Goal: Task Accomplishment & Management: Complete application form

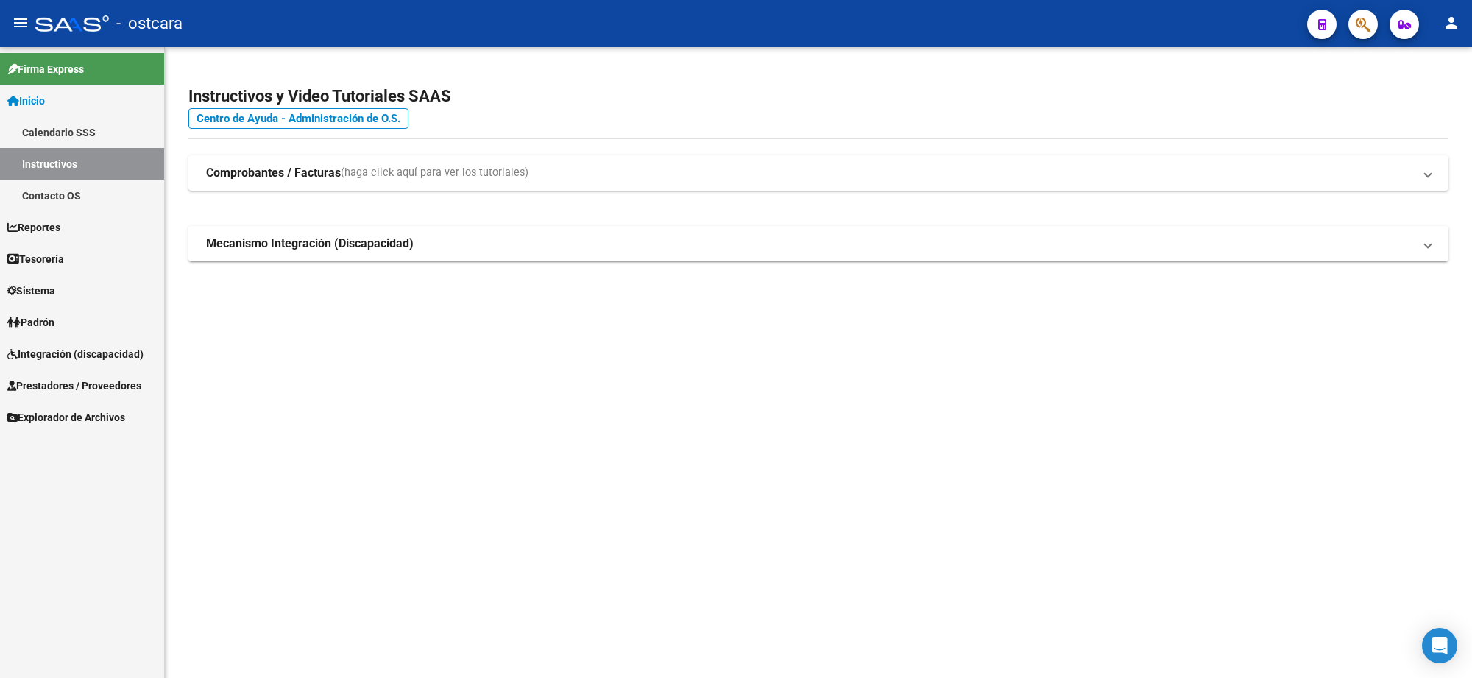
click at [99, 378] on span "Prestadores / Proveedores" at bounding box center [74, 386] width 134 height 16
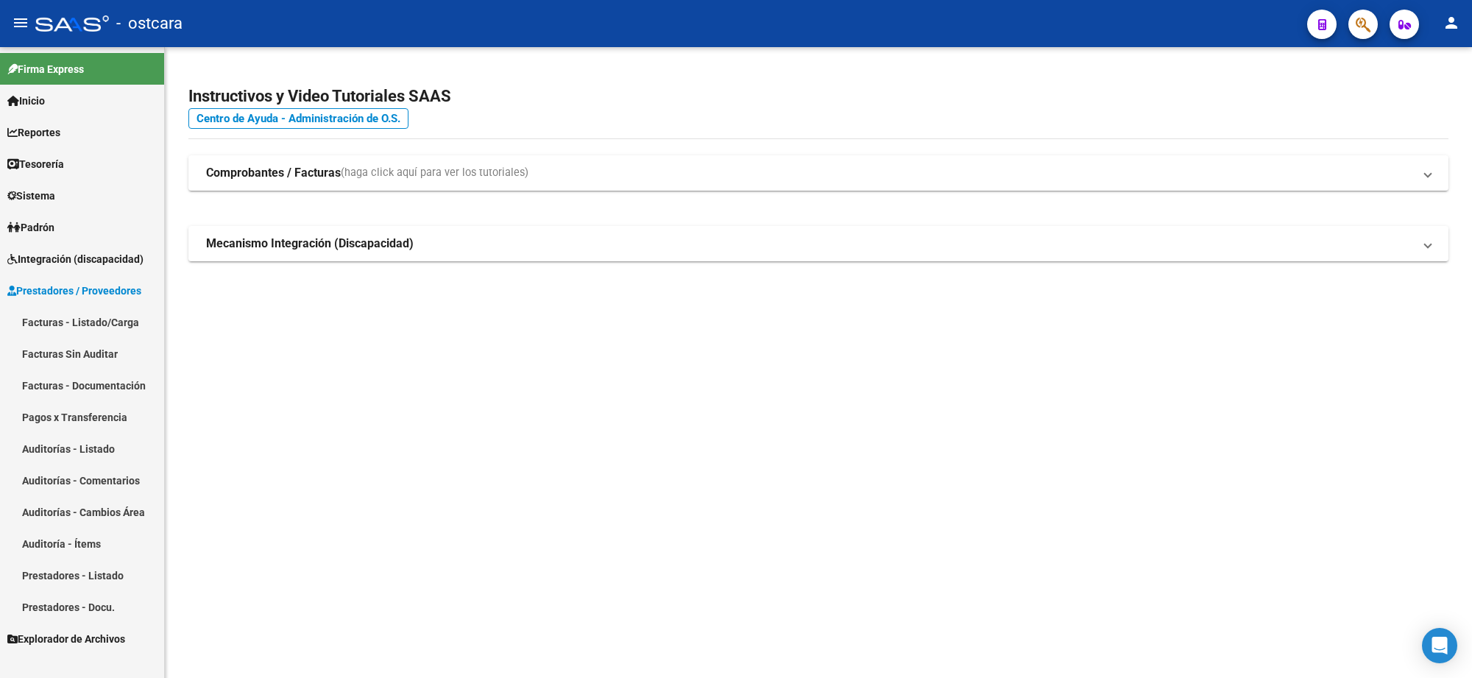
click at [100, 317] on link "Facturas - Listado/Carga" at bounding box center [82, 322] width 164 height 32
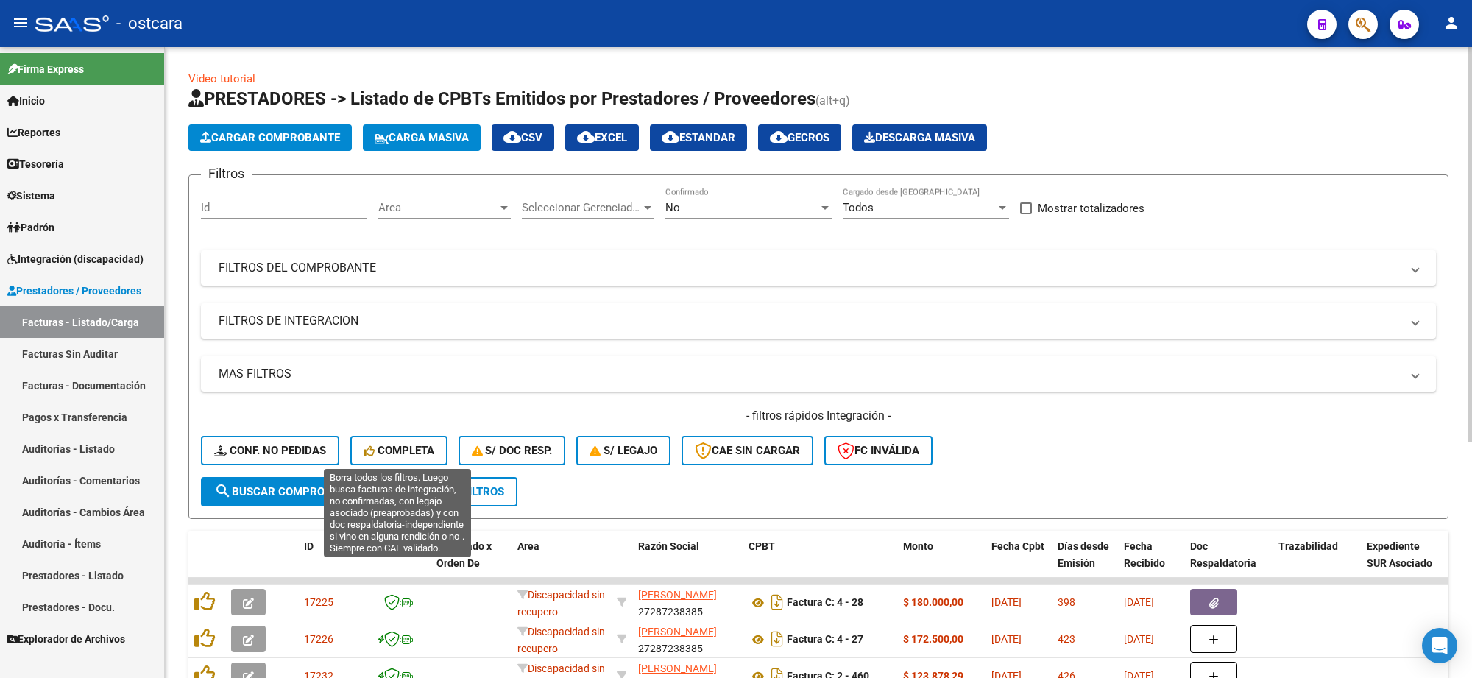
click at [425, 447] on span "Completa" at bounding box center [399, 450] width 71 height 13
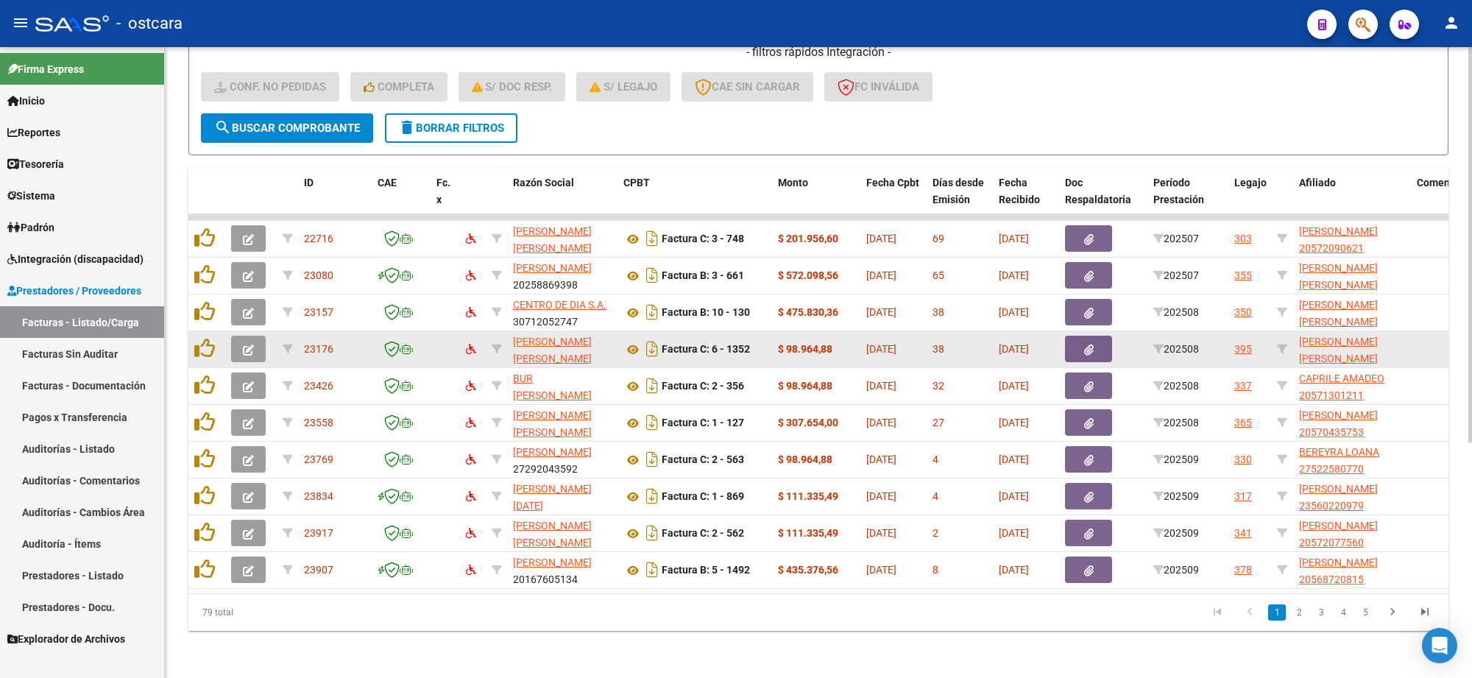
scroll to position [375, 0]
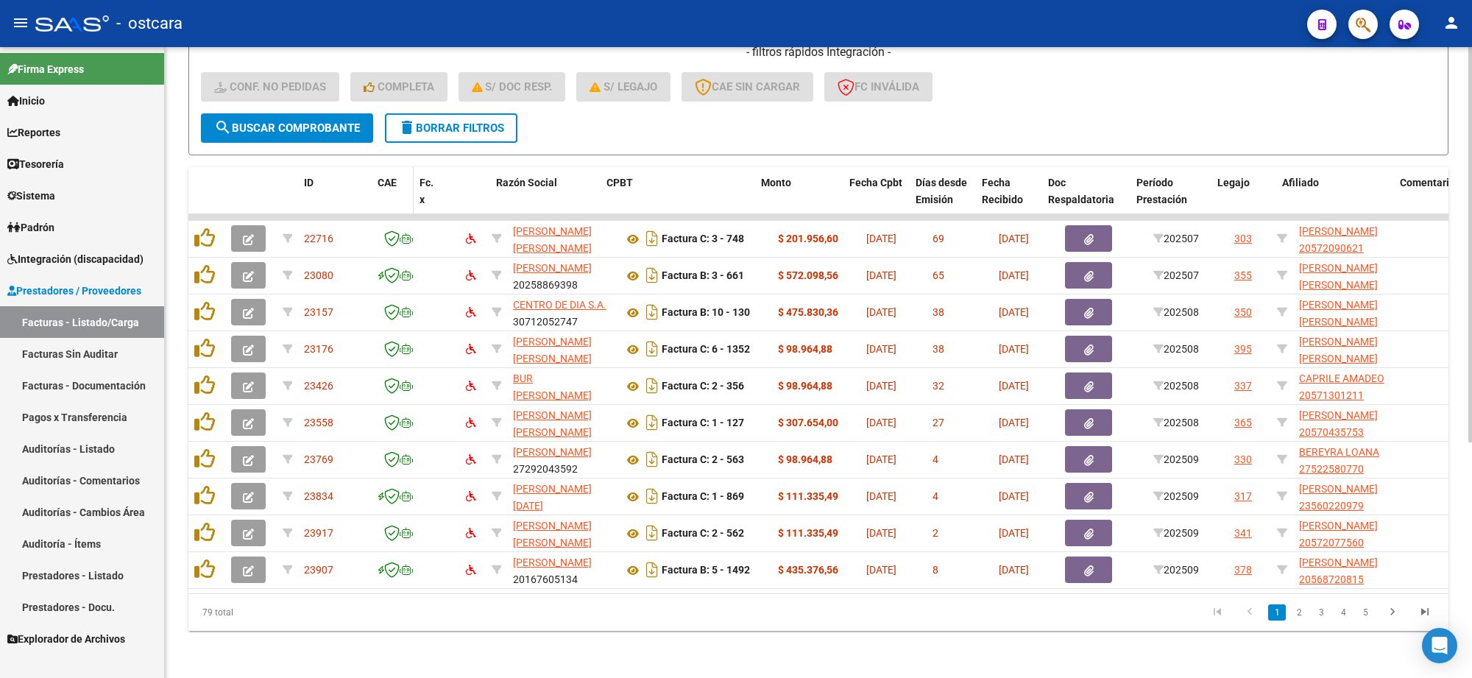
drag, startPoint x: 423, startPoint y: 193, endPoint x: 402, endPoint y: 196, distance: 21.5
click at [402, 196] on datatable-header-cell "CAE" at bounding box center [393, 199] width 42 height 65
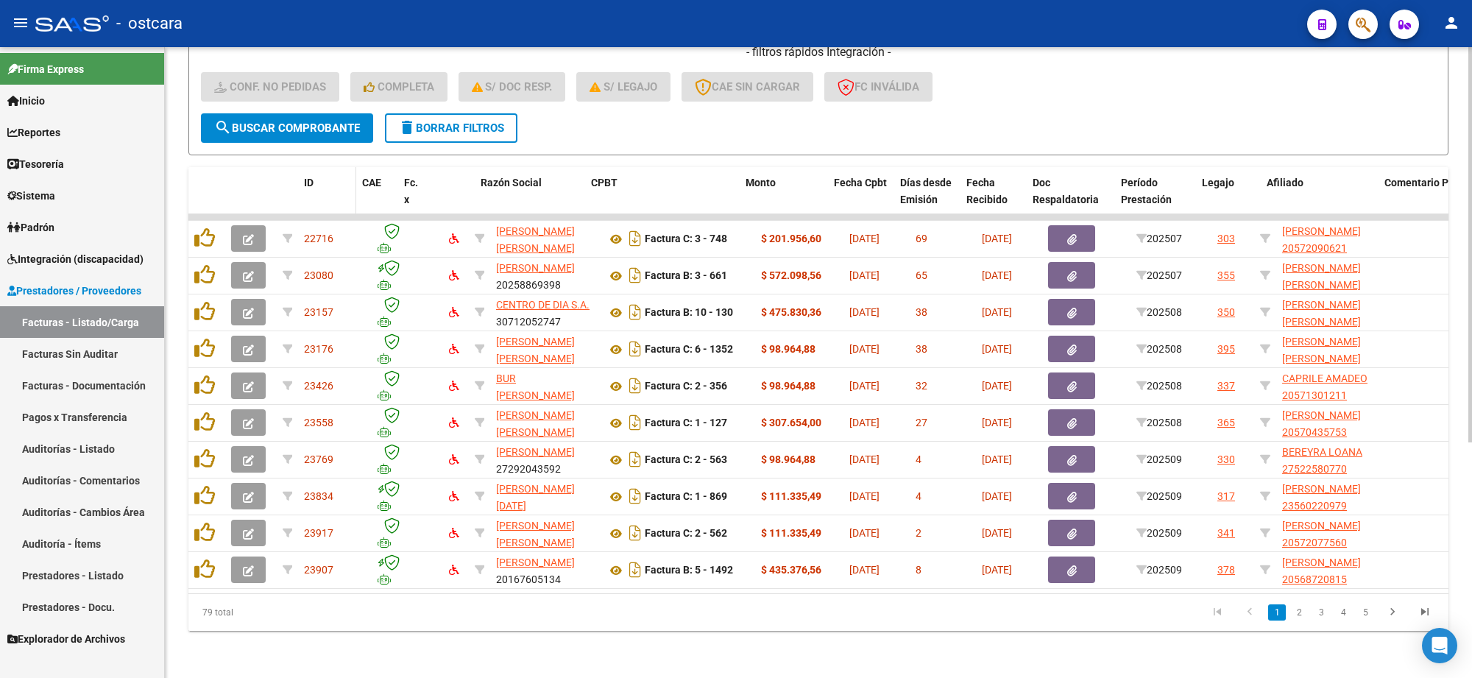
drag, startPoint x: 365, startPoint y: 196, endPoint x: 344, endPoint y: 194, distance: 20.7
click at [344, 194] on datatable-header-cell "ID" at bounding box center [327, 199] width 58 height 65
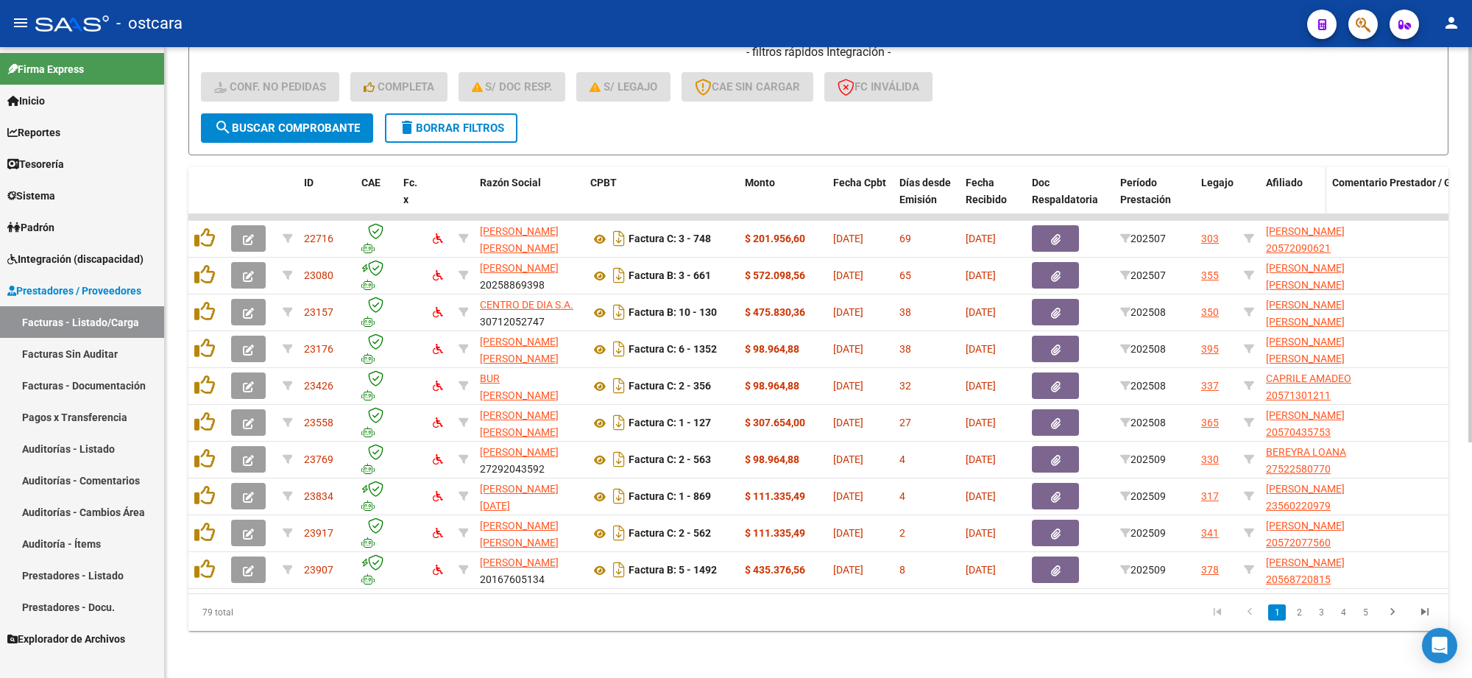
drag, startPoint x: 1374, startPoint y: 180, endPoint x: 1310, endPoint y: 180, distance: 64.0
click at [1310, 180] on datatable-header-cell "Afiliado" at bounding box center [1293, 199] width 66 height 65
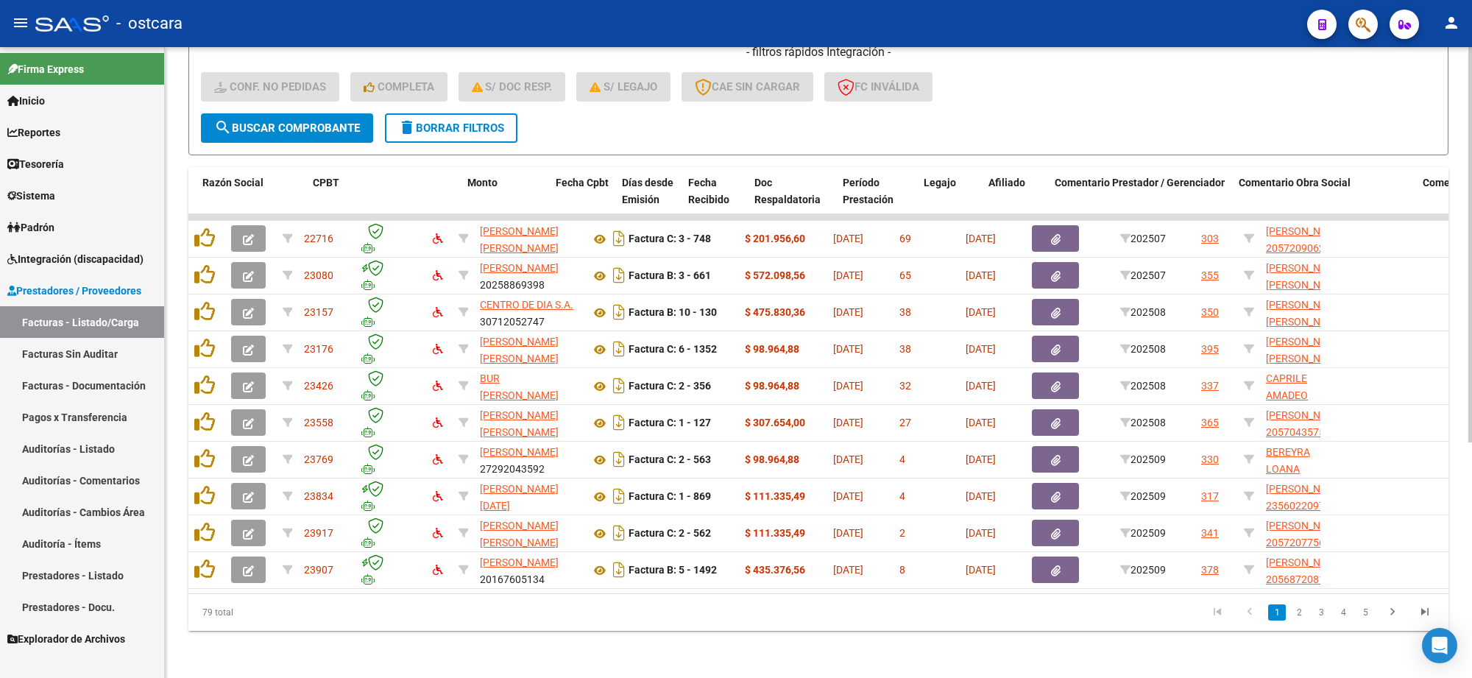
scroll to position [0, 311]
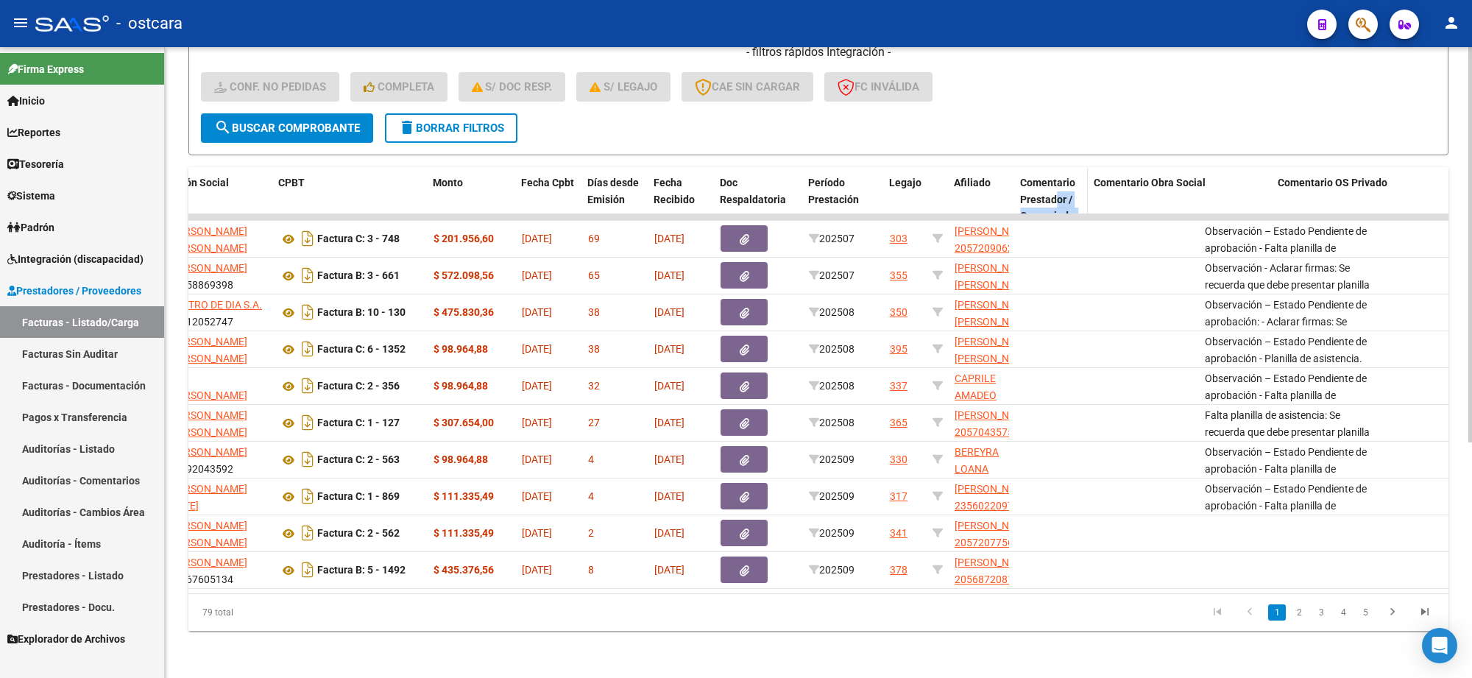
drag, startPoint x: 1194, startPoint y: 186, endPoint x: 1056, endPoint y: 183, distance: 137.7
click at [1056, 183] on datatable-header-cell "Comentario Prestador / Gerenciador" at bounding box center [1051, 199] width 74 height 65
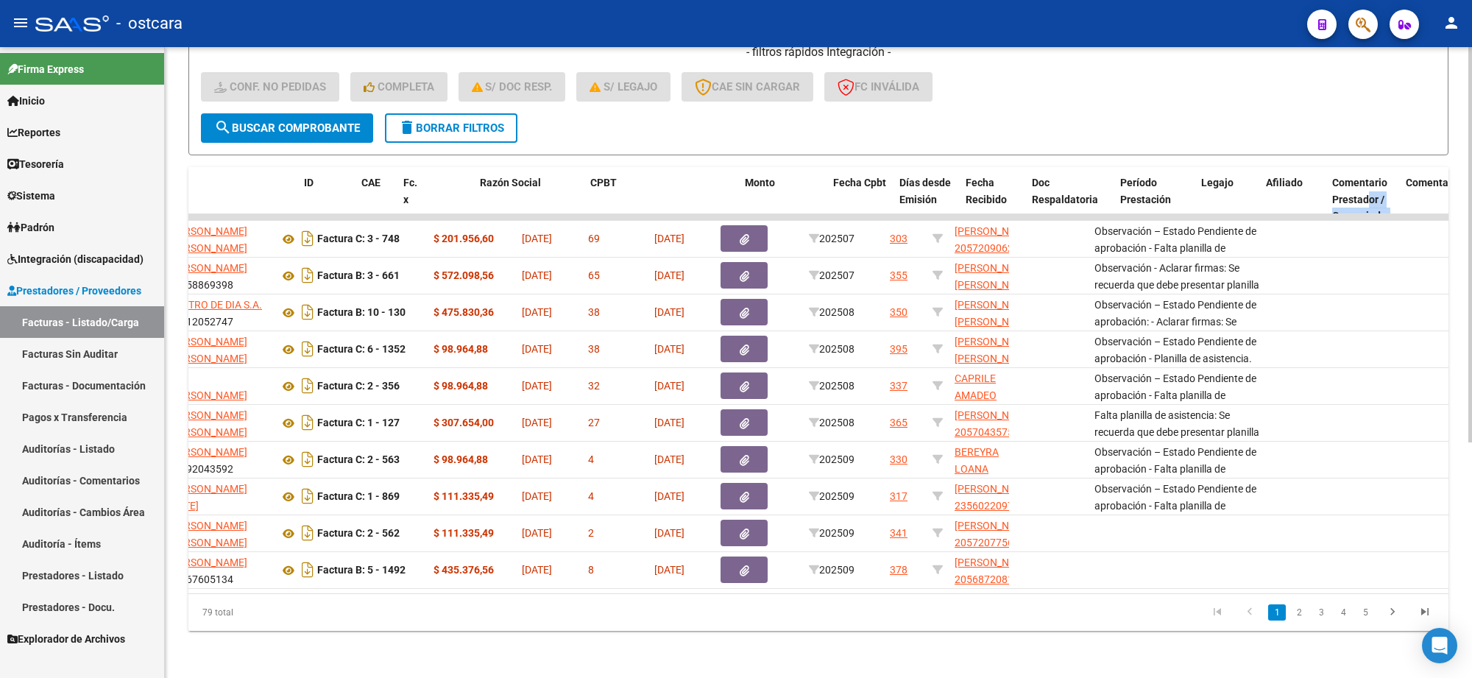
scroll to position [0, 0]
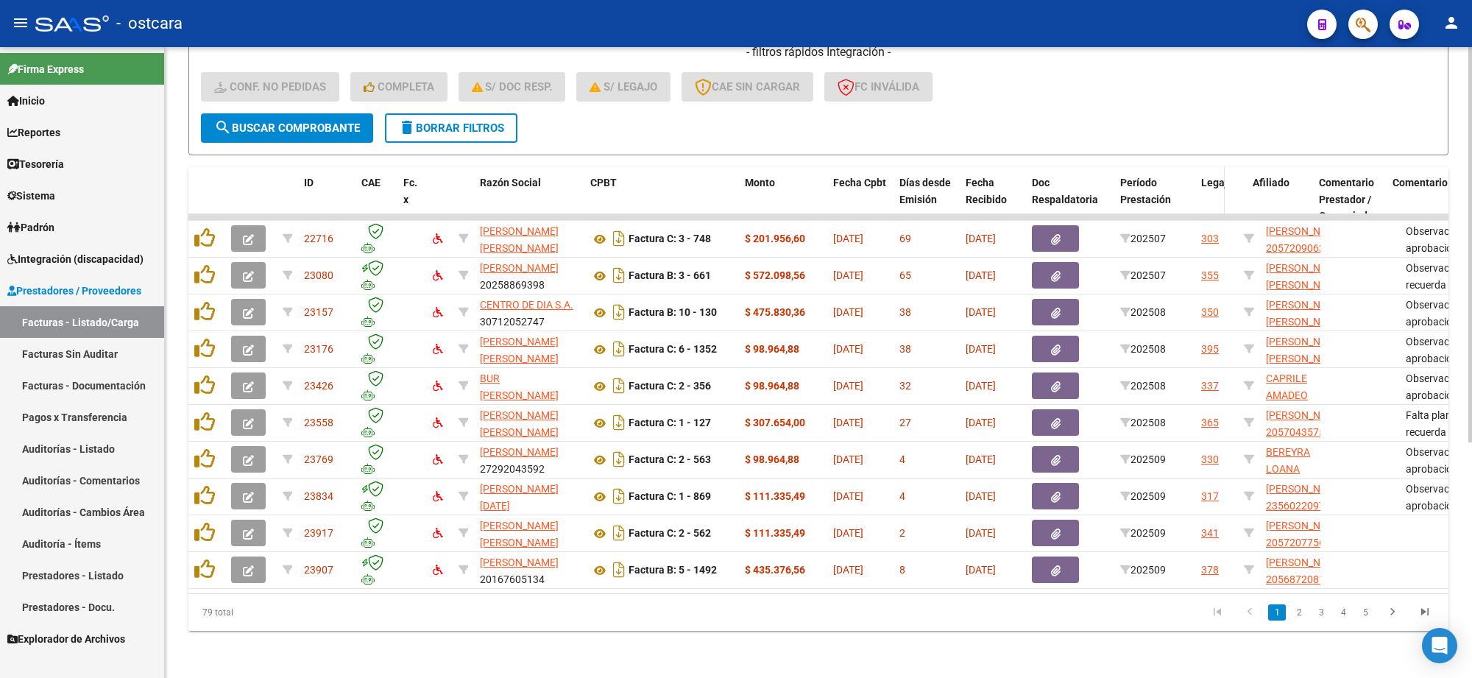
drag, startPoint x: 1234, startPoint y: 177, endPoint x: 1218, endPoint y: 178, distance: 16.3
click at [1218, 178] on span at bounding box center [1221, 199] width 7 height 65
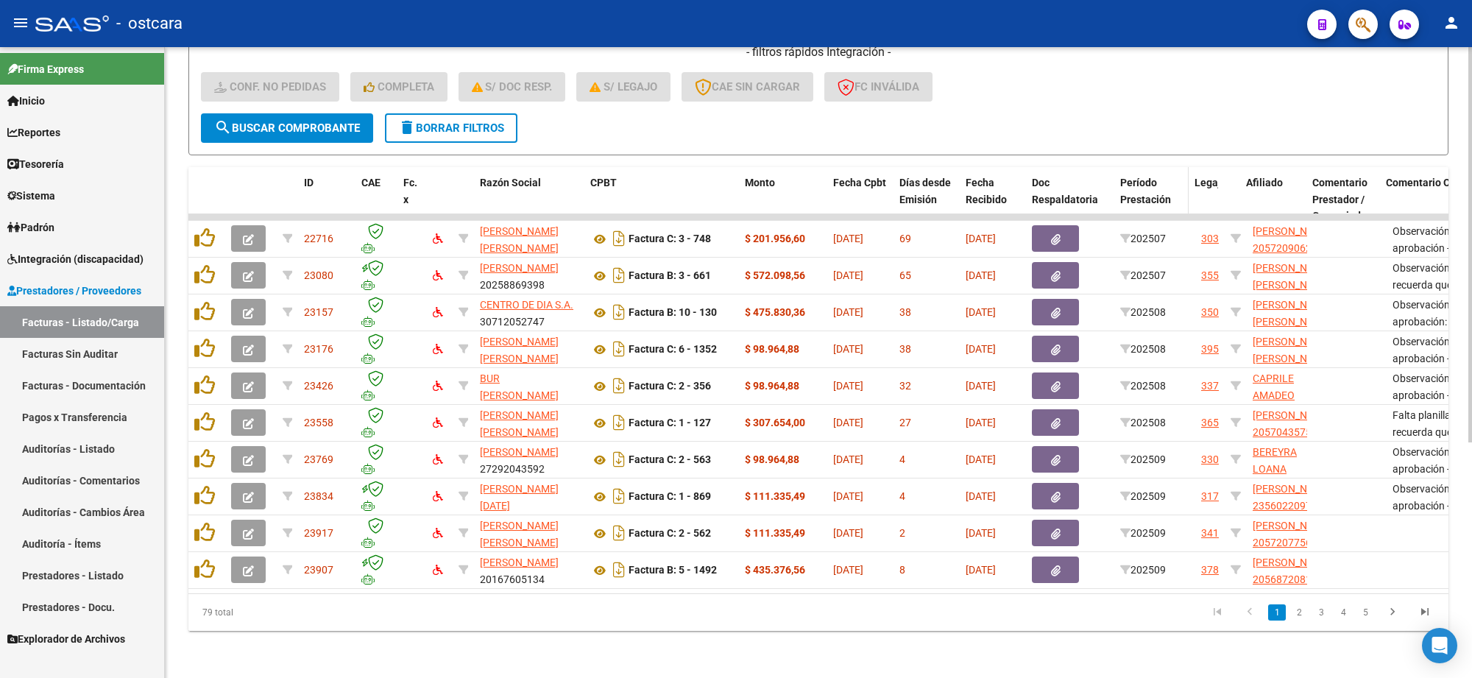
drag, startPoint x: 1187, startPoint y: 183, endPoint x: 1174, endPoint y: 183, distance: 13.2
click at [1174, 183] on datatable-header-cell "Período Prestación" at bounding box center [1151, 199] width 74 height 65
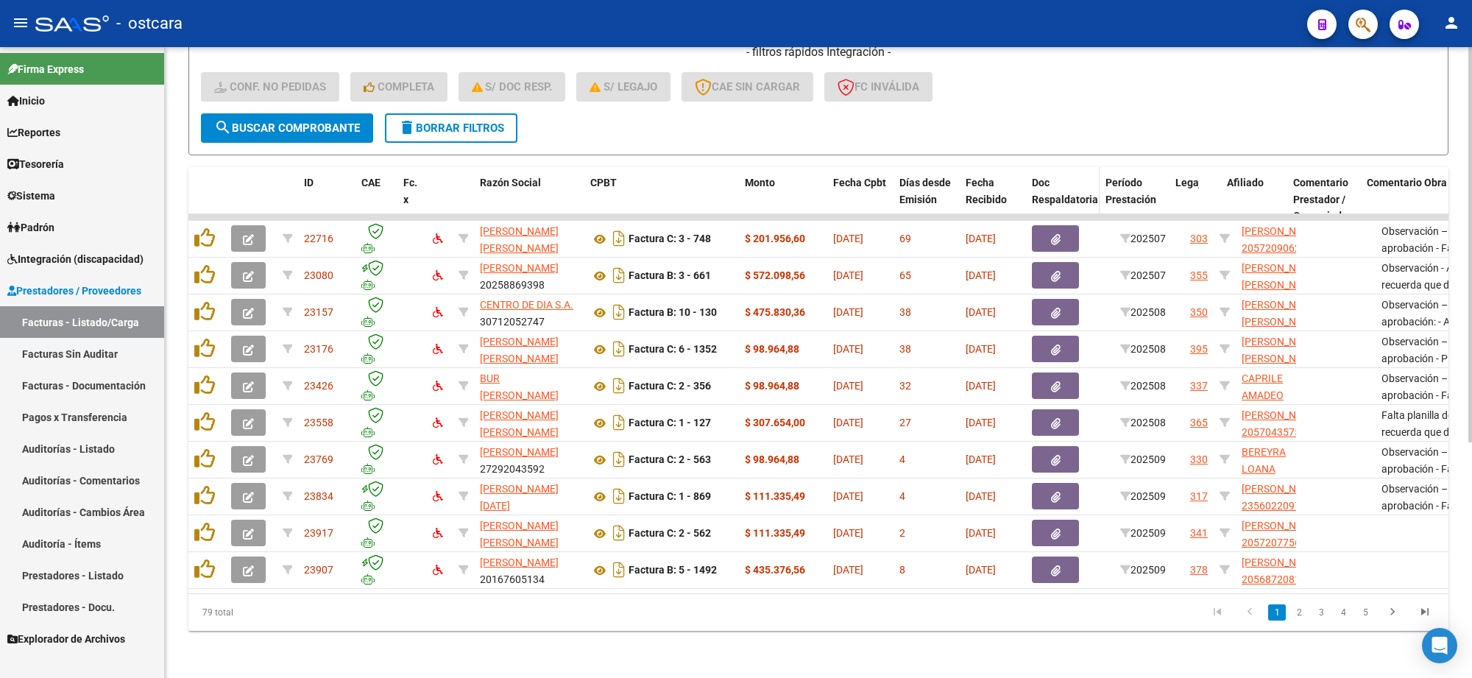
drag, startPoint x: 1112, startPoint y: 188, endPoint x: 1094, endPoint y: 188, distance: 18.4
click at [1094, 188] on span at bounding box center [1096, 199] width 7 height 65
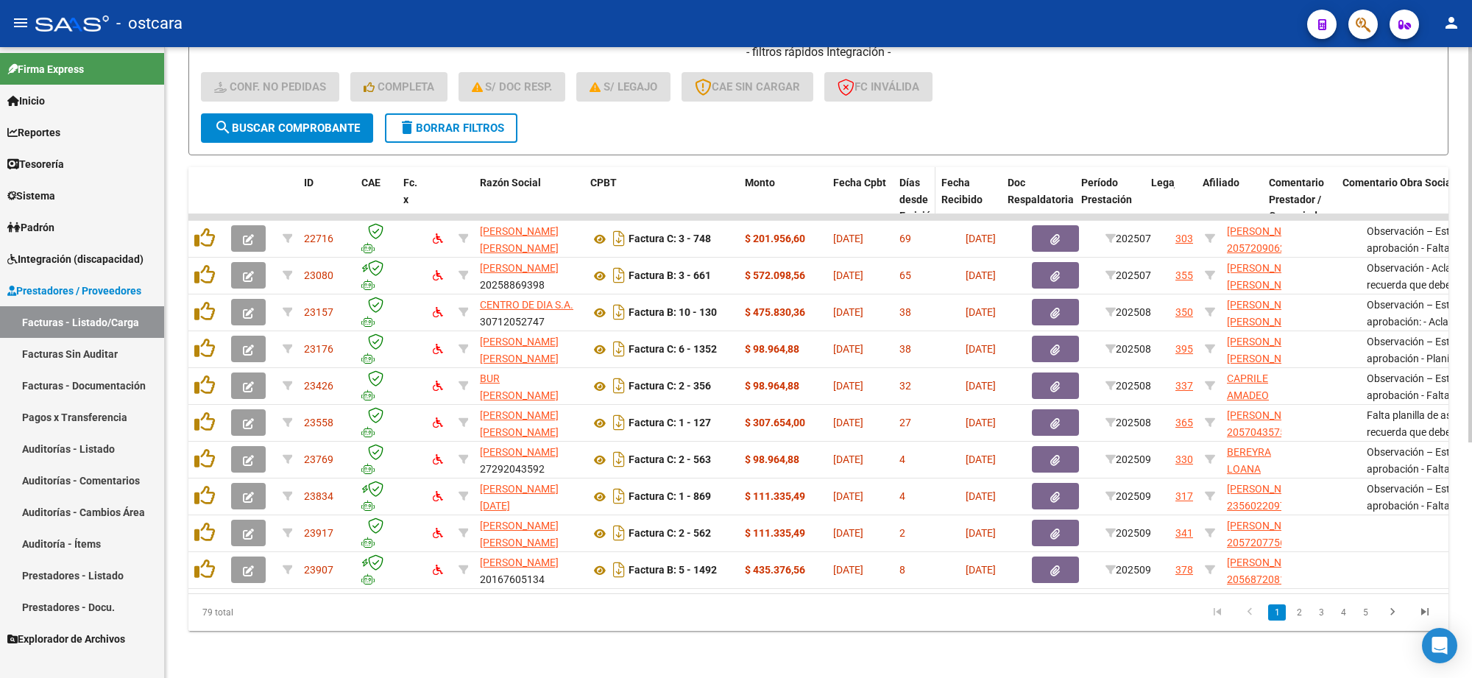
drag, startPoint x: 955, startPoint y: 183, endPoint x: 925, endPoint y: 186, distance: 30.4
click at [925, 186] on datatable-header-cell "Días desde Emisión" at bounding box center [914, 208] width 42 height 82
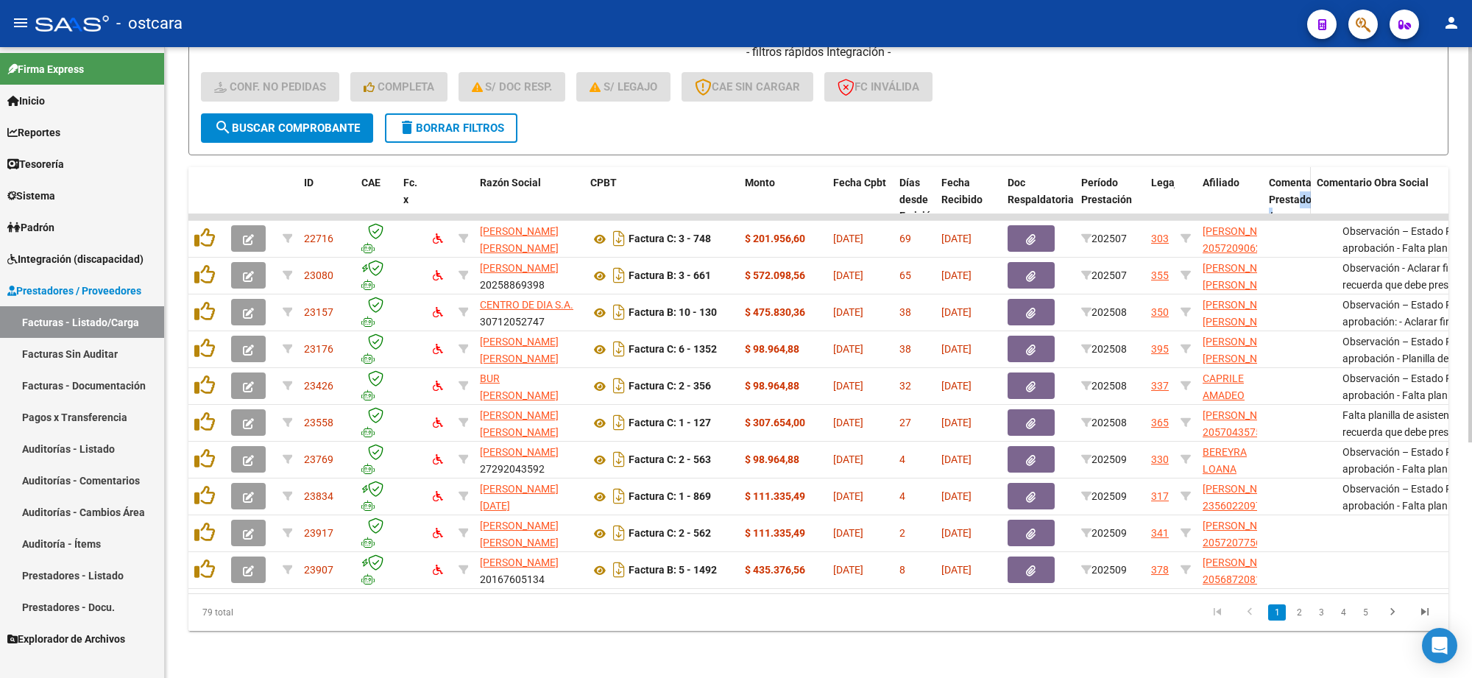
drag, startPoint x: 1330, startPoint y: 184, endPoint x: 1297, endPoint y: 185, distance: 32.4
click at [1297, 185] on datatable-header-cell "Comentario Prestador / Gerenciador" at bounding box center [1287, 216] width 48 height 99
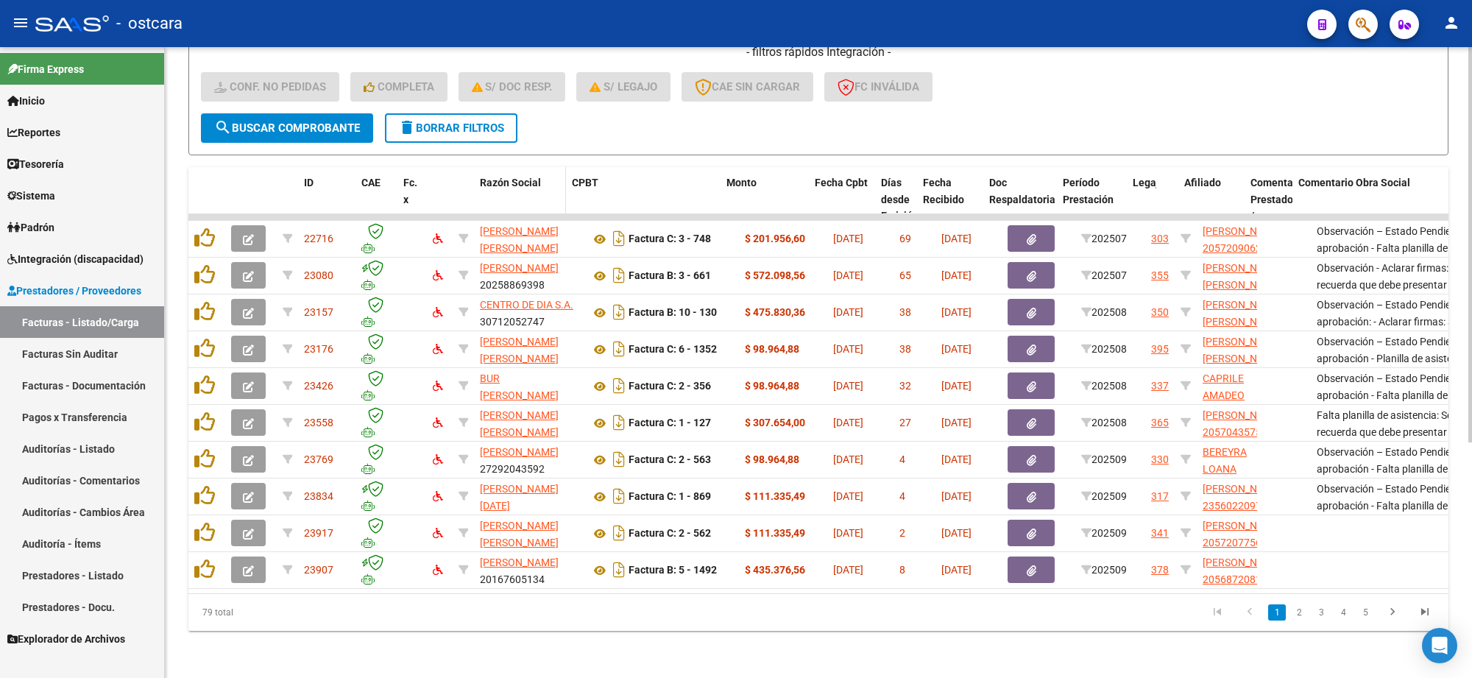
drag, startPoint x: 578, startPoint y: 181, endPoint x: 554, endPoint y: 185, distance: 23.8
click at [554, 185] on datatable-header-cell "Razón Social" at bounding box center [520, 216] width 92 height 99
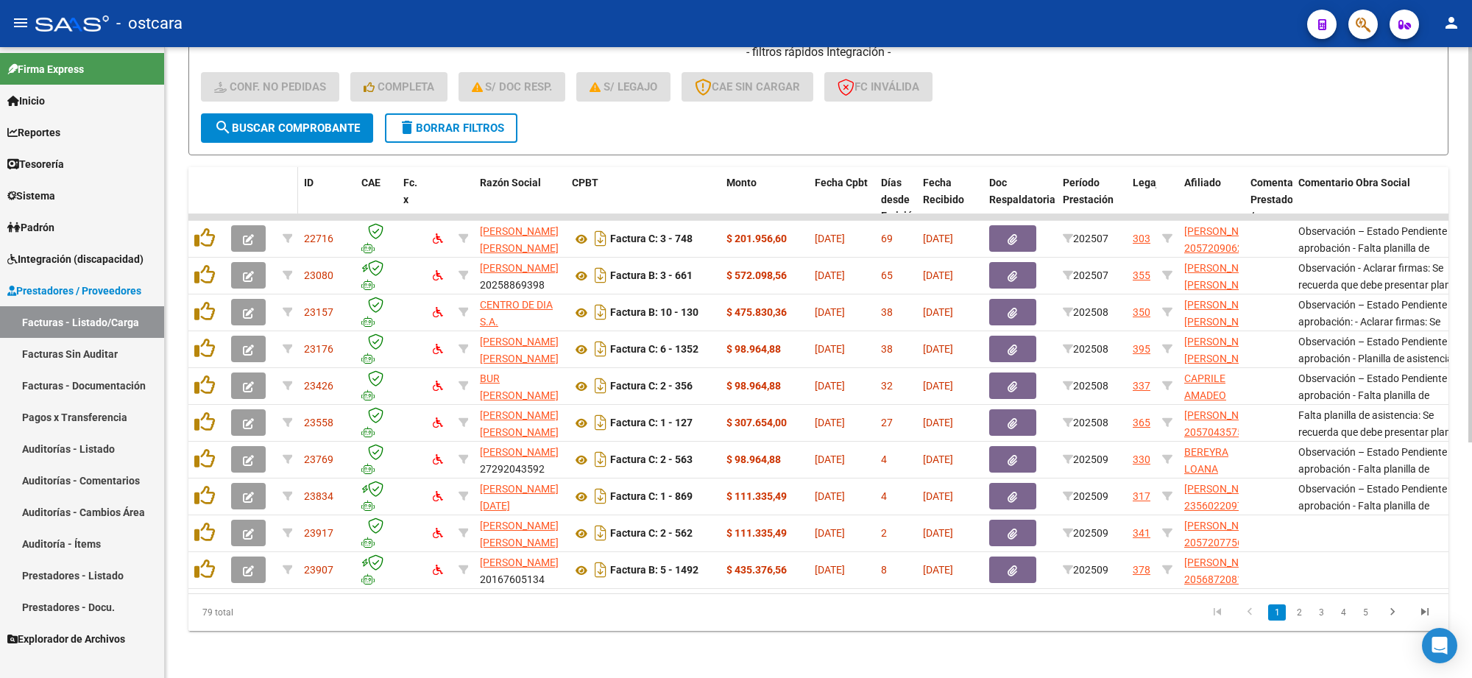
drag, startPoint x: 293, startPoint y: 185, endPoint x: 284, endPoint y: 186, distance: 8.9
click at [291, 186] on span at bounding box center [294, 216] width 7 height 99
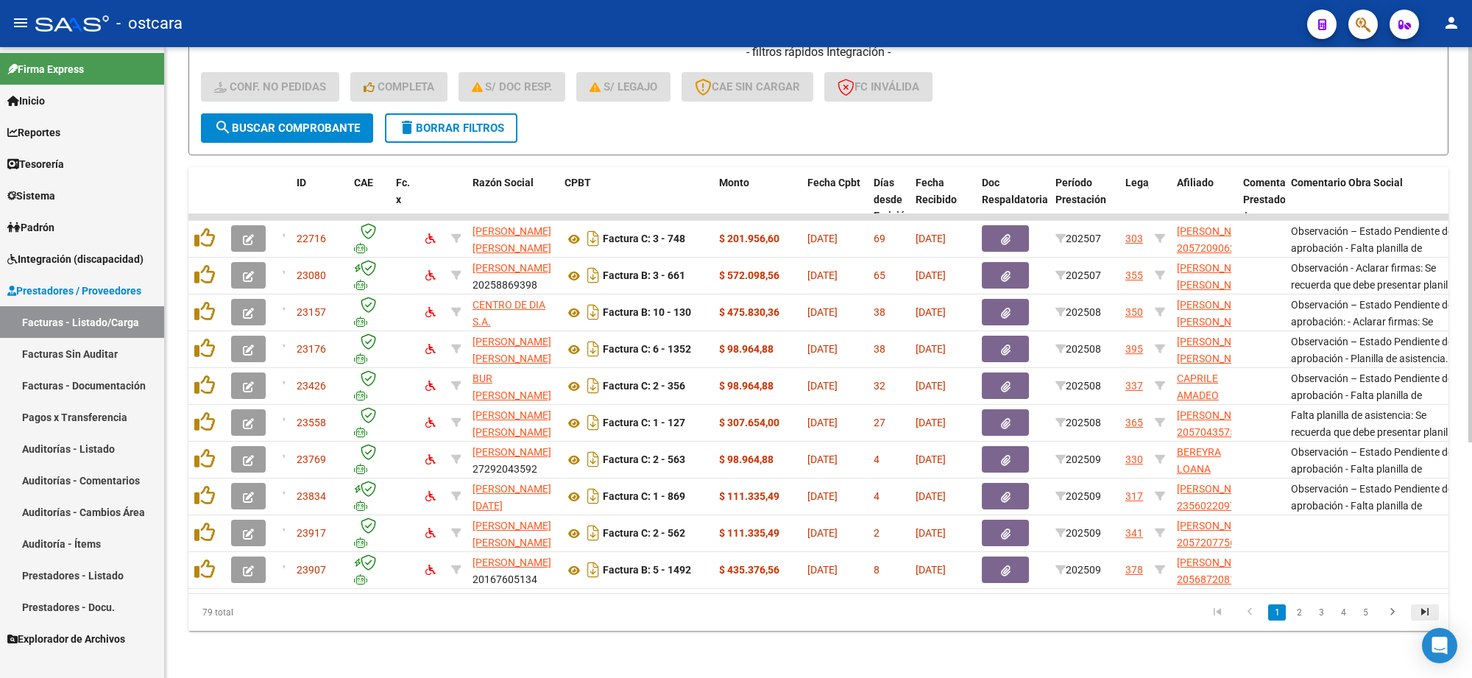
click at [1419, 612] on icon "go to last page" at bounding box center [1424, 614] width 19 height 18
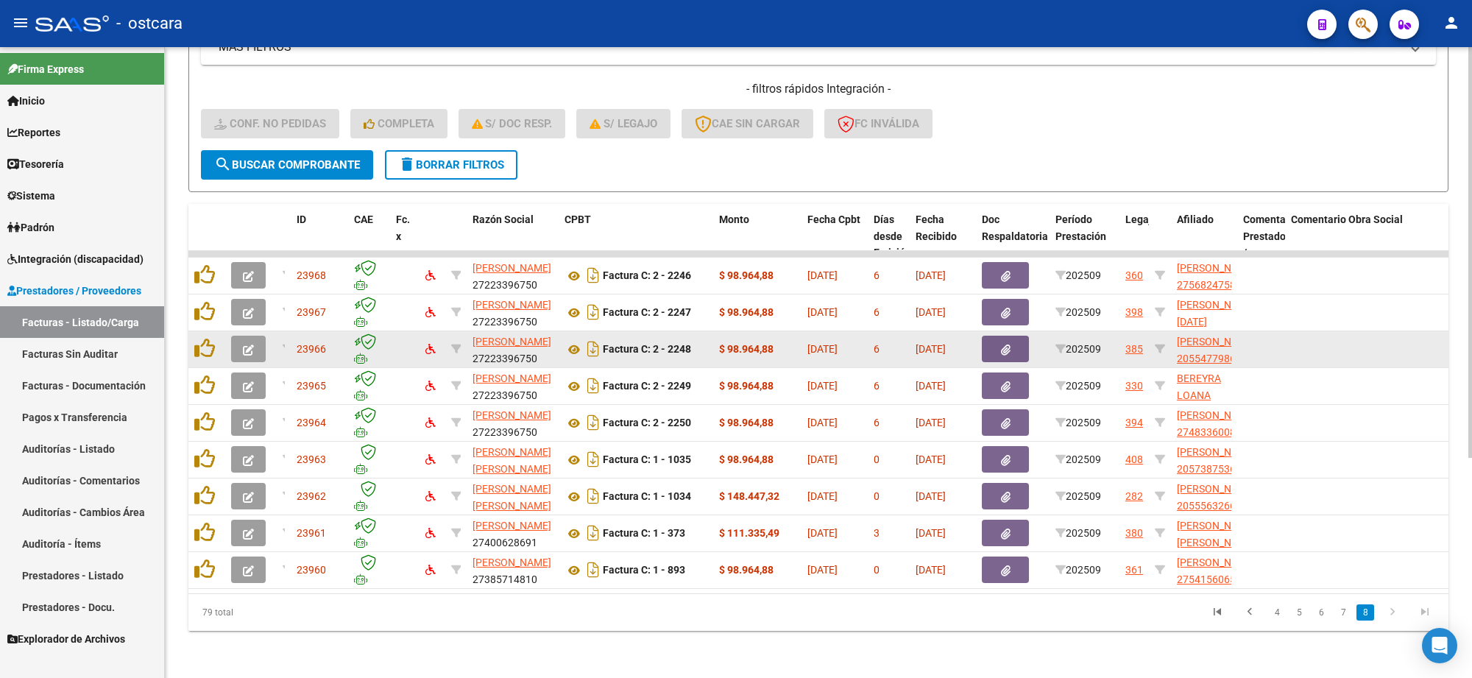
scroll to position [339, 0]
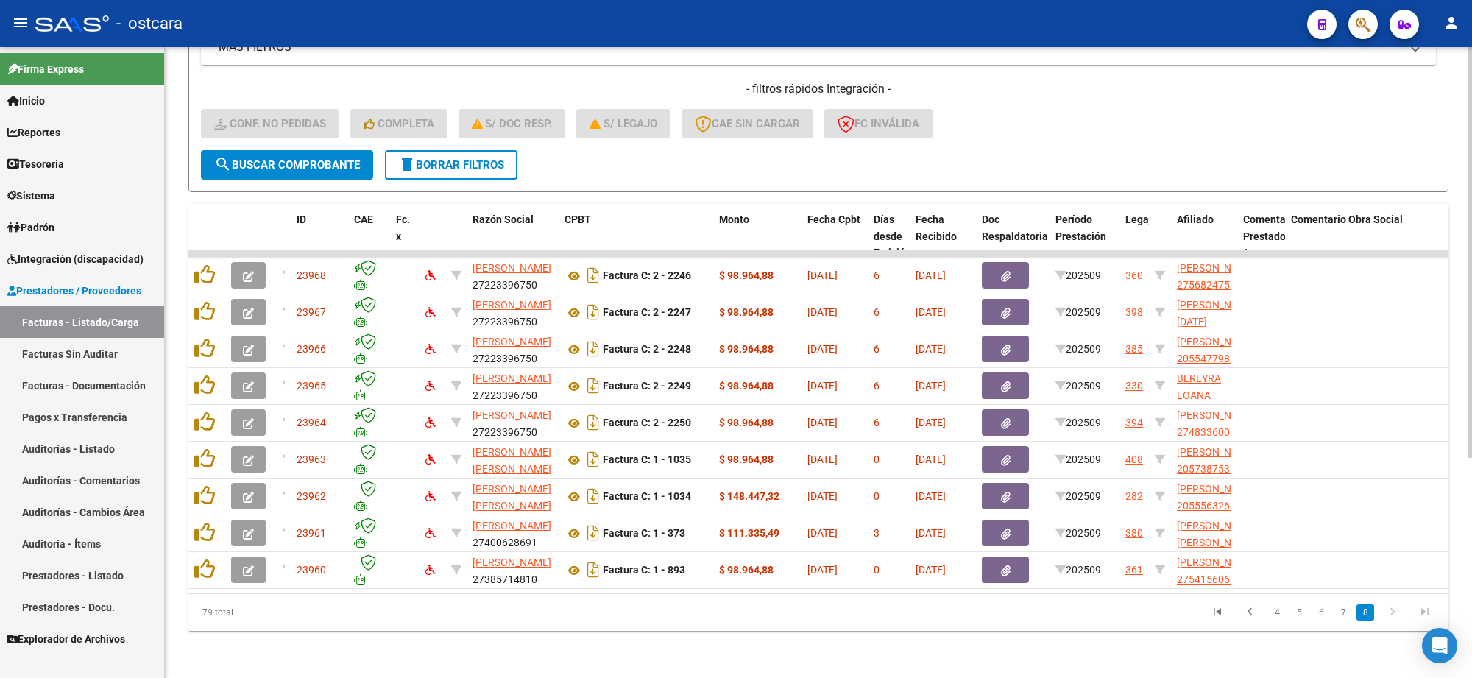
click at [1219, 612] on icon "go to first page" at bounding box center [1217, 614] width 19 height 18
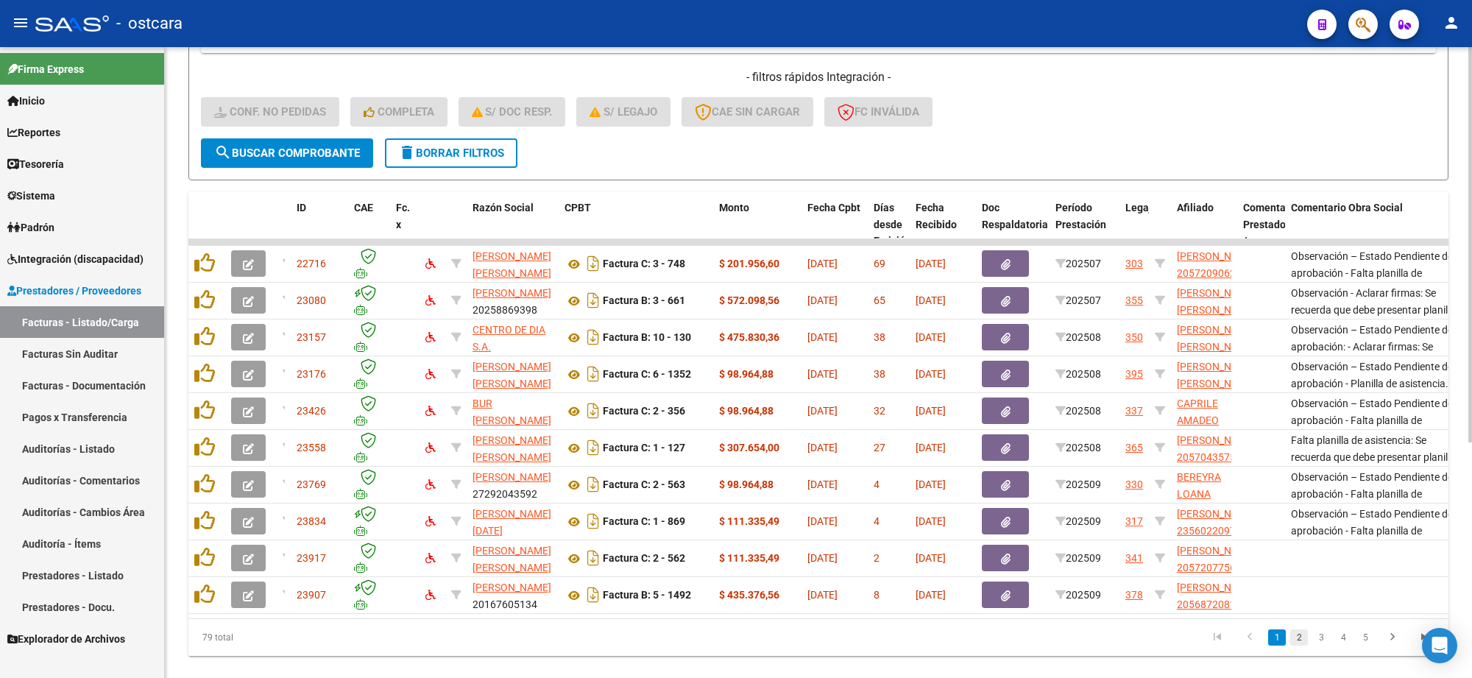
click at [1295, 645] on link "2" at bounding box center [1299, 637] width 18 height 16
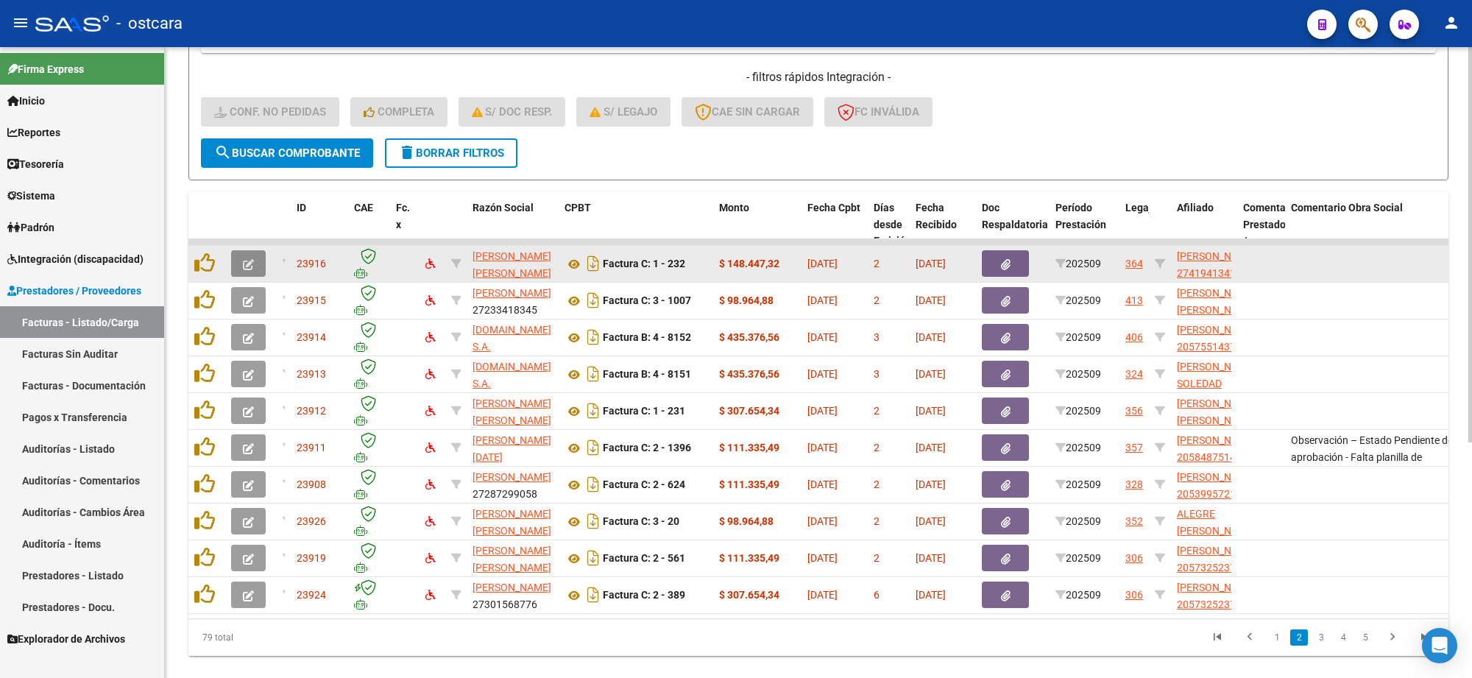
click at [245, 263] on icon "button" at bounding box center [248, 264] width 11 height 11
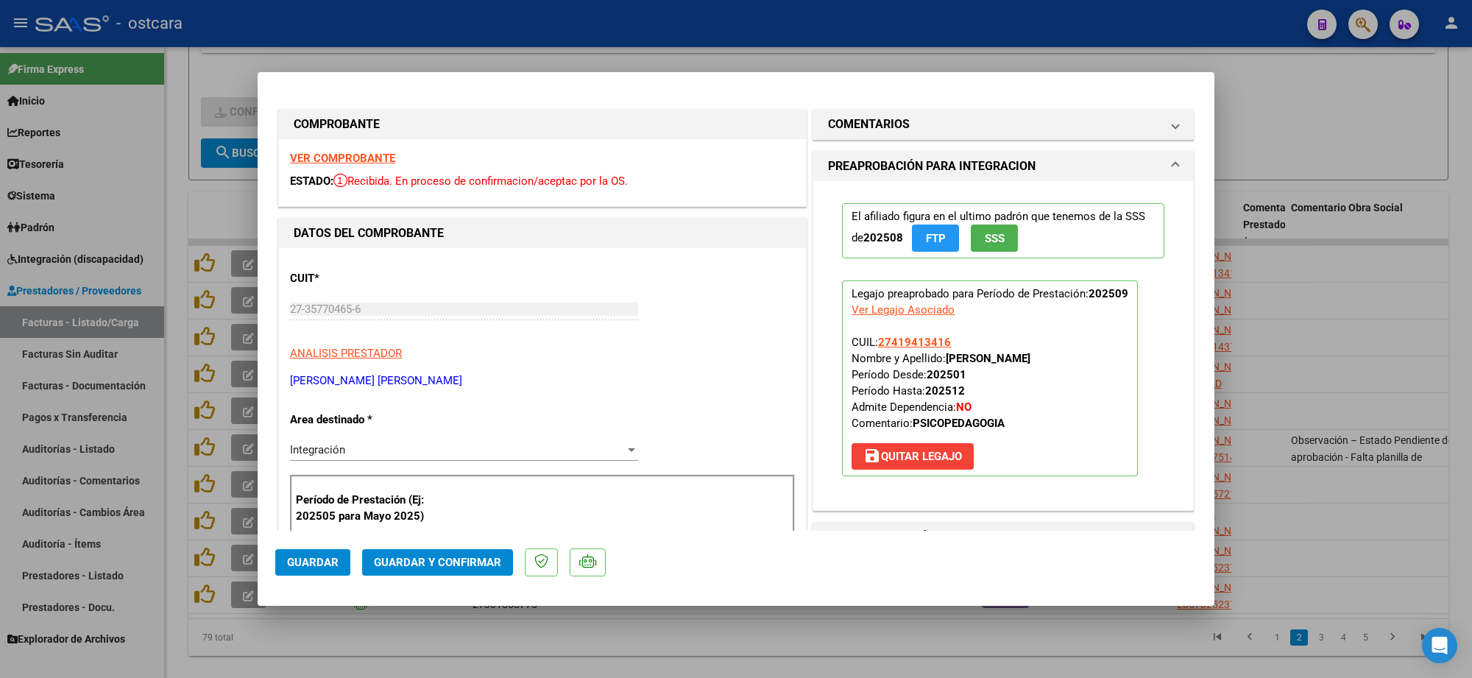
click at [347, 163] on strong "VER COMPROBANTE" at bounding box center [342, 158] width 105 height 13
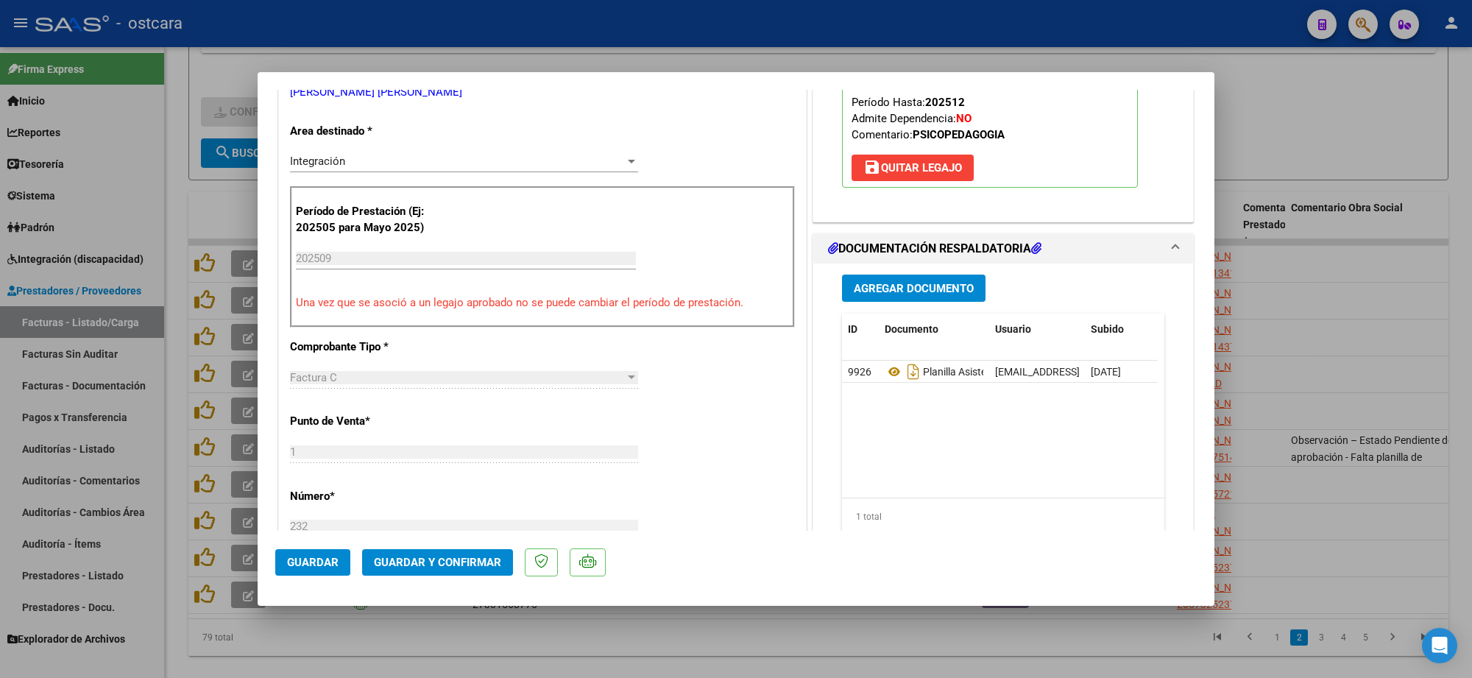
scroll to position [552, 0]
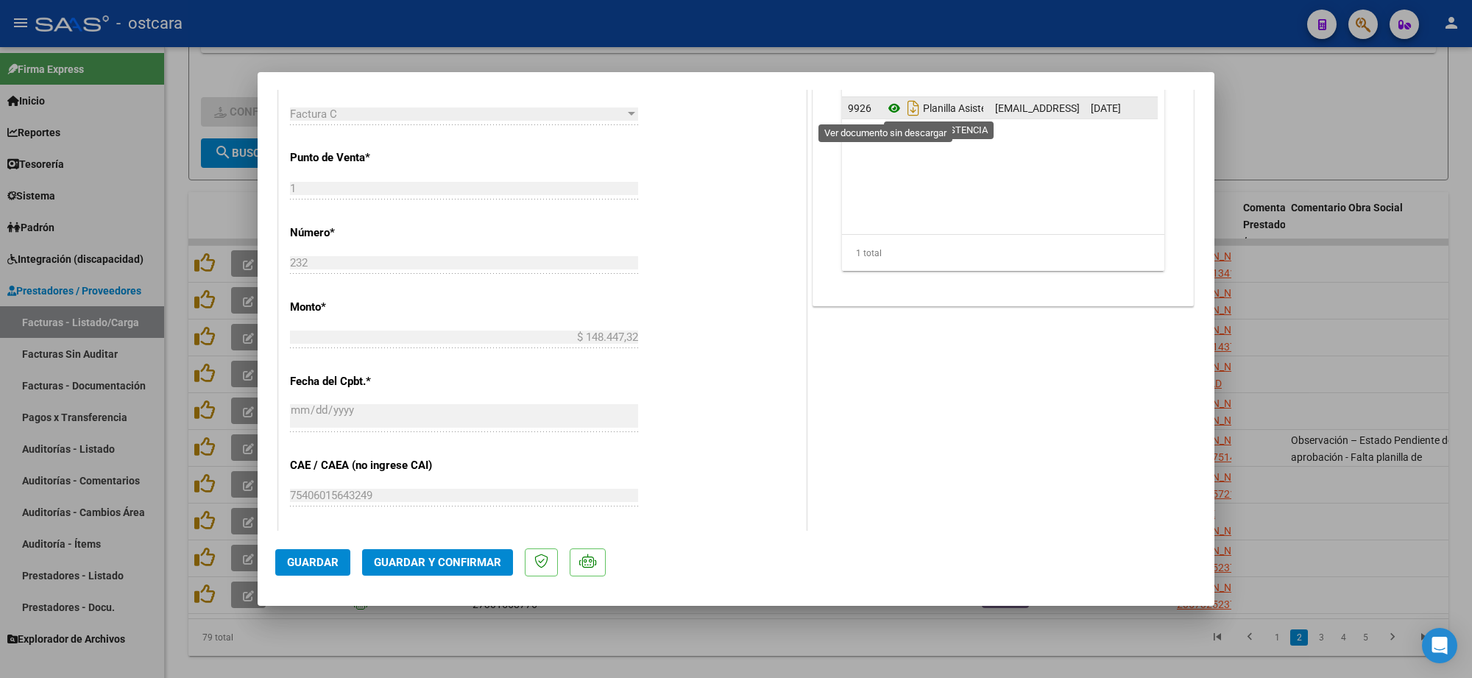
click at [892, 111] on icon at bounding box center [894, 108] width 19 height 18
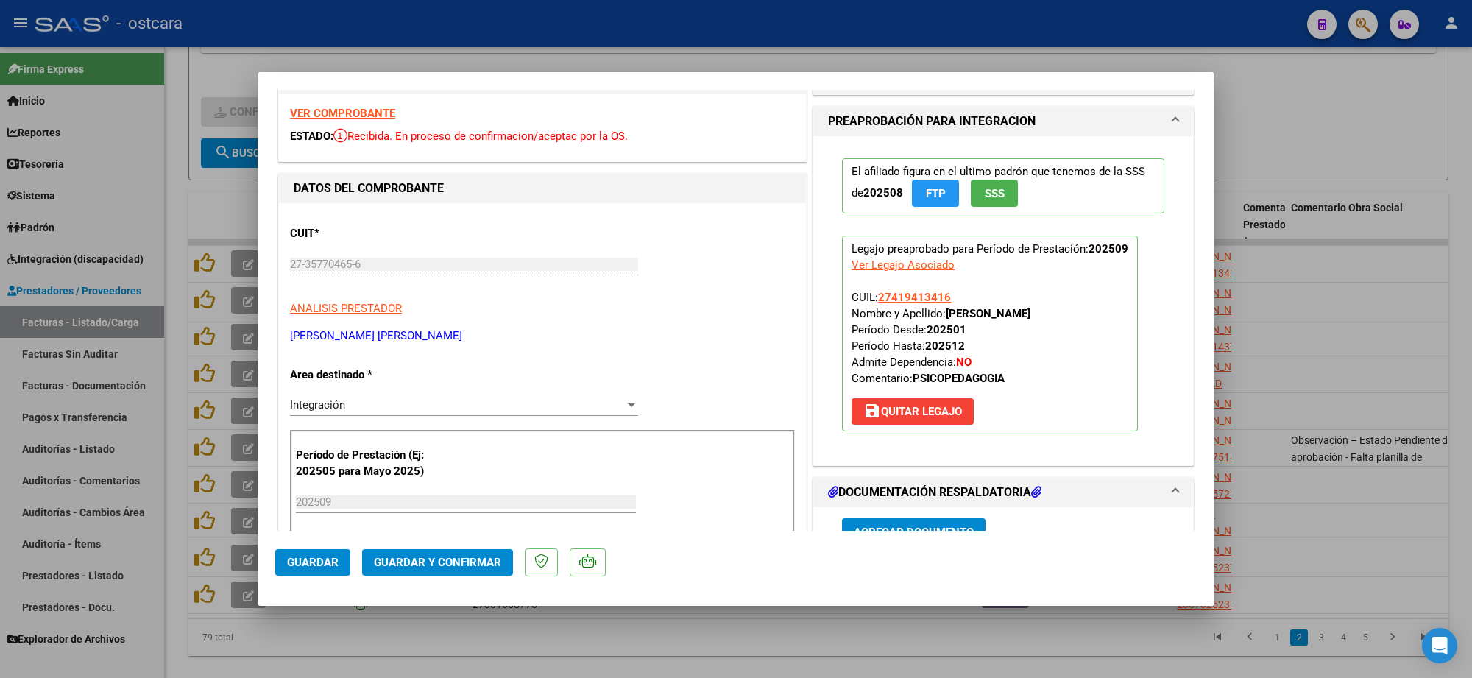
scroll to position [0, 0]
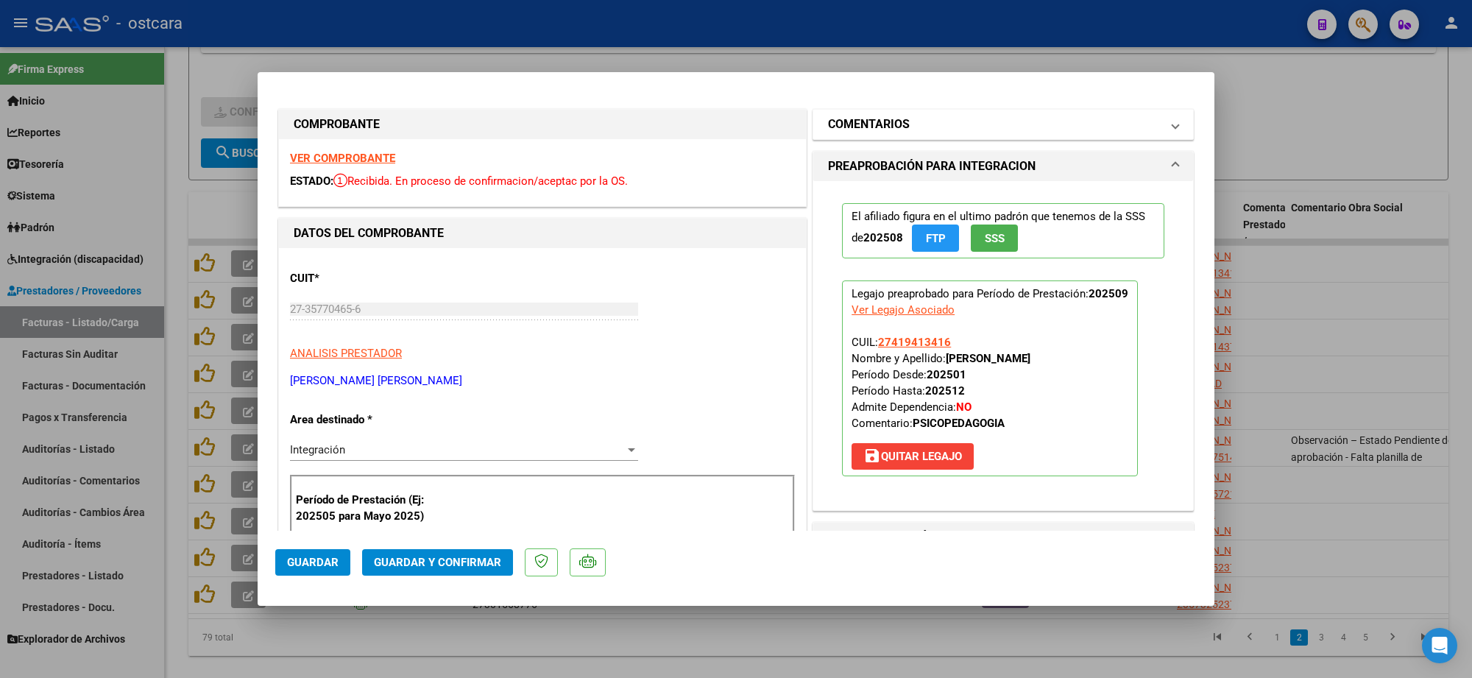
drag, startPoint x: 924, startPoint y: 110, endPoint x: 925, endPoint y: 127, distance: 16.3
click at [924, 111] on mat-expansion-panel-header "COMENTARIOS" at bounding box center [1003, 124] width 380 height 29
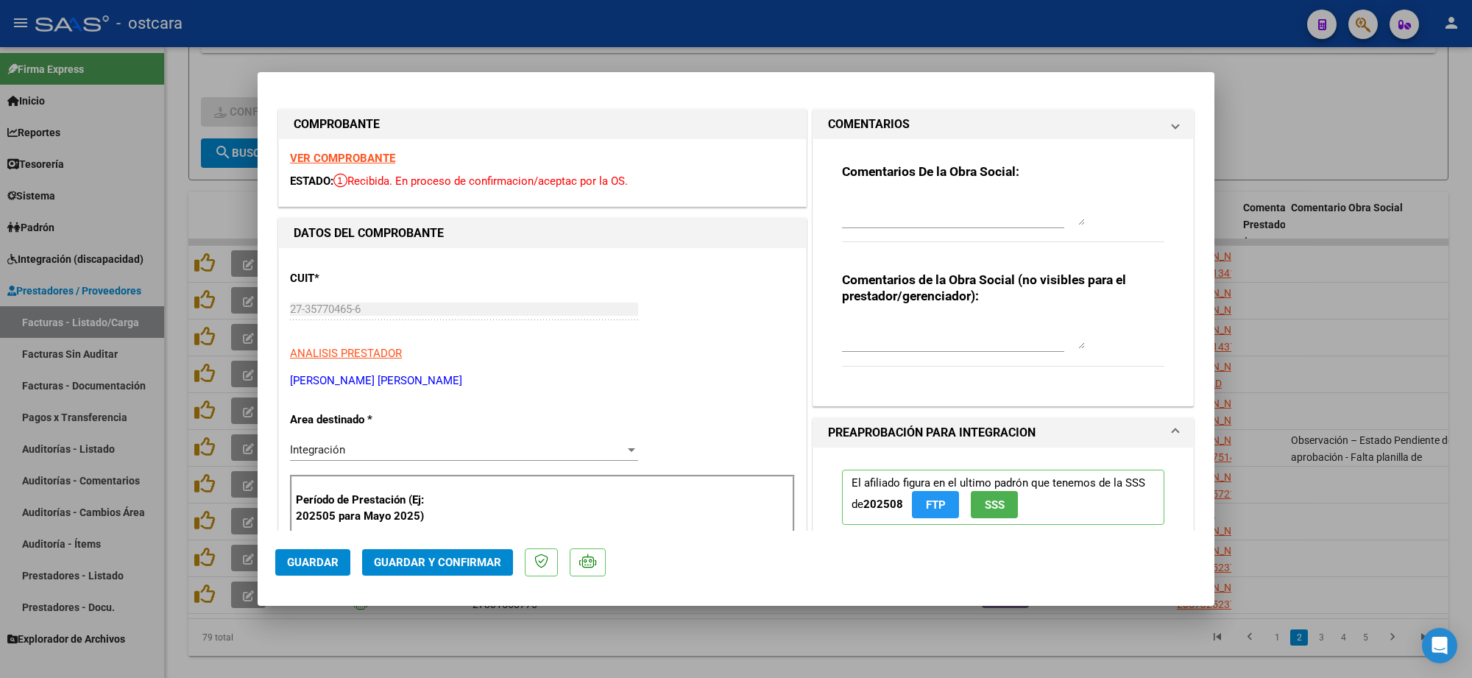
click at [926, 130] on mat-panel-title "COMENTARIOS" at bounding box center [994, 125] width 333 height 18
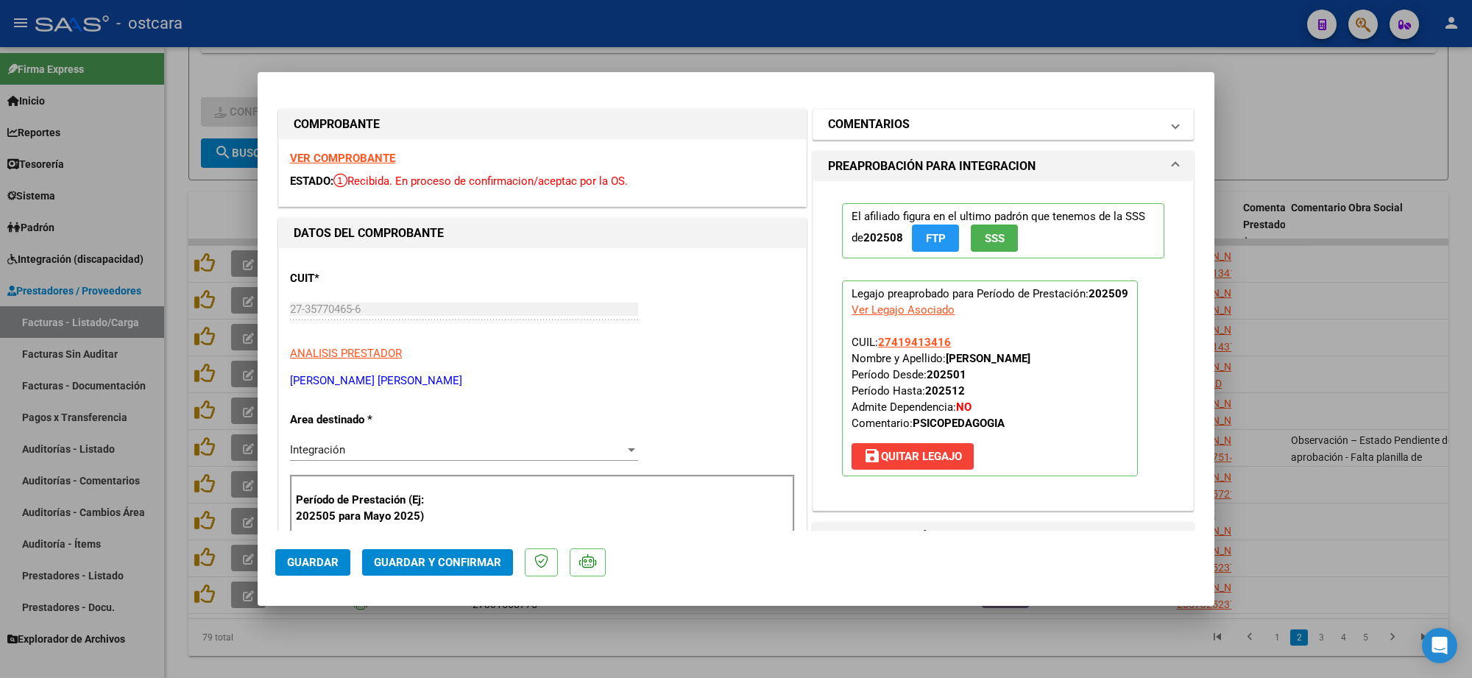
click at [929, 135] on mat-expansion-panel-header "COMENTARIOS" at bounding box center [1003, 124] width 380 height 29
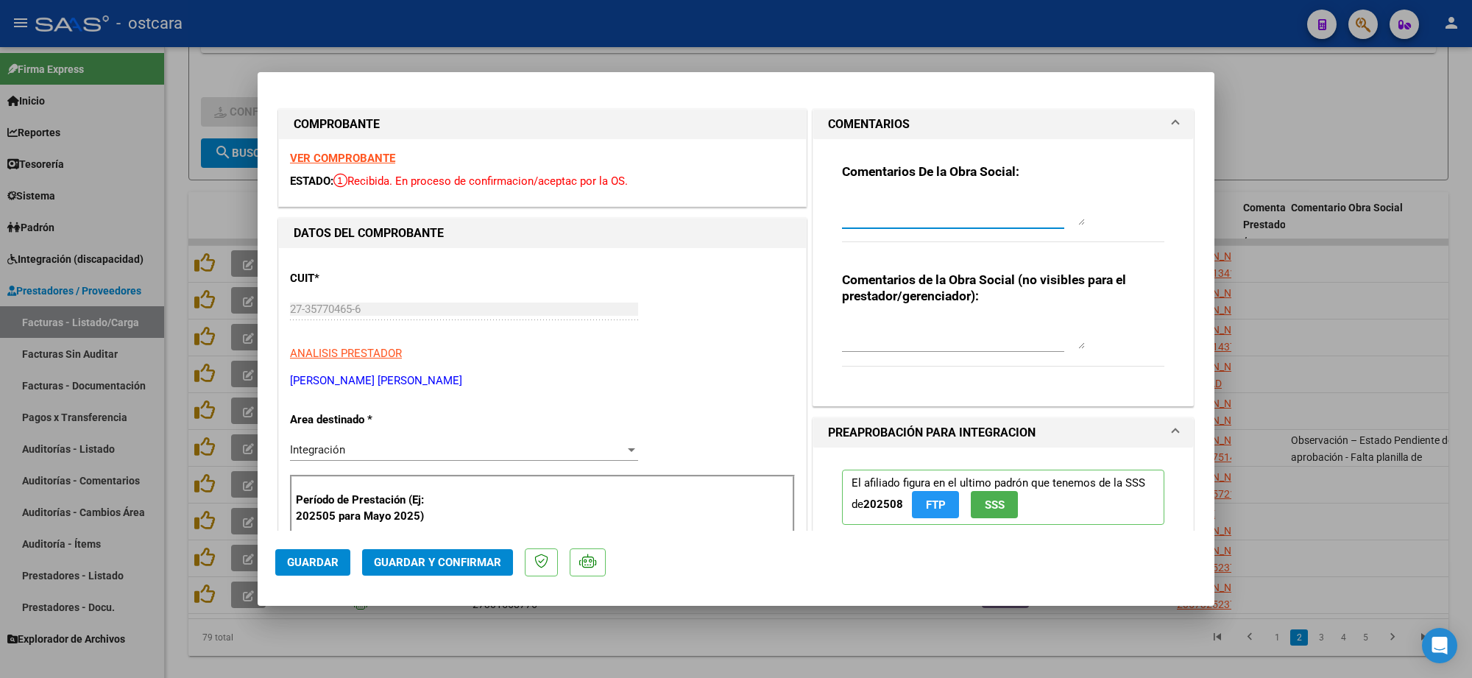
drag, startPoint x: 914, startPoint y: 199, endPoint x: 920, endPoint y: 215, distance: 17.2
click at [914, 201] on textarea at bounding box center [963, 210] width 243 height 29
paste textarea "Blue Jeans edt 75"
drag, startPoint x: 975, startPoint y: 201, endPoint x: 528, endPoint y: 174, distance: 448.2
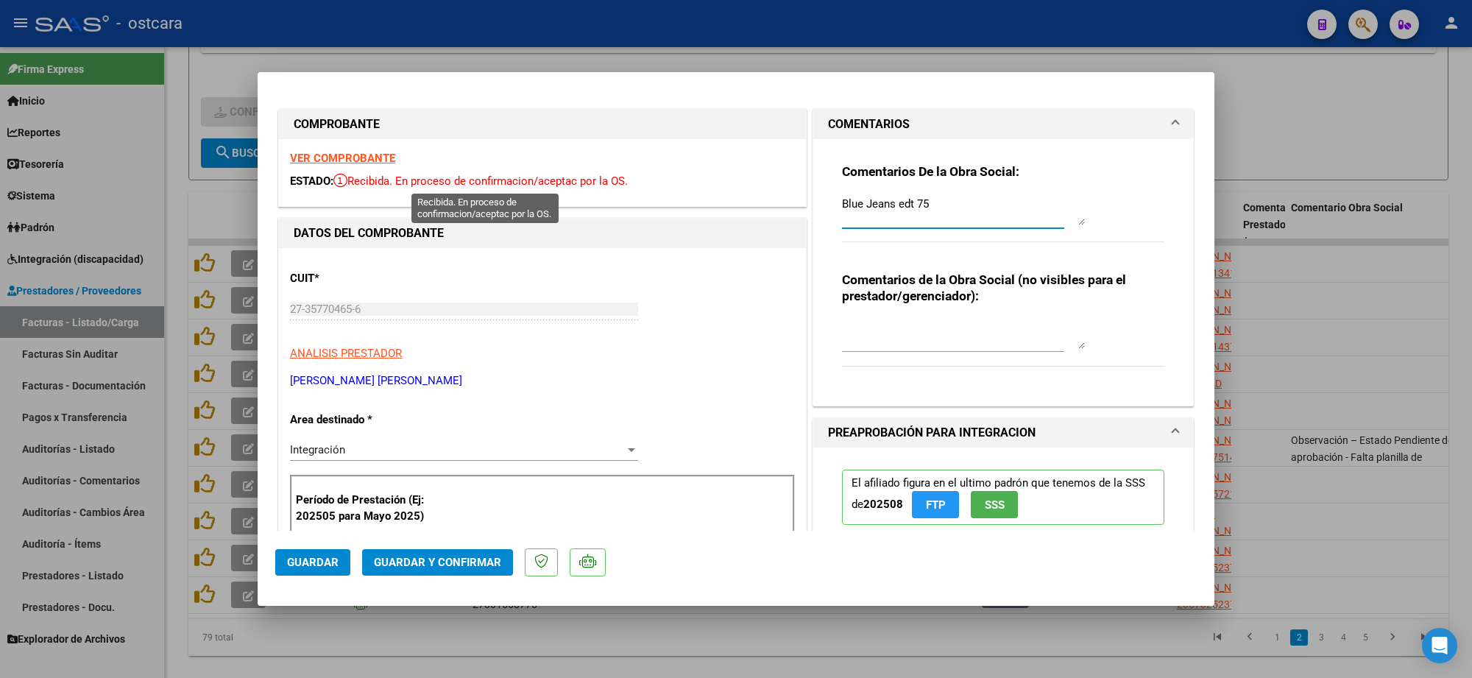
paste textarea "Recordar indicar vinculo del firmante en las planillas de asistencia."
type textarea "Recordar indicar vinculo del firmante en las planillas de asistencia."
click at [446, 562] on span "Guardar y Confirmar" at bounding box center [437, 562] width 127 height 13
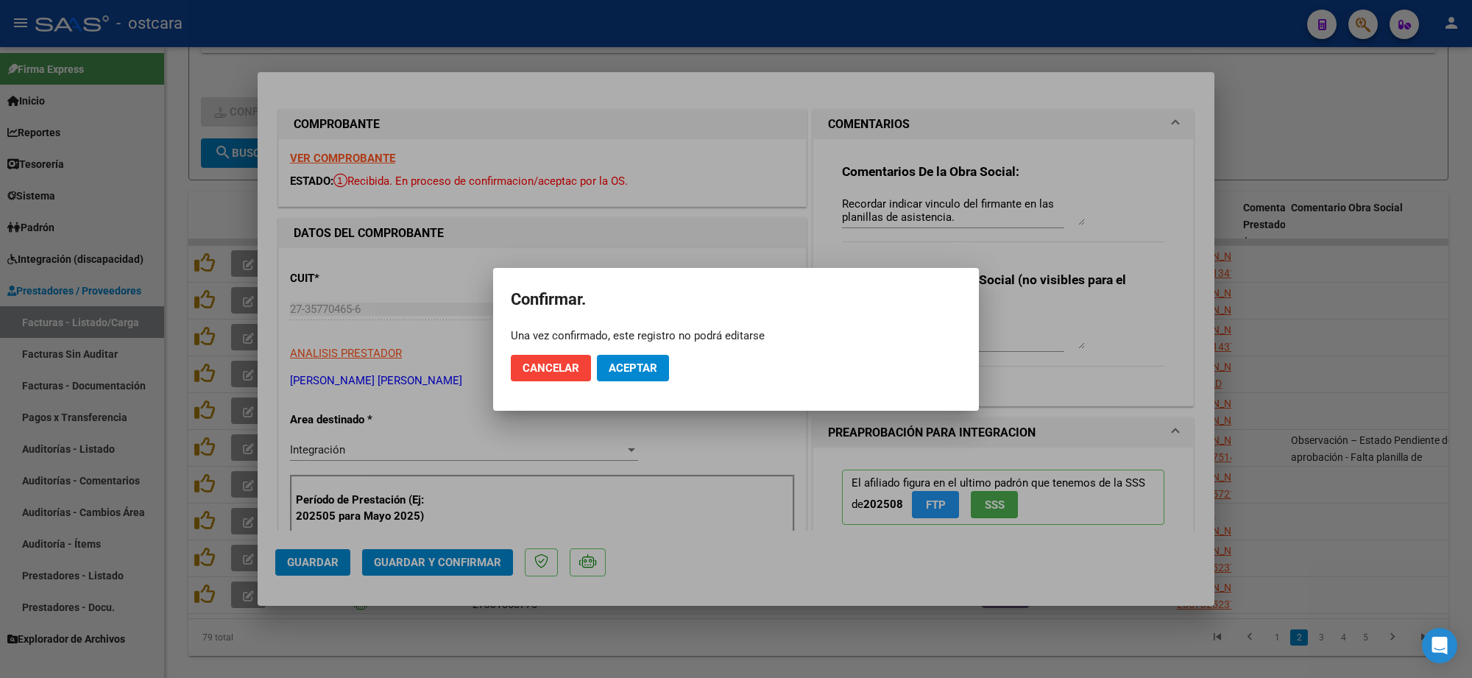
click at [634, 355] on mat-dialog-actions "Cancelar Aceptar" at bounding box center [736, 368] width 450 height 50
click at [634, 358] on button "Aceptar" at bounding box center [633, 368] width 72 height 26
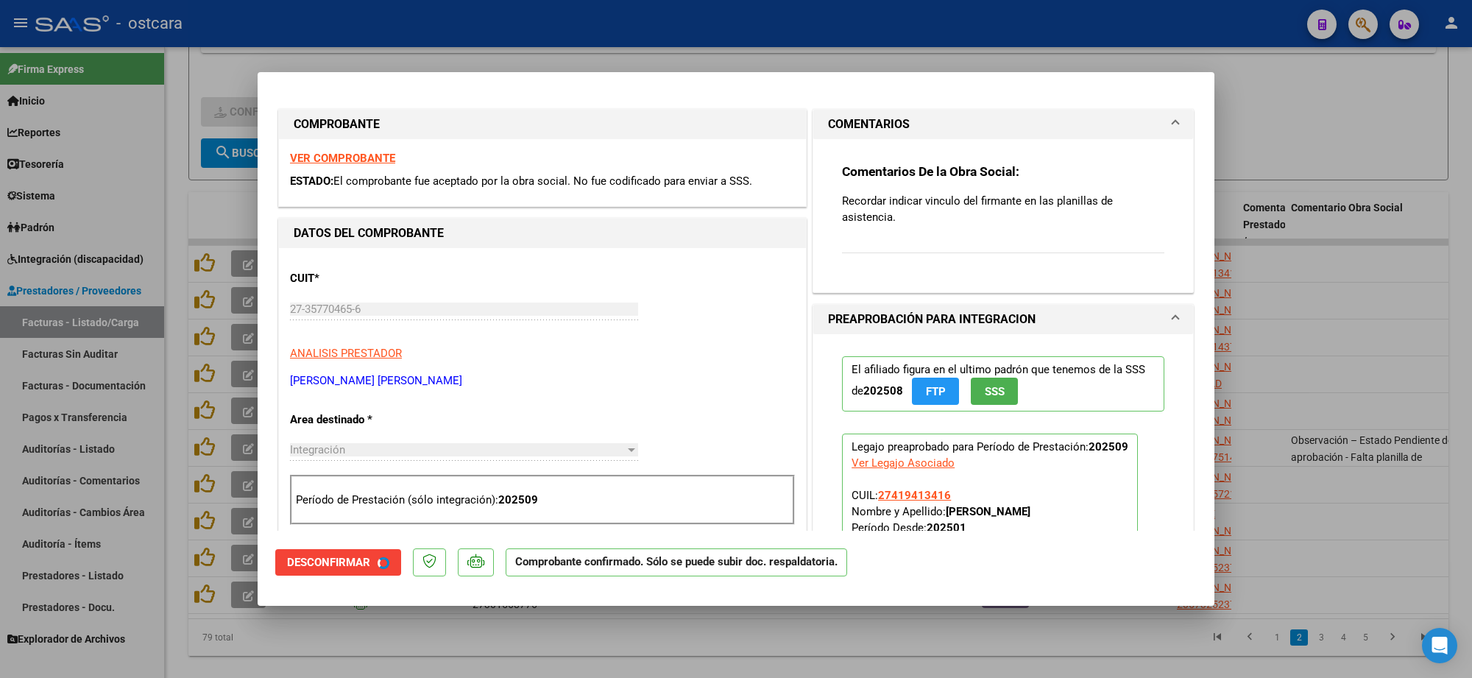
click at [1319, 113] on div at bounding box center [736, 339] width 1472 height 678
type input "$ 0,00"
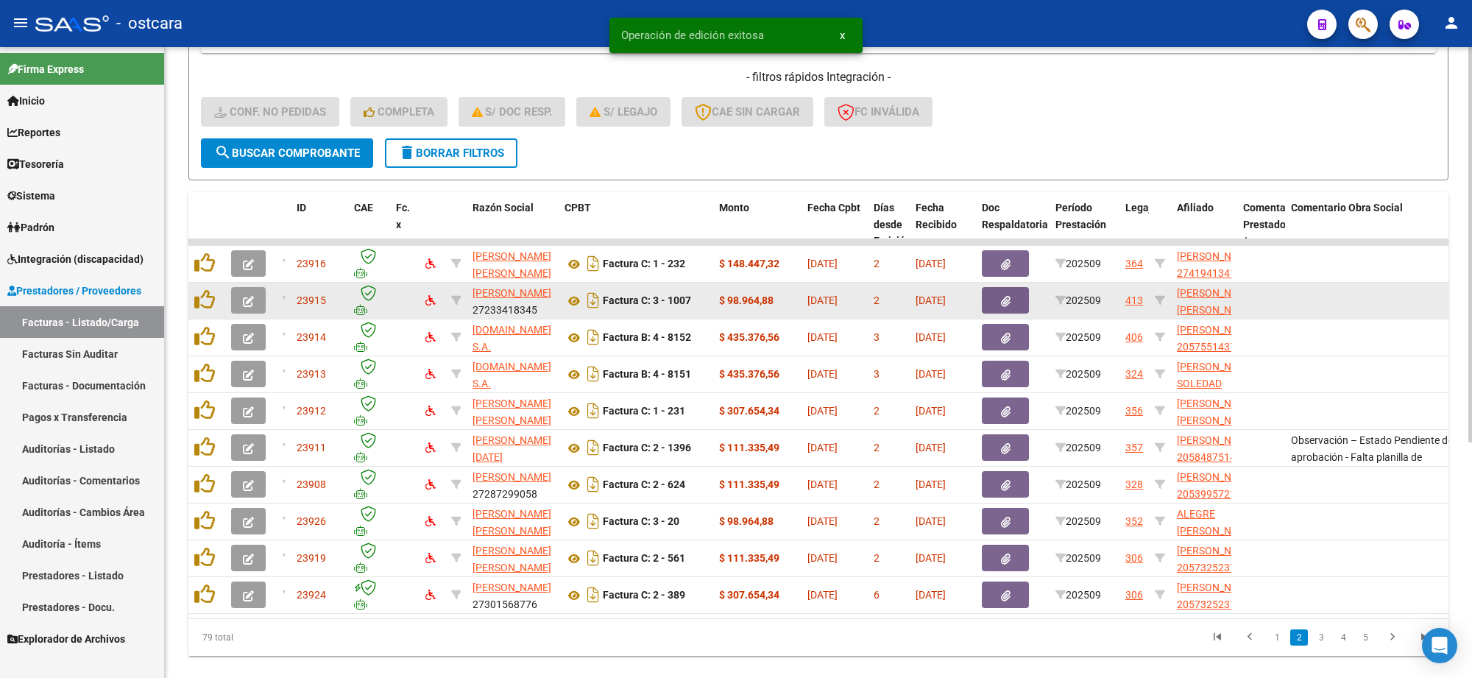
click at [259, 297] on button "button" at bounding box center [248, 300] width 35 height 26
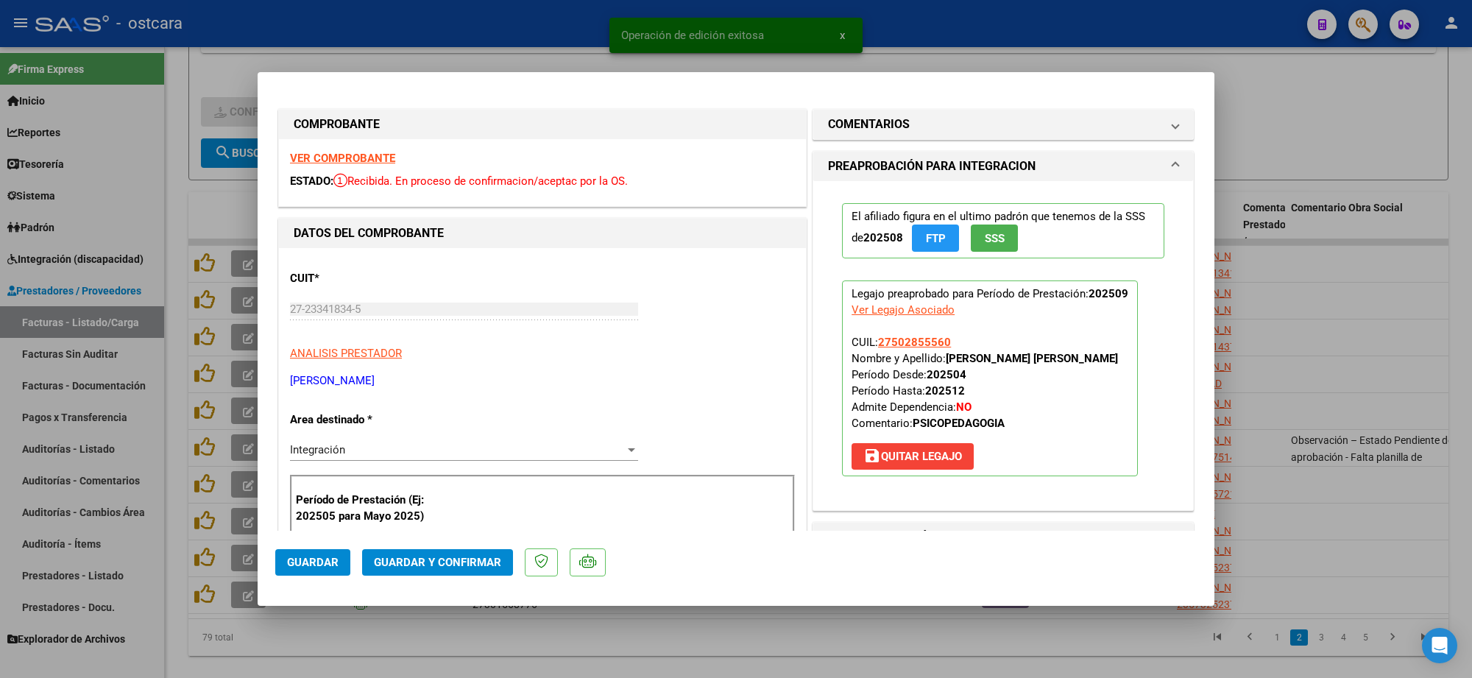
click at [372, 157] on strong "VER COMPROBANTE" at bounding box center [342, 158] width 105 height 13
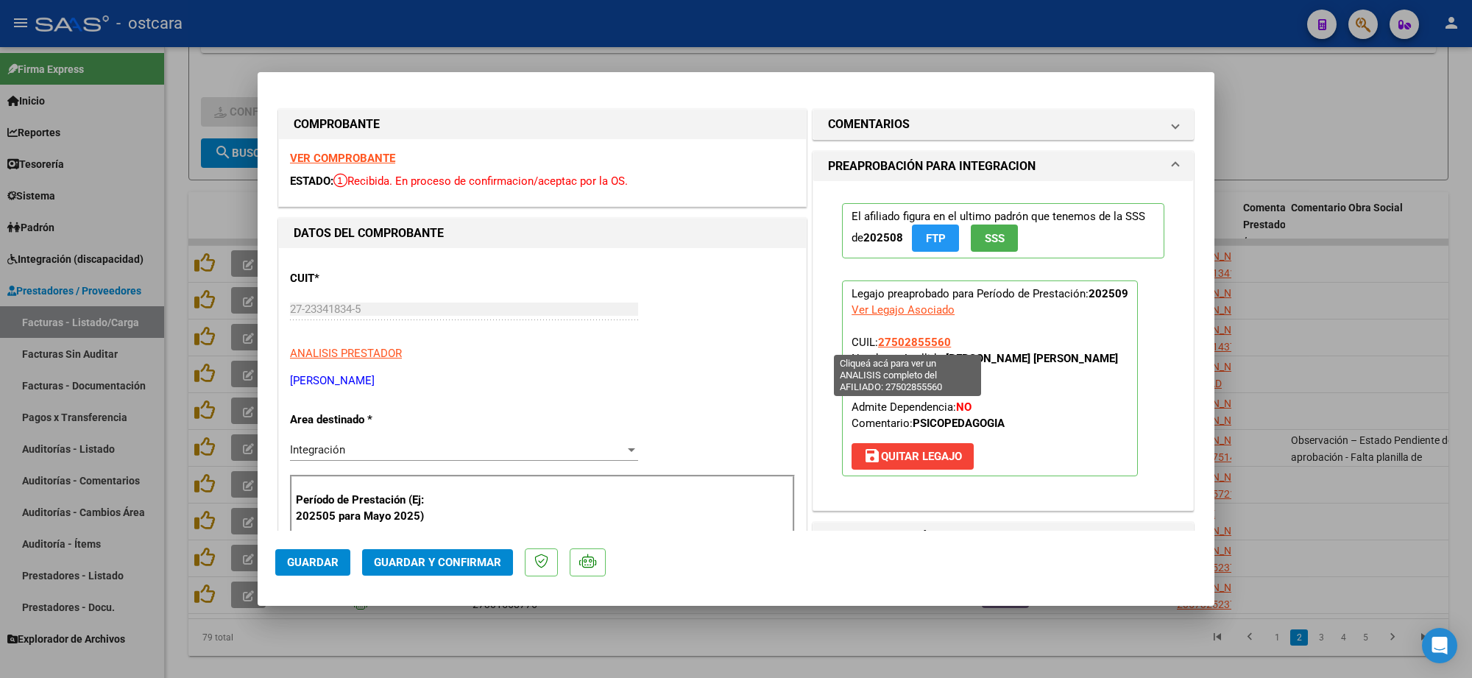
scroll to position [184, 0]
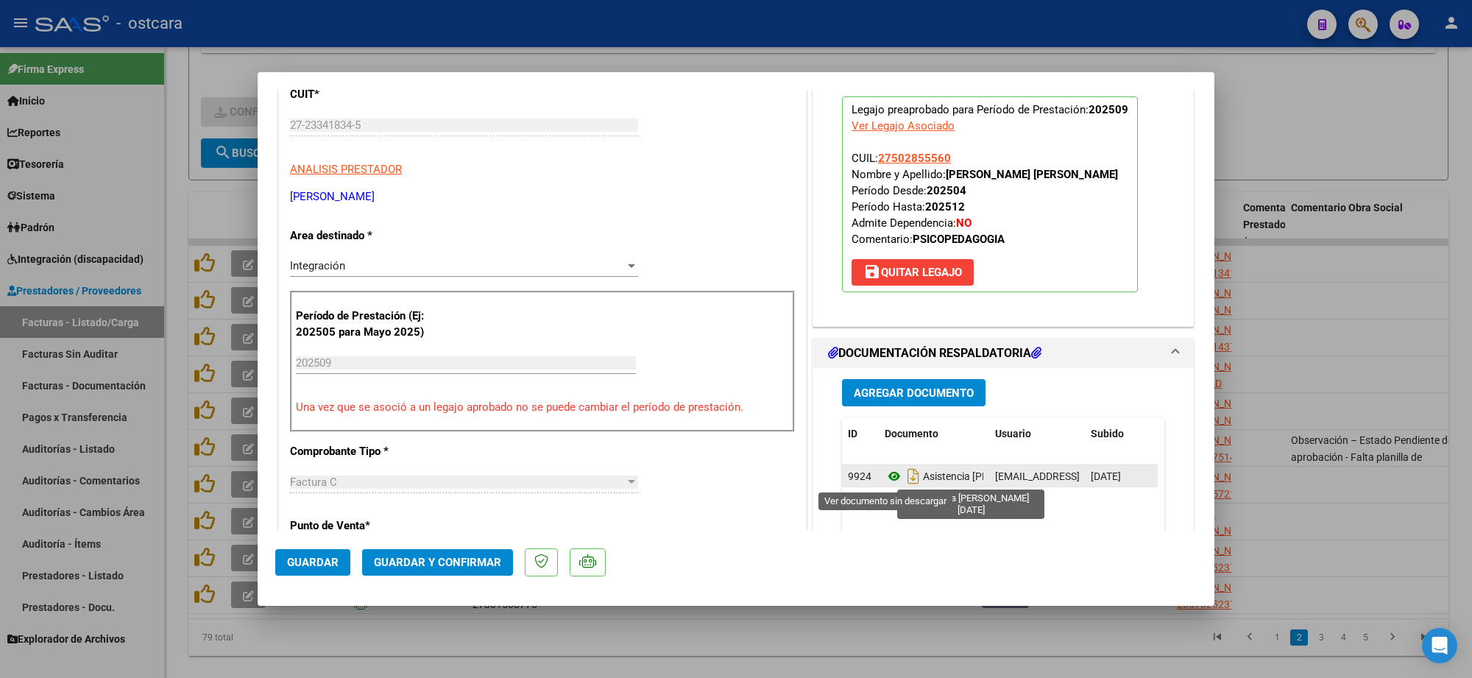
click at [885, 475] on icon at bounding box center [894, 476] width 19 height 18
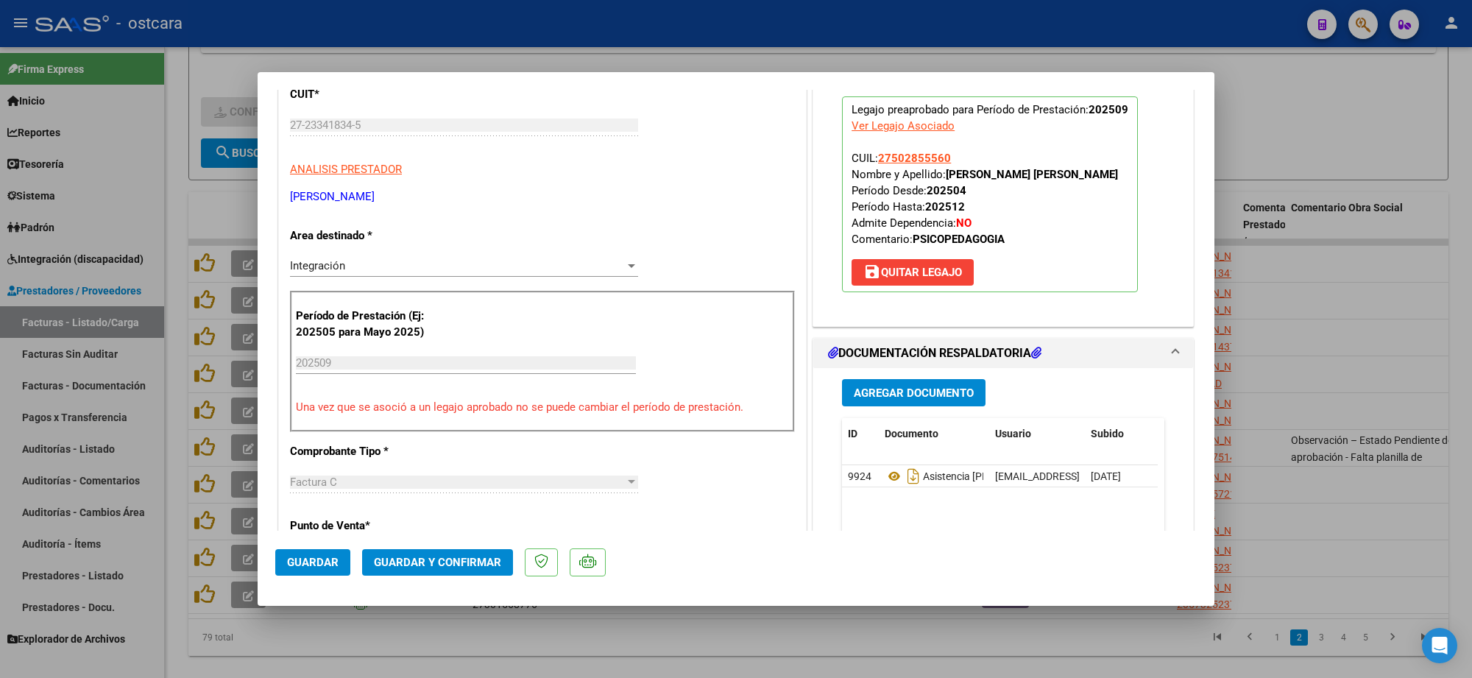
scroll to position [552, 0]
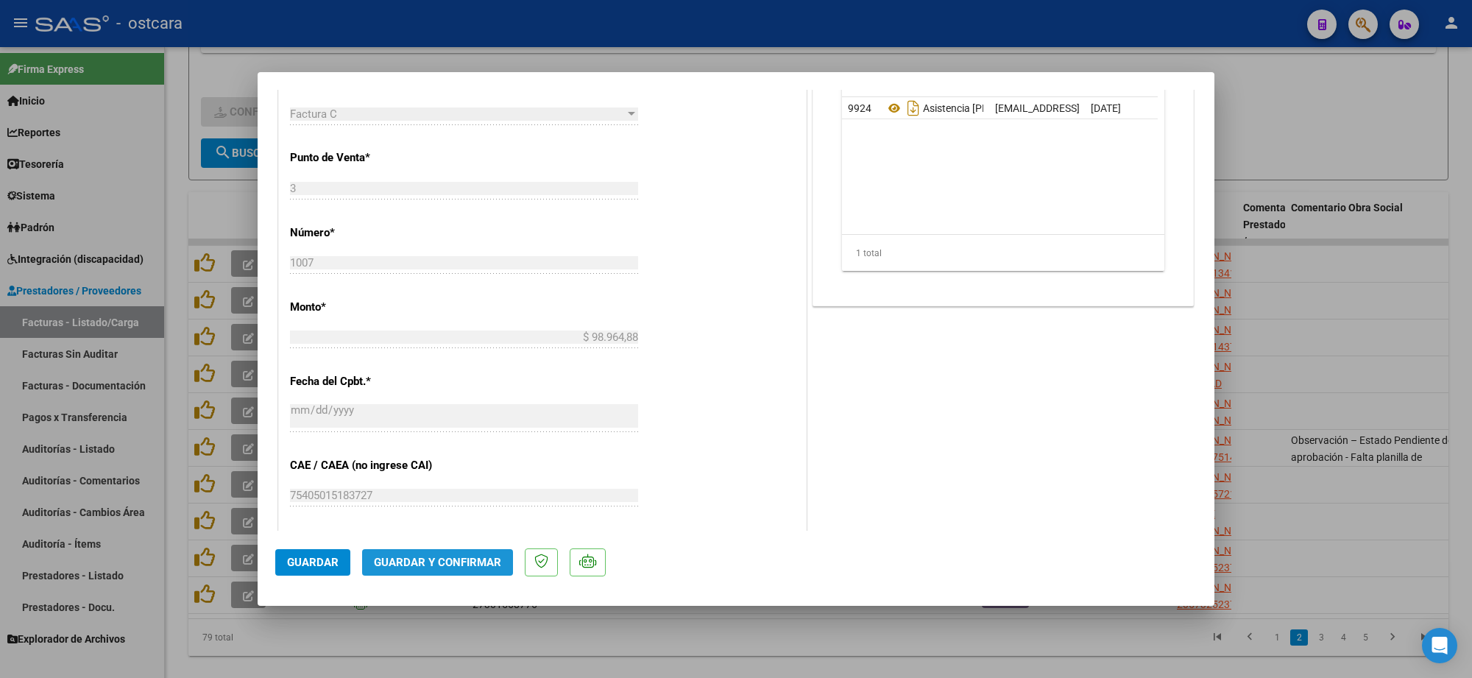
click at [451, 560] on span "Guardar y Confirmar" at bounding box center [437, 562] width 127 height 13
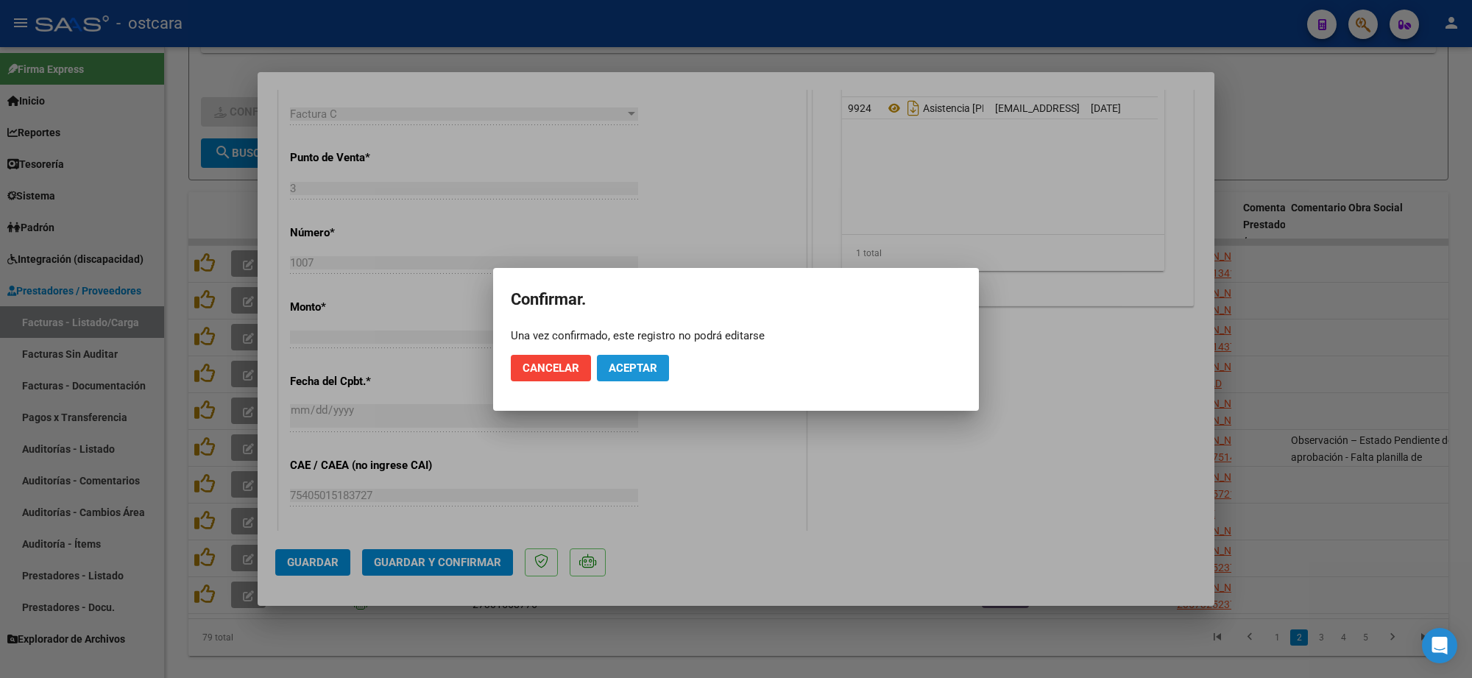
click at [631, 361] on span "Aceptar" at bounding box center [633, 367] width 49 height 13
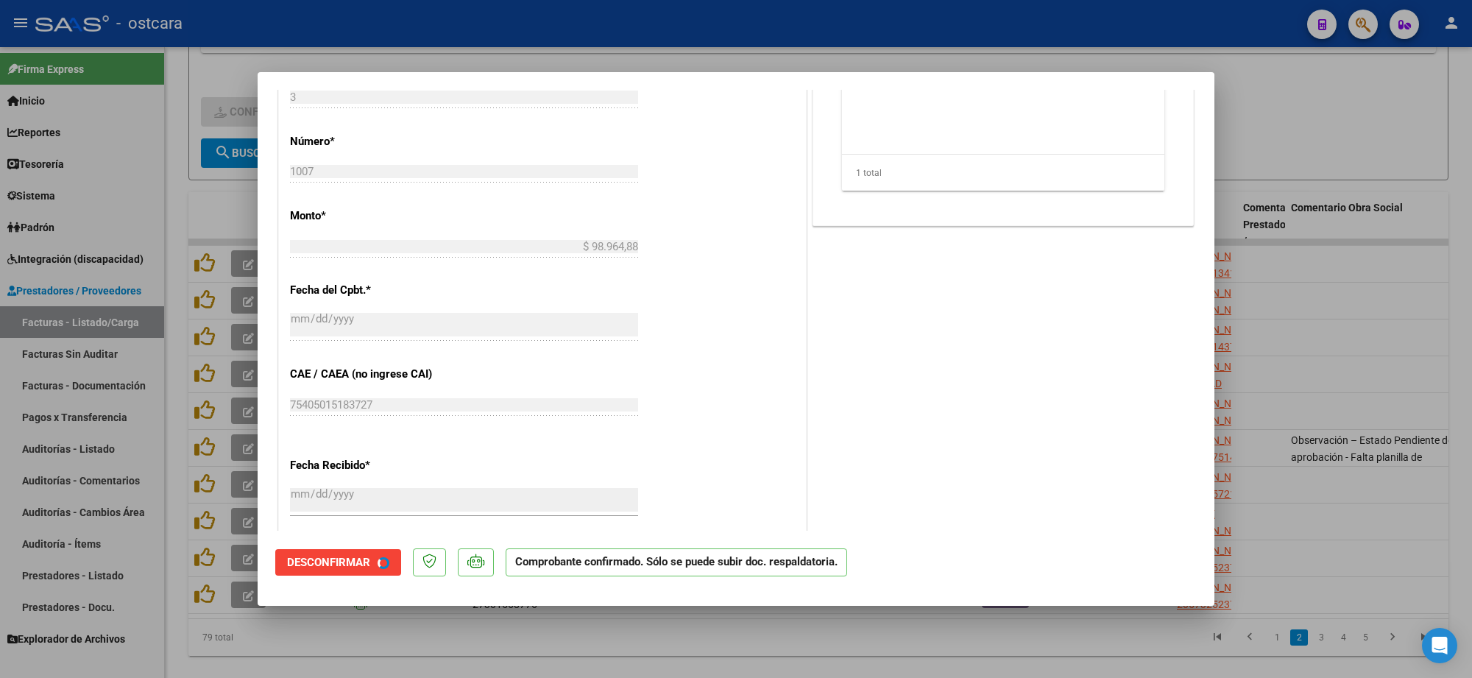
click at [1310, 123] on div at bounding box center [736, 339] width 1472 height 678
type input "$ 0,00"
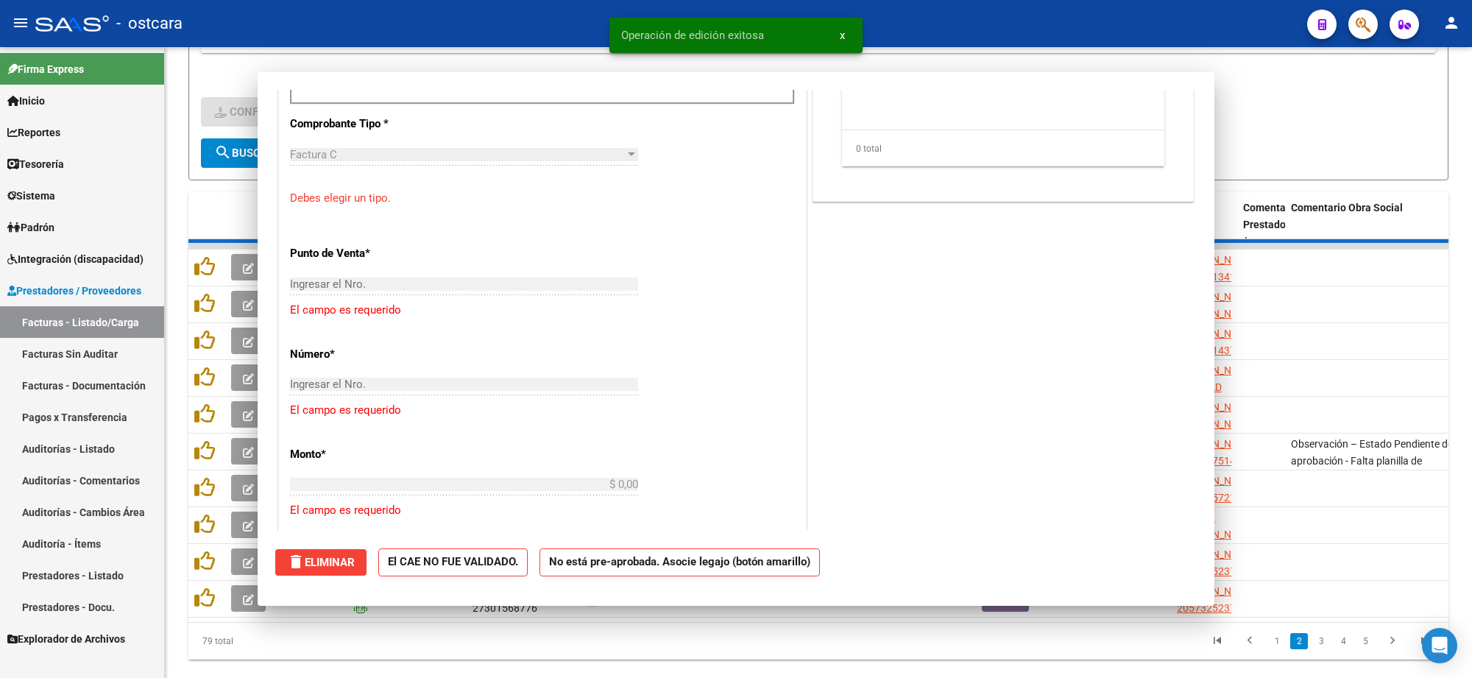
scroll to position [0, 0]
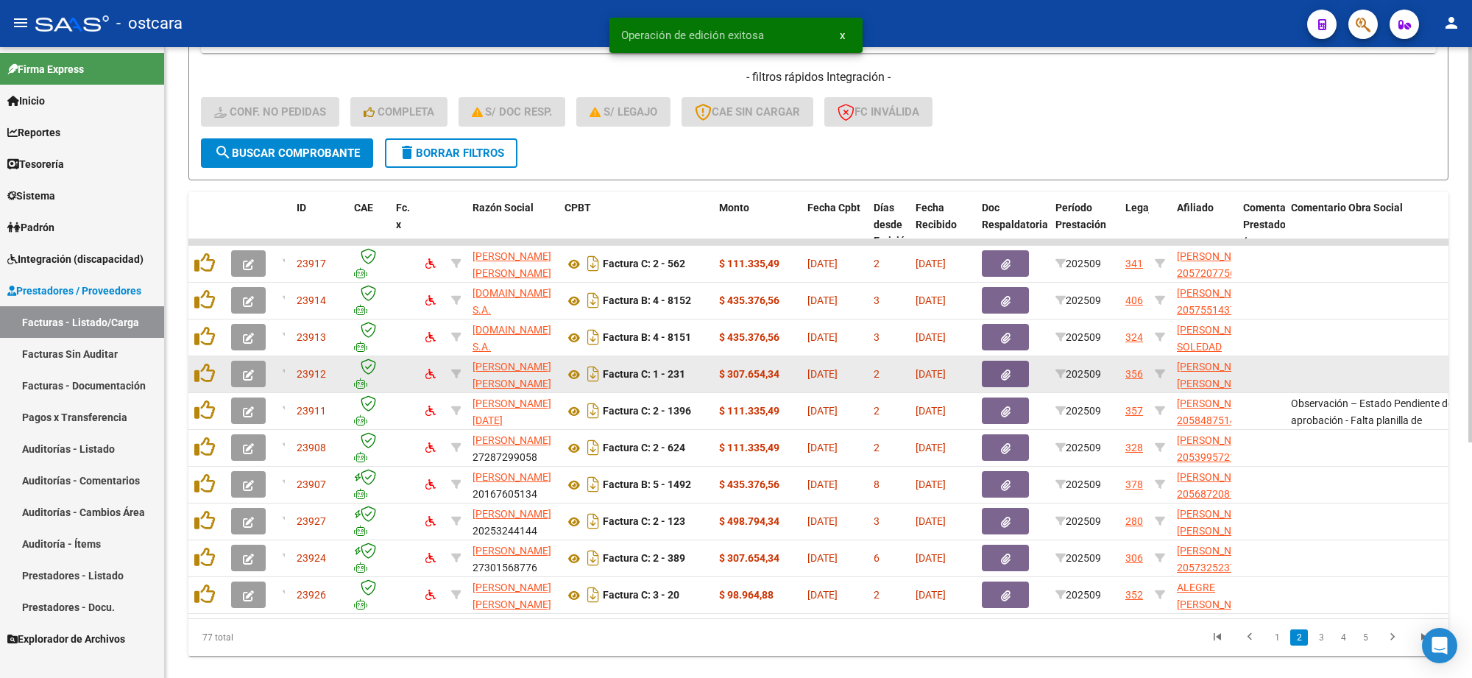
click at [250, 369] on icon "button" at bounding box center [248, 374] width 11 height 11
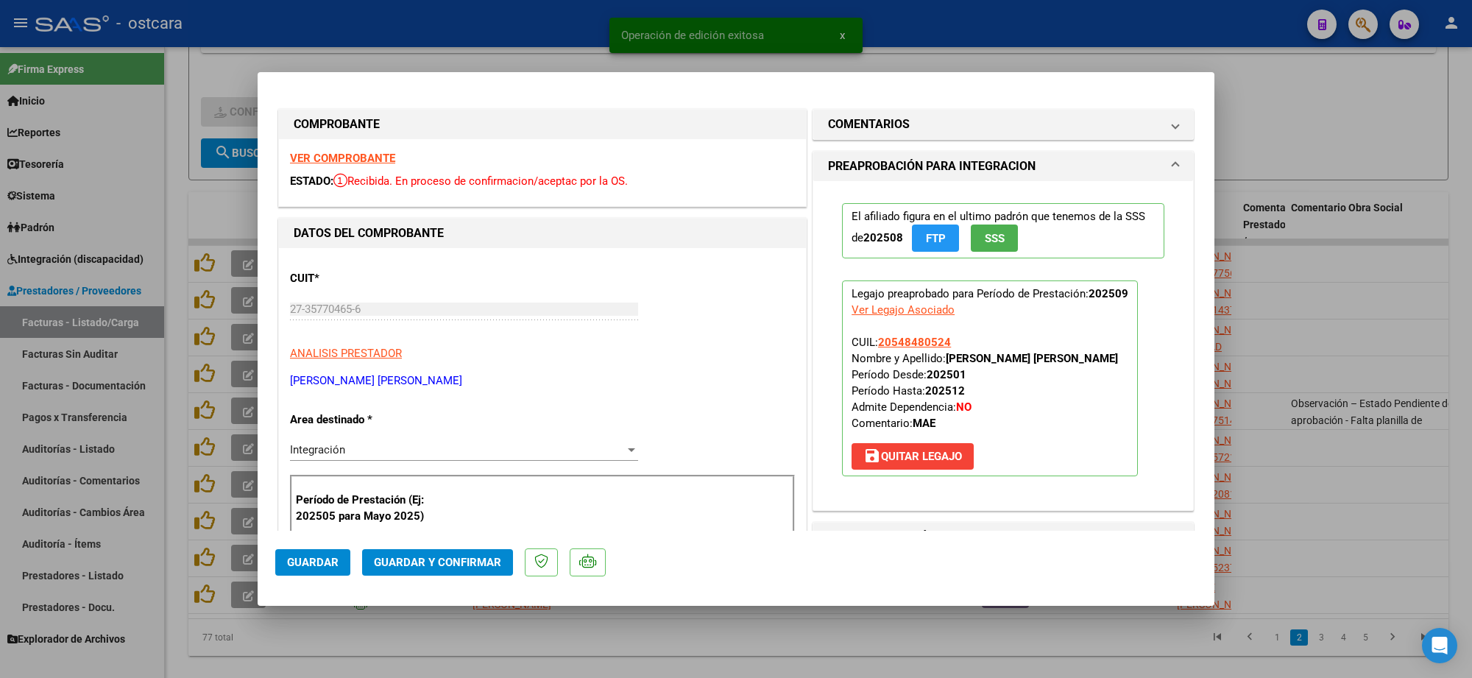
click at [380, 152] on strong "VER COMPROBANTE" at bounding box center [342, 158] width 105 height 13
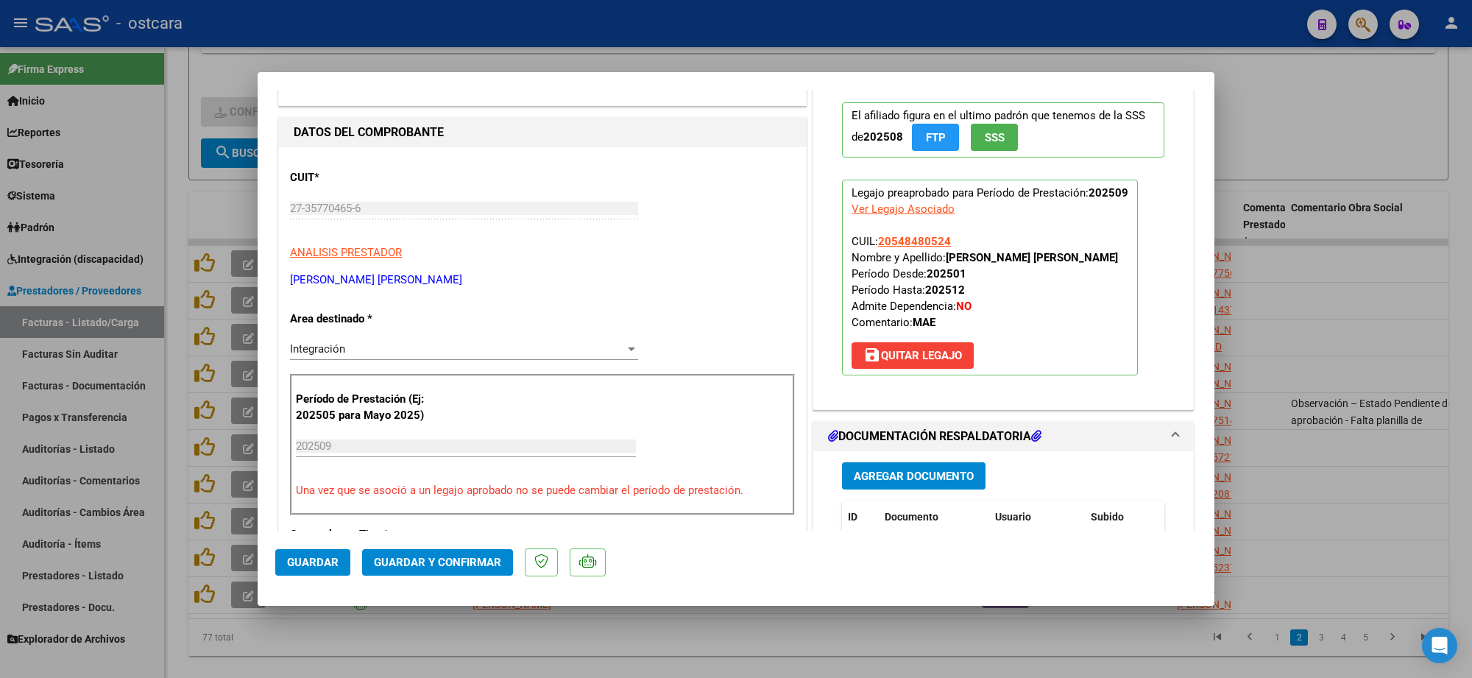
scroll to position [276, 0]
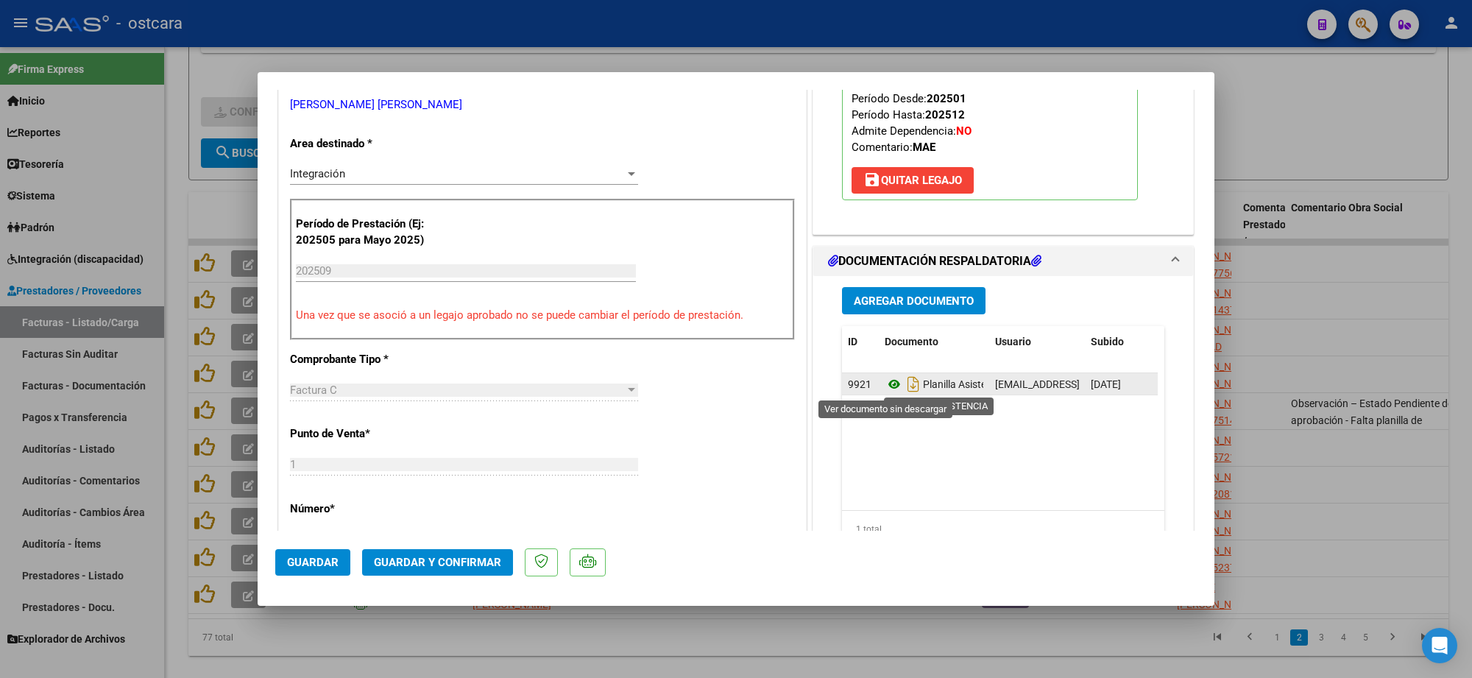
click at [885, 386] on icon at bounding box center [894, 384] width 19 height 18
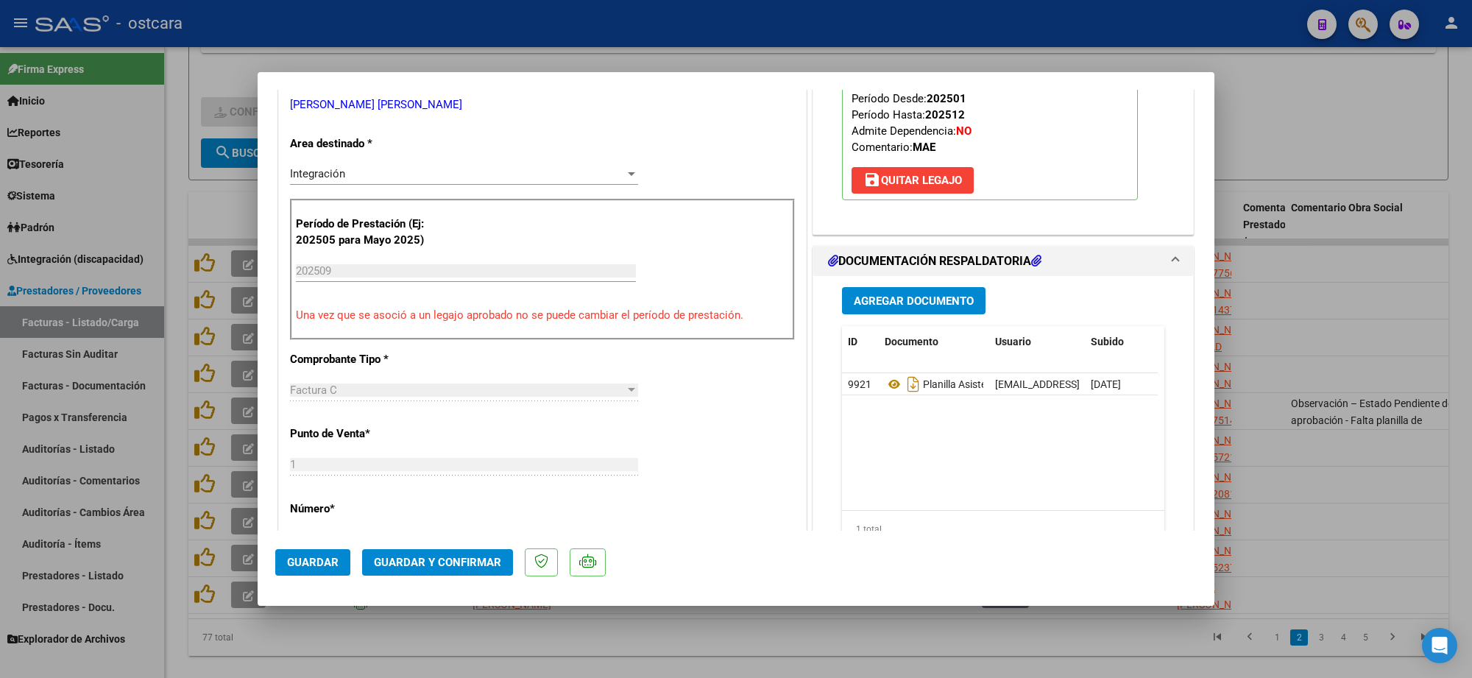
click at [458, 546] on mat-dialog-actions "Guardar Guardar y Confirmar" at bounding box center [735, 560] width 921 height 58
click at [467, 563] on span "Guardar y Confirmar" at bounding box center [437, 562] width 127 height 13
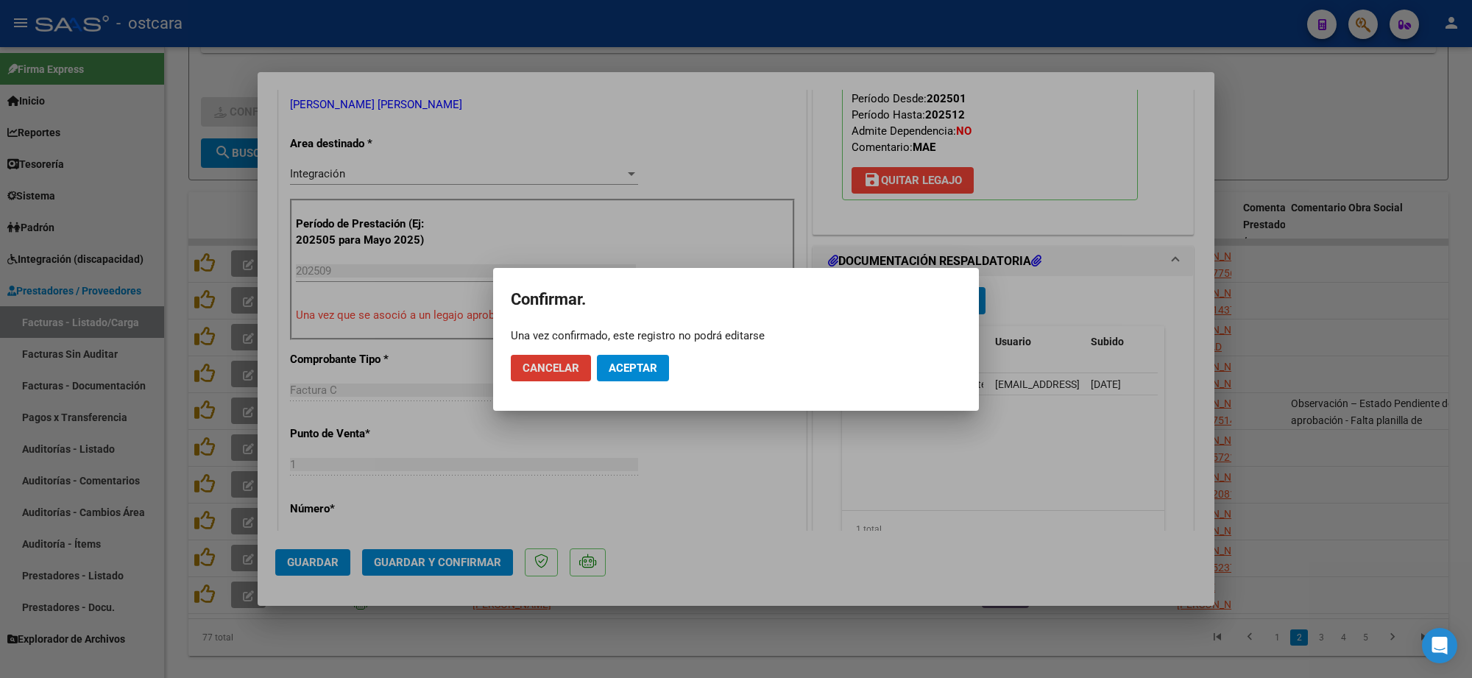
click at [637, 366] on span "Aceptar" at bounding box center [633, 367] width 49 height 13
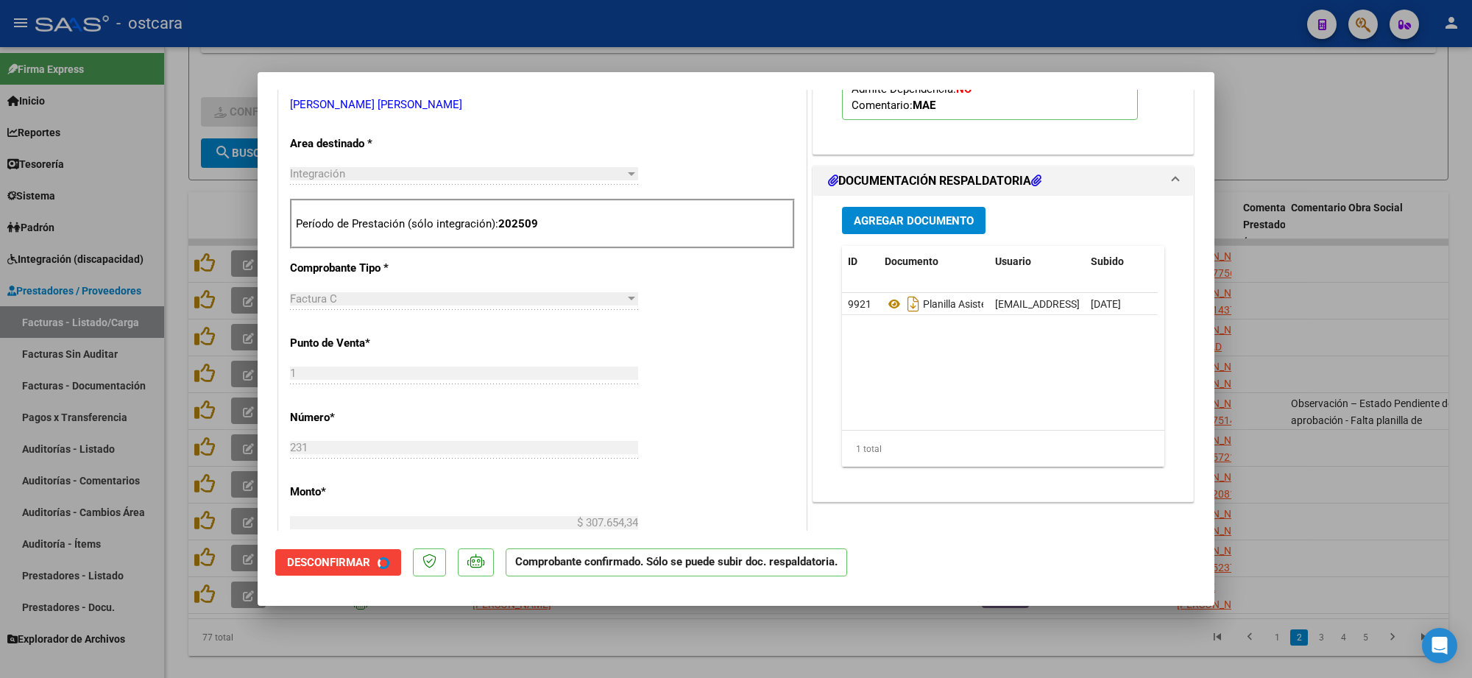
click at [1340, 115] on div at bounding box center [736, 339] width 1472 height 678
type input "$ 0,00"
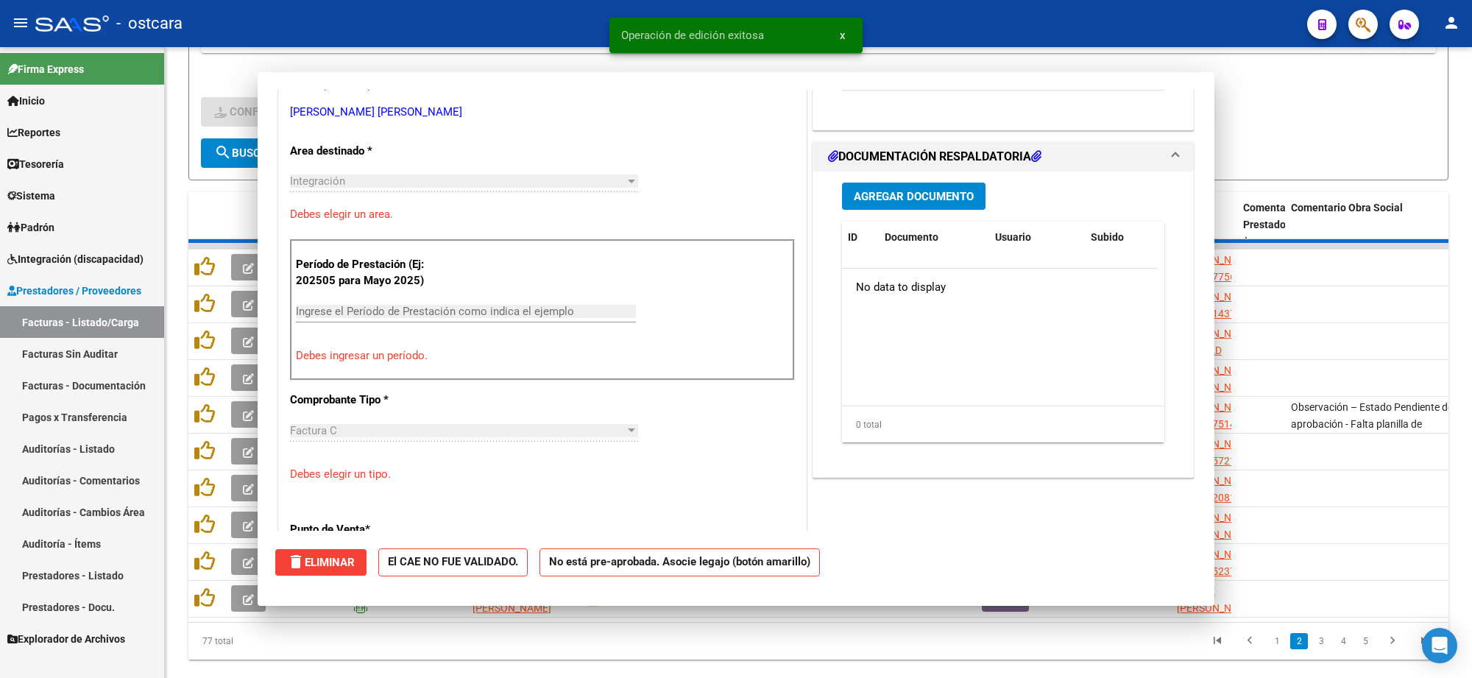
scroll to position [283, 0]
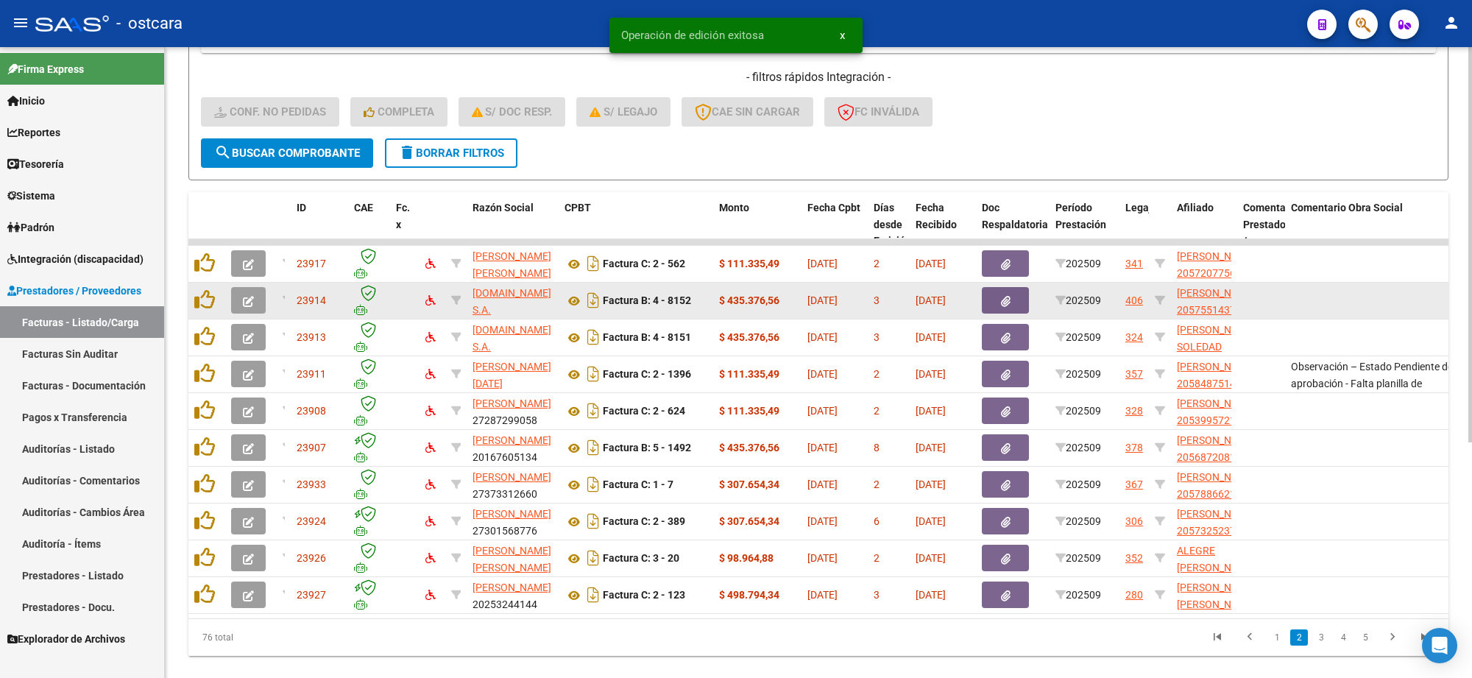
click at [244, 300] on icon "button" at bounding box center [248, 301] width 11 height 11
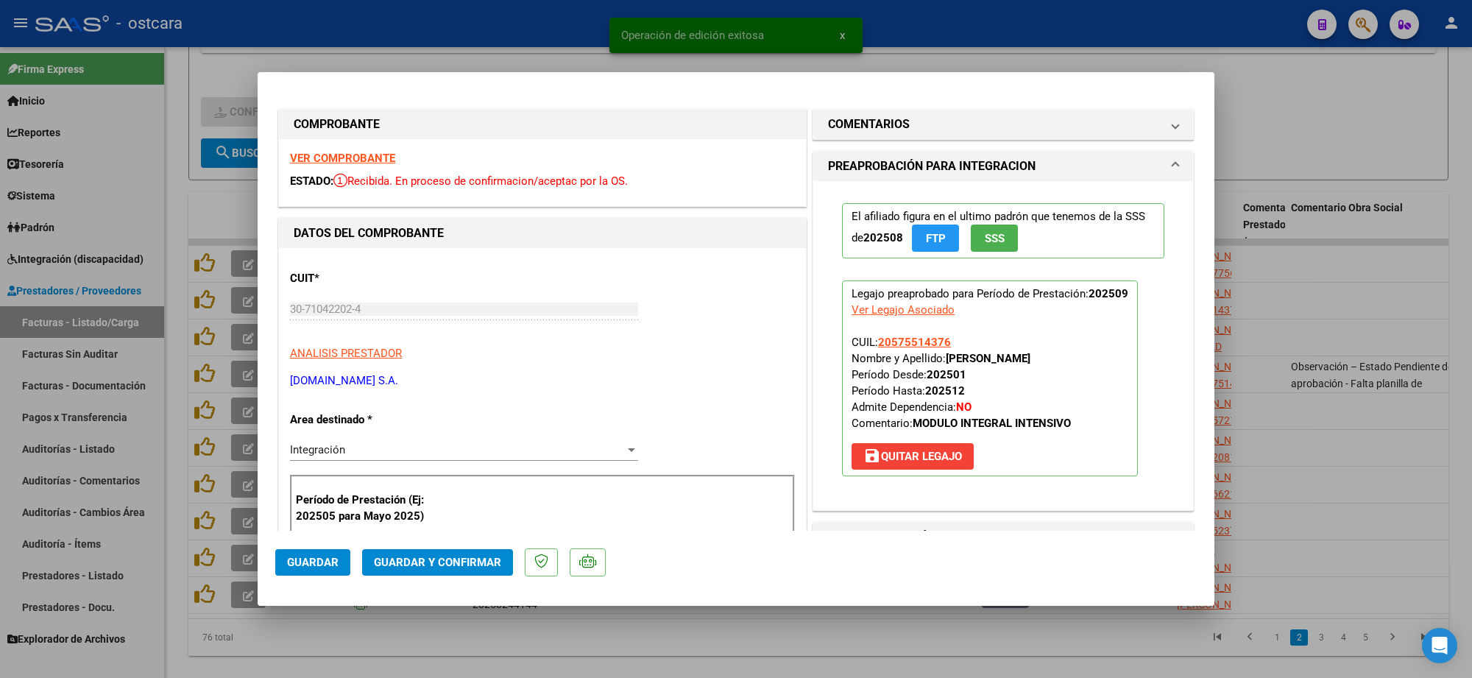
click at [329, 152] on strong "VER COMPROBANTE" at bounding box center [342, 158] width 105 height 13
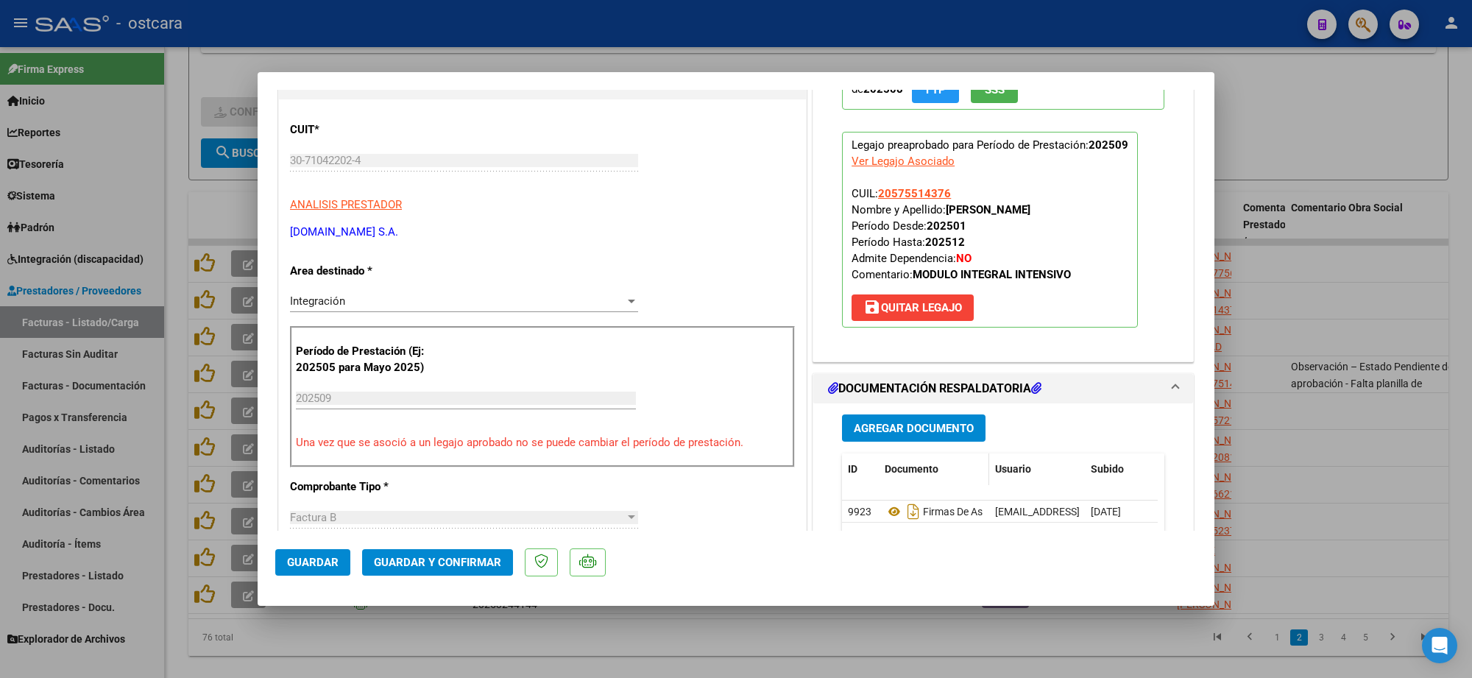
scroll to position [368, 0]
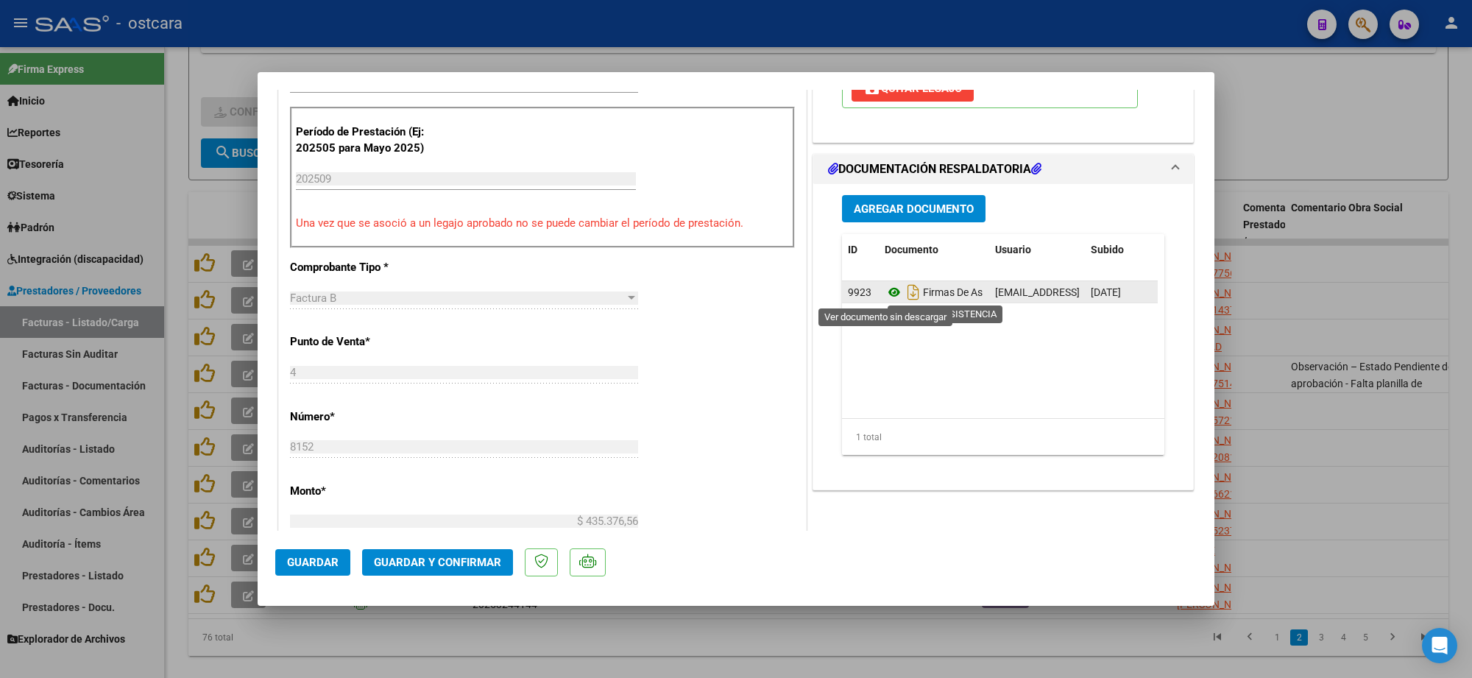
click at [890, 291] on icon at bounding box center [894, 292] width 19 height 18
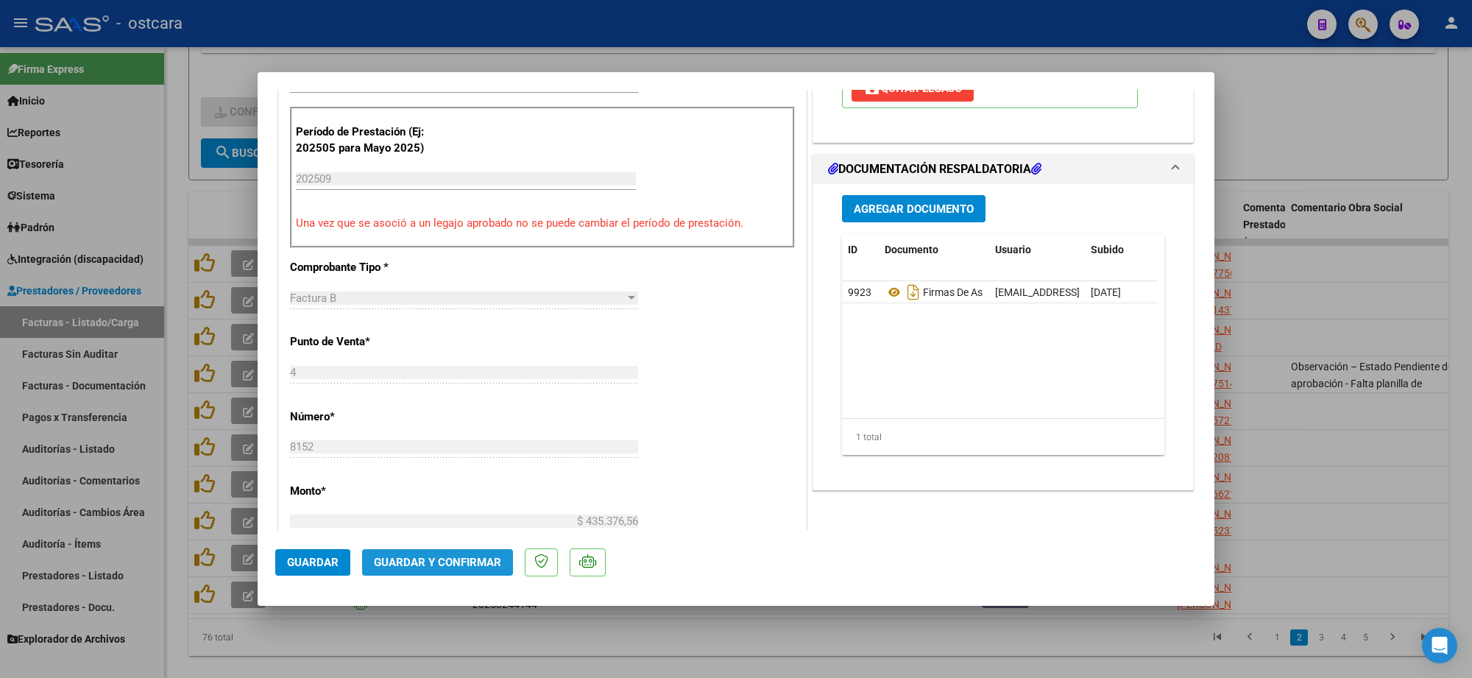
click at [458, 556] on span "Guardar y Confirmar" at bounding box center [437, 562] width 127 height 13
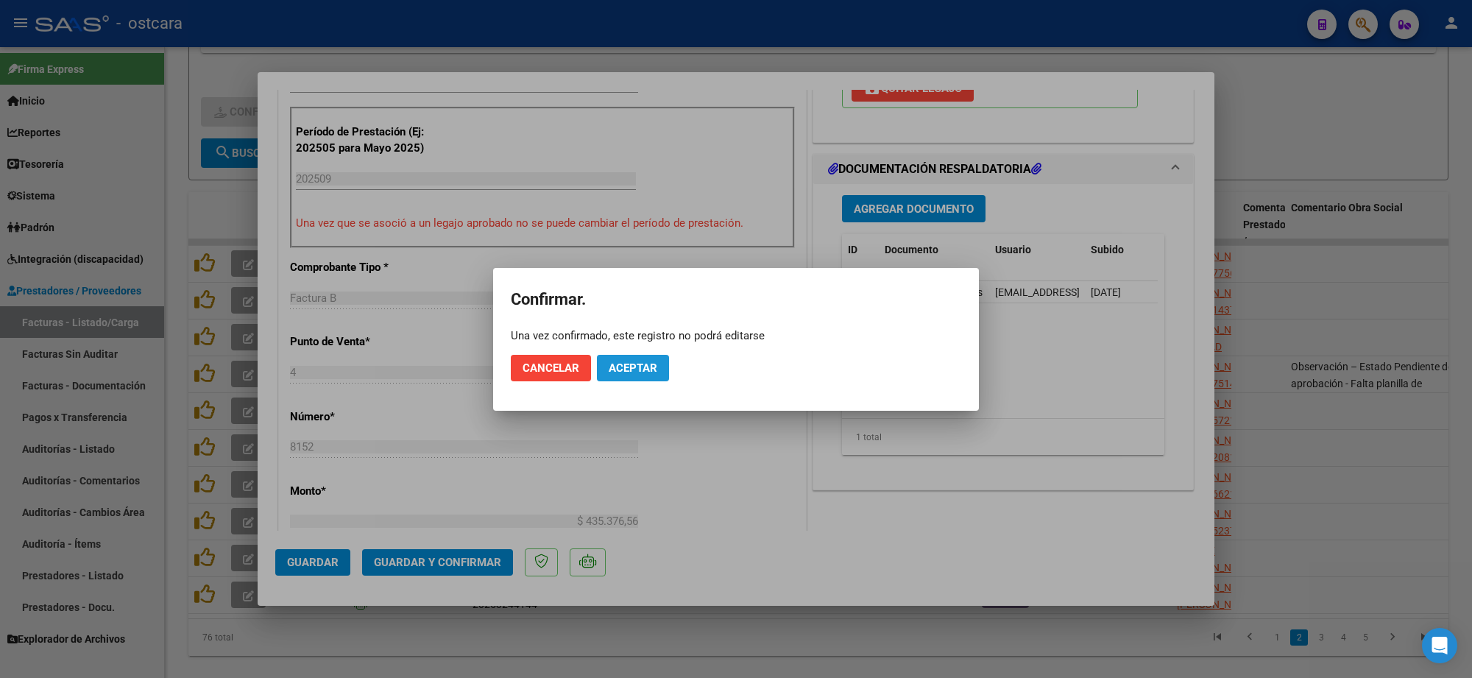
click at [626, 369] on span "Aceptar" at bounding box center [633, 367] width 49 height 13
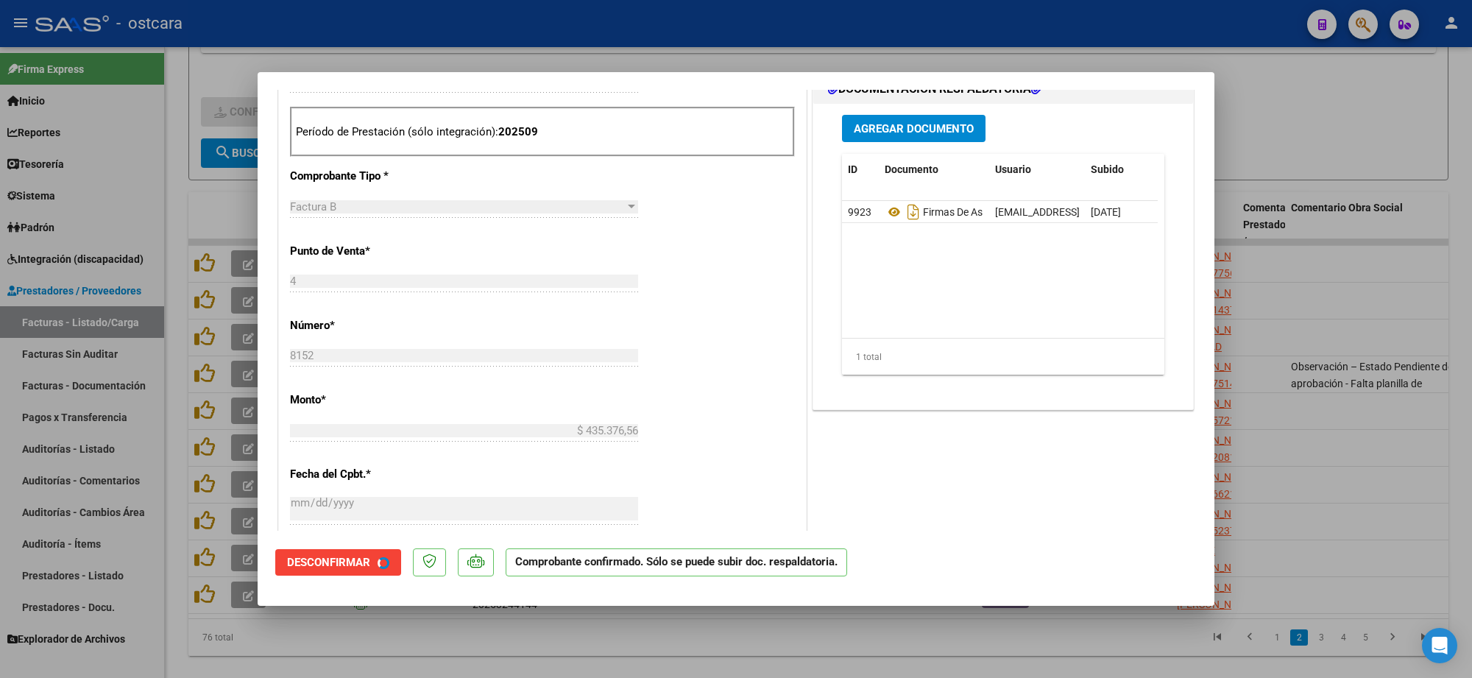
click at [1234, 135] on div at bounding box center [736, 339] width 1472 height 678
type input "$ 0,00"
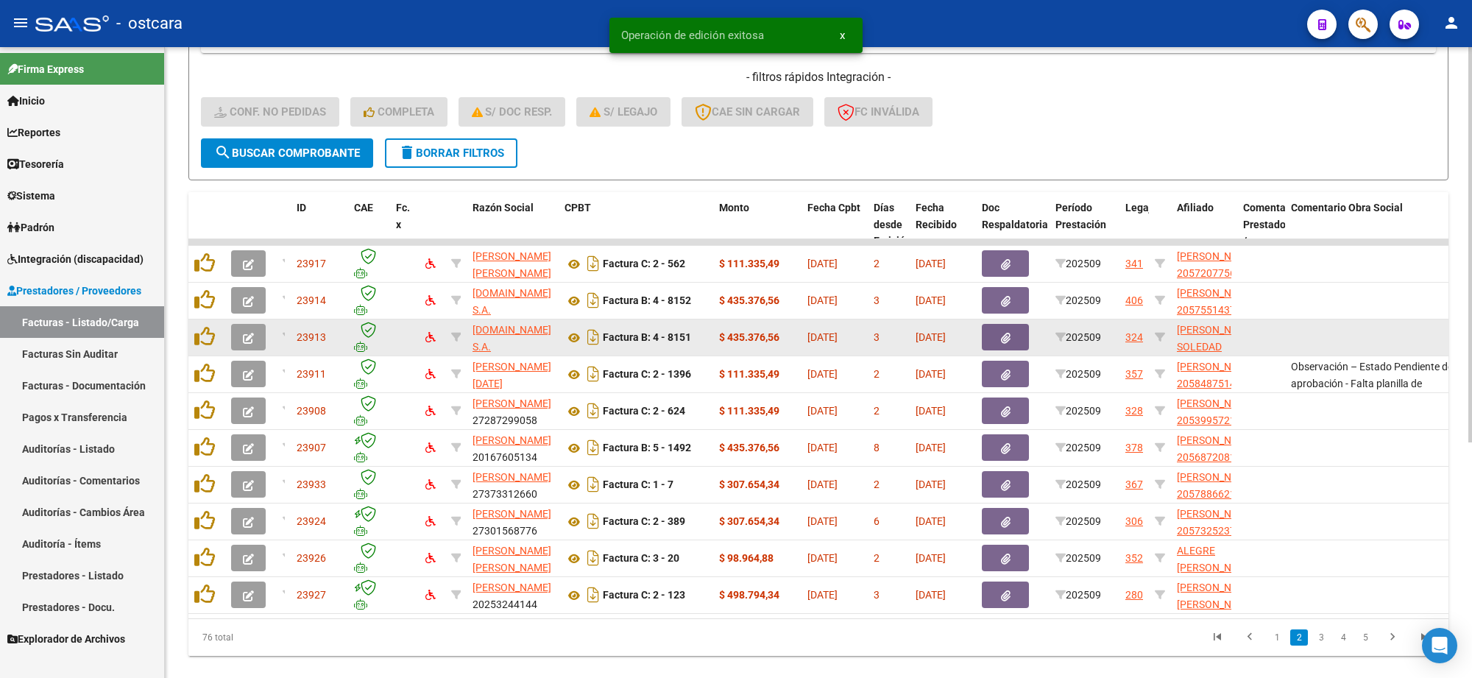
click at [255, 339] on button "button" at bounding box center [248, 337] width 35 height 26
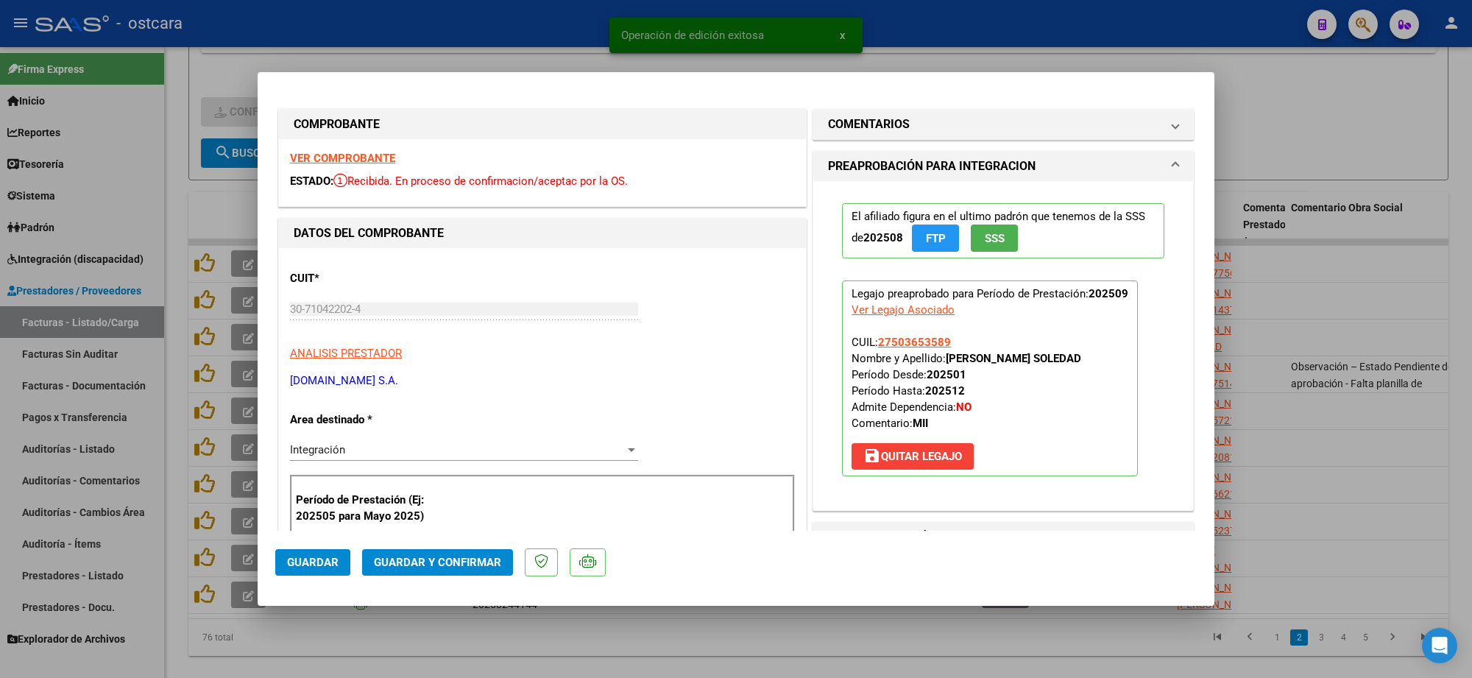
click at [347, 160] on strong "VER COMPROBANTE" at bounding box center [342, 158] width 105 height 13
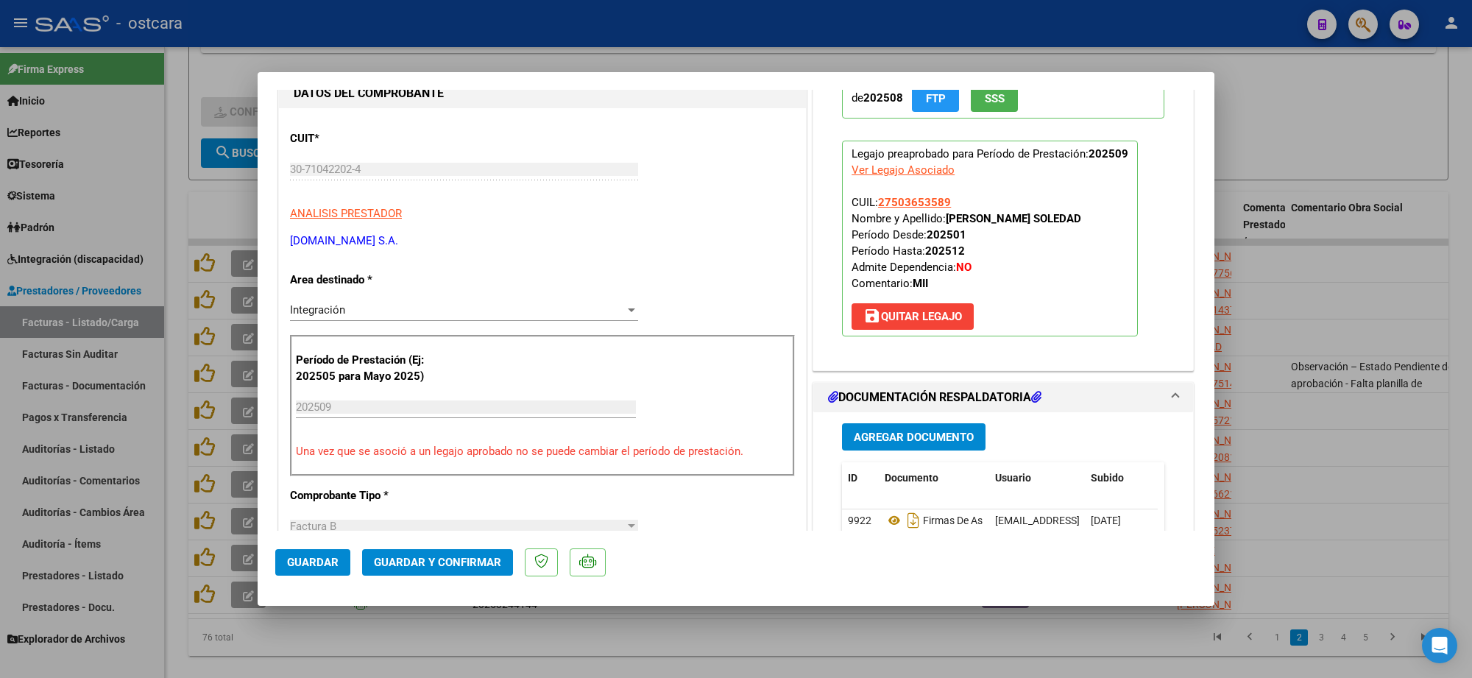
scroll to position [460, 0]
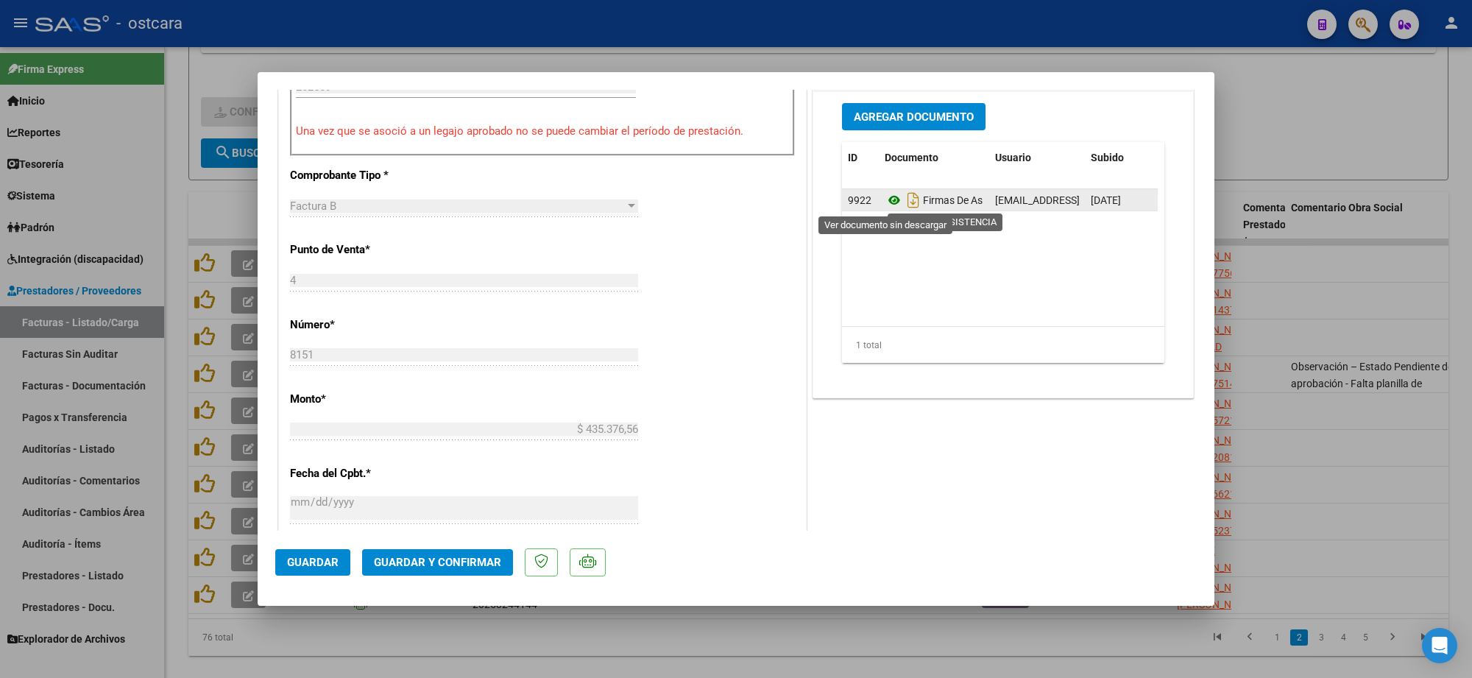
click at [885, 197] on icon at bounding box center [894, 200] width 19 height 18
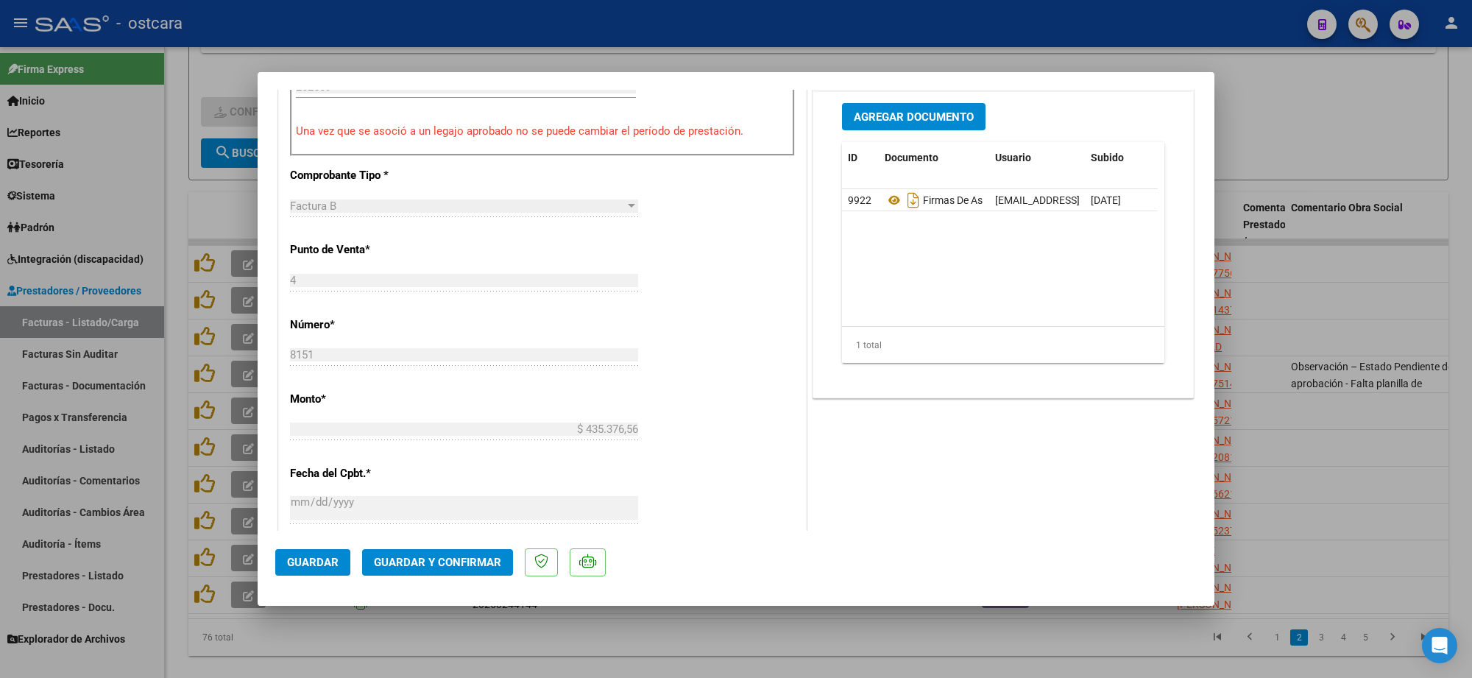
click at [466, 558] on span "Guardar y Confirmar" at bounding box center [437, 562] width 127 height 13
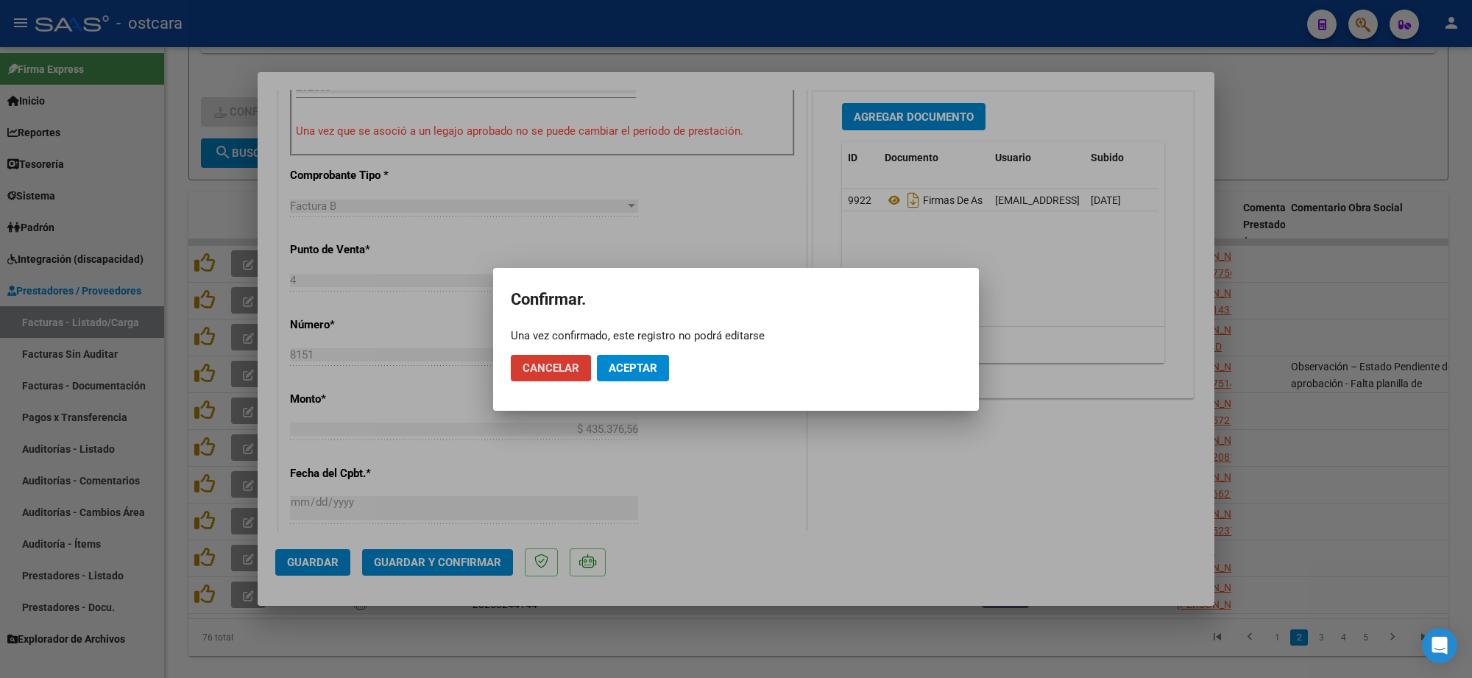
click at [623, 370] on span "Aceptar" at bounding box center [633, 367] width 49 height 13
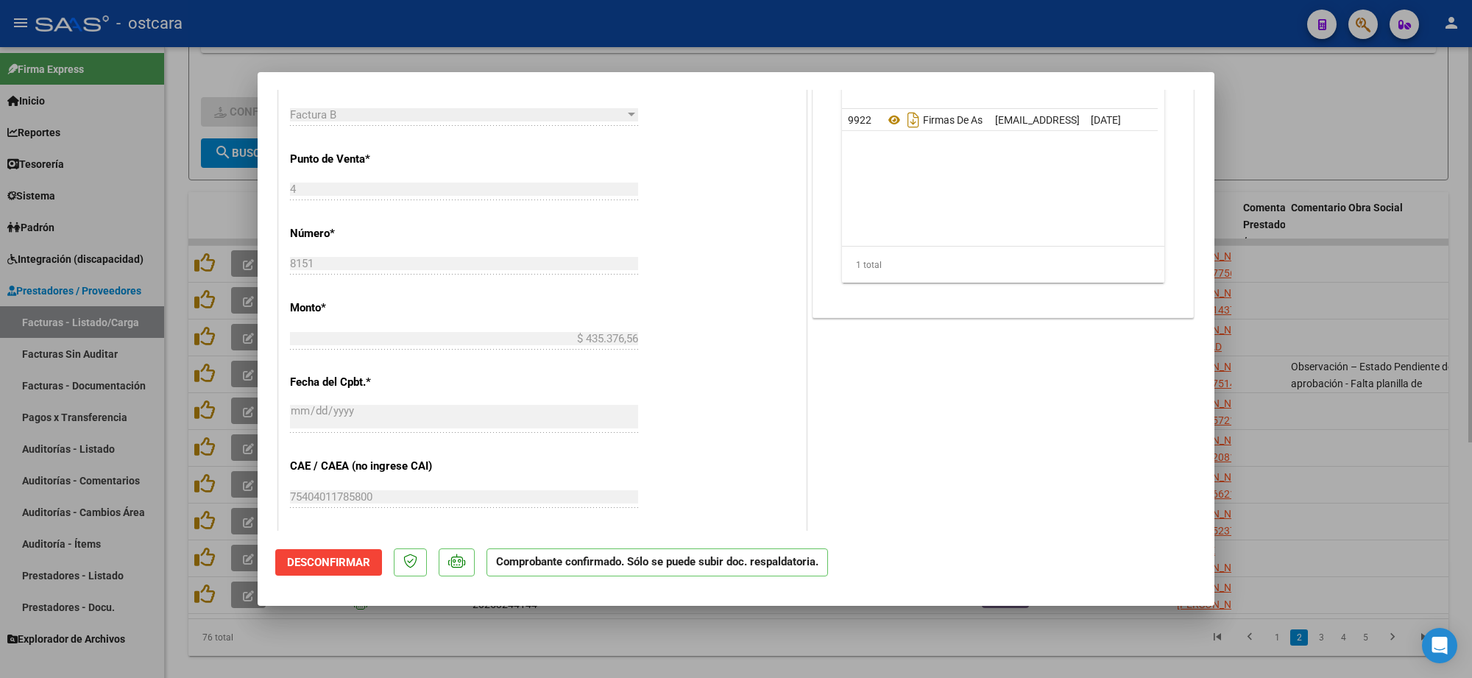
click at [1283, 99] on div at bounding box center [736, 339] width 1472 height 678
type input "$ 0,00"
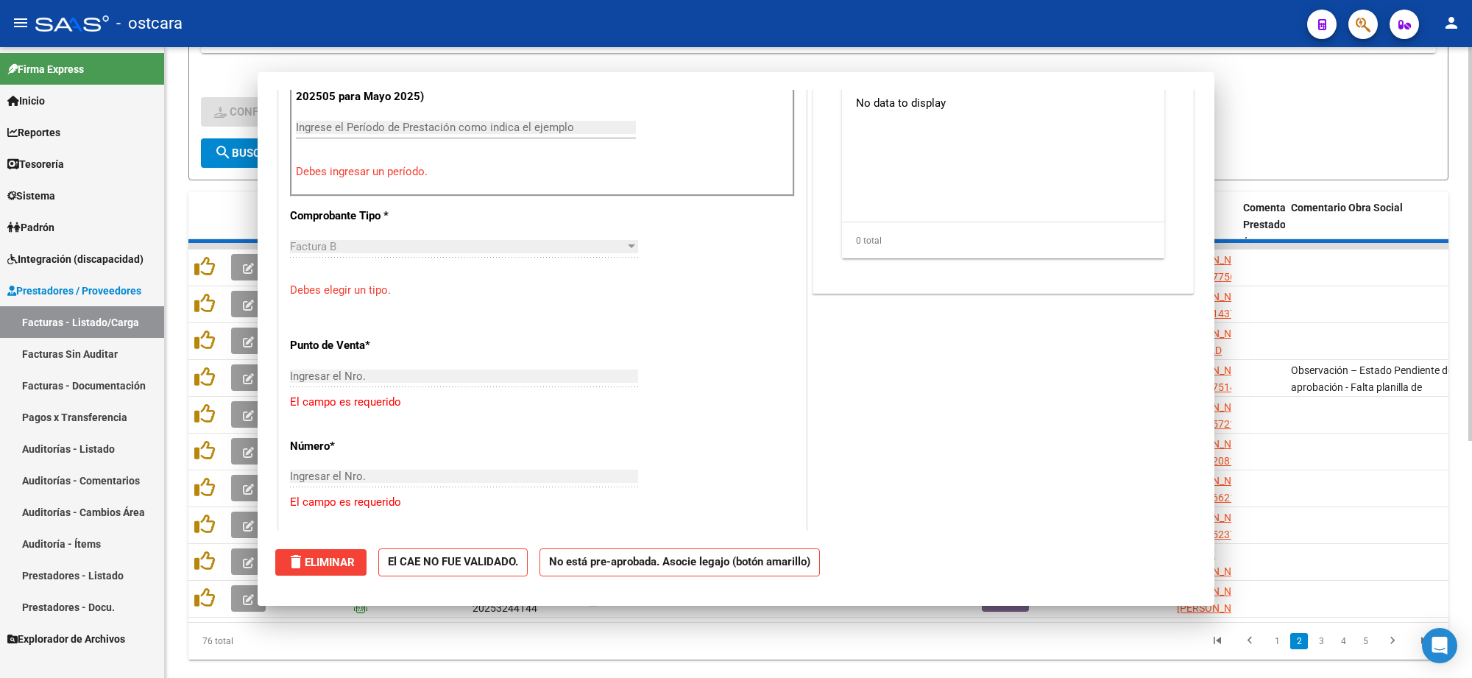
scroll to position [0, 0]
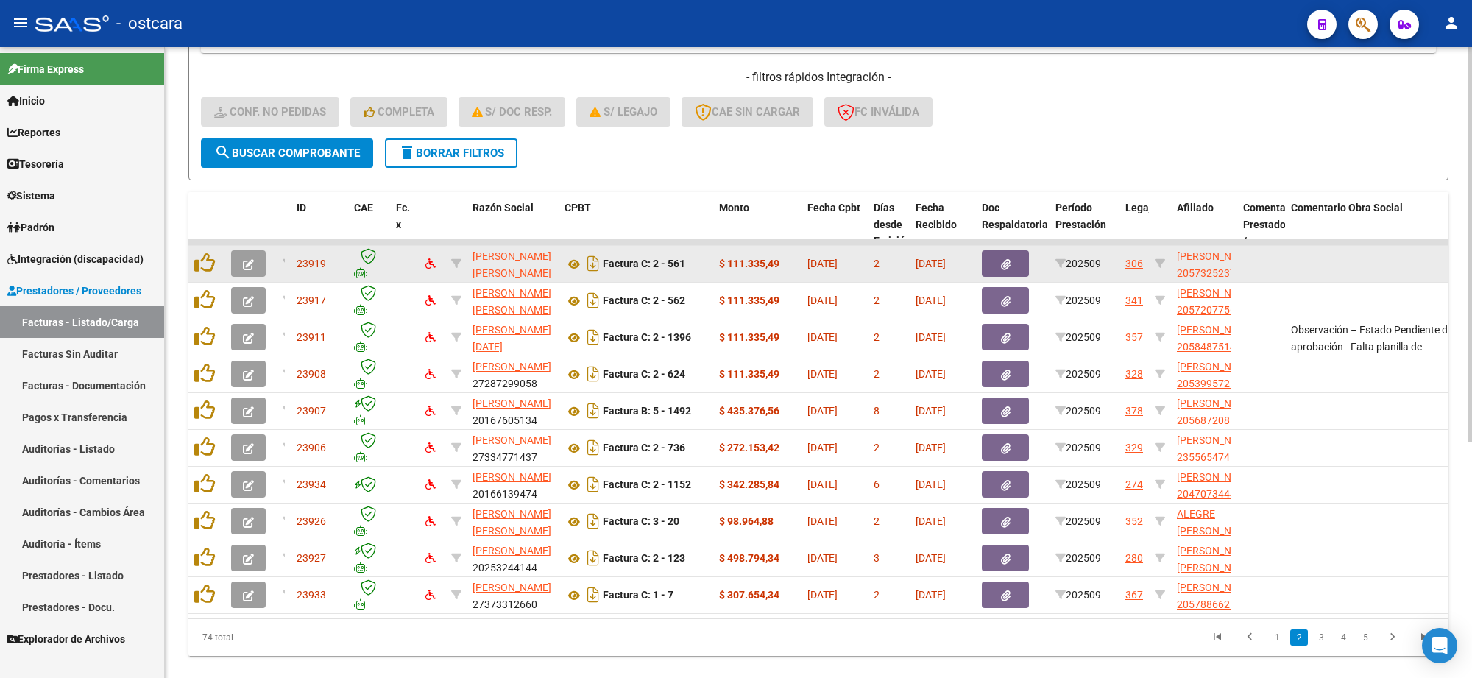
click at [250, 259] on icon "button" at bounding box center [248, 264] width 11 height 11
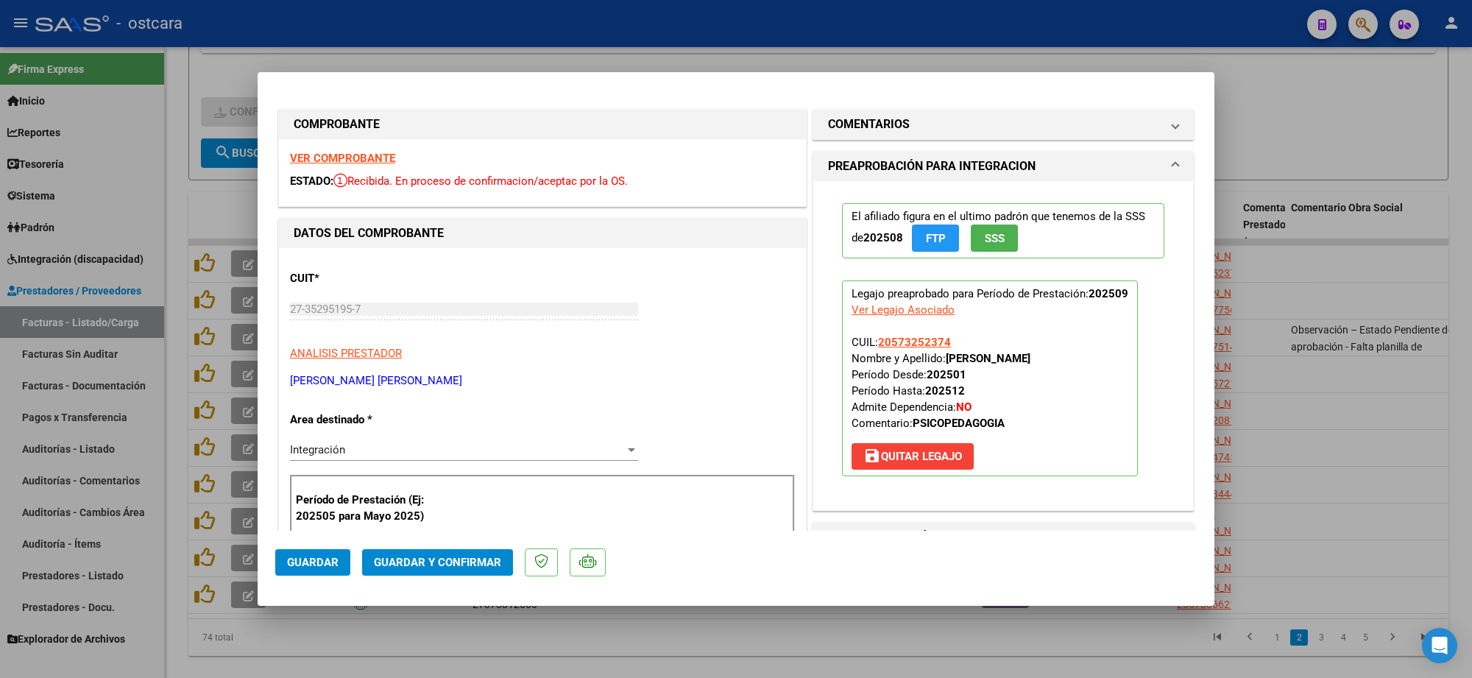
click at [352, 158] on strong "VER COMPROBANTE" at bounding box center [342, 158] width 105 height 13
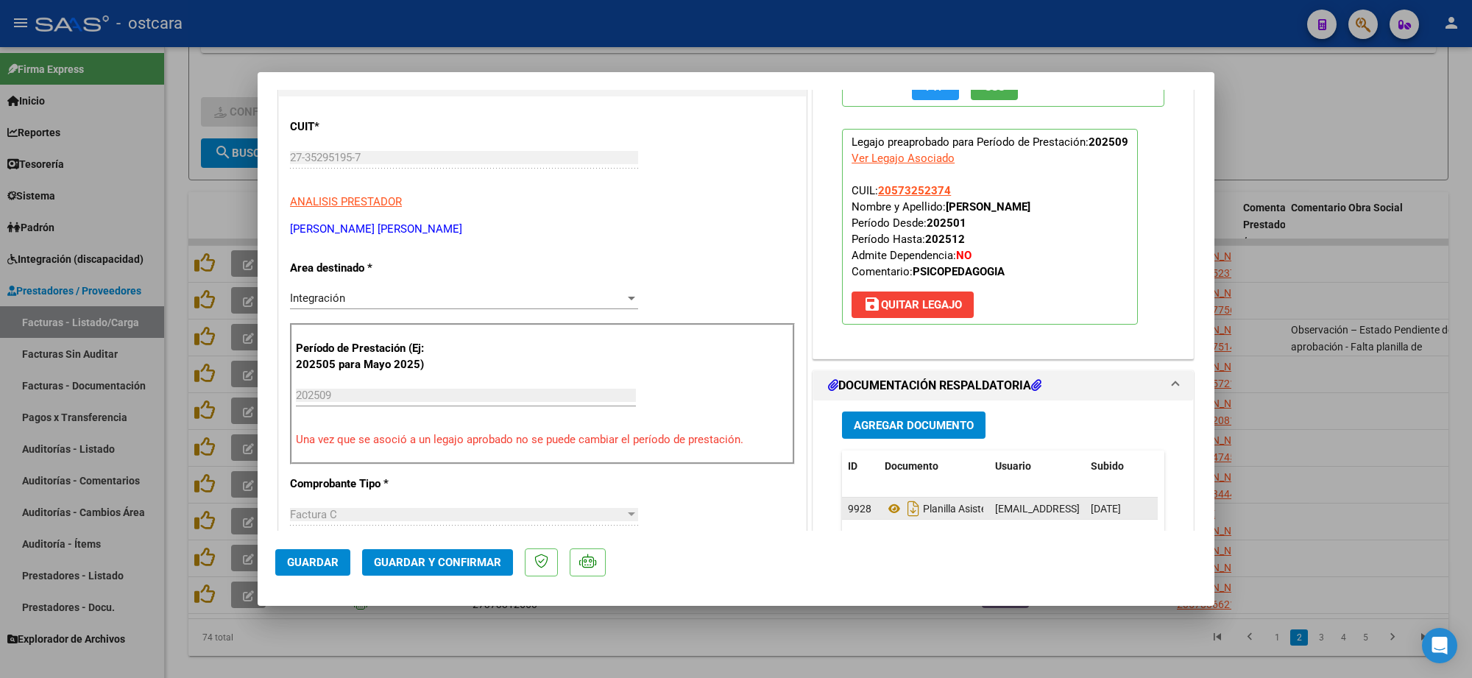
scroll to position [184, 0]
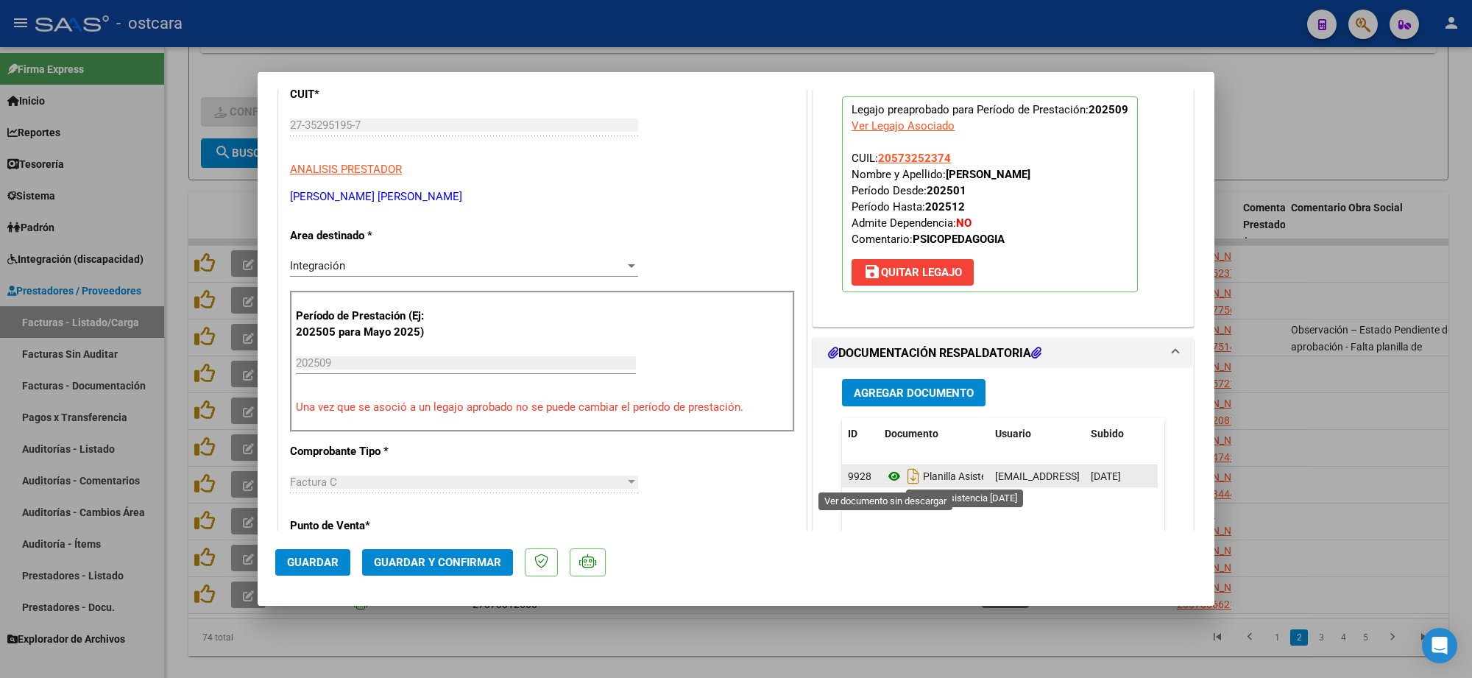
click at [885, 475] on icon at bounding box center [894, 476] width 19 height 18
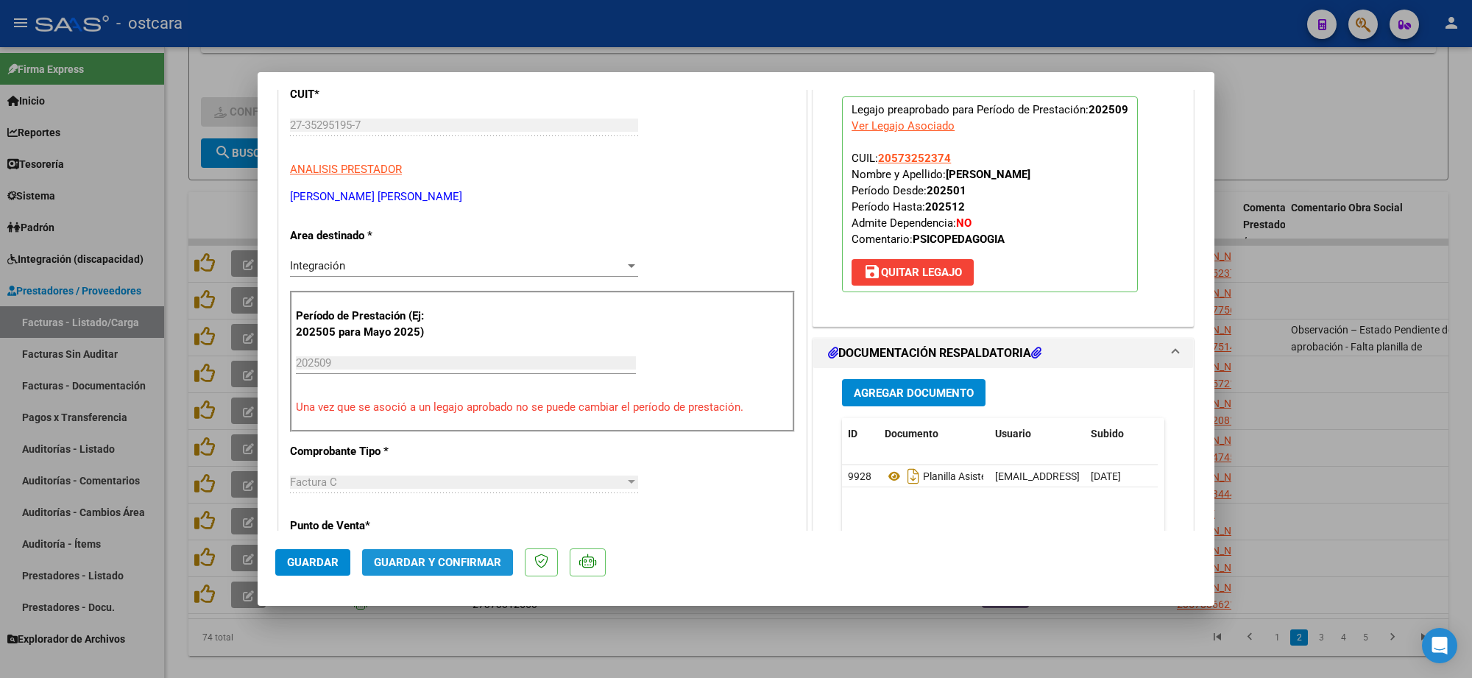
click at [436, 556] on span "Guardar y Confirmar" at bounding box center [437, 562] width 127 height 13
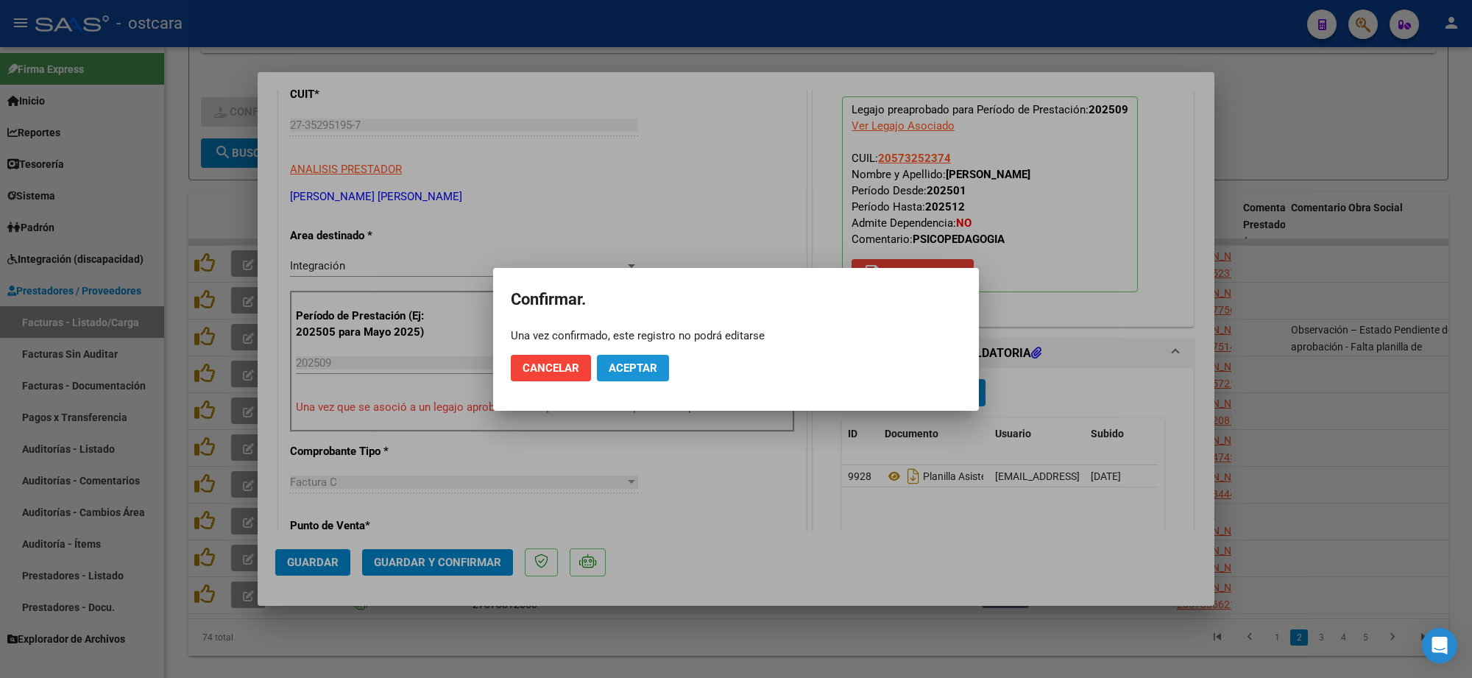
click at [656, 355] on button "Aceptar" at bounding box center [633, 368] width 72 height 26
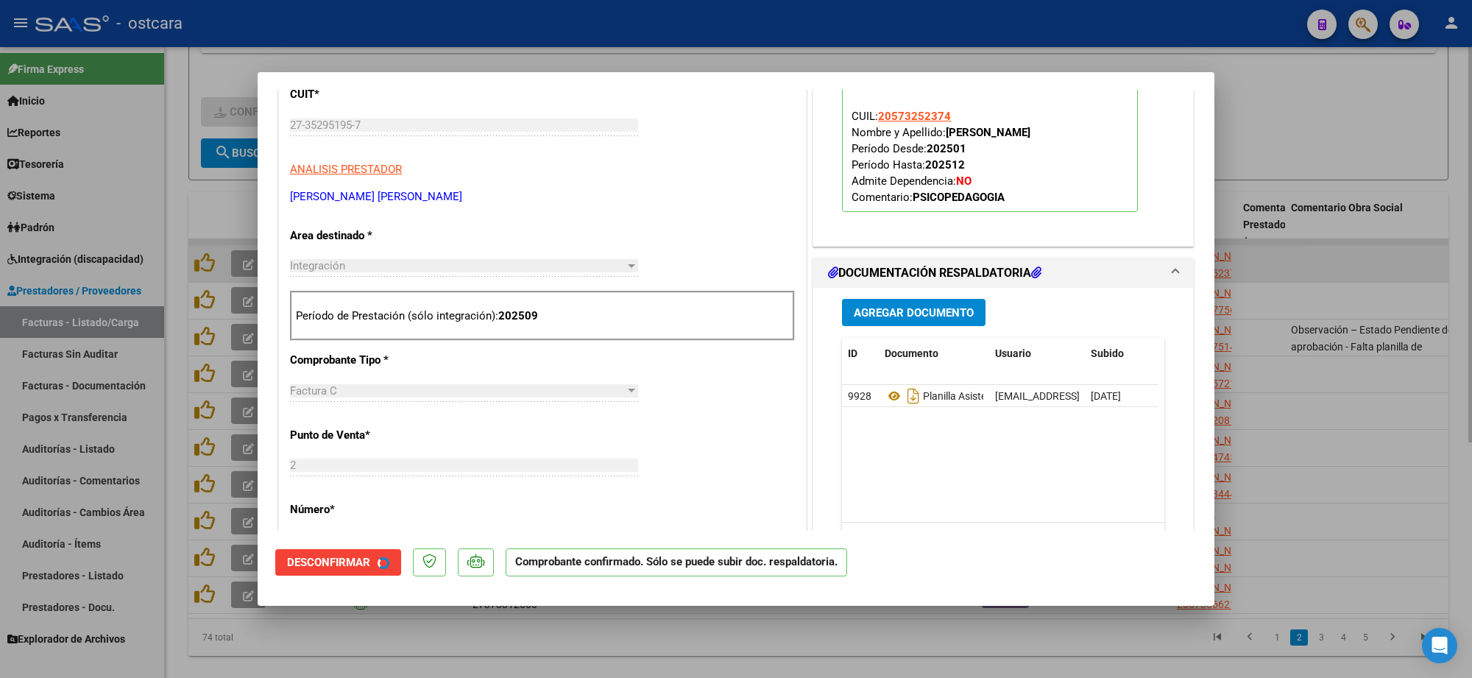
click at [1349, 263] on div at bounding box center [736, 339] width 1472 height 678
type input "$ 0,00"
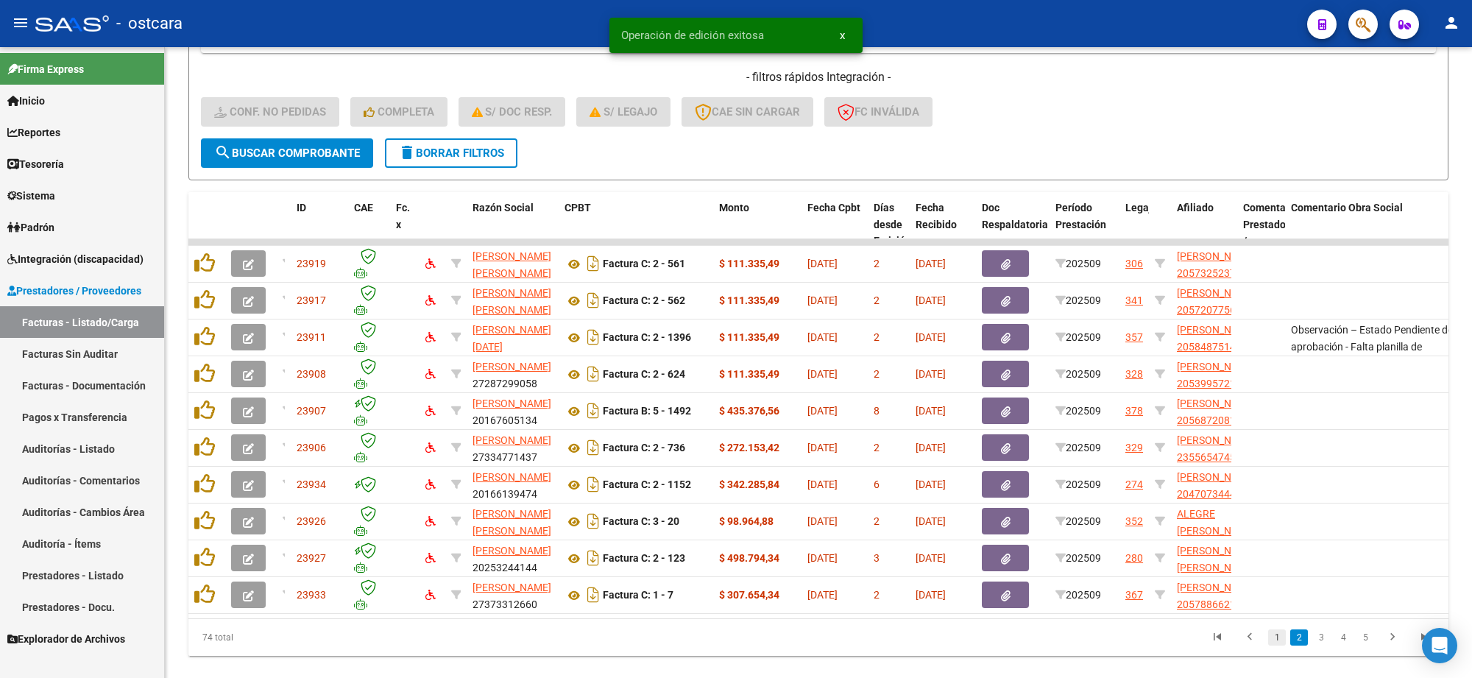
click at [1278, 645] on link "1" at bounding box center [1277, 637] width 18 height 16
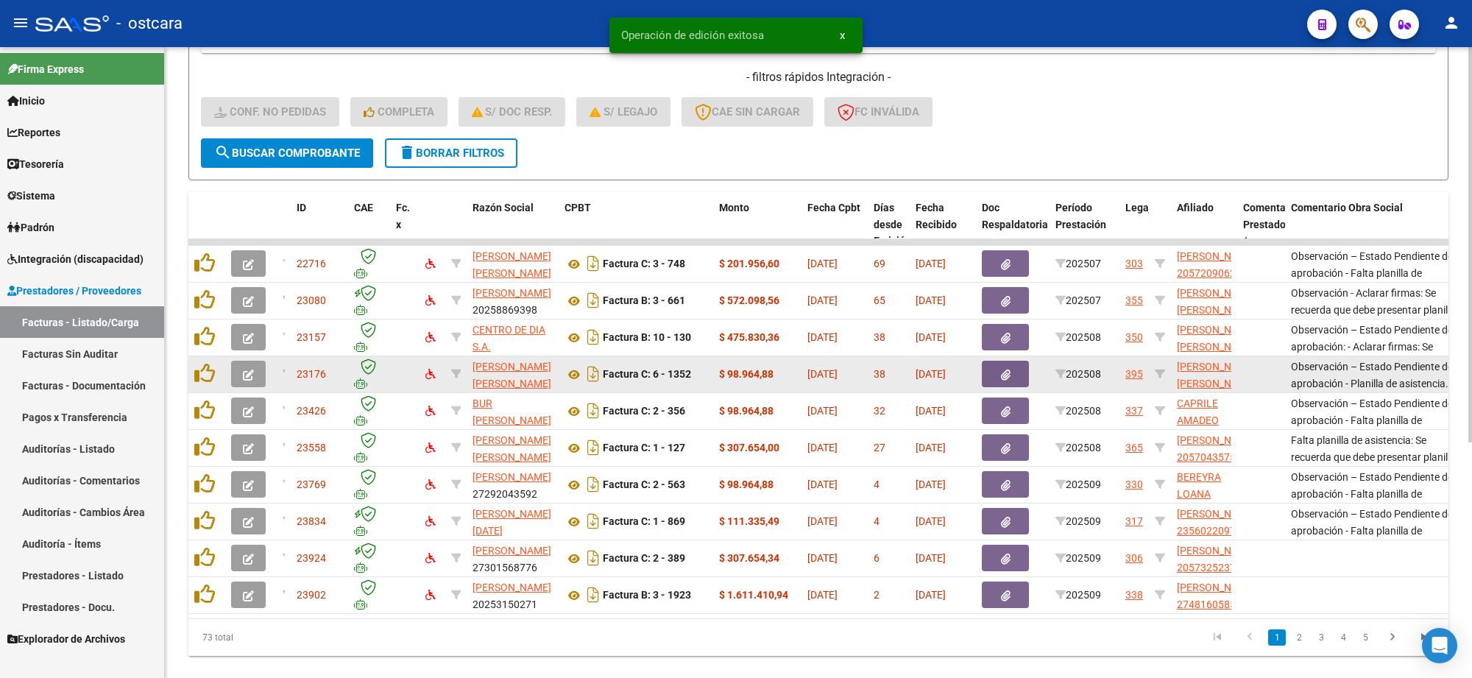
scroll to position [375, 0]
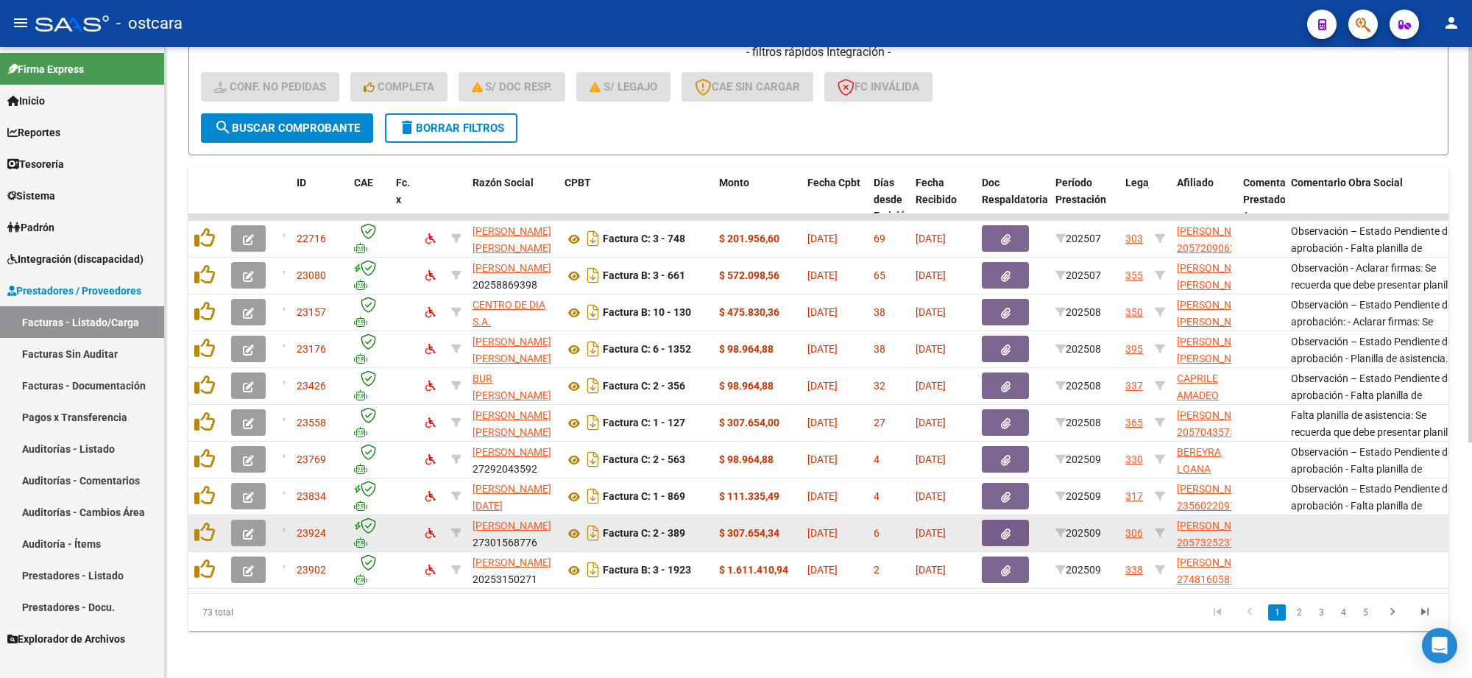
click at [255, 520] on button "button" at bounding box center [248, 533] width 35 height 26
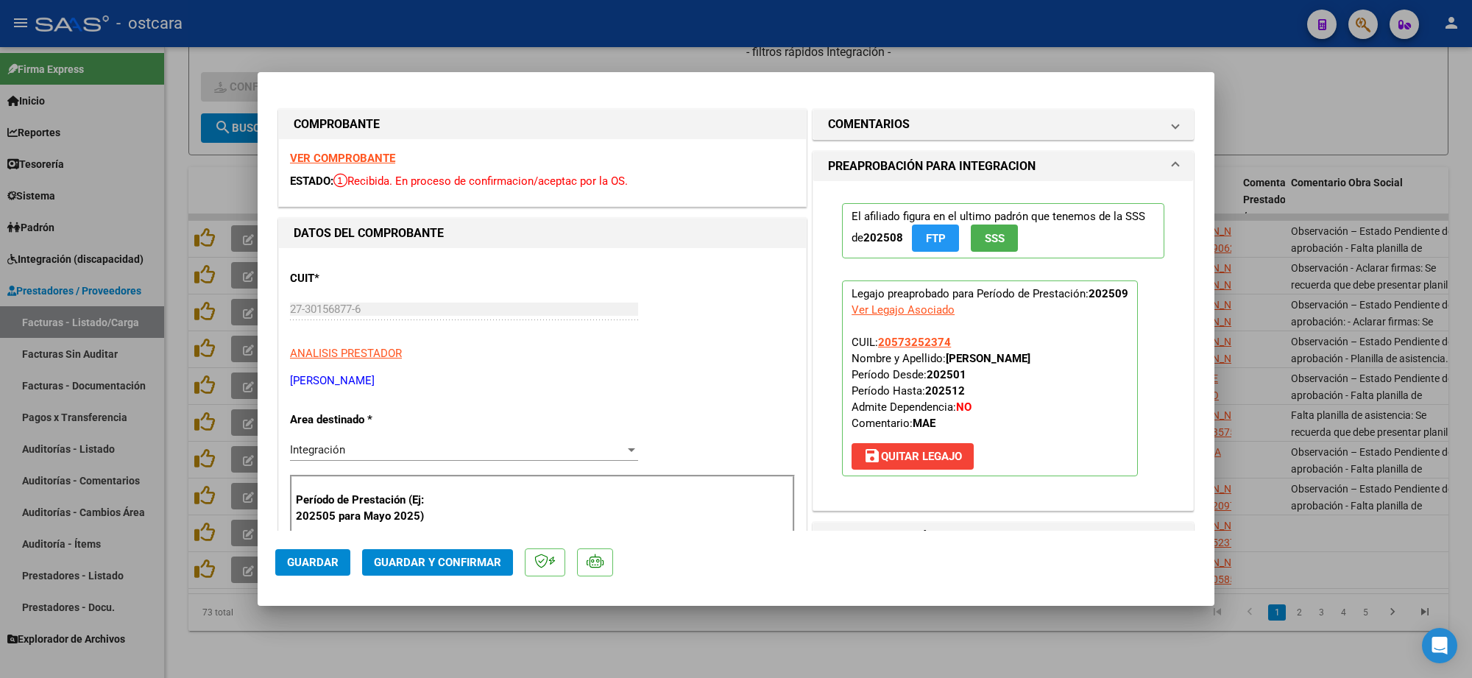
click at [366, 157] on strong "VER COMPROBANTE" at bounding box center [342, 158] width 105 height 13
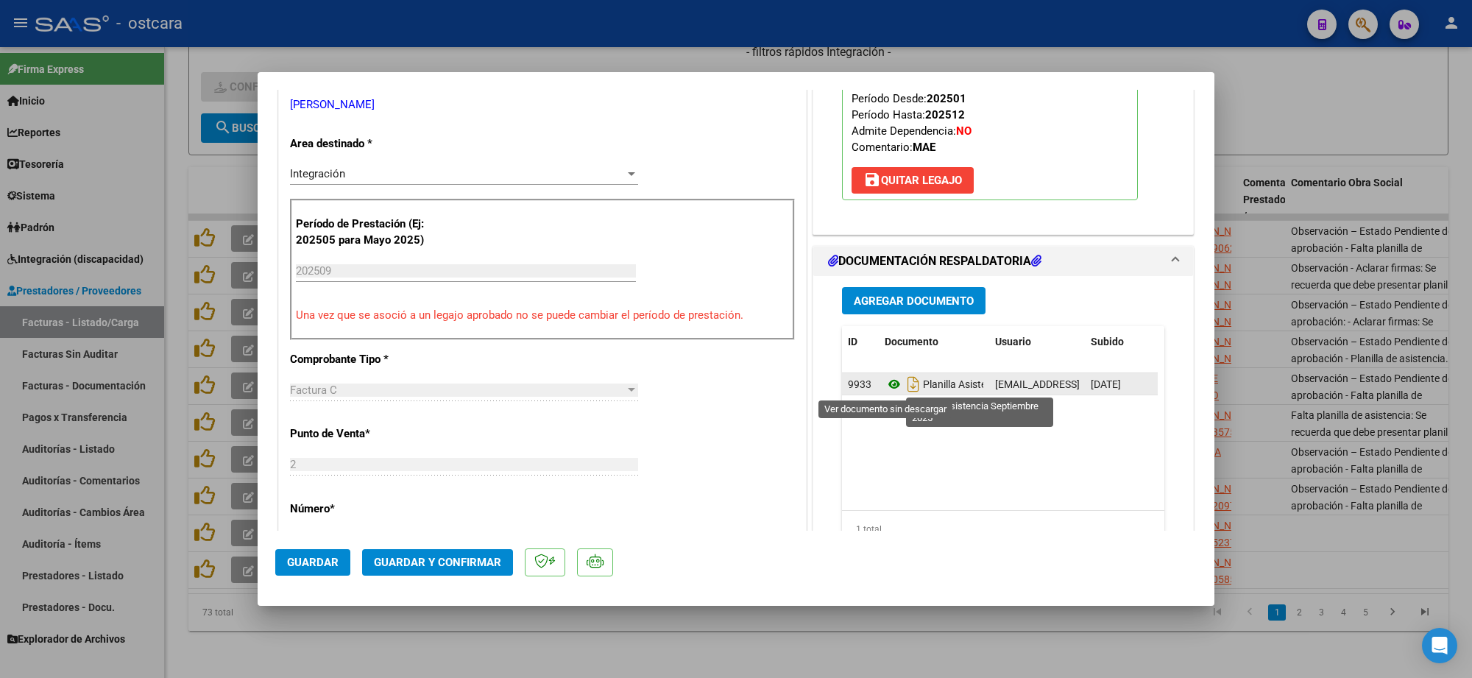
click at [888, 386] on icon at bounding box center [894, 384] width 19 height 18
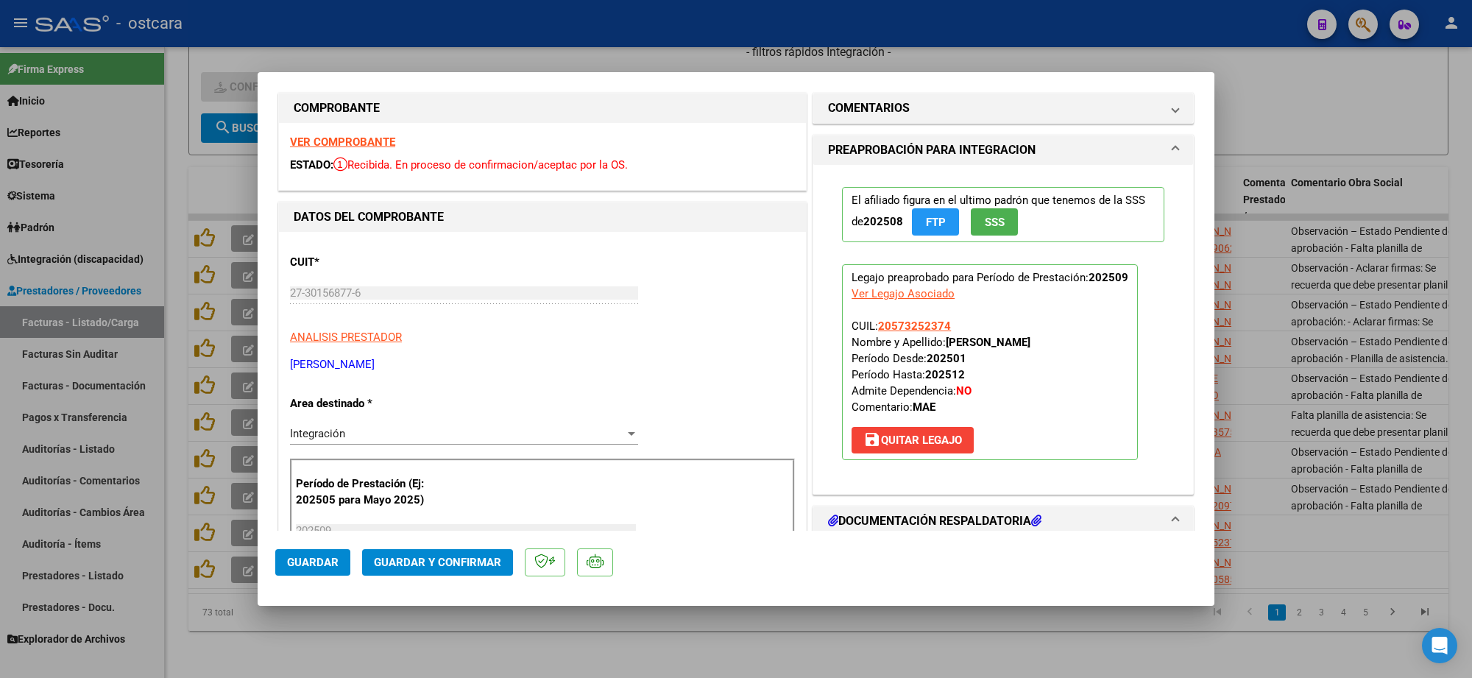
scroll to position [0, 0]
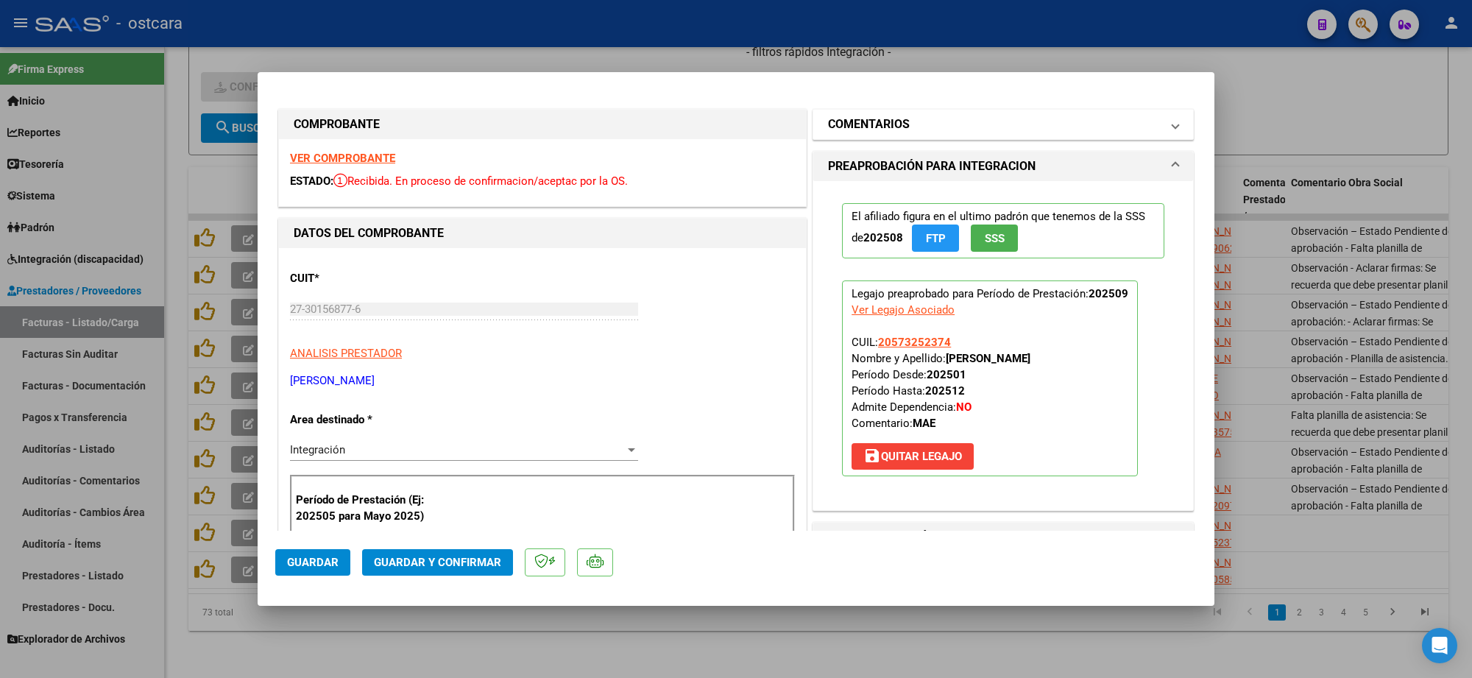
click at [929, 133] on mat-panel-title "COMENTARIOS" at bounding box center [994, 125] width 333 height 18
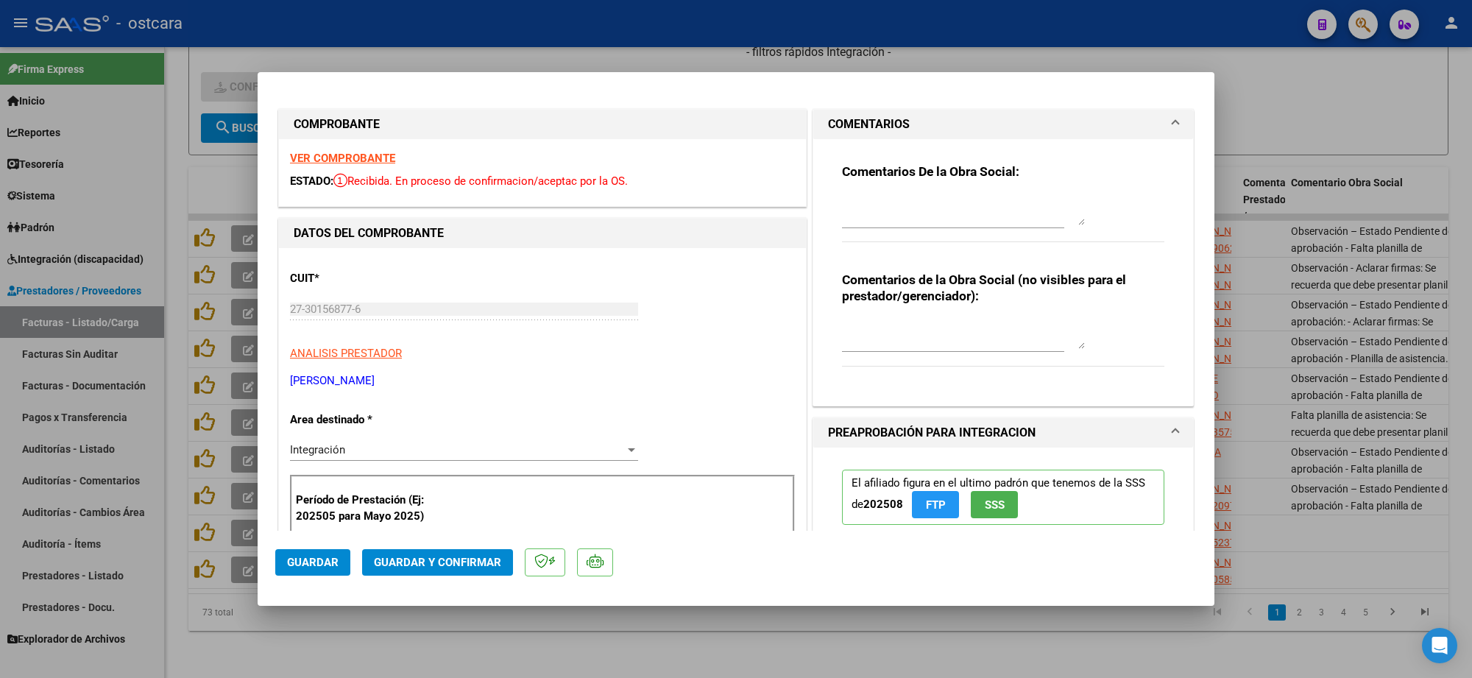
click at [935, 200] on textarea at bounding box center [963, 210] width 243 height 29
paste textarea "Recordar indicar vinculo del firmante en las planillas de asistencia."
type textarea "Recordar indicar vinculo del firmante en las planillas de asistencia."
click at [466, 559] on span "Guardar y Confirmar" at bounding box center [437, 562] width 127 height 13
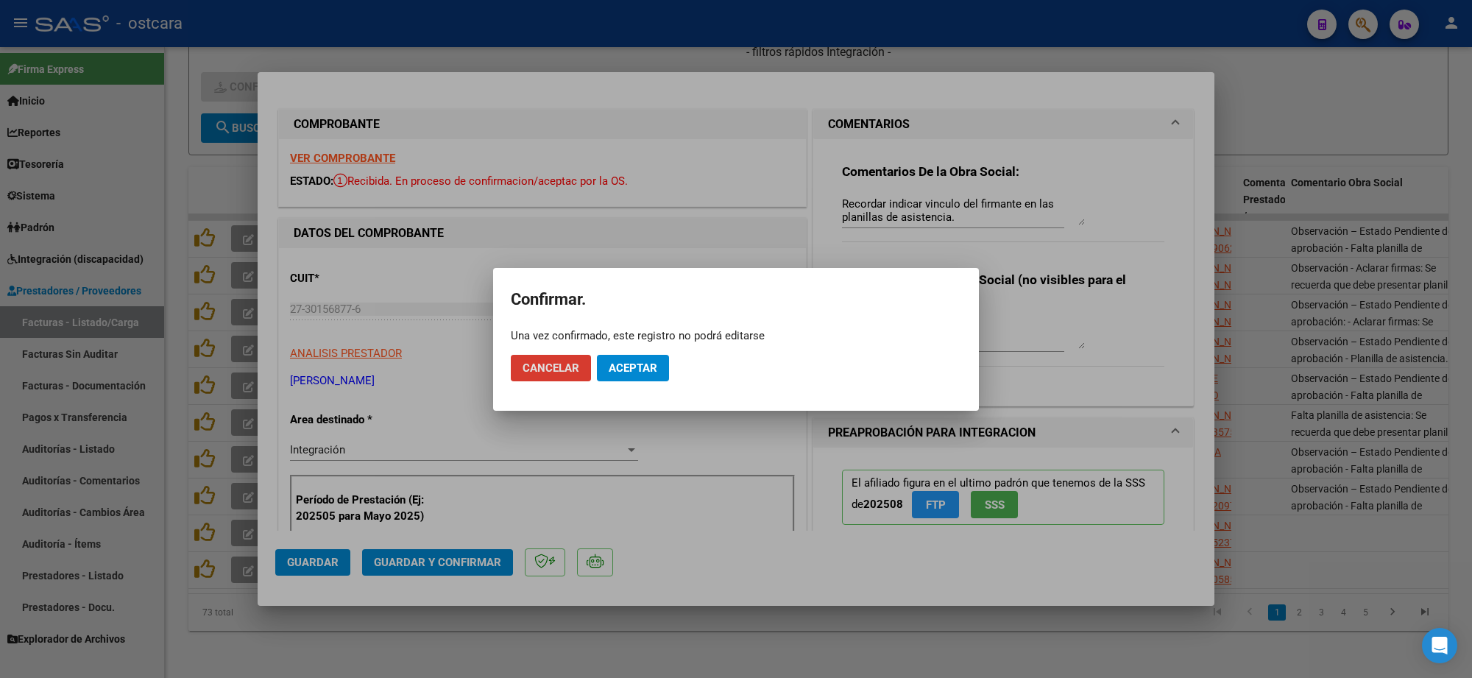
click at [634, 366] on span "Aceptar" at bounding box center [633, 367] width 49 height 13
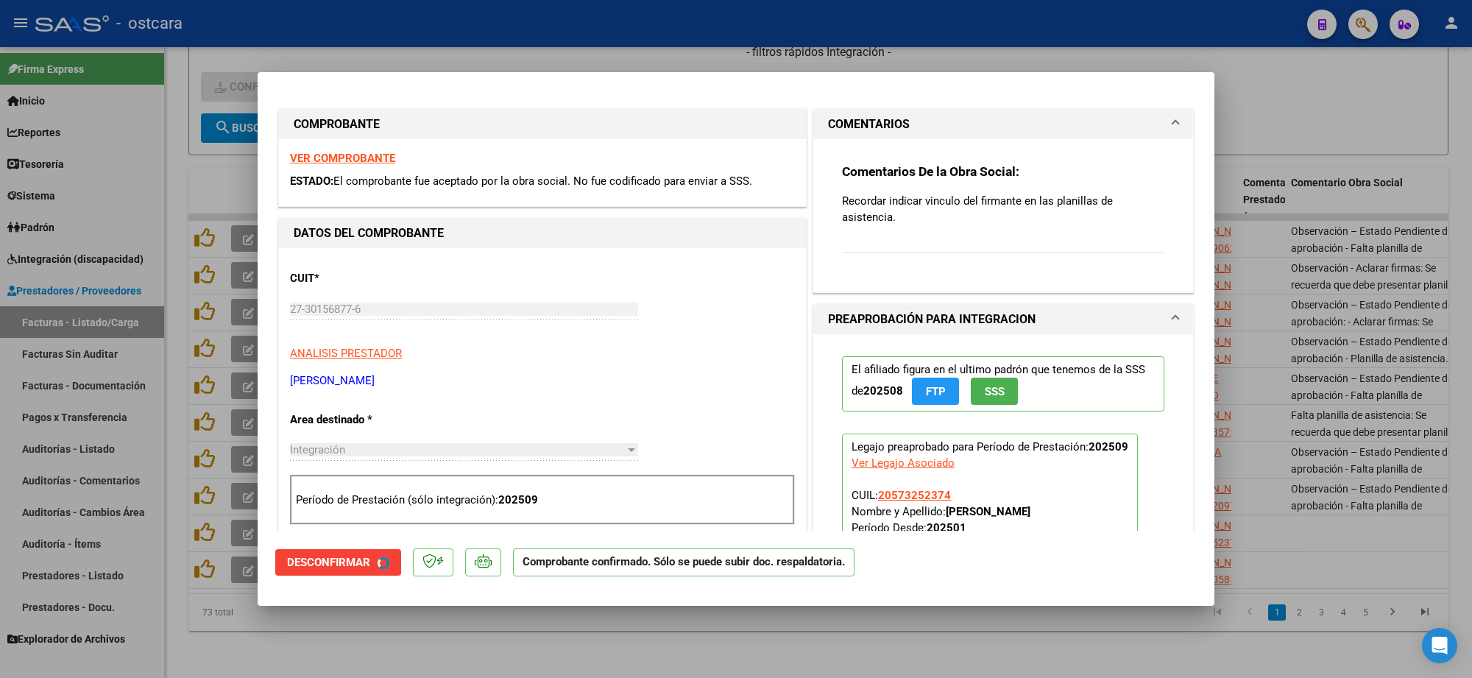
click at [1342, 177] on div at bounding box center [736, 339] width 1472 height 678
type input "$ 0,00"
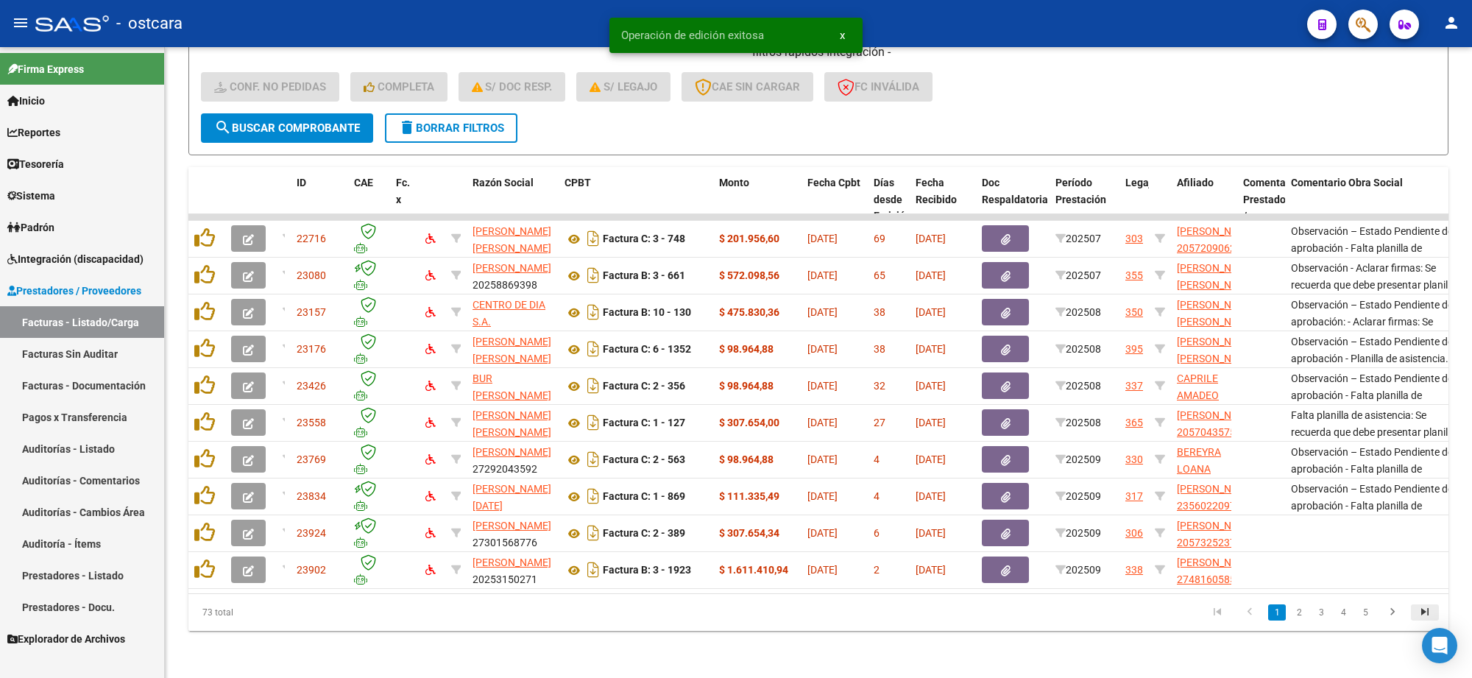
click at [1424, 608] on icon "go to last page" at bounding box center [1424, 614] width 19 height 18
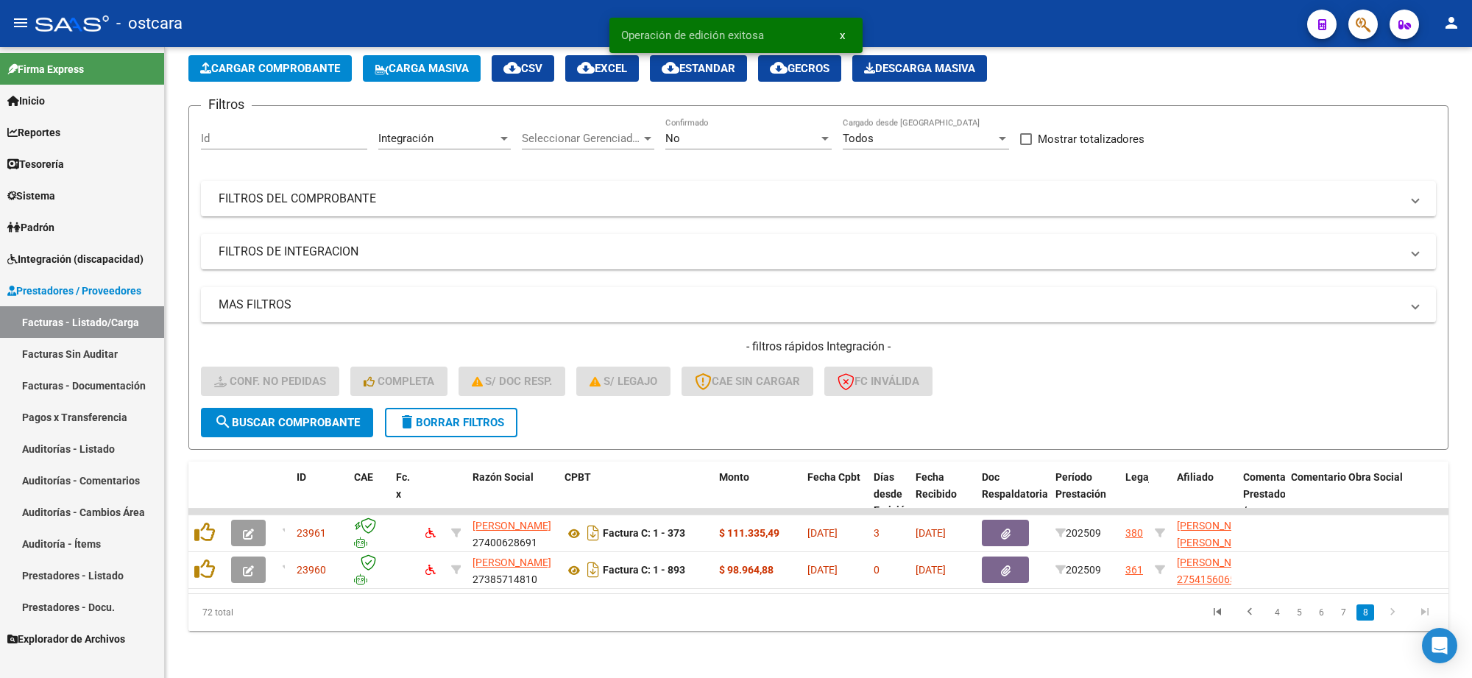
scroll to position [81, 0]
click at [1222, 609] on icon "go to first page" at bounding box center [1217, 614] width 19 height 18
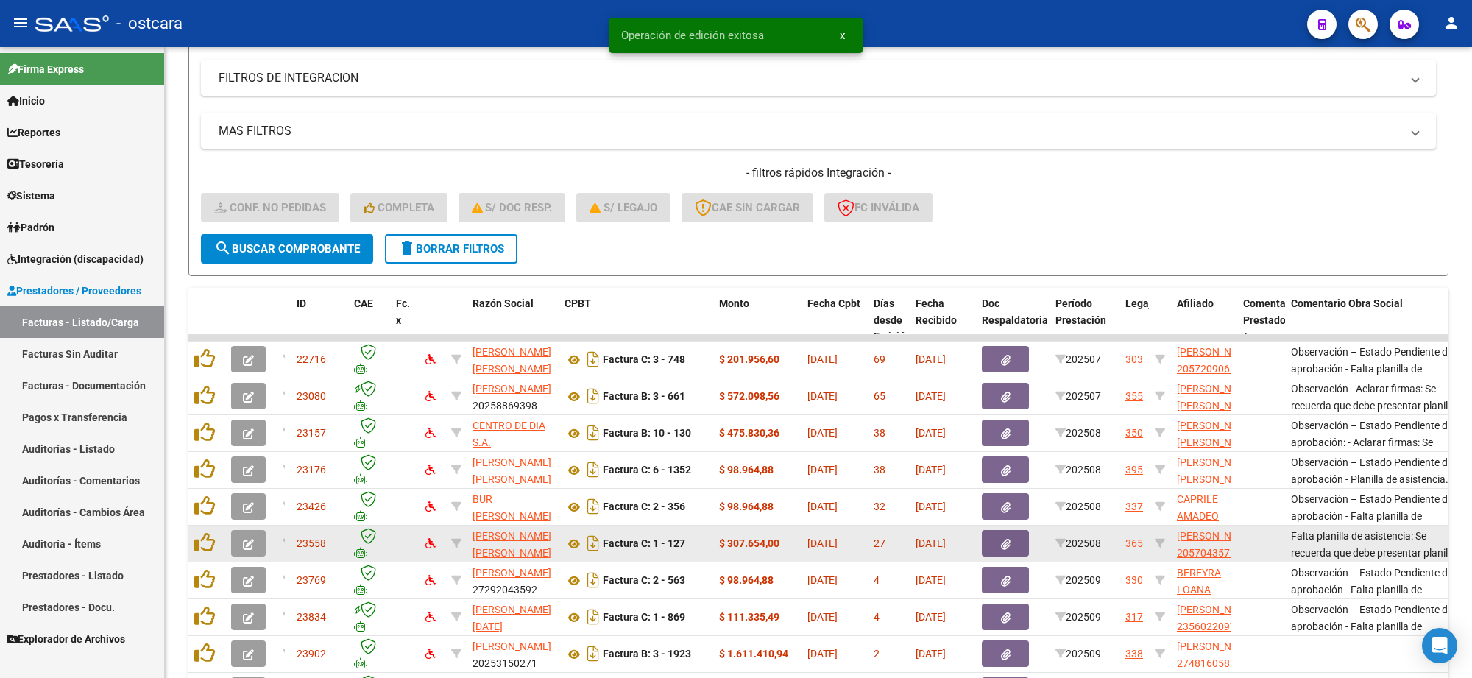
scroll to position [375, 0]
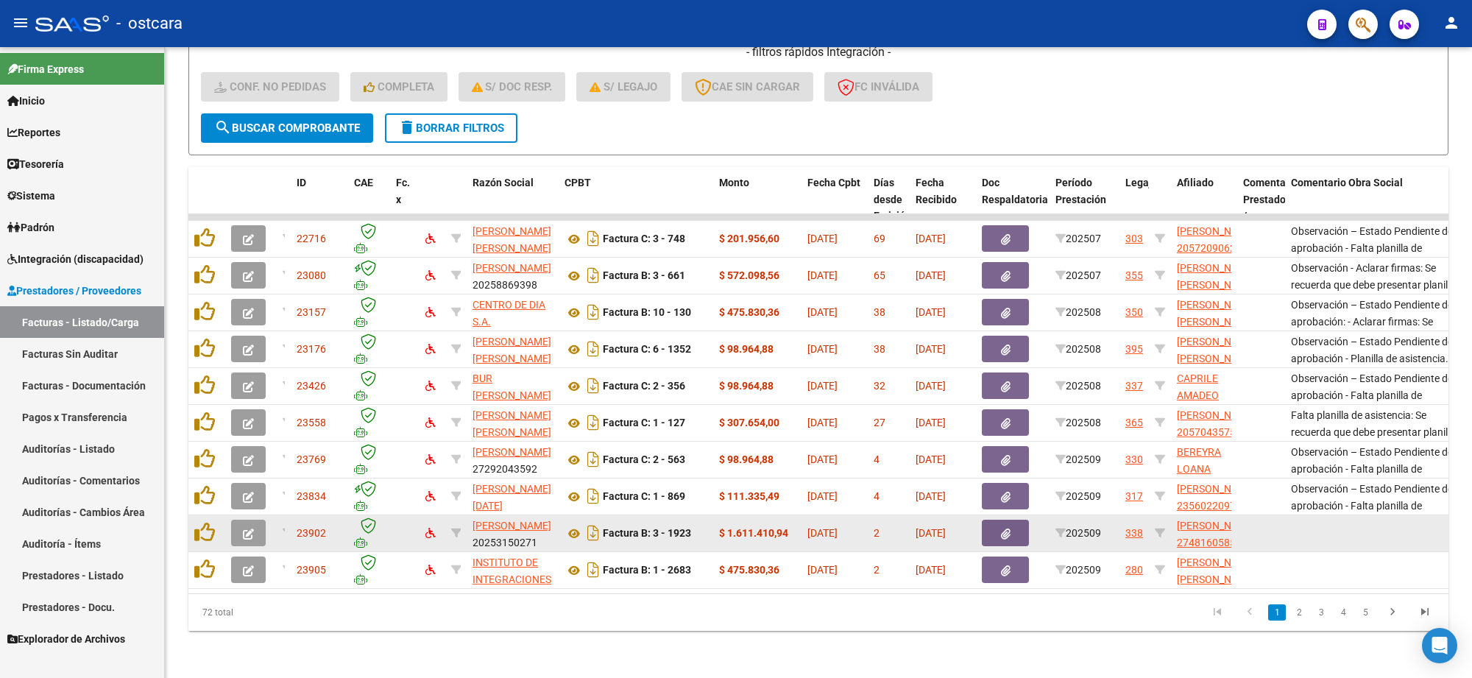
click at [252, 528] on icon "button" at bounding box center [248, 533] width 11 height 11
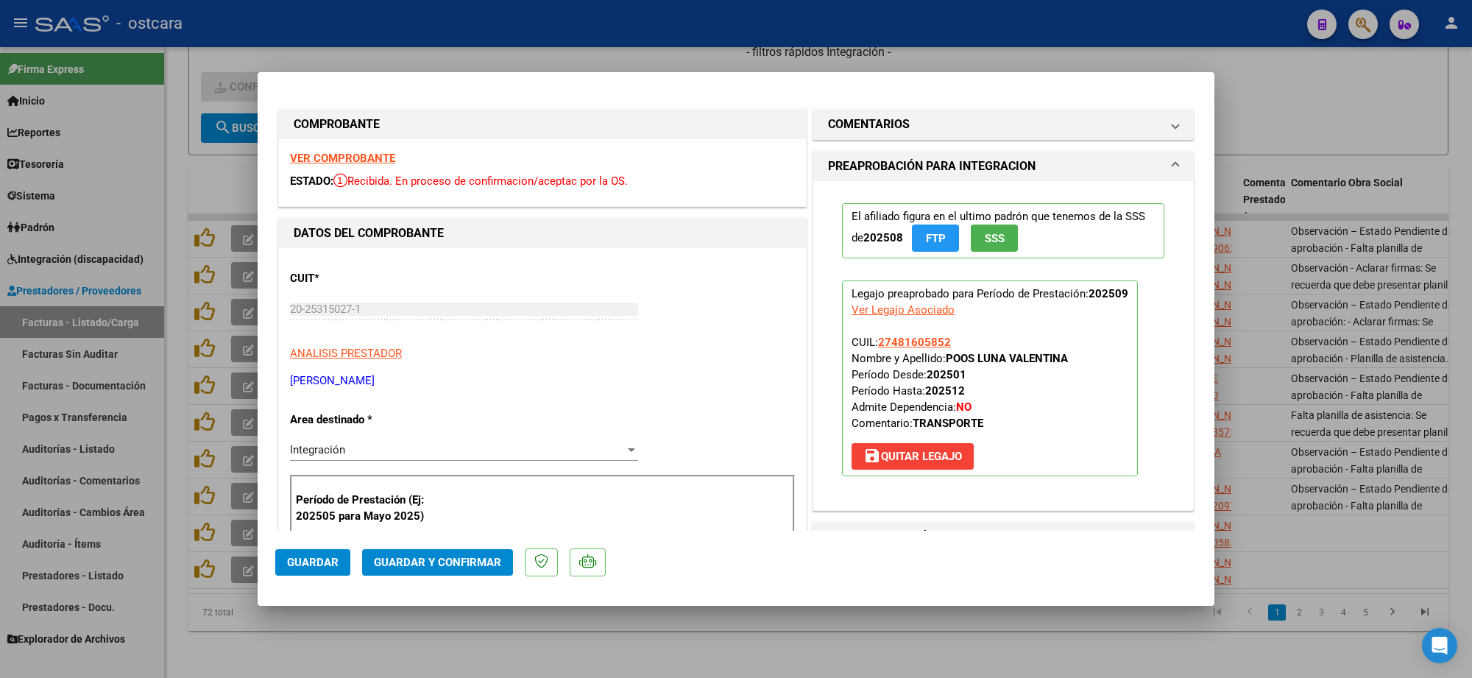
click at [352, 160] on strong "VER COMPROBANTE" at bounding box center [342, 158] width 105 height 13
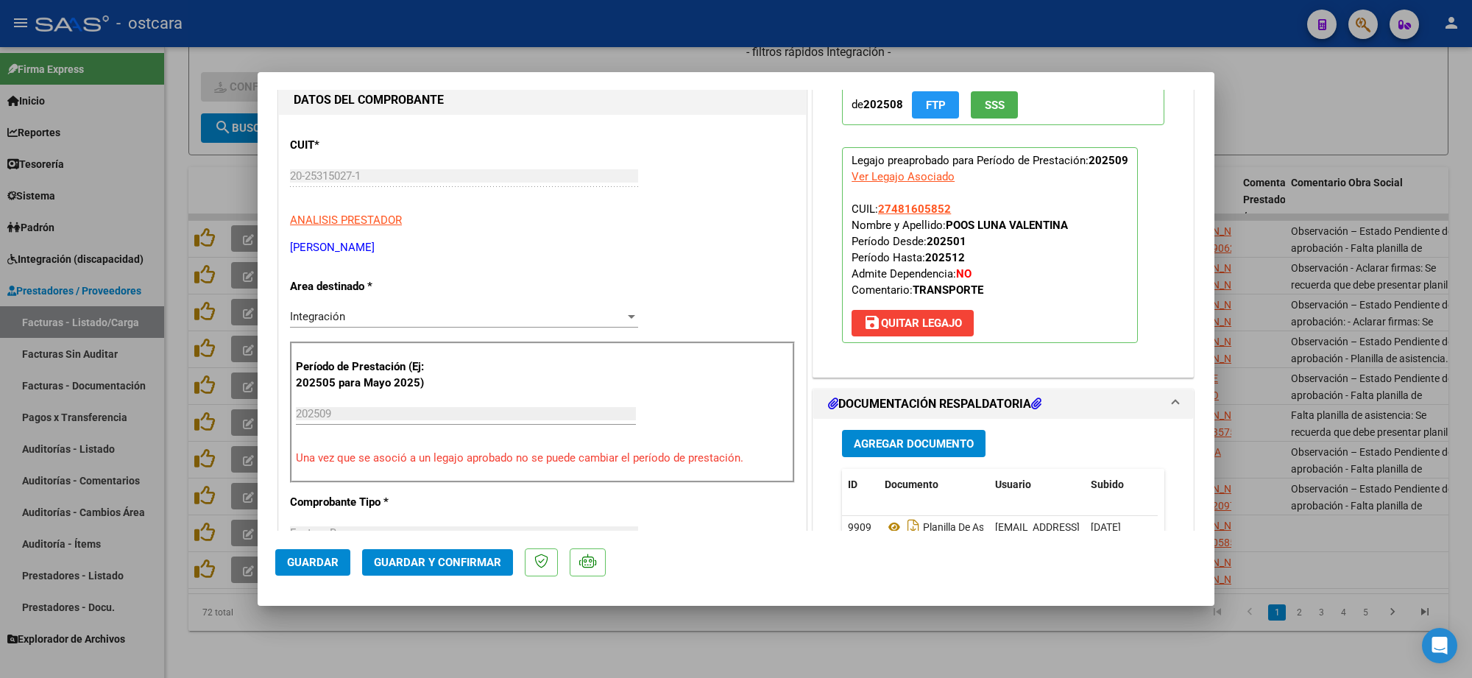
scroll to position [276, 0]
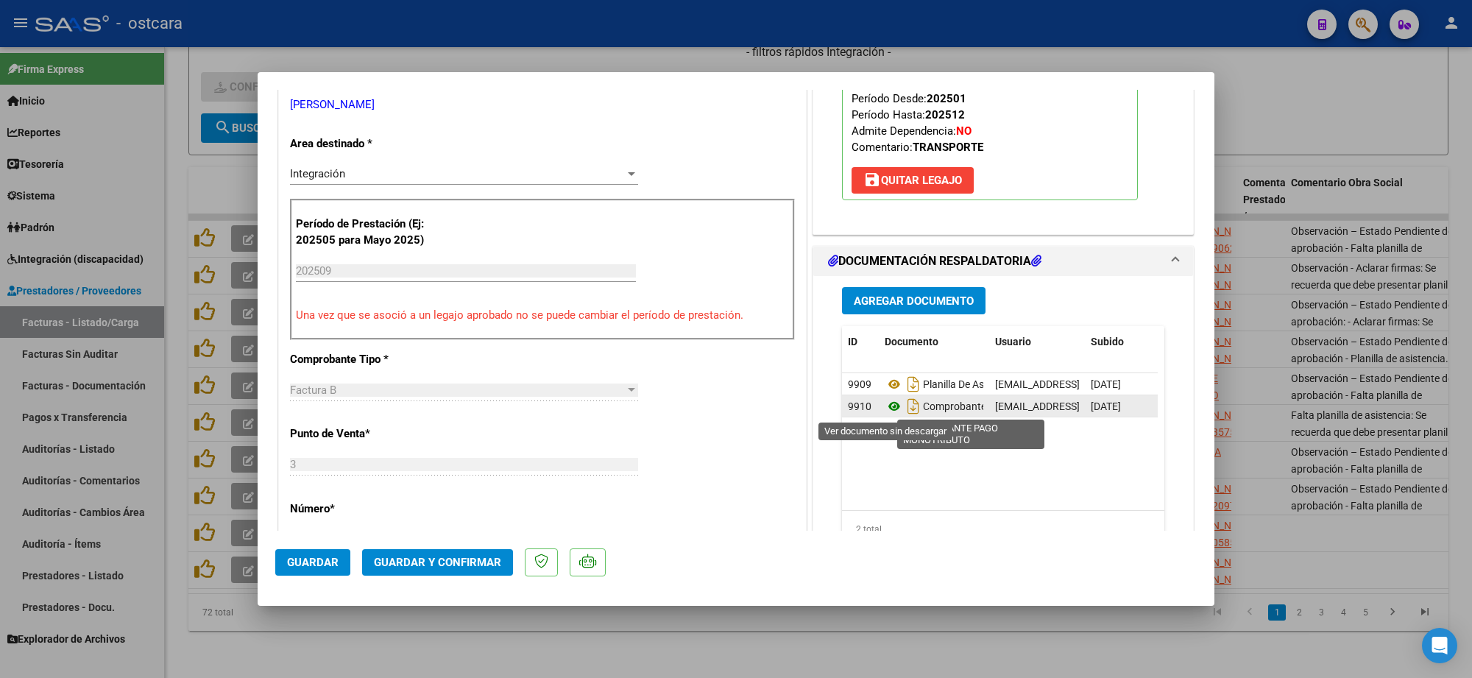
click at [885, 405] on icon at bounding box center [894, 406] width 19 height 18
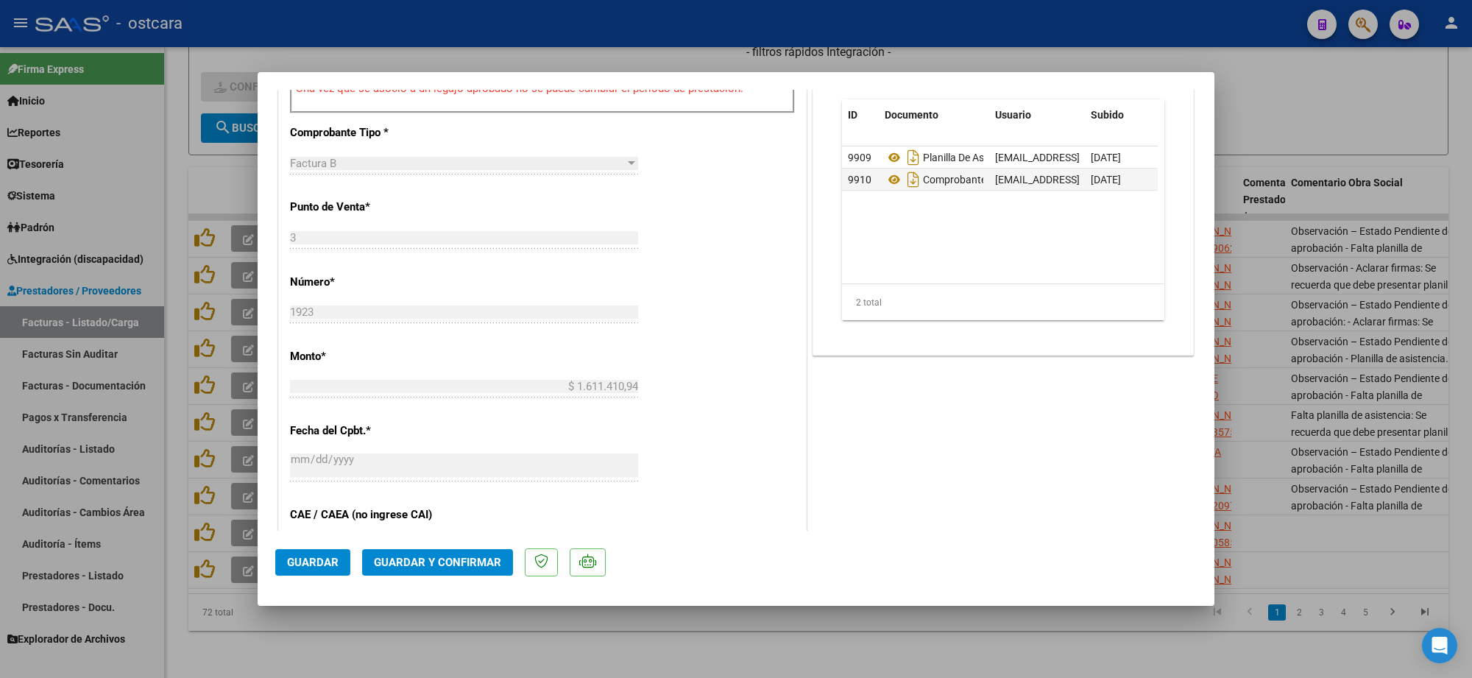
scroll to position [460, 0]
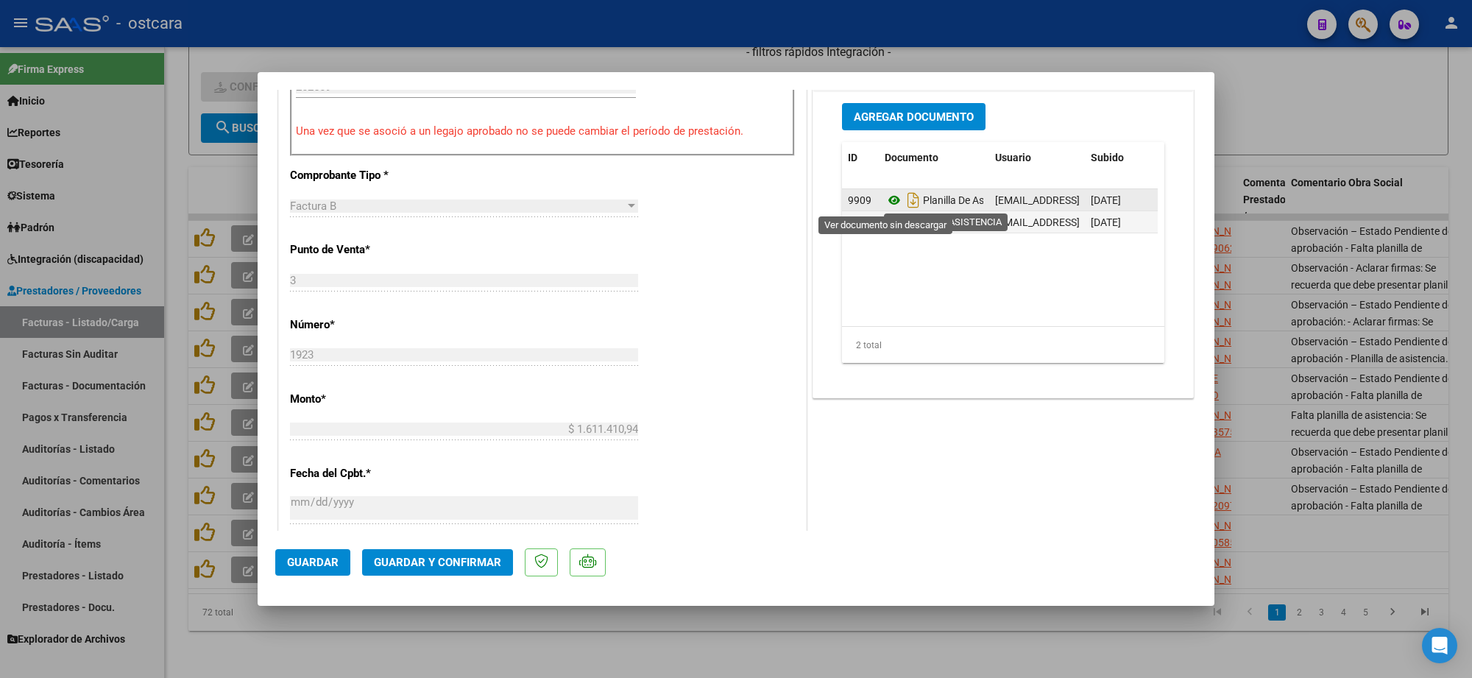
click at [885, 197] on icon at bounding box center [894, 200] width 19 height 18
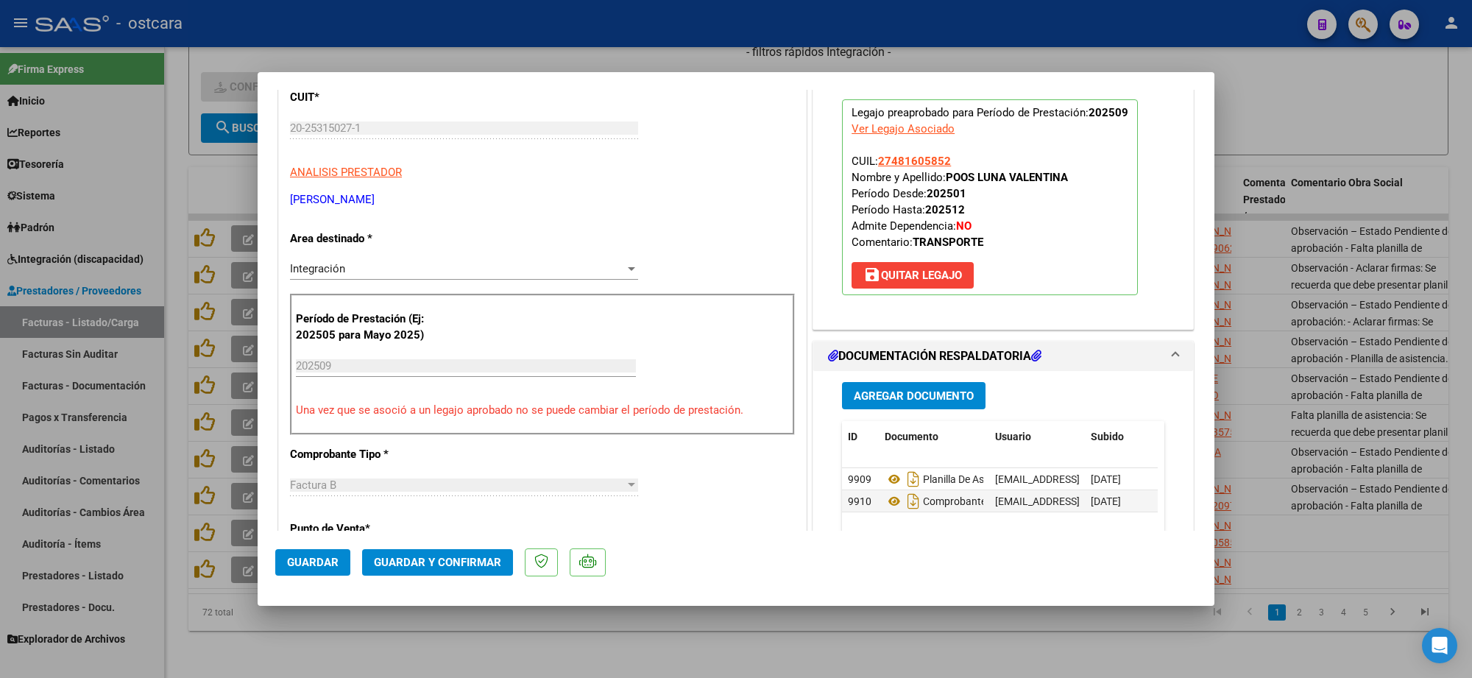
scroll to position [0, 0]
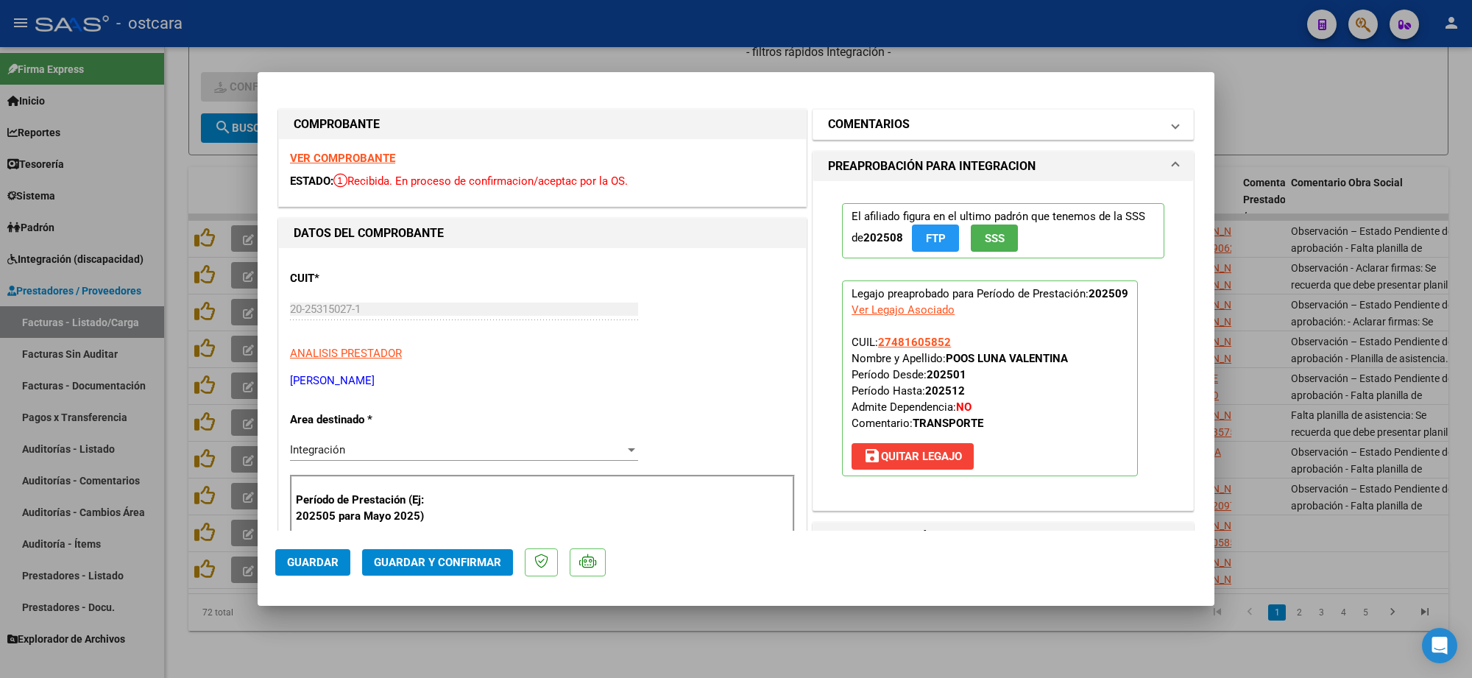
click at [935, 122] on mat-panel-title "COMENTARIOS" at bounding box center [994, 125] width 333 height 18
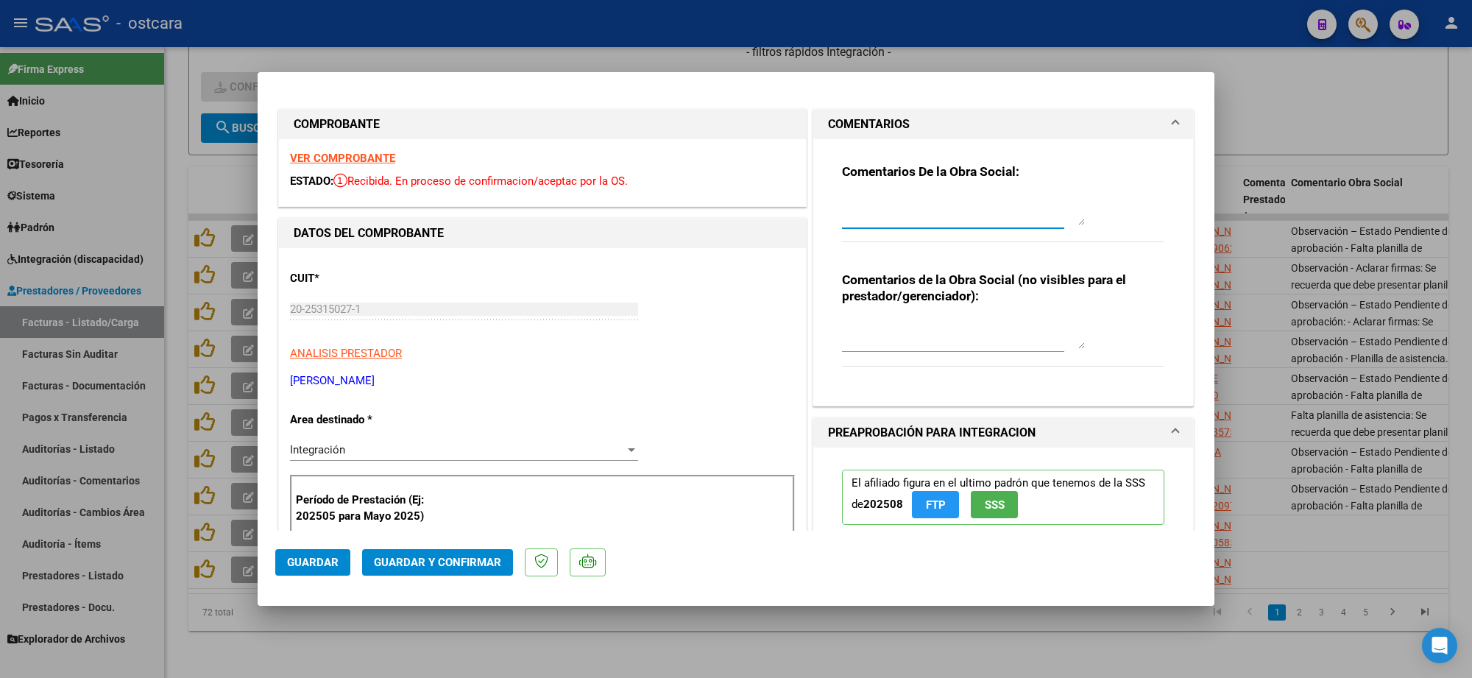
click at [928, 216] on textarea at bounding box center [963, 210] width 243 height 29
paste textarea "Recordar indicar vinculo del firmante en las planillas de asistencia."
type textarea "Recordar indicar vinculo del firmante en las planillas de asistencia."
click at [480, 542] on mat-dialog-actions "Guardar Guardar y Confirmar" at bounding box center [735, 560] width 921 height 58
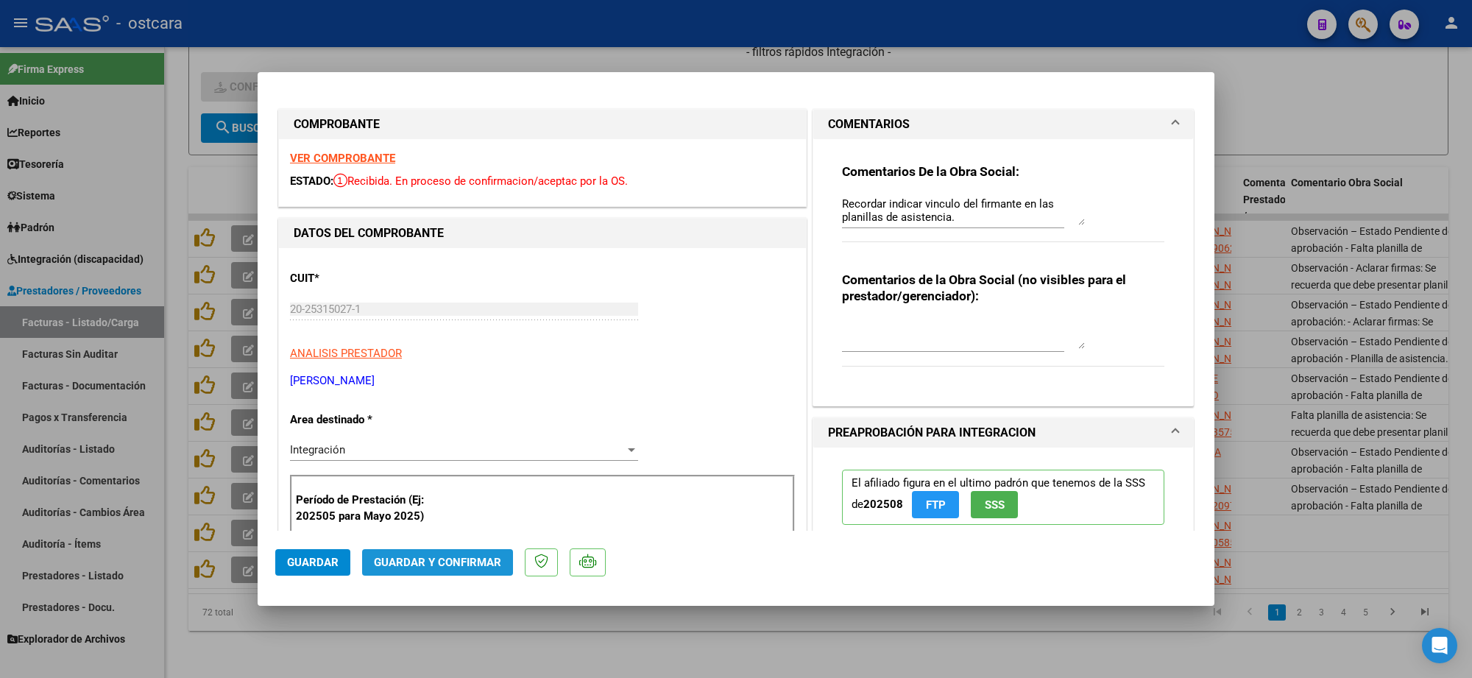
click at [462, 570] on button "Guardar y Confirmar" at bounding box center [437, 562] width 151 height 26
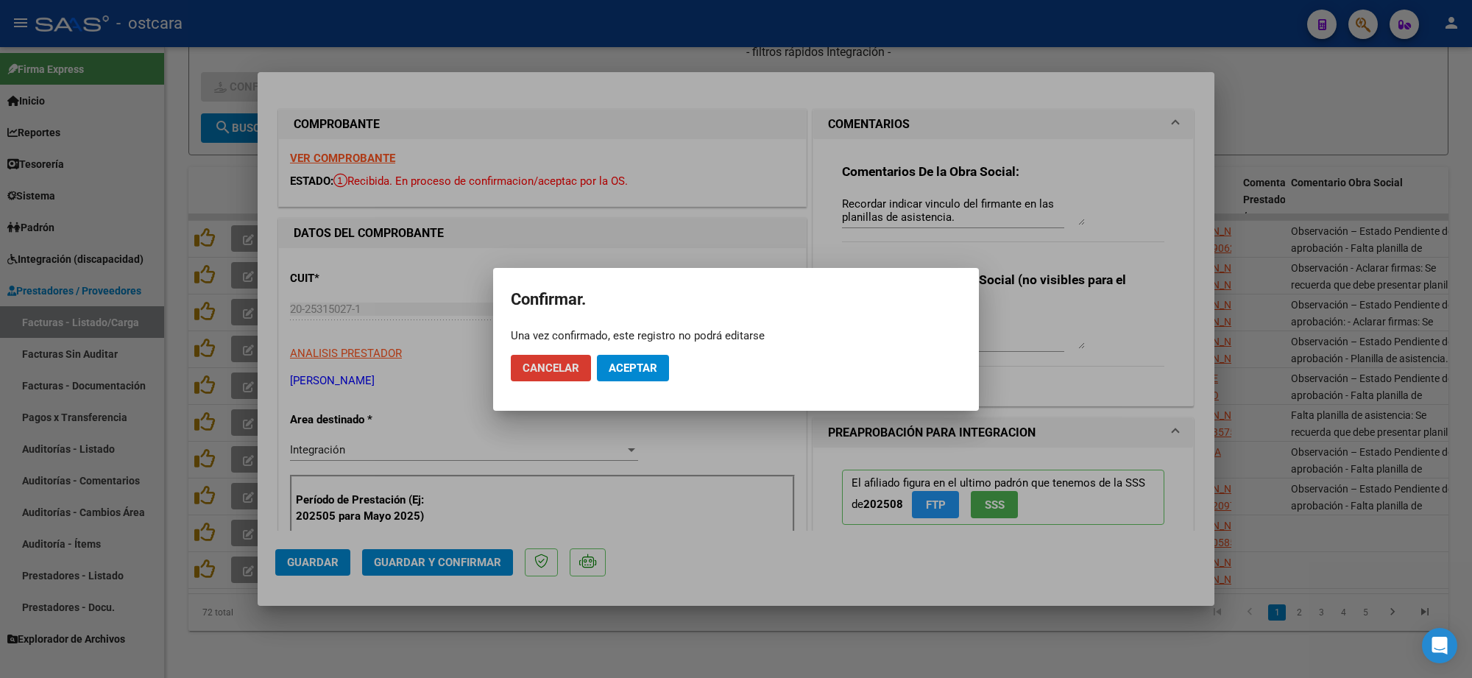
click at [642, 373] on span "Aceptar" at bounding box center [633, 367] width 49 height 13
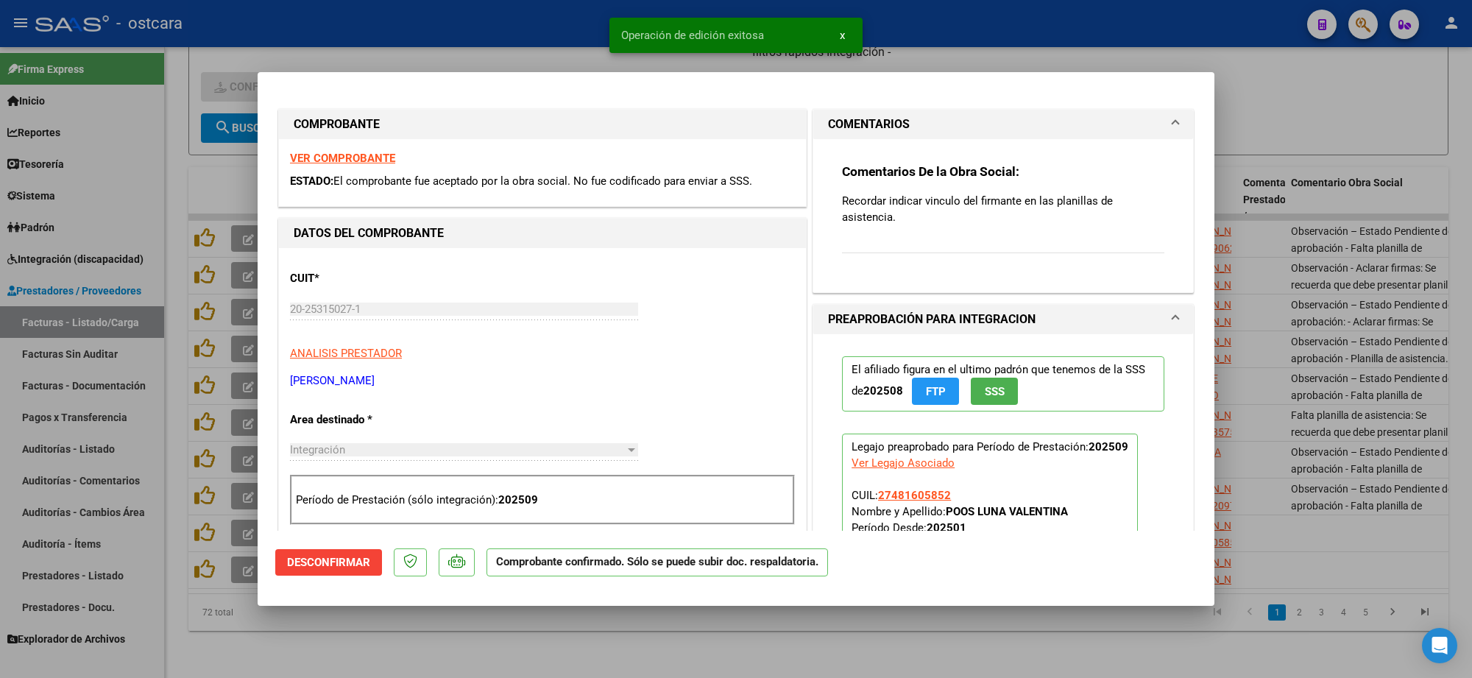
click at [1300, 87] on div at bounding box center [736, 339] width 1472 height 678
type input "$ 0,00"
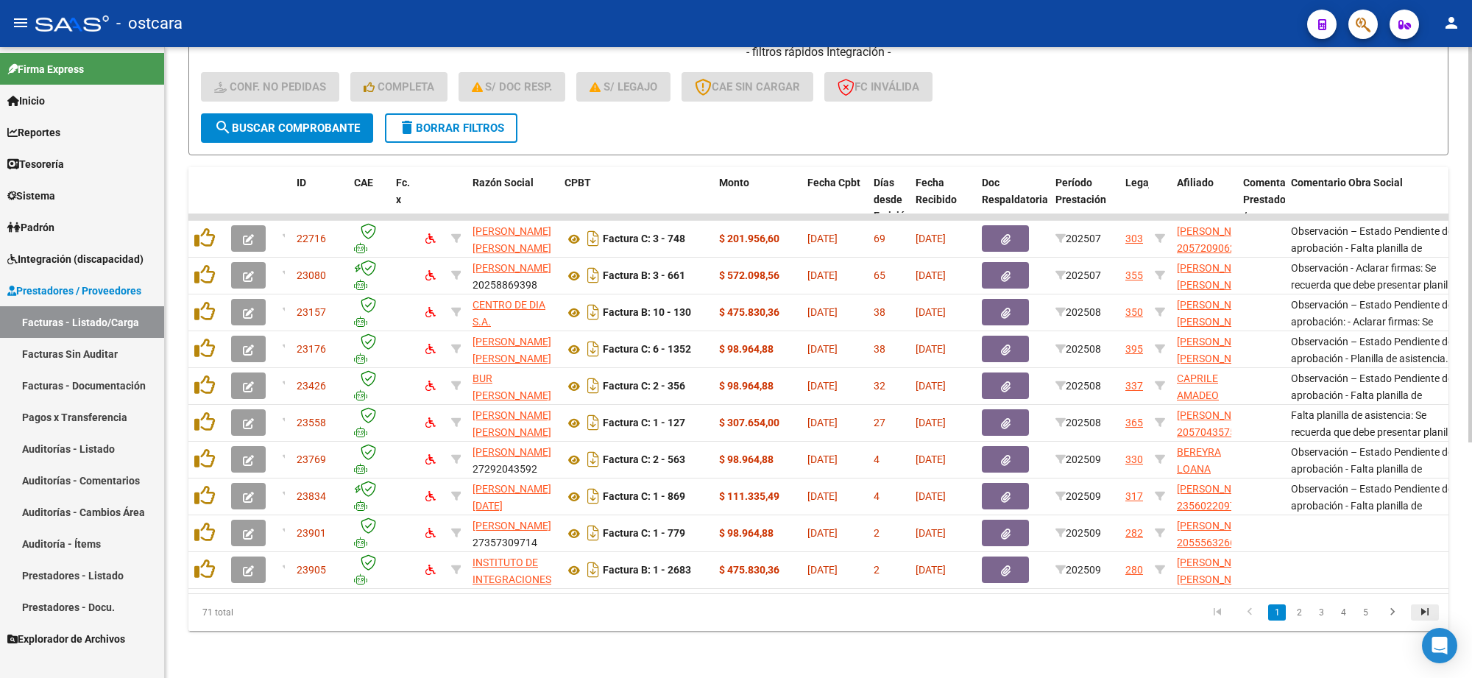
click at [1418, 607] on icon "go to last page" at bounding box center [1424, 614] width 19 height 18
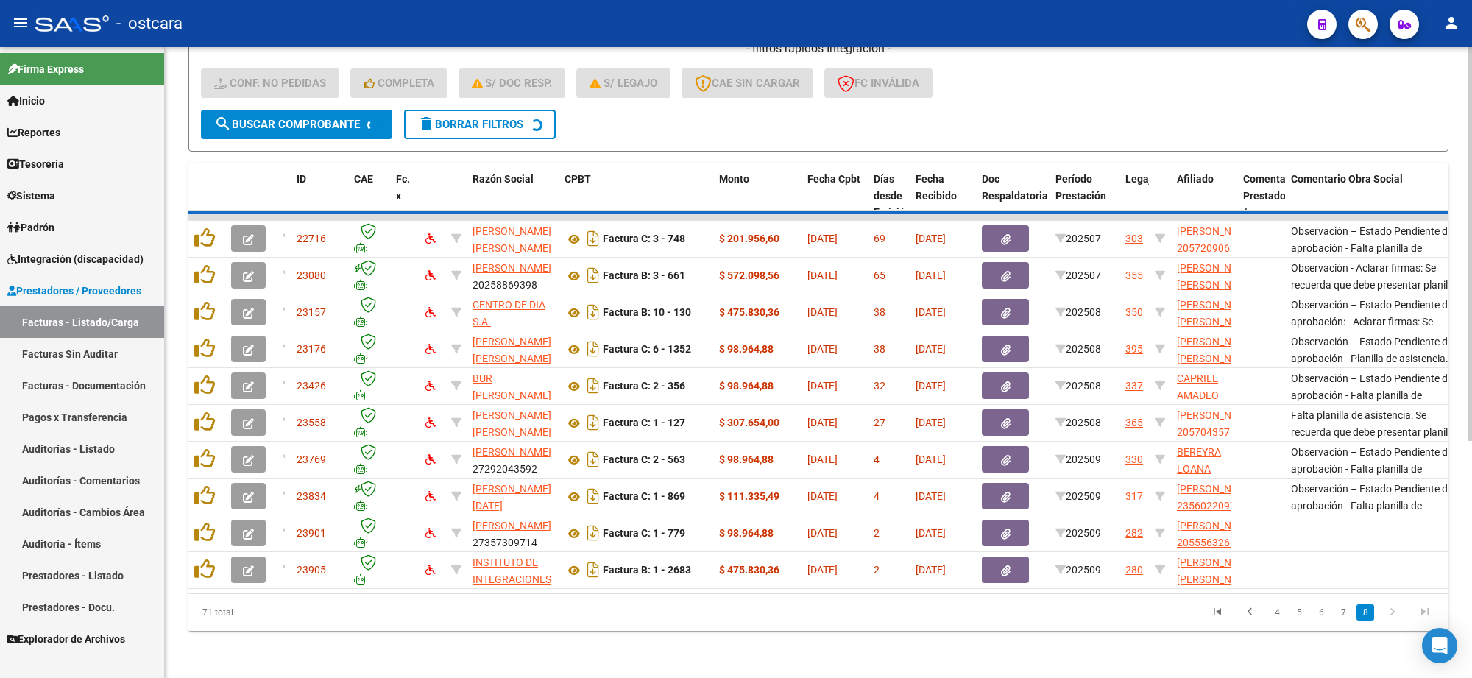
scroll to position [44, 0]
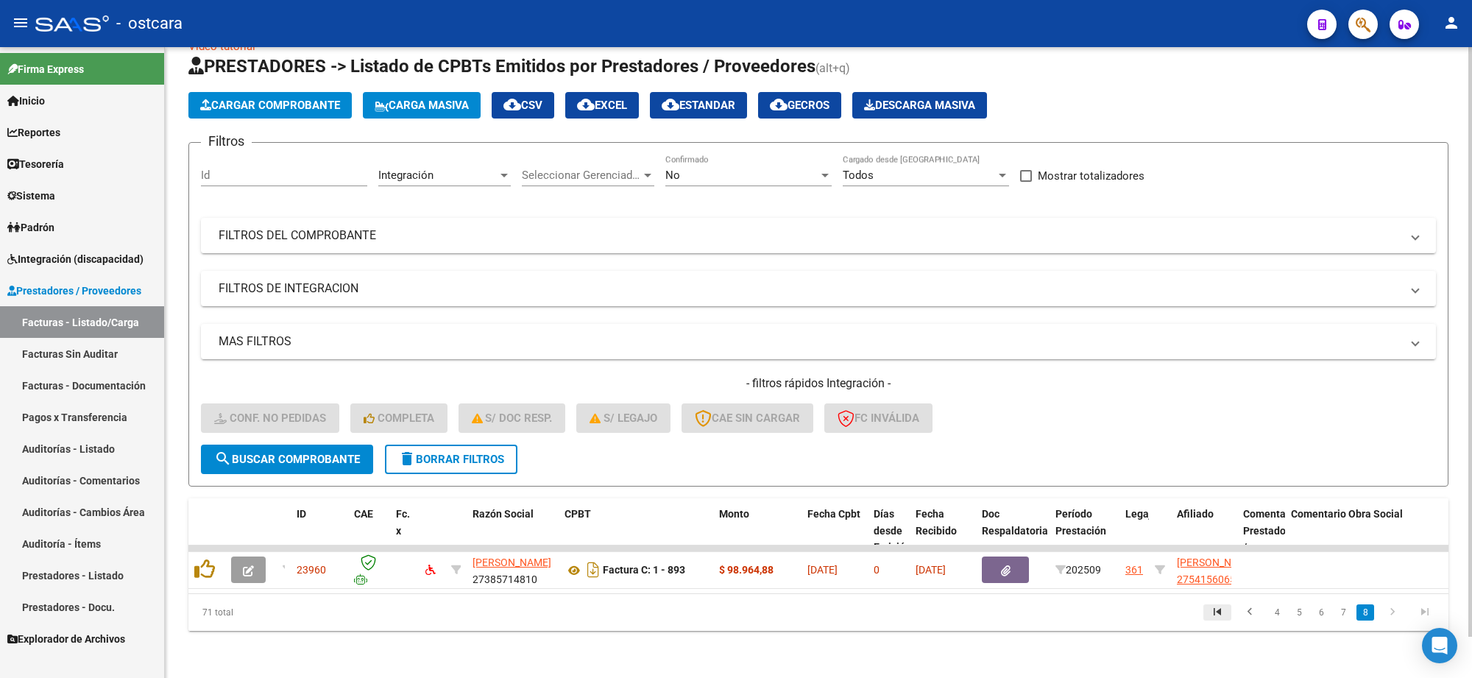
click at [1218, 614] on icon "go to first page" at bounding box center [1217, 614] width 19 height 18
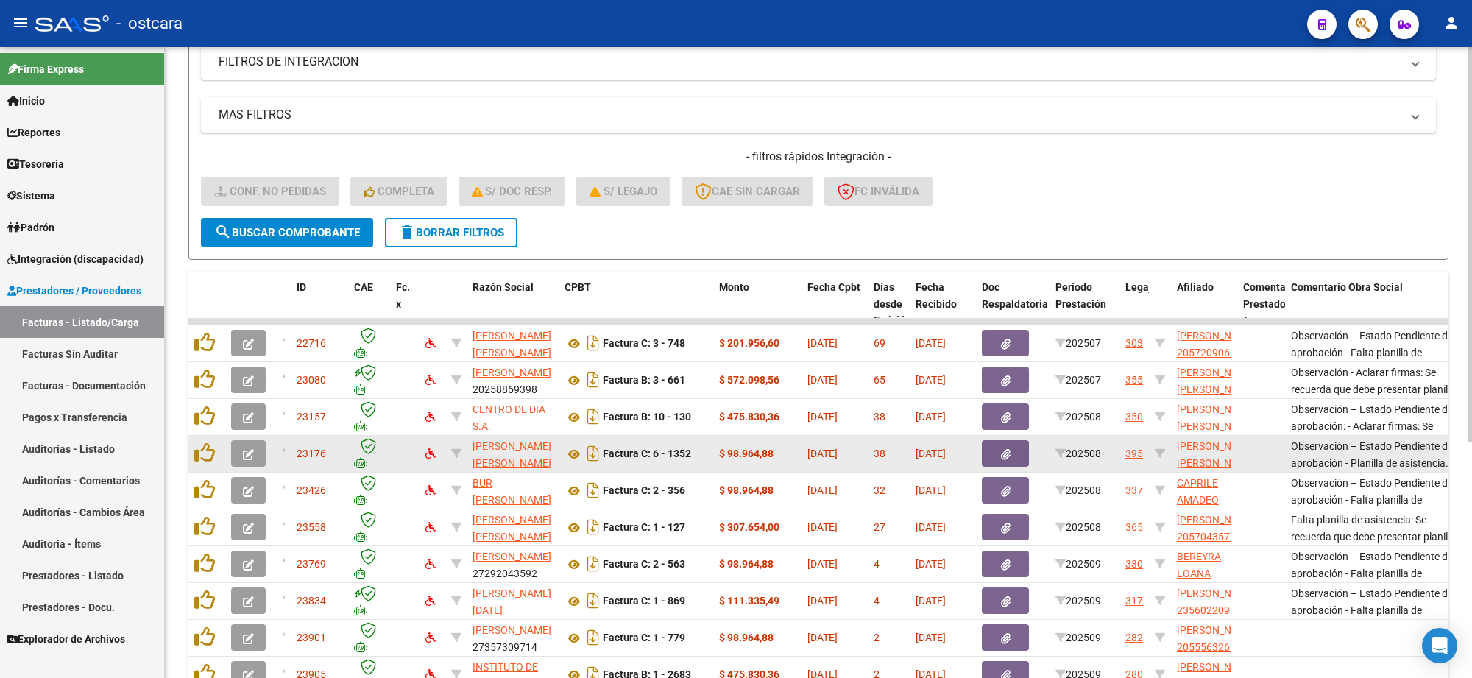
scroll to position [375, 0]
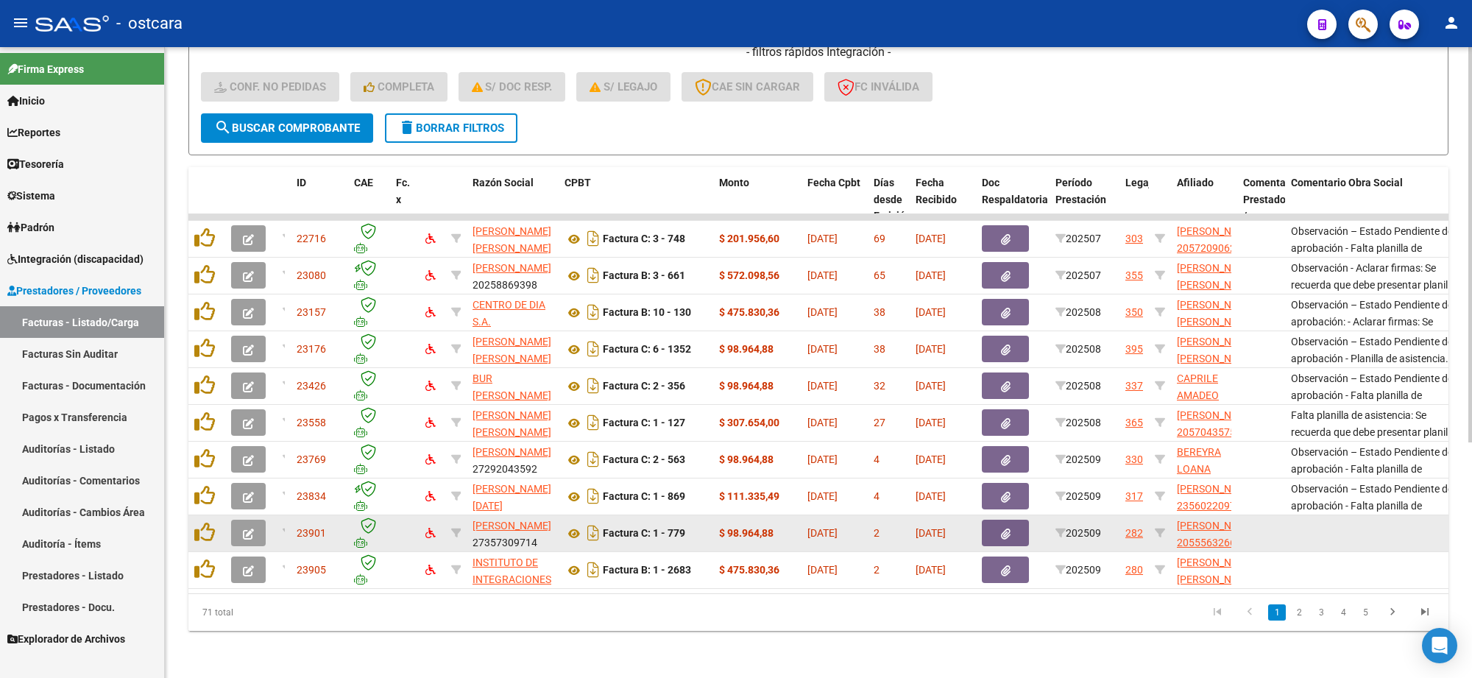
click at [241, 521] on button "button" at bounding box center [248, 533] width 35 height 26
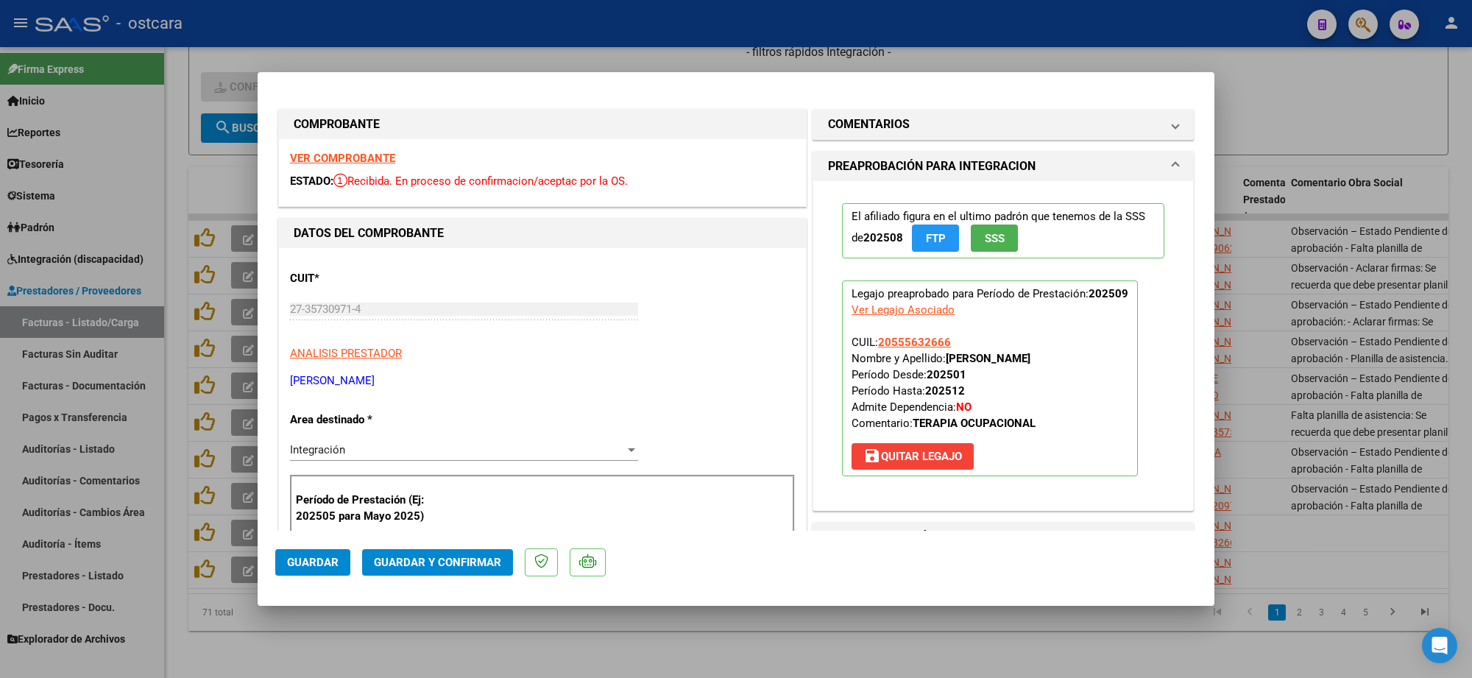
click at [368, 160] on strong "VER COMPROBANTE" at bounding box center [342, 158] width 105 height 13
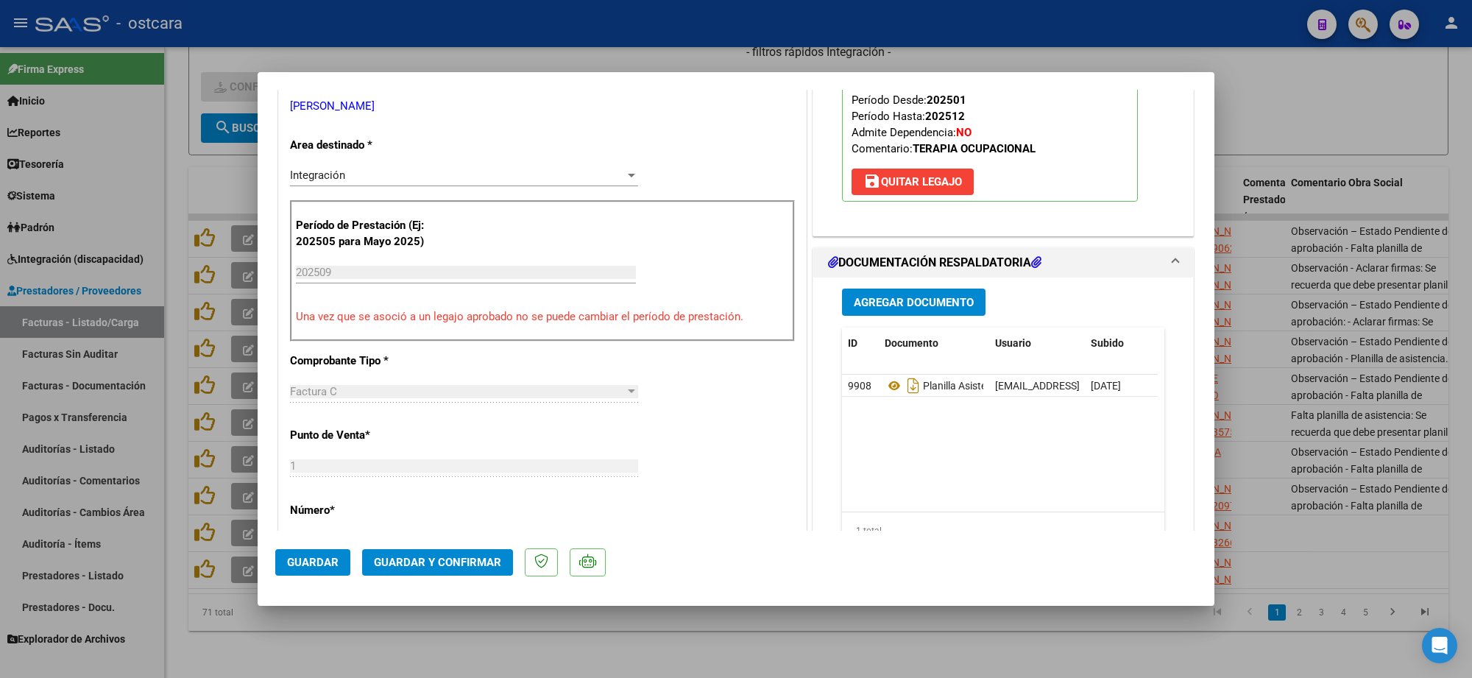
scroll to position [276, 0]
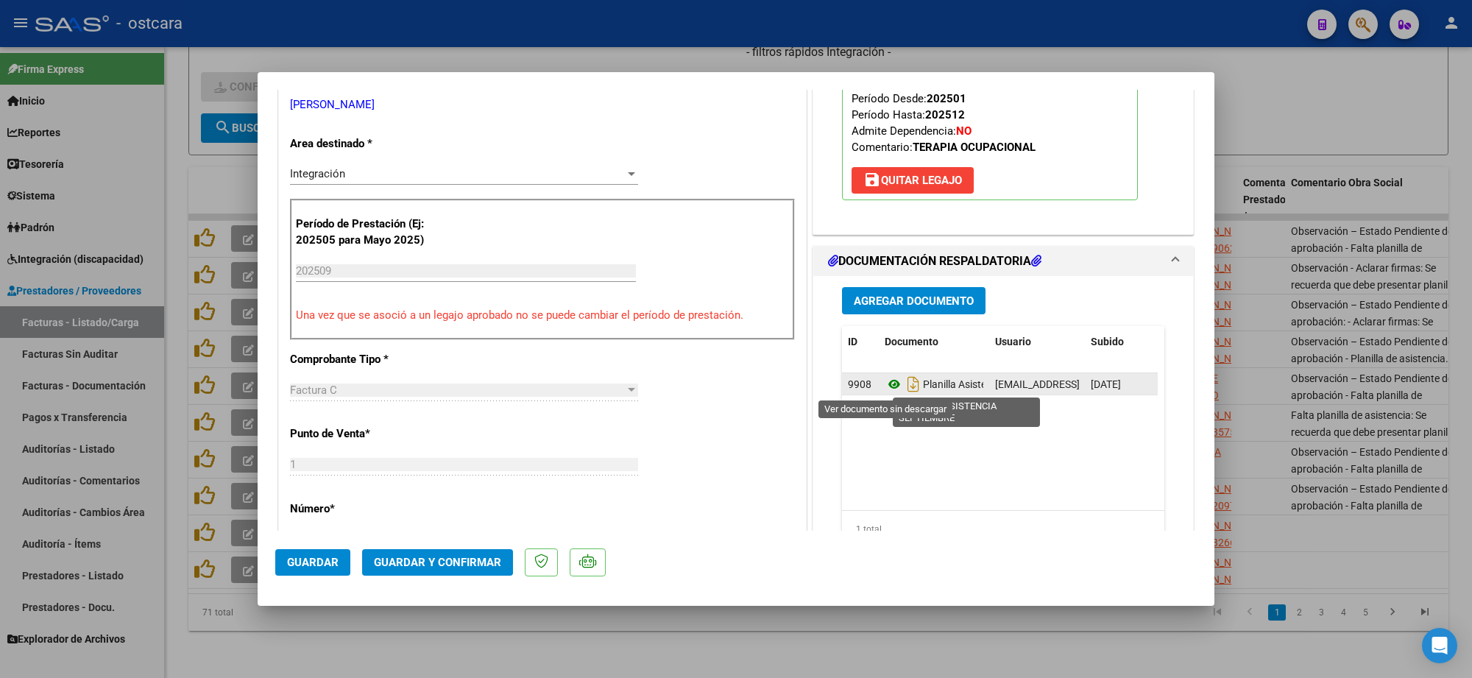
click at [888, 390] on icon at bounding box center [894, 384] width 19 height 18
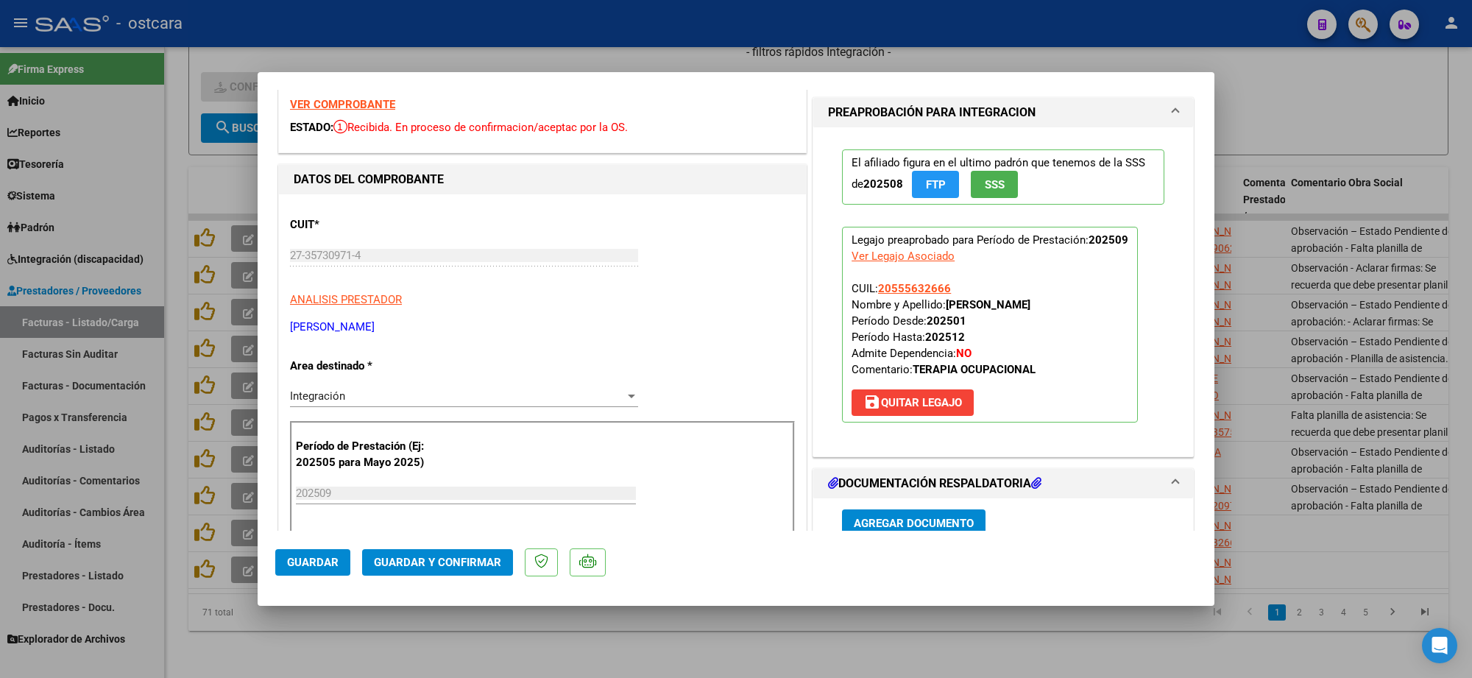
scroll to position [0, 0]
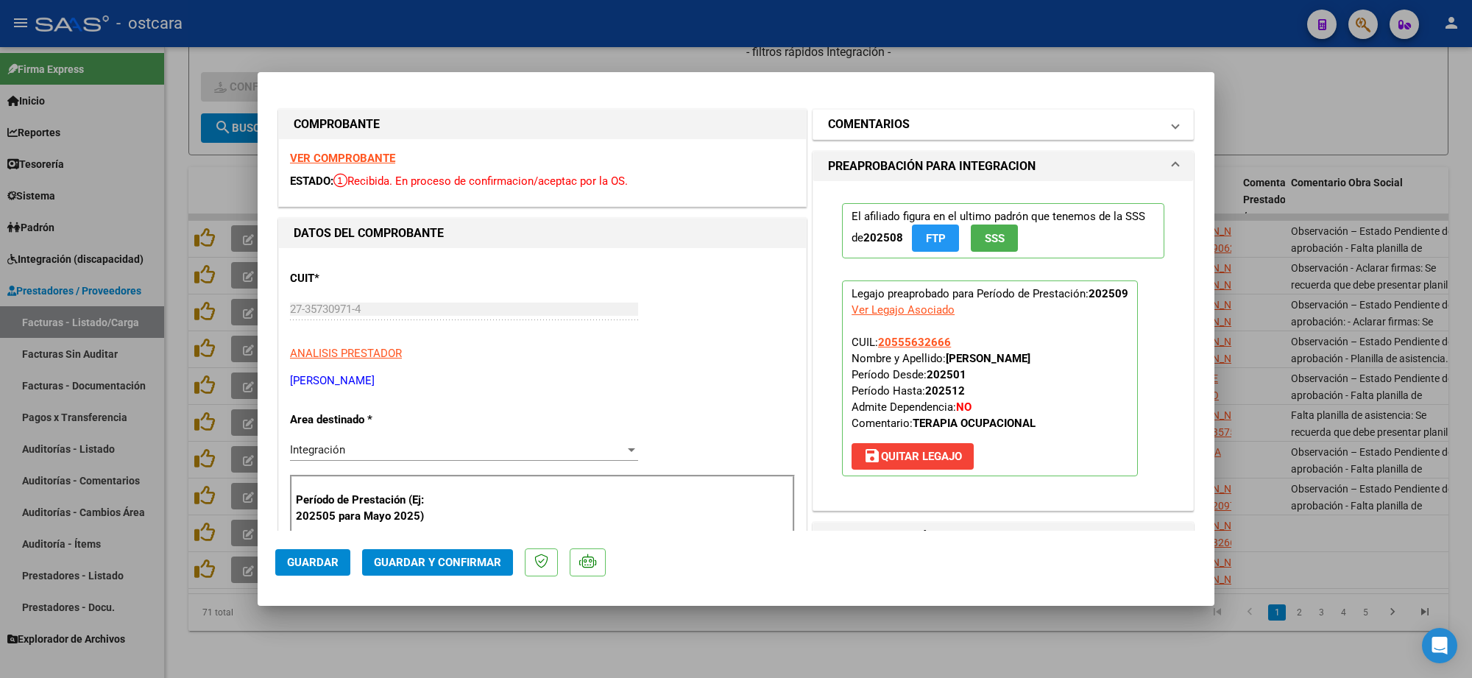
click at [947, 127] on mat-panel-title "COMENTARIOS" at bounding box center [994, 125] width 333 height 18
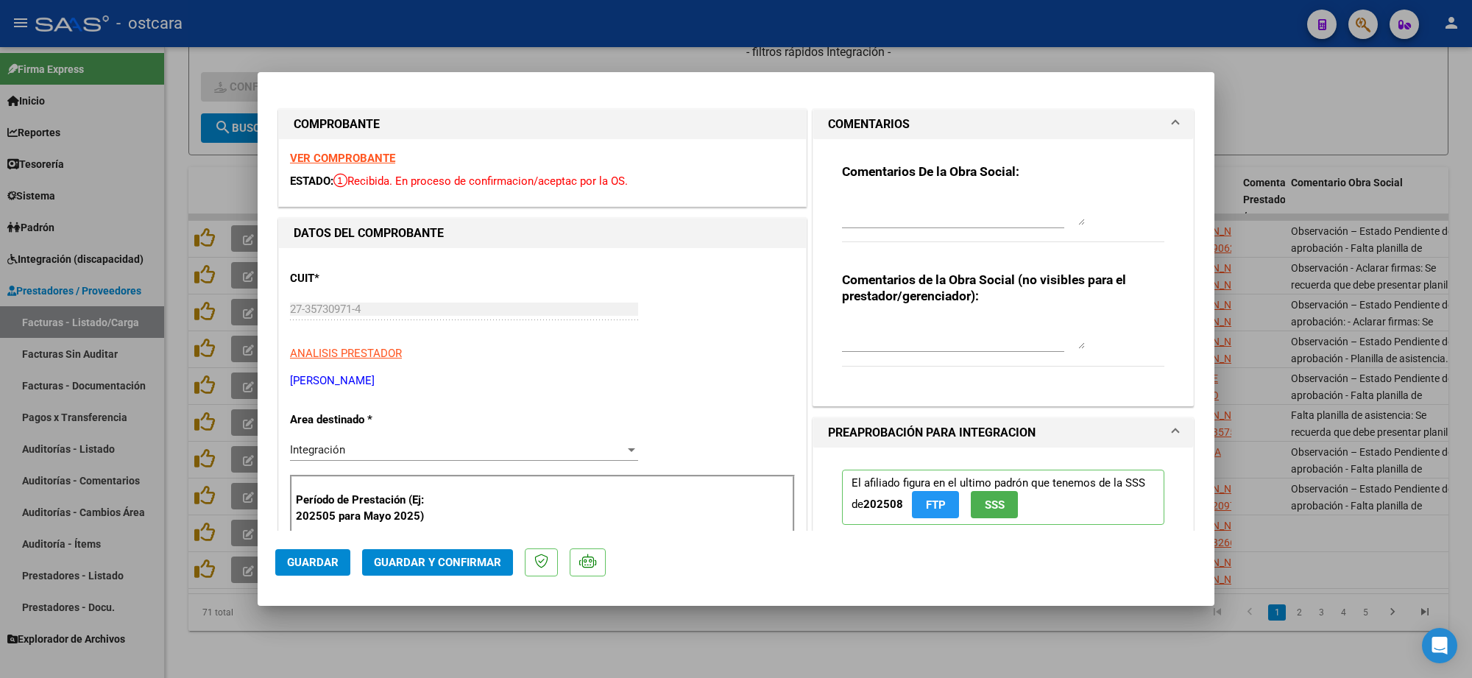
click at [954, 208] on textarea at bounding box center [963, 210] width 243 height 29
paste textarea "Recordar indicar vinculo del firmante en las planillas de asistencia."
drag, startPoint x: 957, startPoint y: 217, endPoint x: 727, endPoint y: 185, distance: 232.6
paste textarea "Observación – Estado Pendiente de aprobación - Falta planilla de asistencia: Se…"
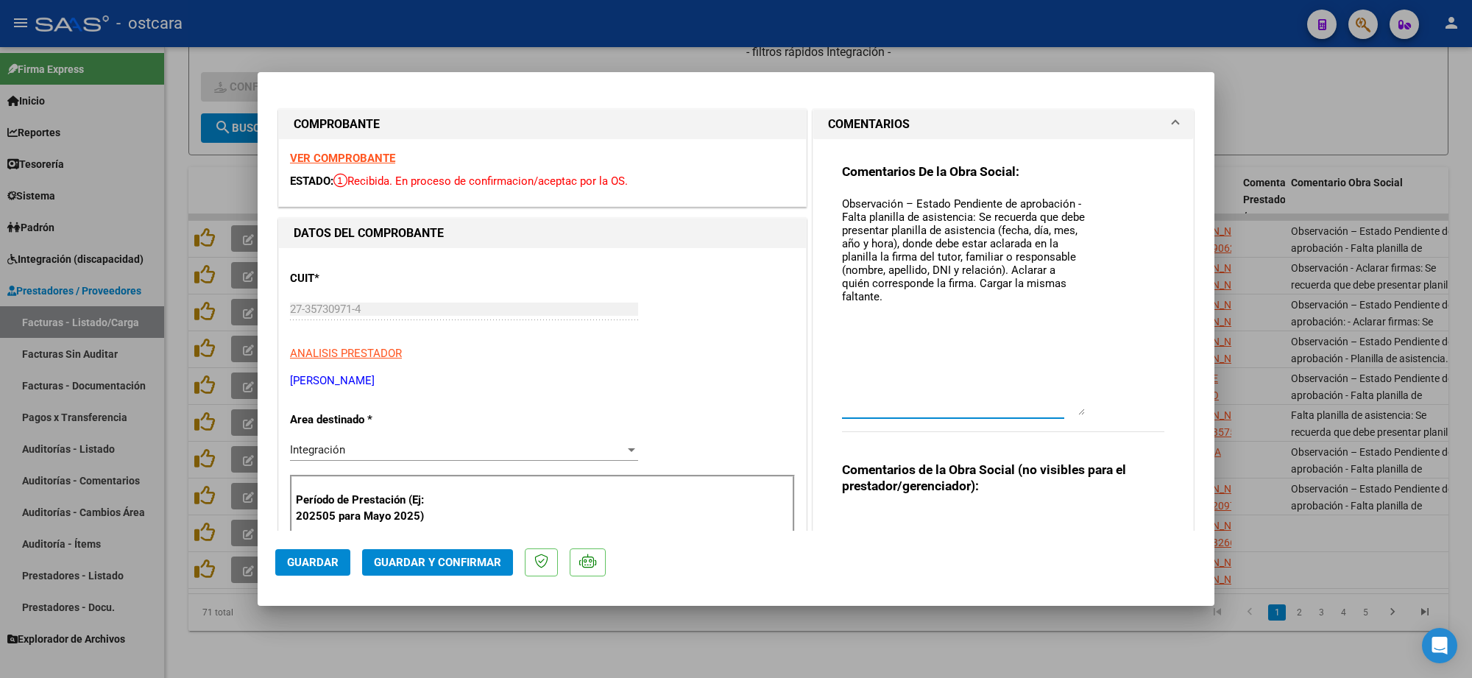
drag, startPoint x: 1073, startPoint y: 222, endPoint x: 1079, endPoint y: 412, distance: 190.7
click at [1079, 412] on div "Comentarios De la Obra Social: Observación – Estado Pendiente de aprobación - F…" at bounding box center [1003, 305] width 322 height 285
drag, startPoint x: 1071, startPoint y: 282, endPoint x: 839, endPoint y: 196, distance: 248.0
click at [842, 196] on textarea "Observación – Estado Pendiente de aprobación - Falta planilla de asistencia: Se…" at bounding box center [963, 305] width 243 height 219
paste textarea "Observación – Estado Pendiente de aprobación - Falta planilla de asistencia: Se…"
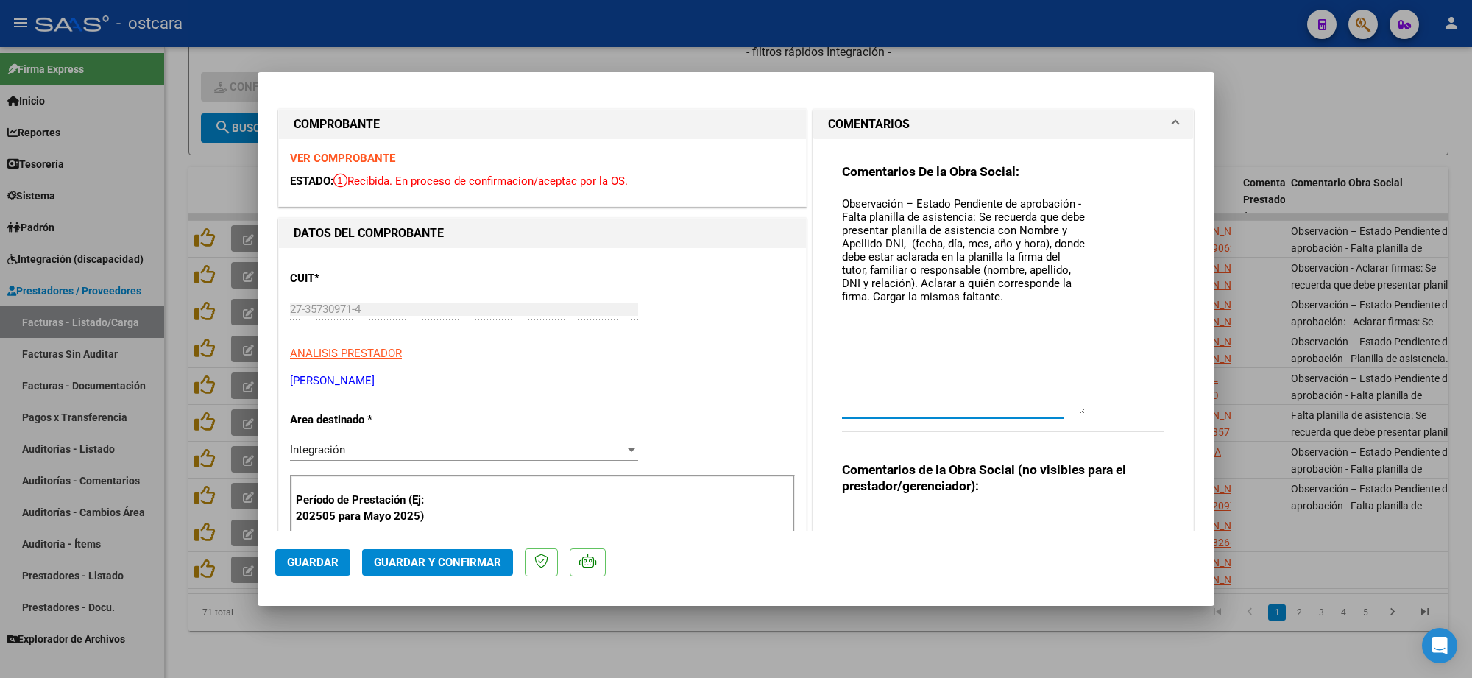
type textarea "Observación – Estado Pendiente de aprobación - Falta planilla de asistencia: Se…"
click at [321, 561] on span "Guardar" at bounding box center [313, 562] width 52 height 13
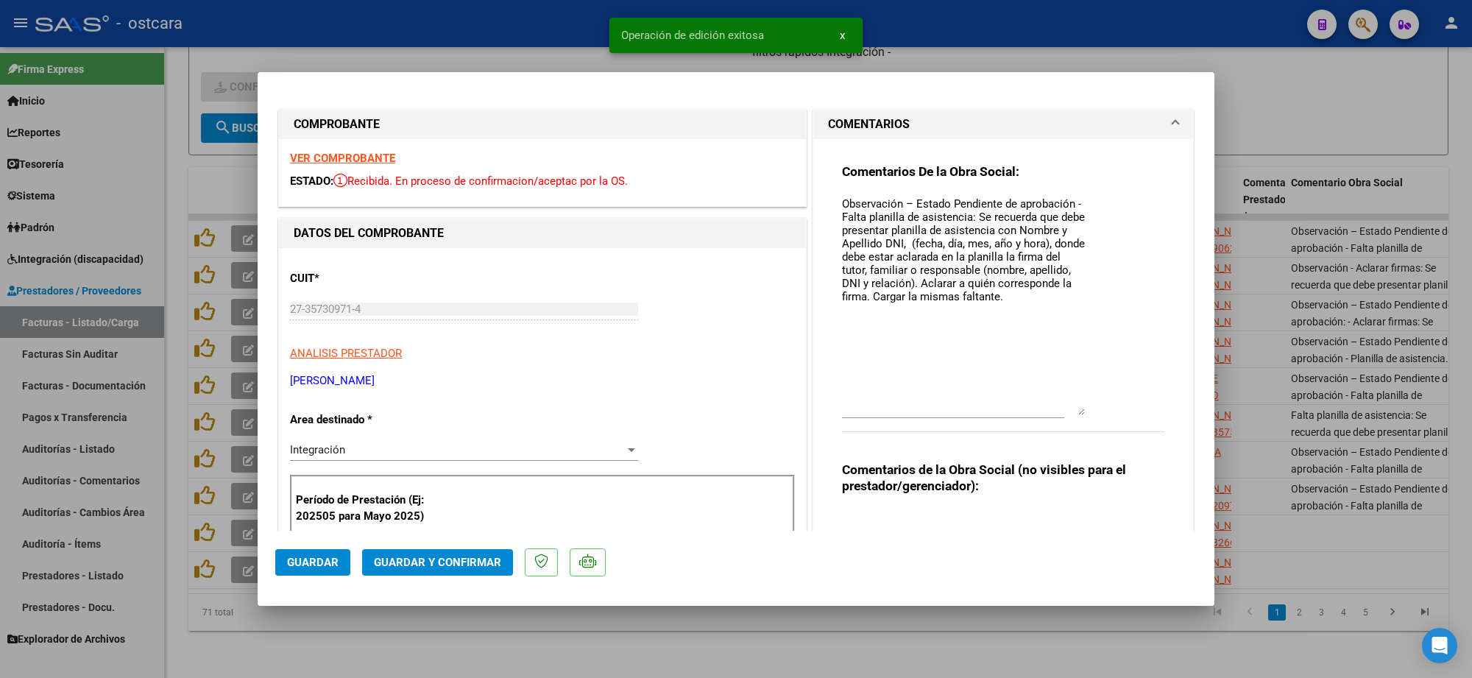
click at [1277, 274] on div at bounding box center [736, 339] width 1472 height 678
type input "$ 0,00"
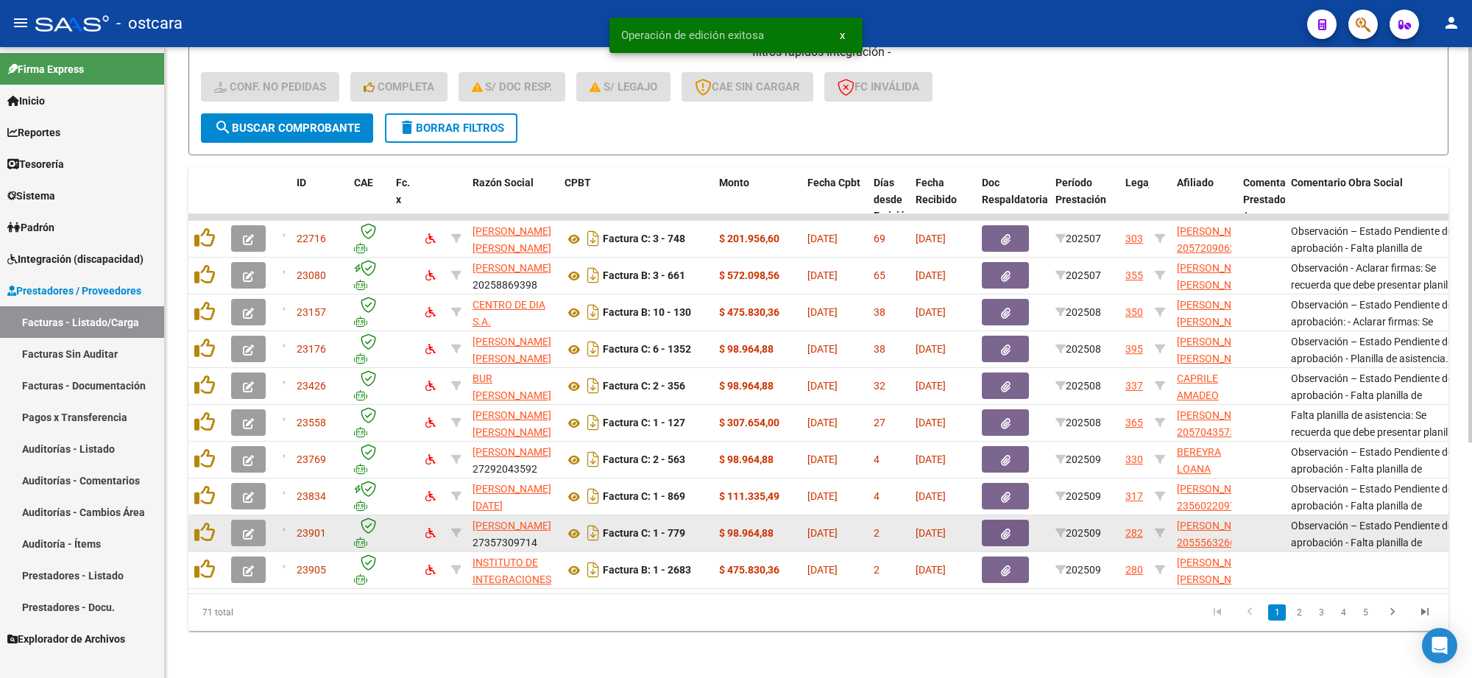
click at [1014, 520] on button "button" at bounding box center [1005, 533] width 47 height 26
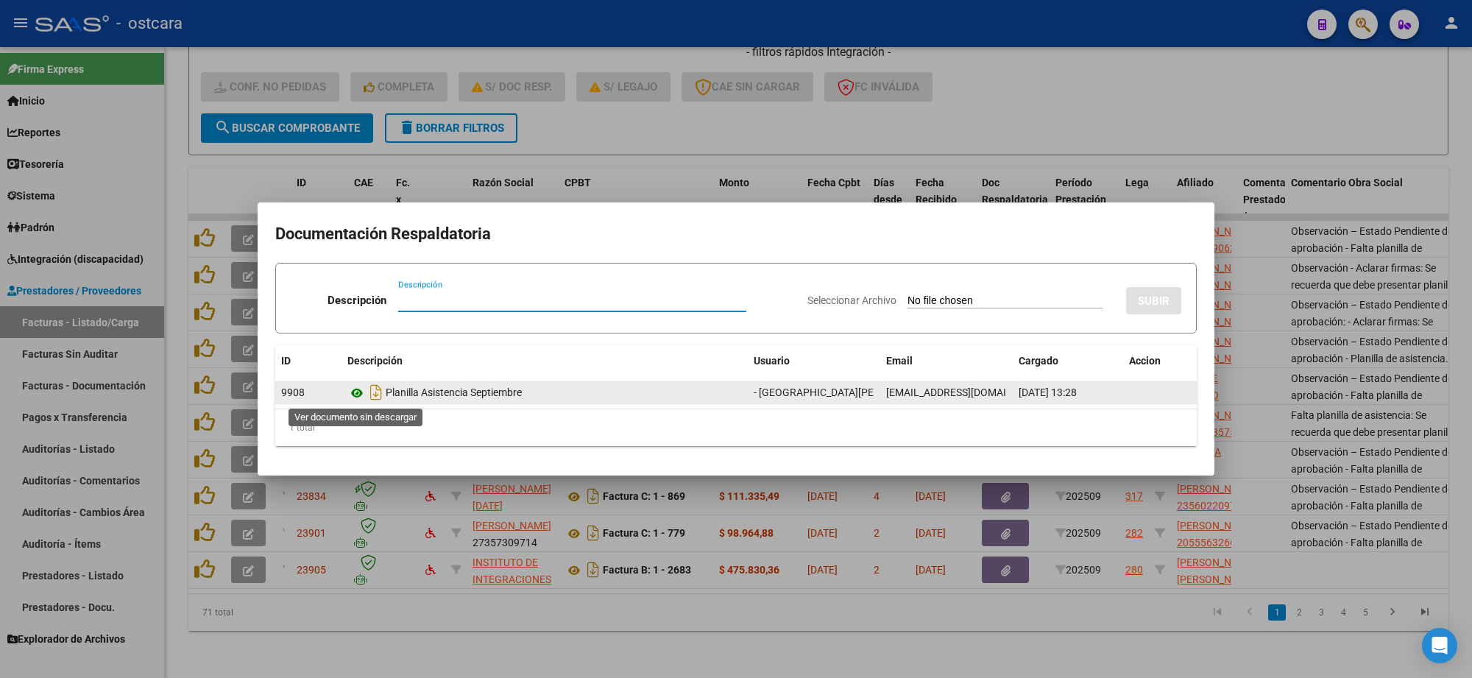
click at [358, 391] on icon at bounding box center [356, 393] width 19 height 18
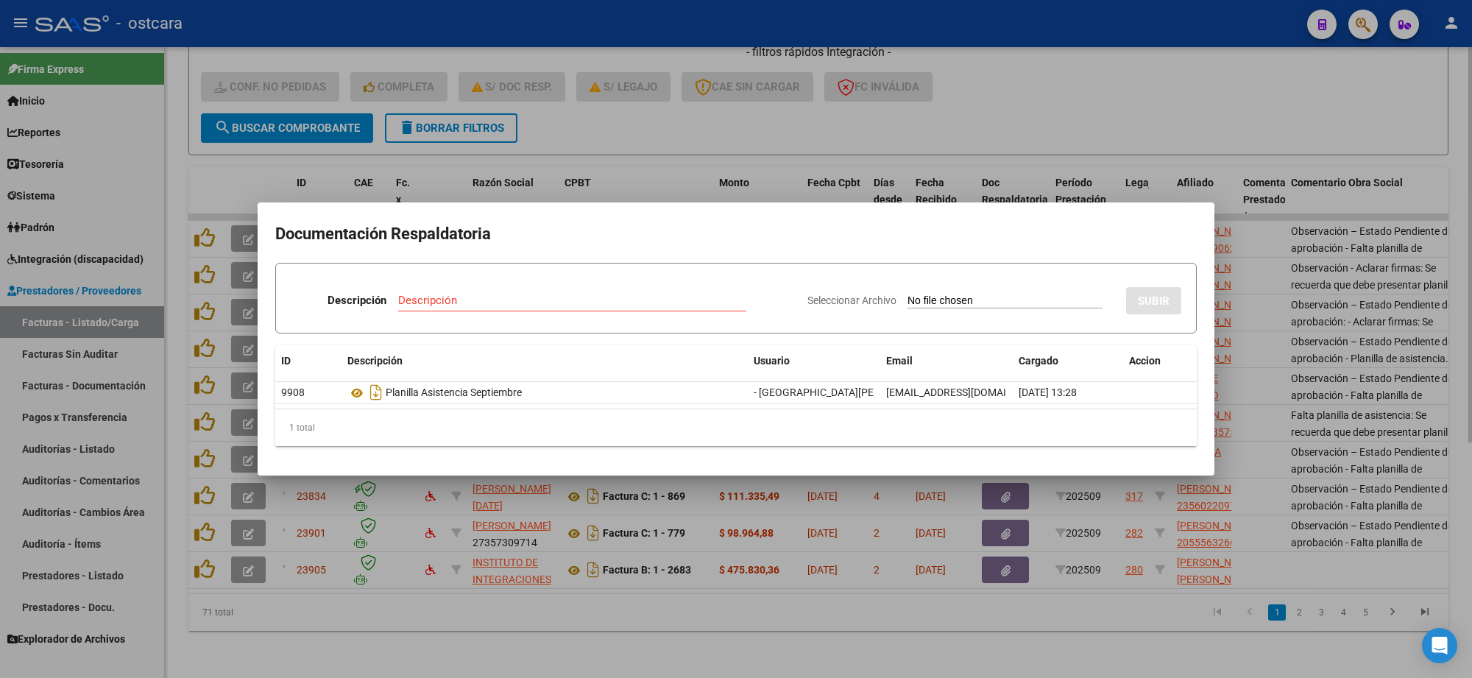
click at [1270, 104] on div at bounding box center [736, 339] width 1472 height 678
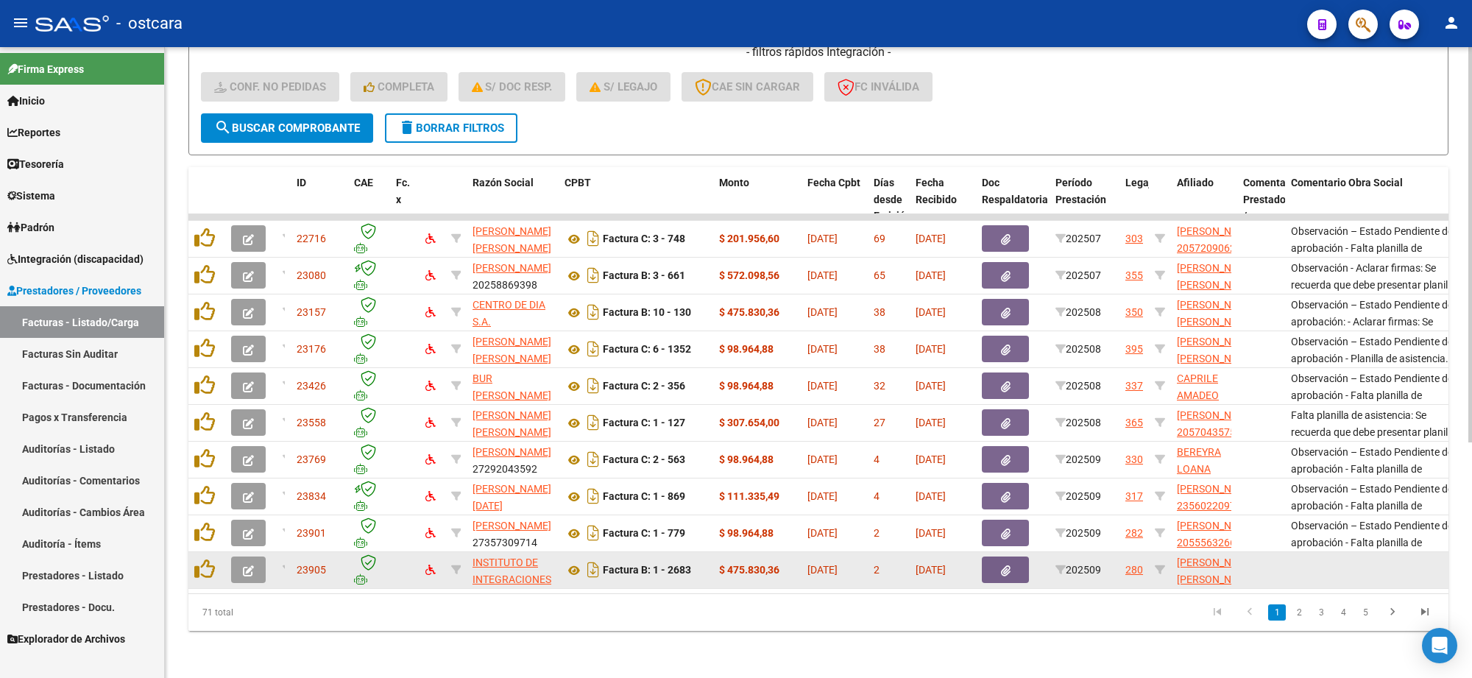
click at [244, 565] on icon "button" at bounding box center [248, 570] width 11 height 11
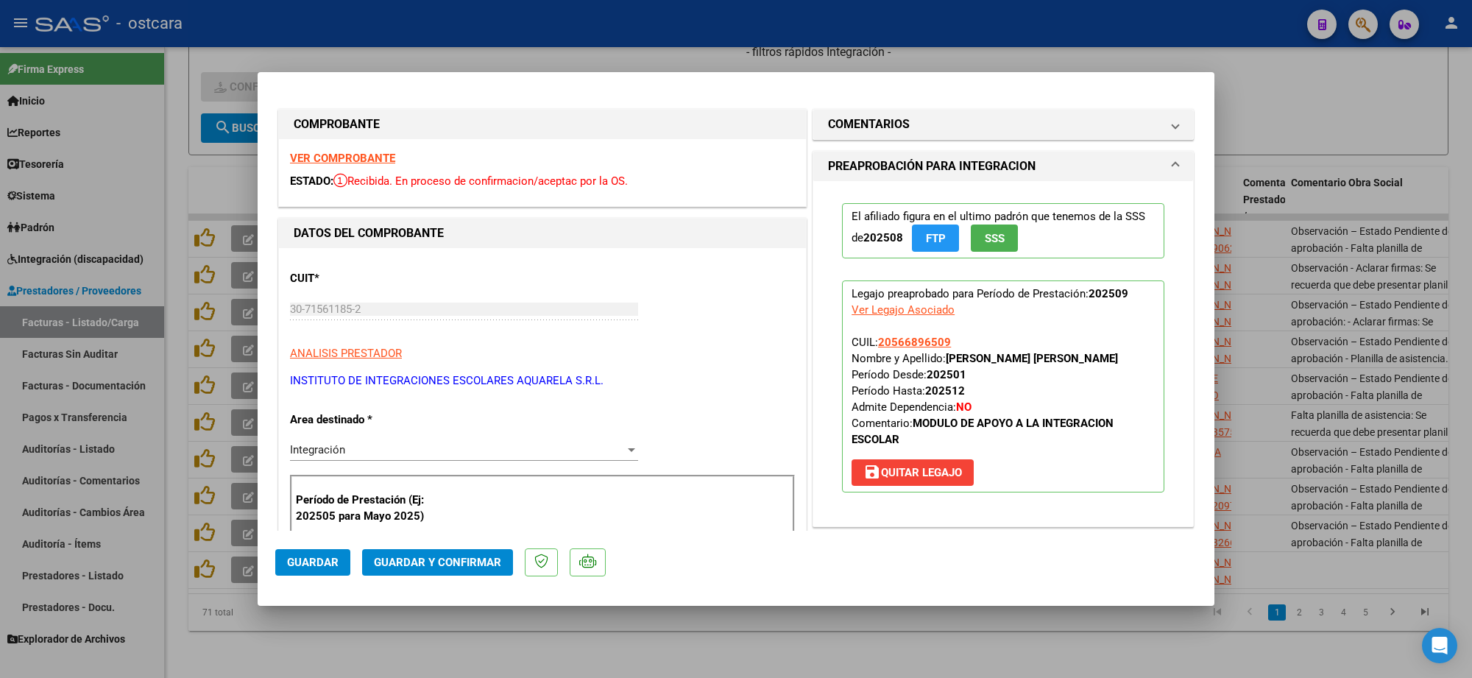
click at [375, 163] on strong "VER COMPROBANTE" at bounding box center [342, 158] width 105 height 13
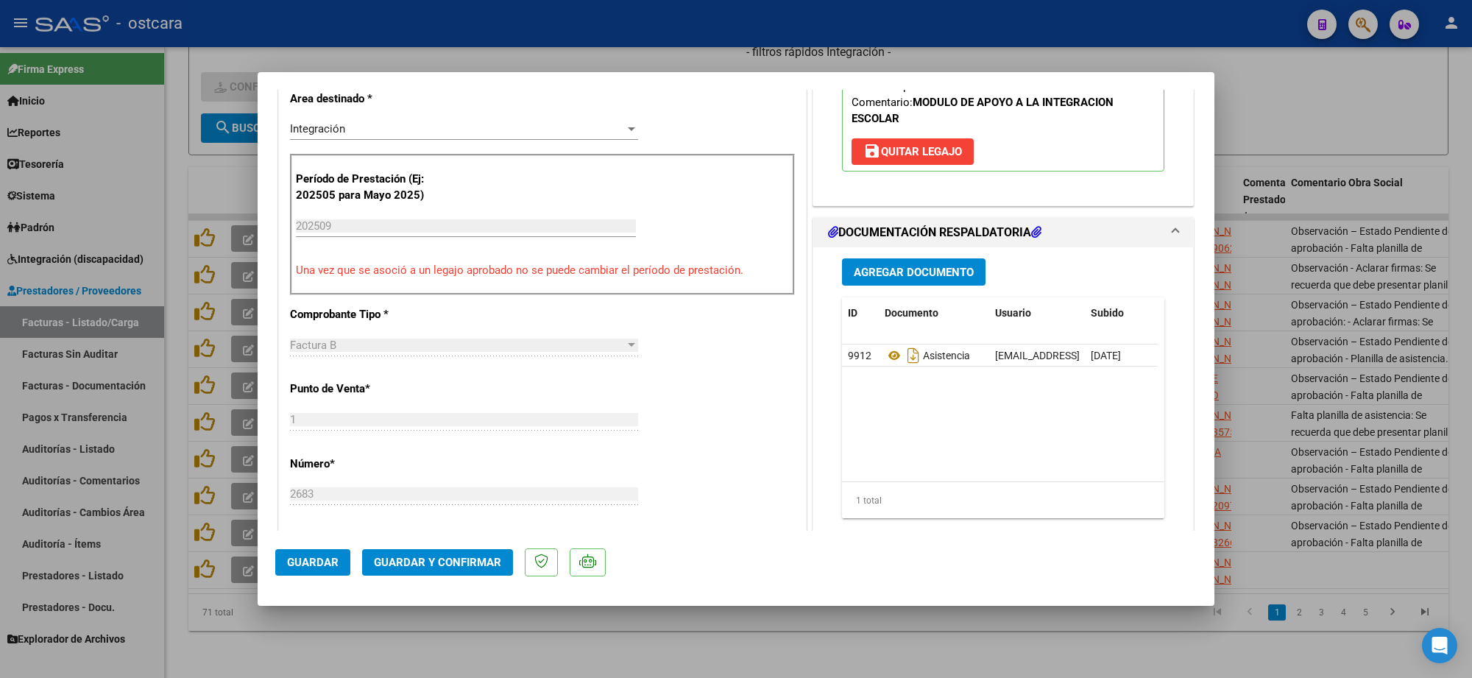
scroll to position [552, 0]
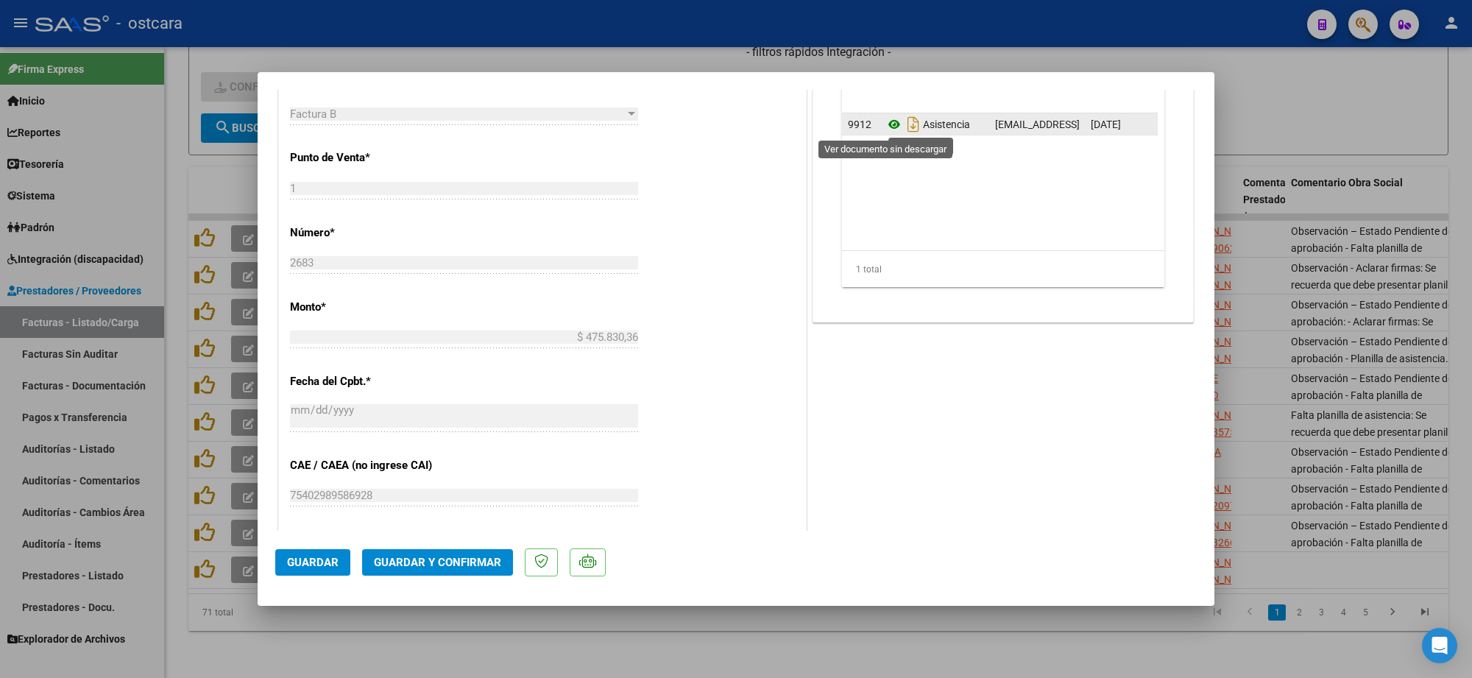
click at [885, 127] on icon at bounding box center [894, 125] width 19 height 18
click at [418, 556] on span "Guardar y Confirmar" at bounding box center [437, 562] width 127 height 13
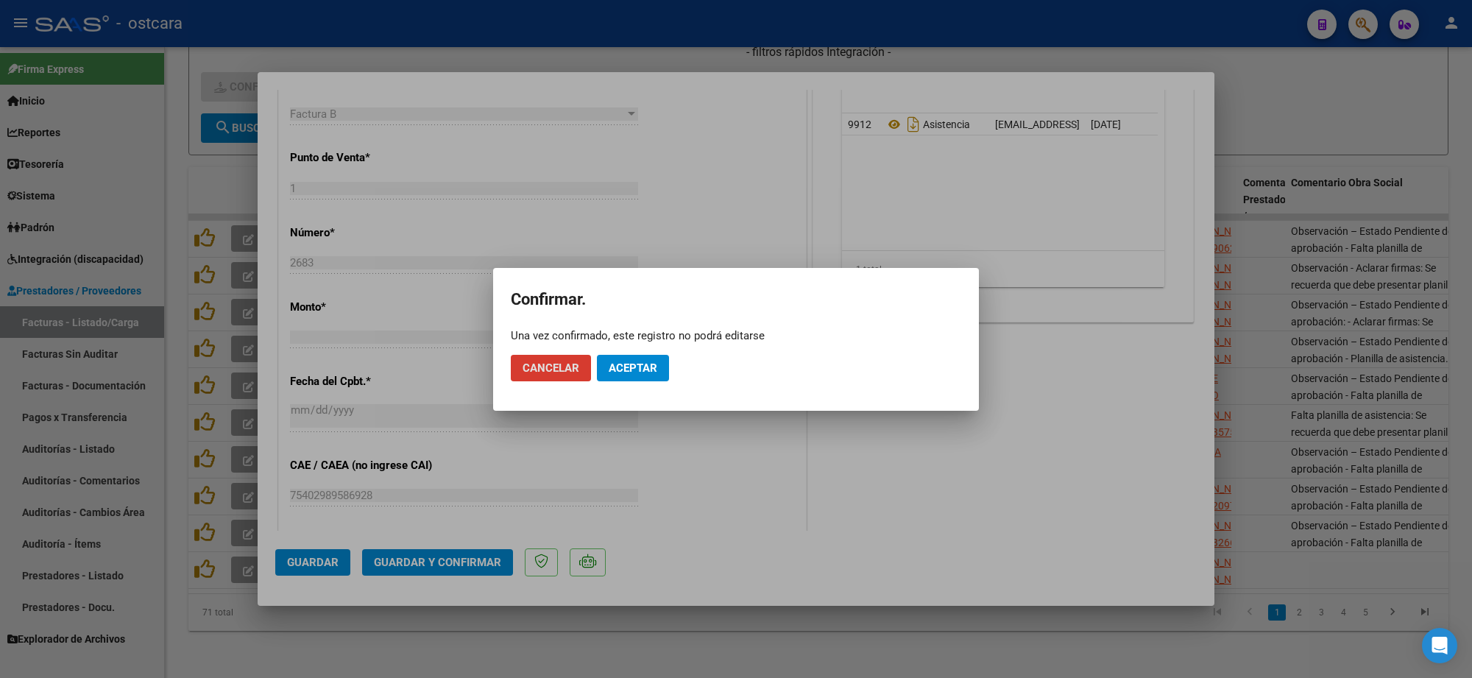
click at [641, 358] on button "Aceptar" at bounding box center [633, 368] width 72 height 26
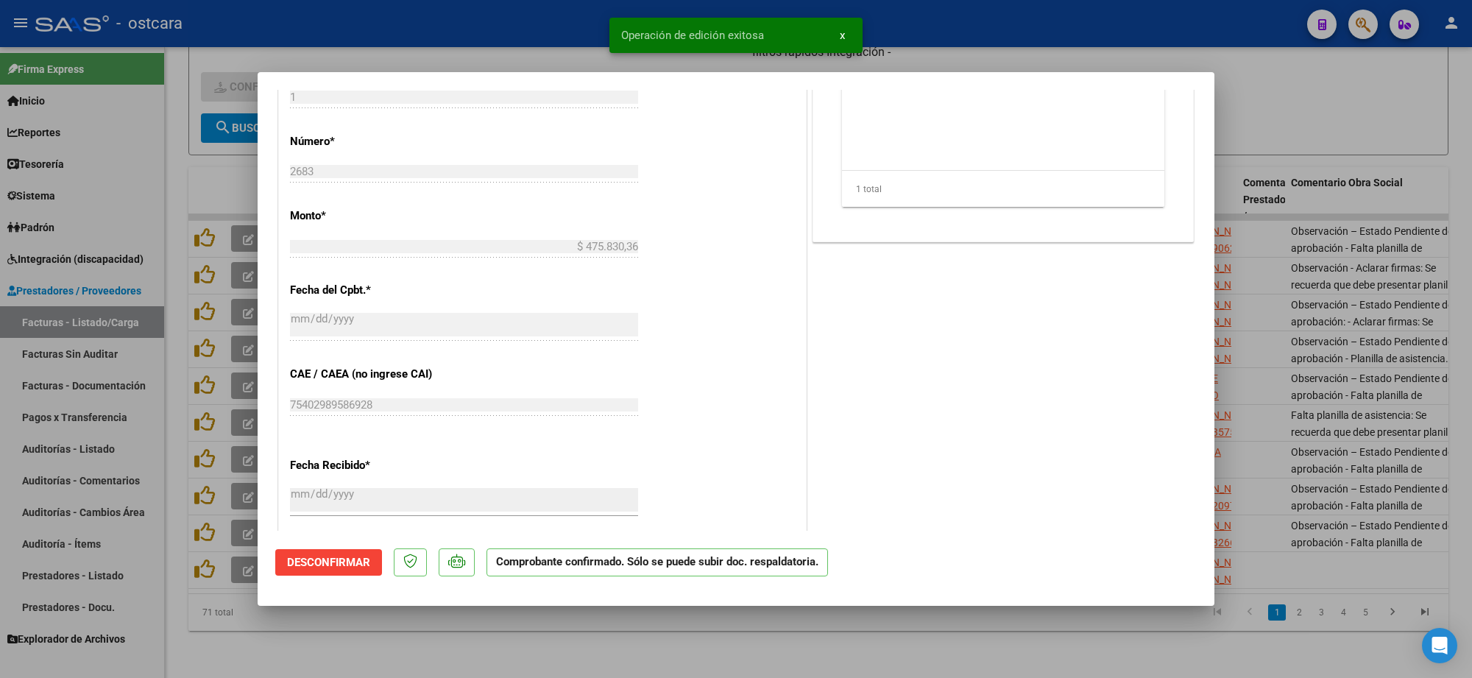
click at [1308, 82] on div at bounding box center [736, 339] width 1472 height 678
type input "$ 0,00"
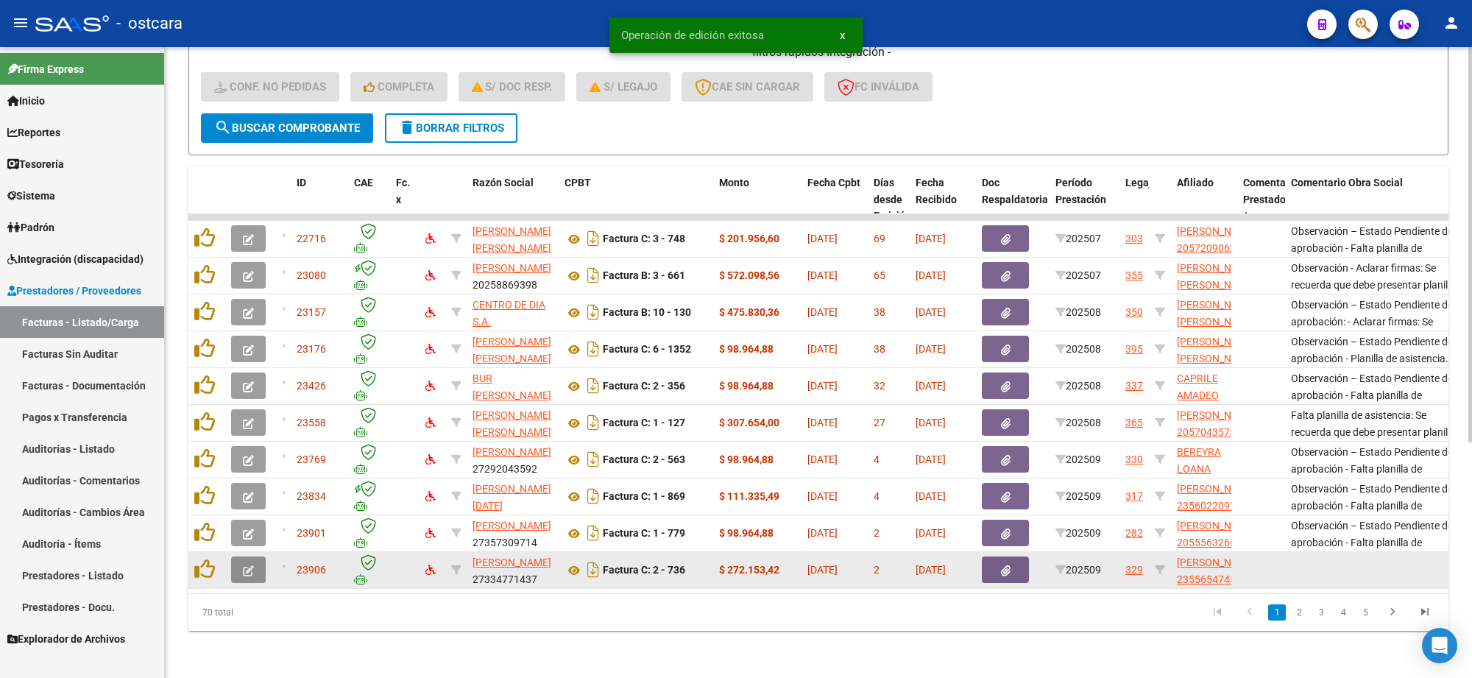
click at [252, 565] on icon "button" at bounding box center [248, 570] width 11 height 11
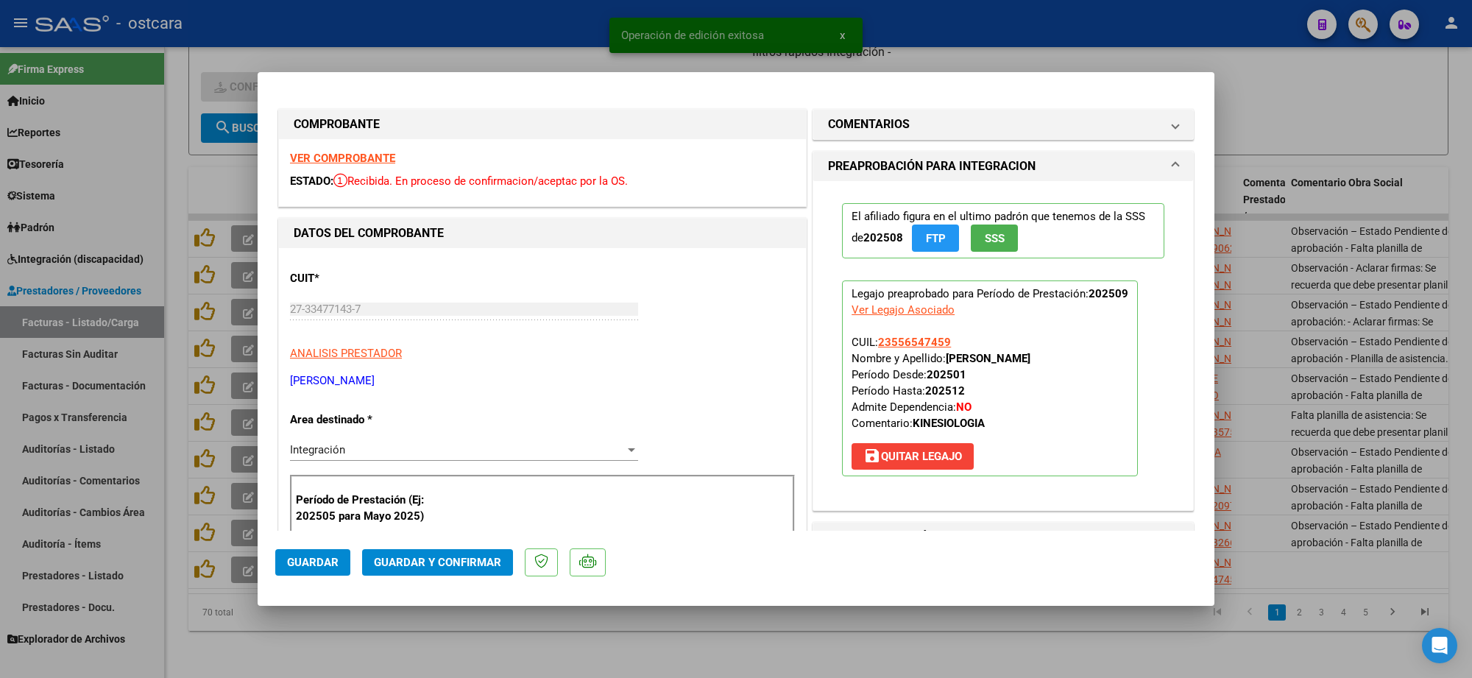
click at [355, 156] on strong "VER COMPROBANTE" at bounding box center [342, 158] width 105 height 13
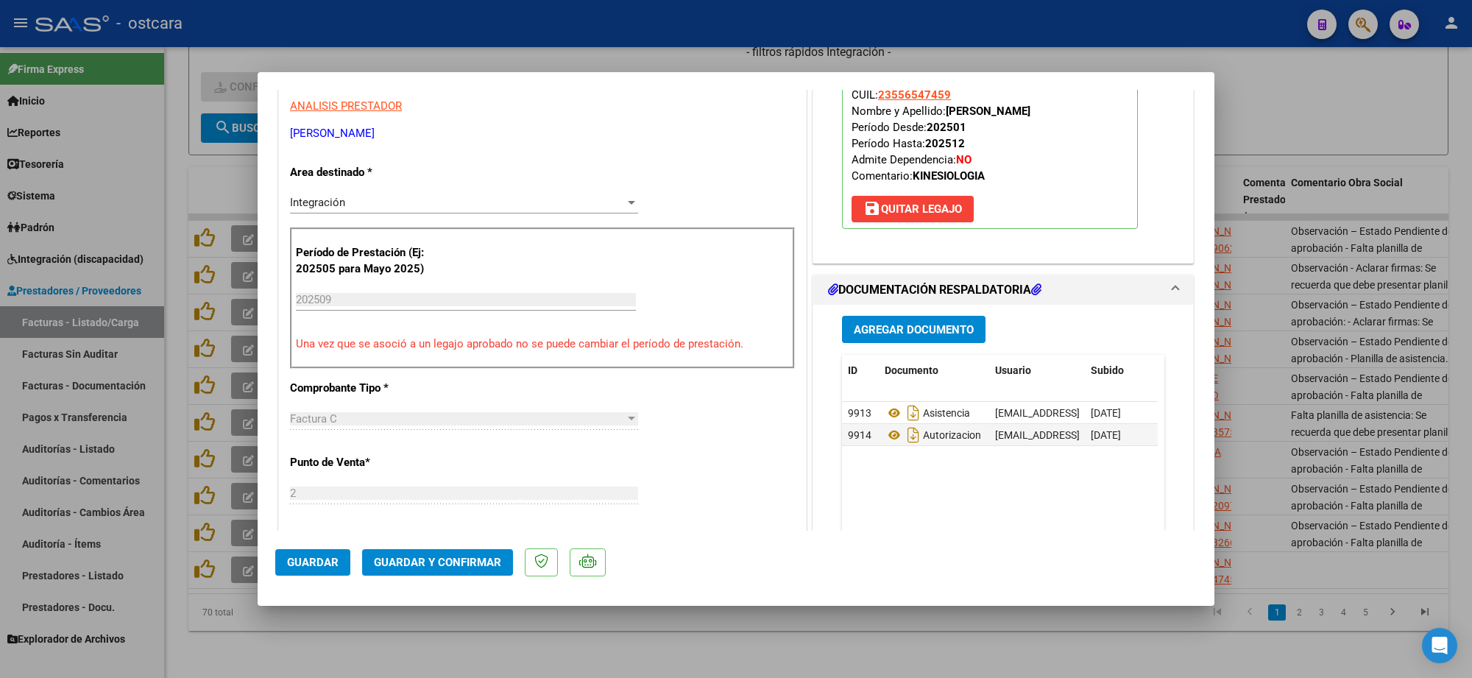
scroll to position [460, 0]
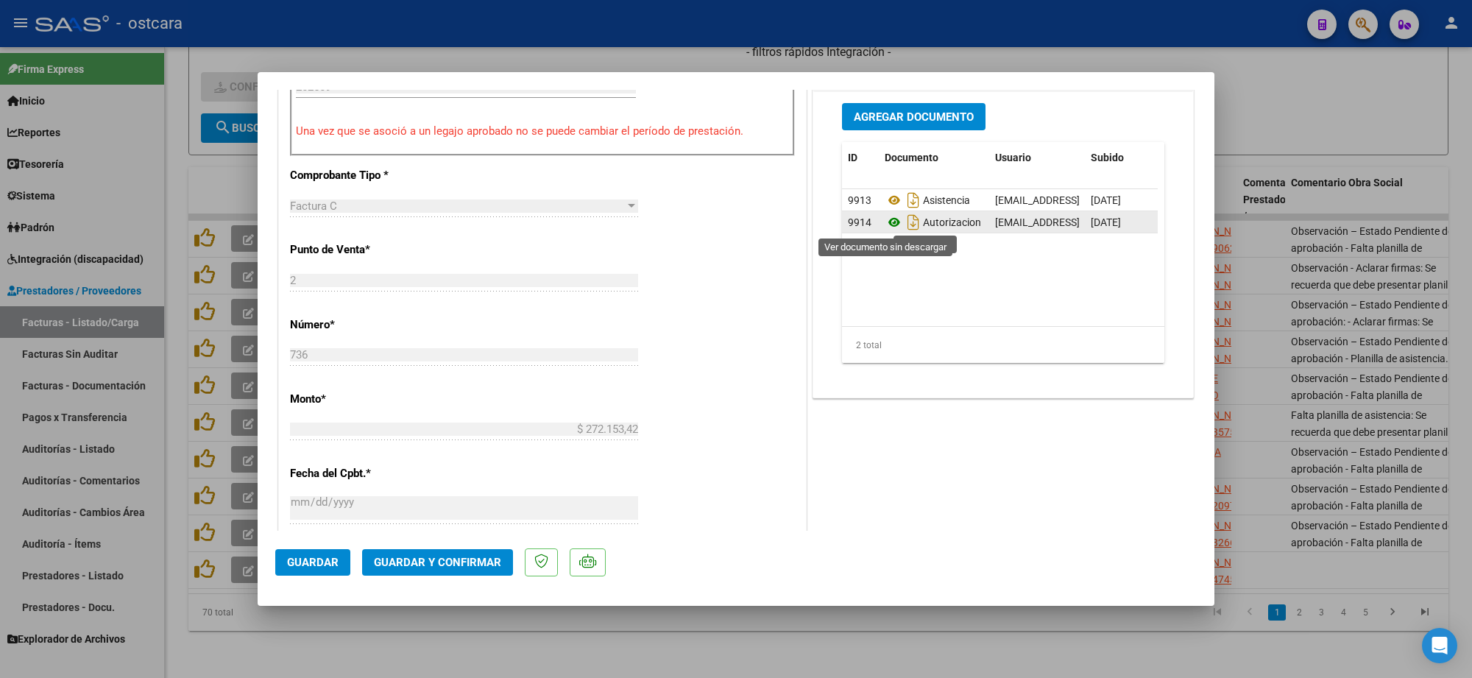
click at [885, 222] on icon at bounding box center [894, 222] width 19 height 18
click at [442, 557] on span "Guardar y Confirmar" at bounding box center [437, 562] width 127 height 13
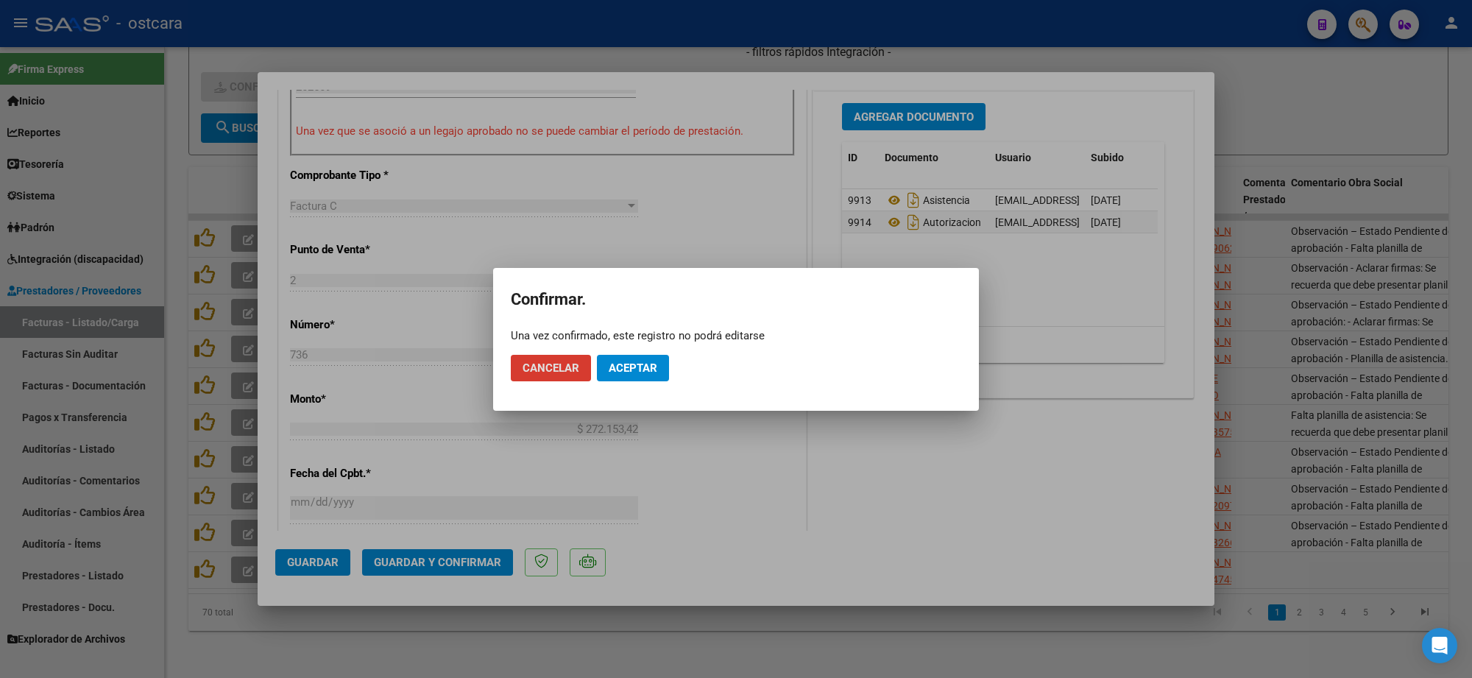
click at [630, 369] on span "Aceptar" at bounding box center [633, 367] width 49 height 13
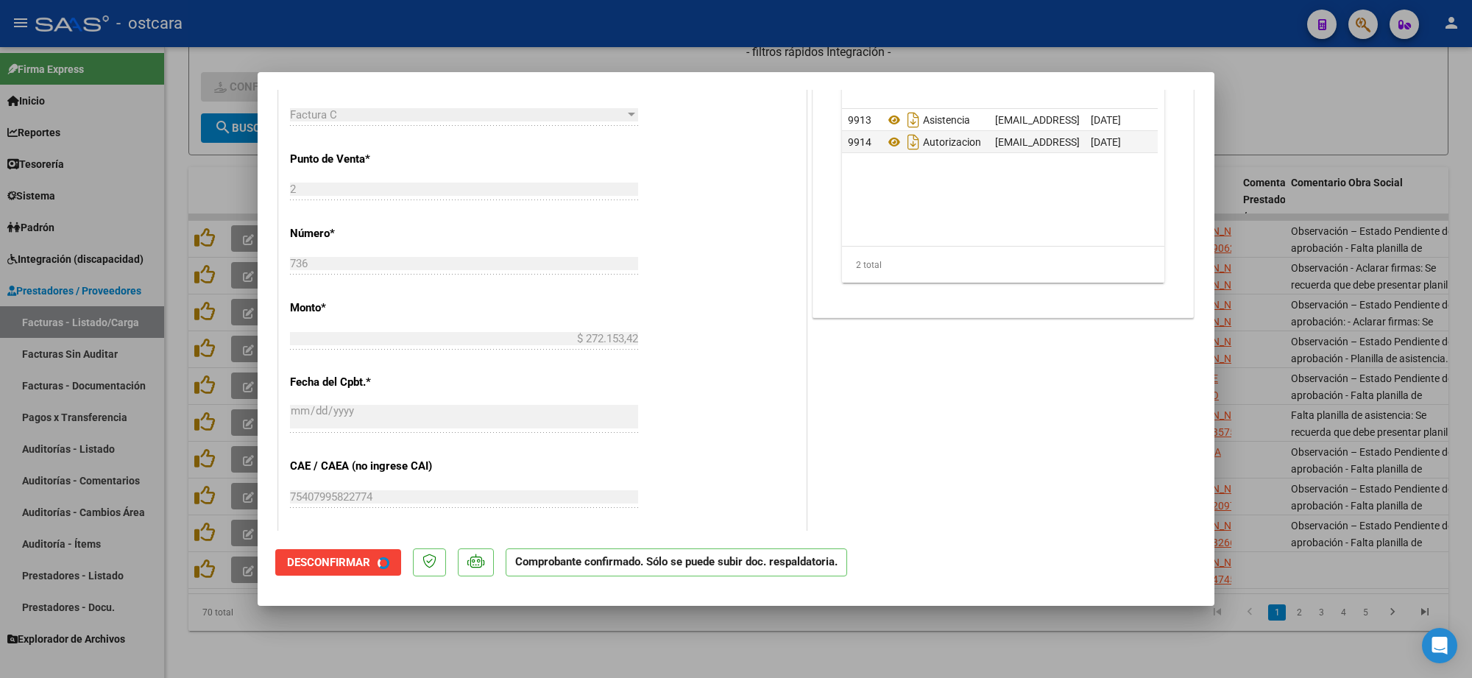
click at [1348, 136] on div at bounding box center [736, 339] width 1472 height 678
type input "$ 0,00"
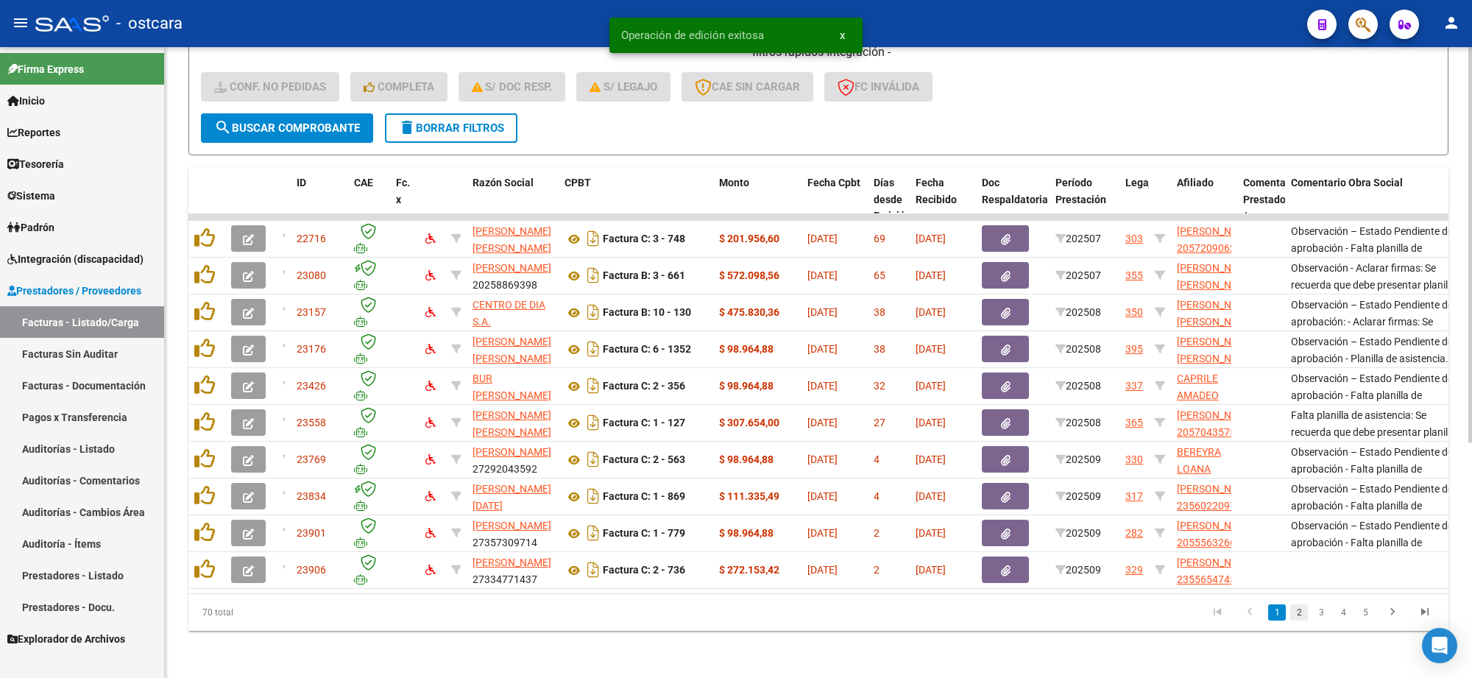
click at [1300, 619] on link "2" at bounding box center [1299, 612] width 18 height 16
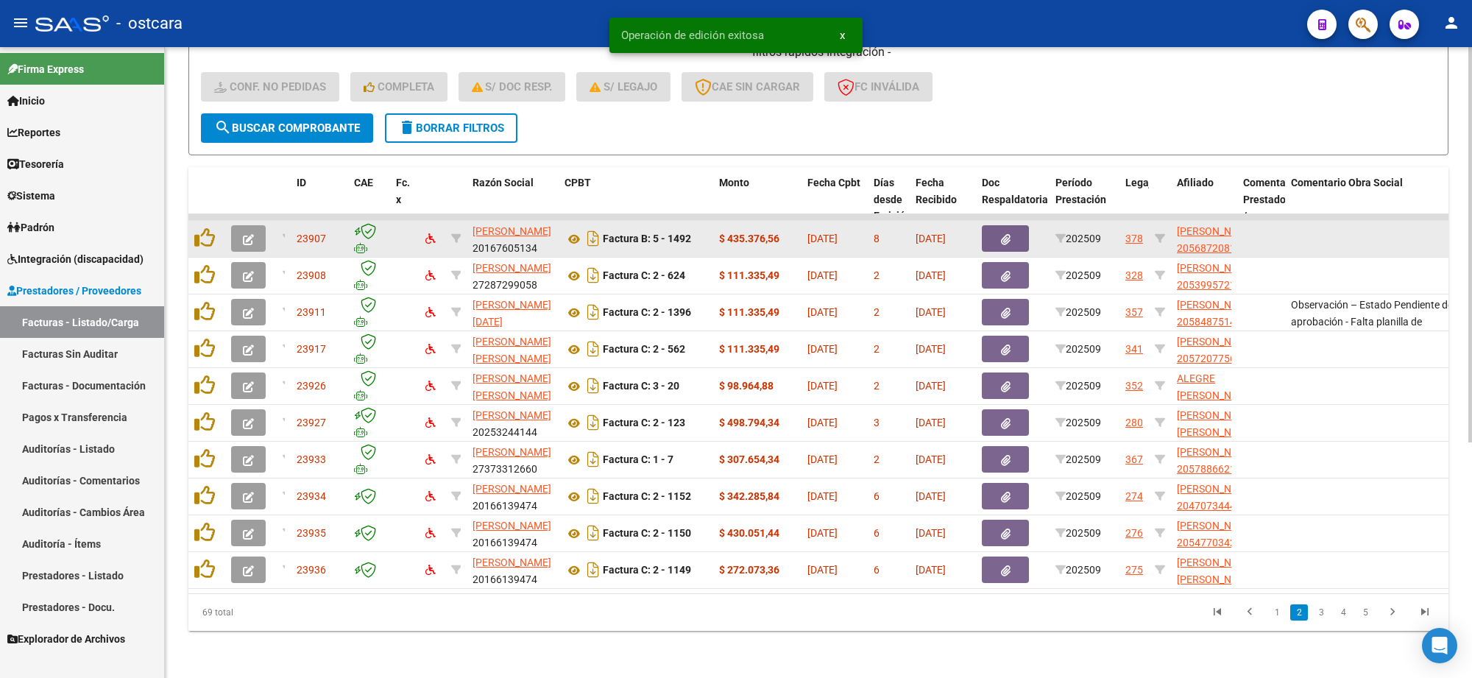
click at [243, 234] on icon "button" at bounding box center [248, 239] width 11 height 11
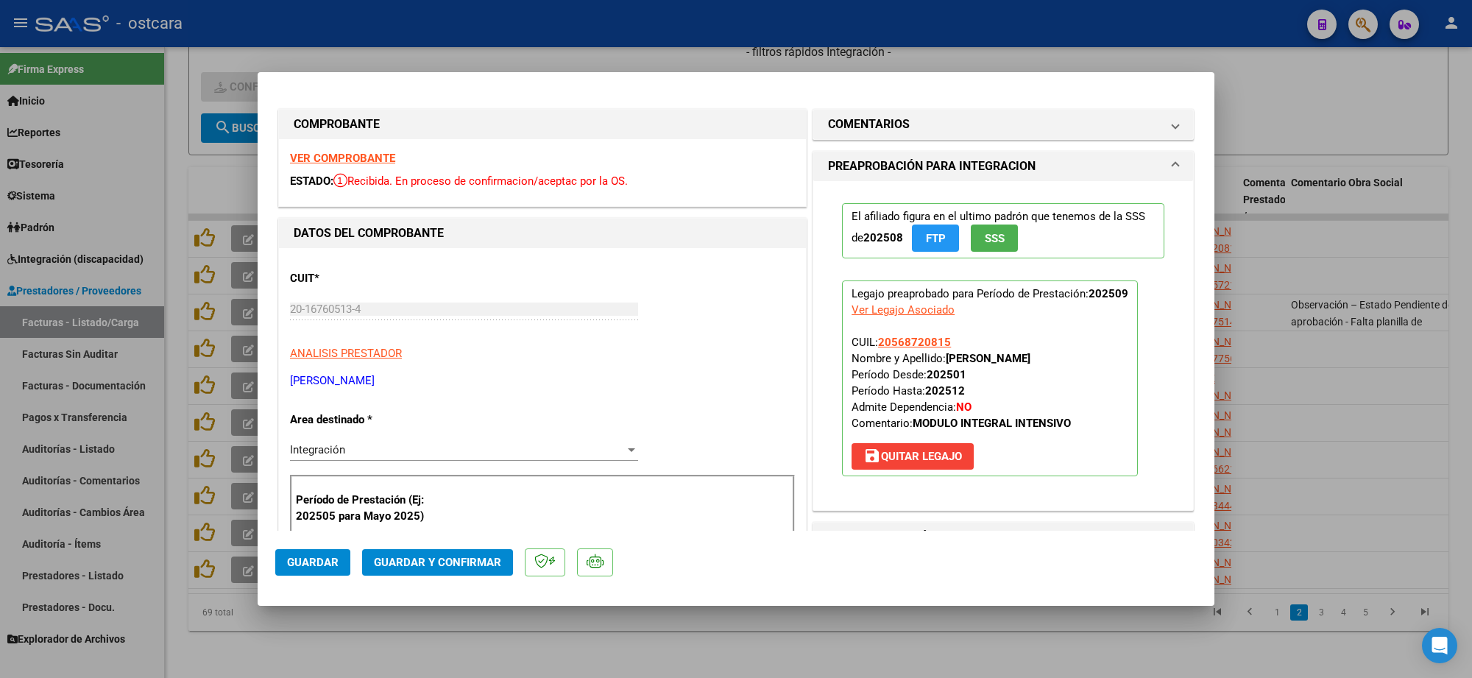
click at [362, 159] on strong "VER COMPROBANTE" at bounding box center [342, 158] width 105 height 13
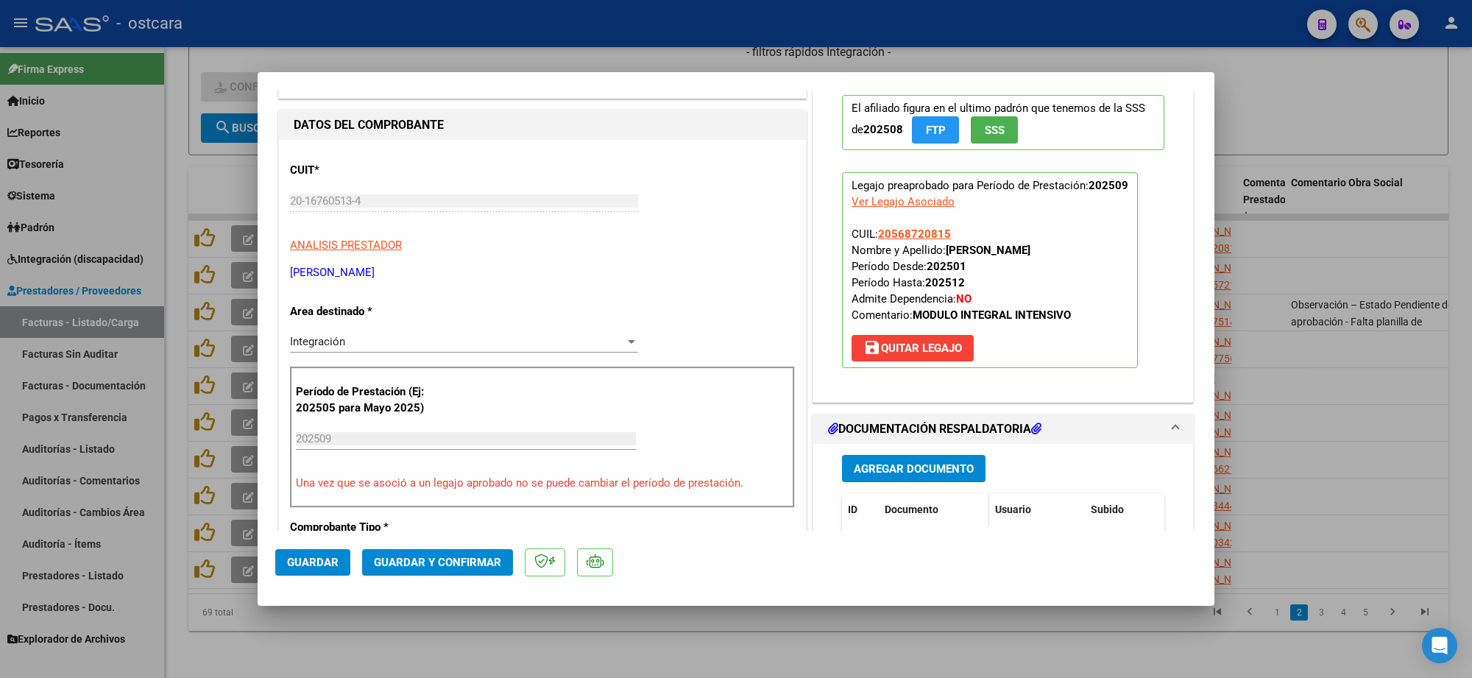
scroll to position [276, 0]
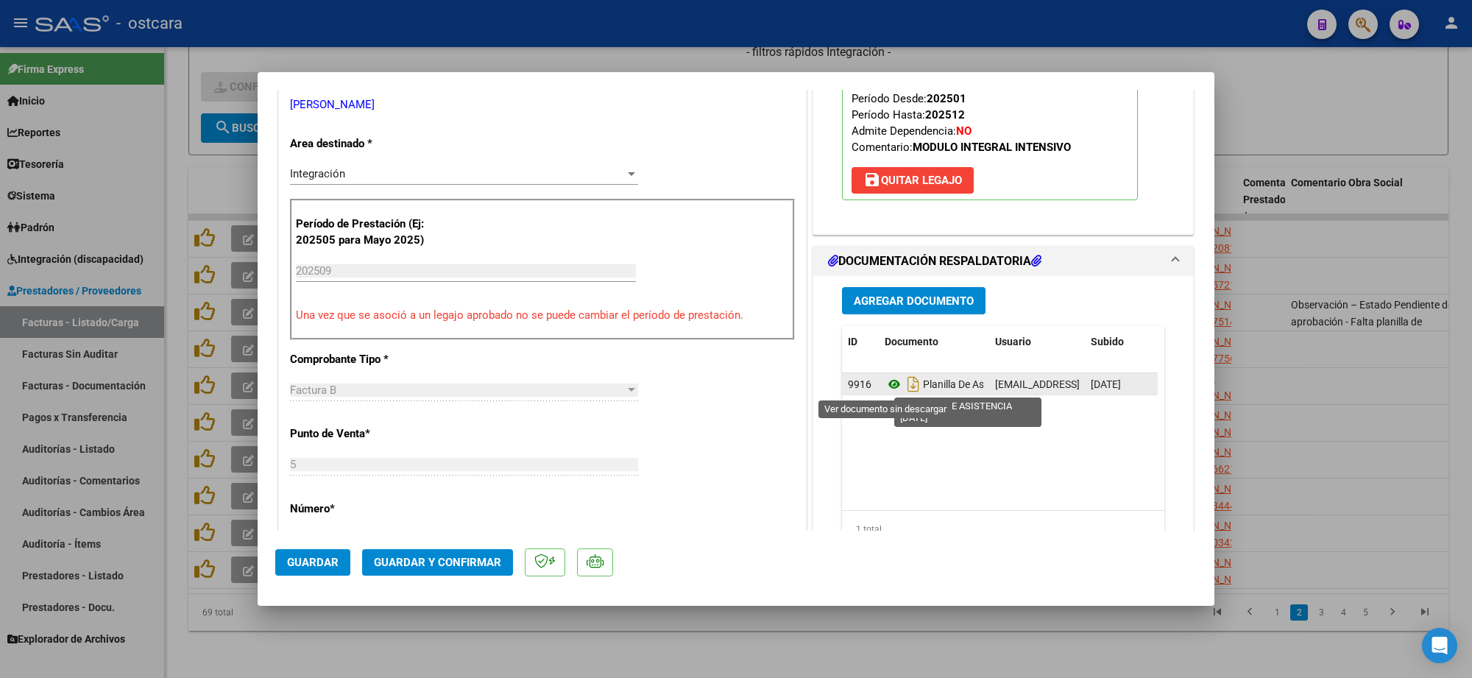
click at [888, 384] on icon at bounding box center [894, 384] width 19 height 18
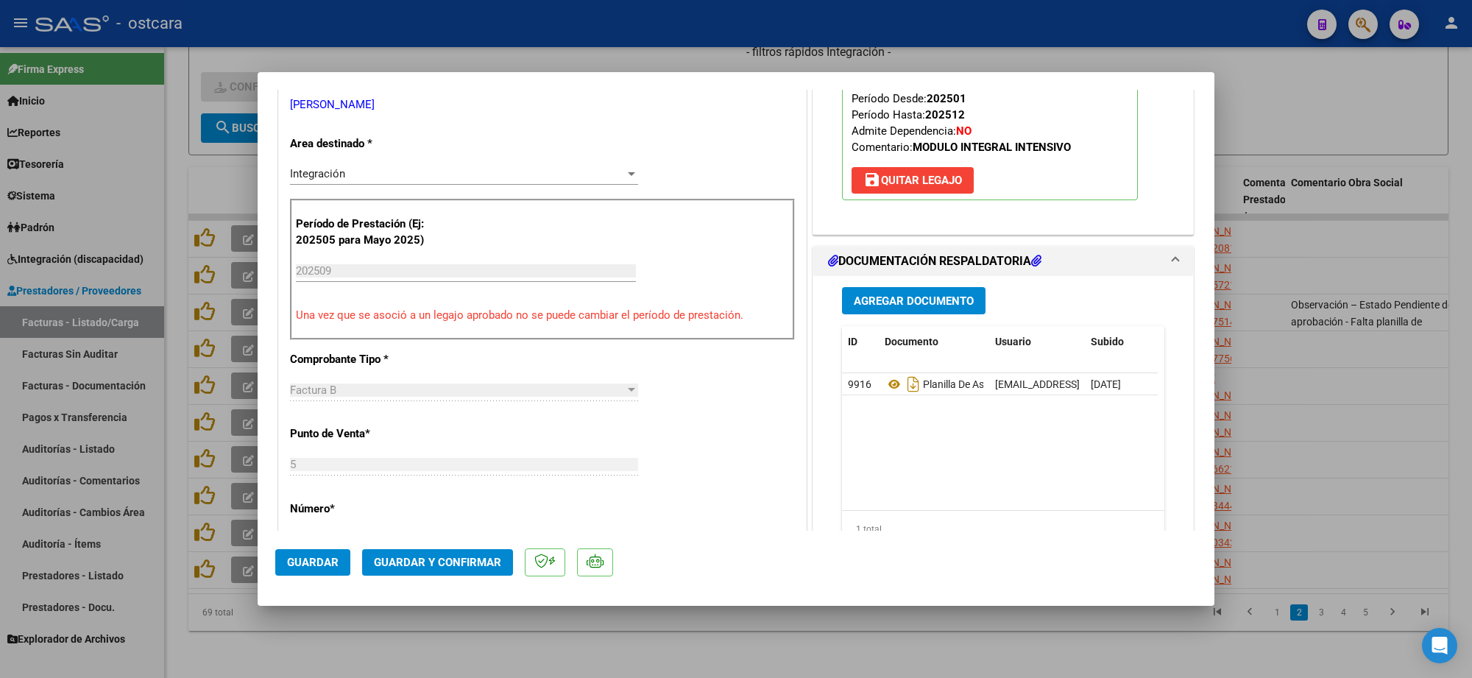
click at [445, 557] on span "Guardar y Confirmar" at bounding box center [437, 562] width 127 height 13
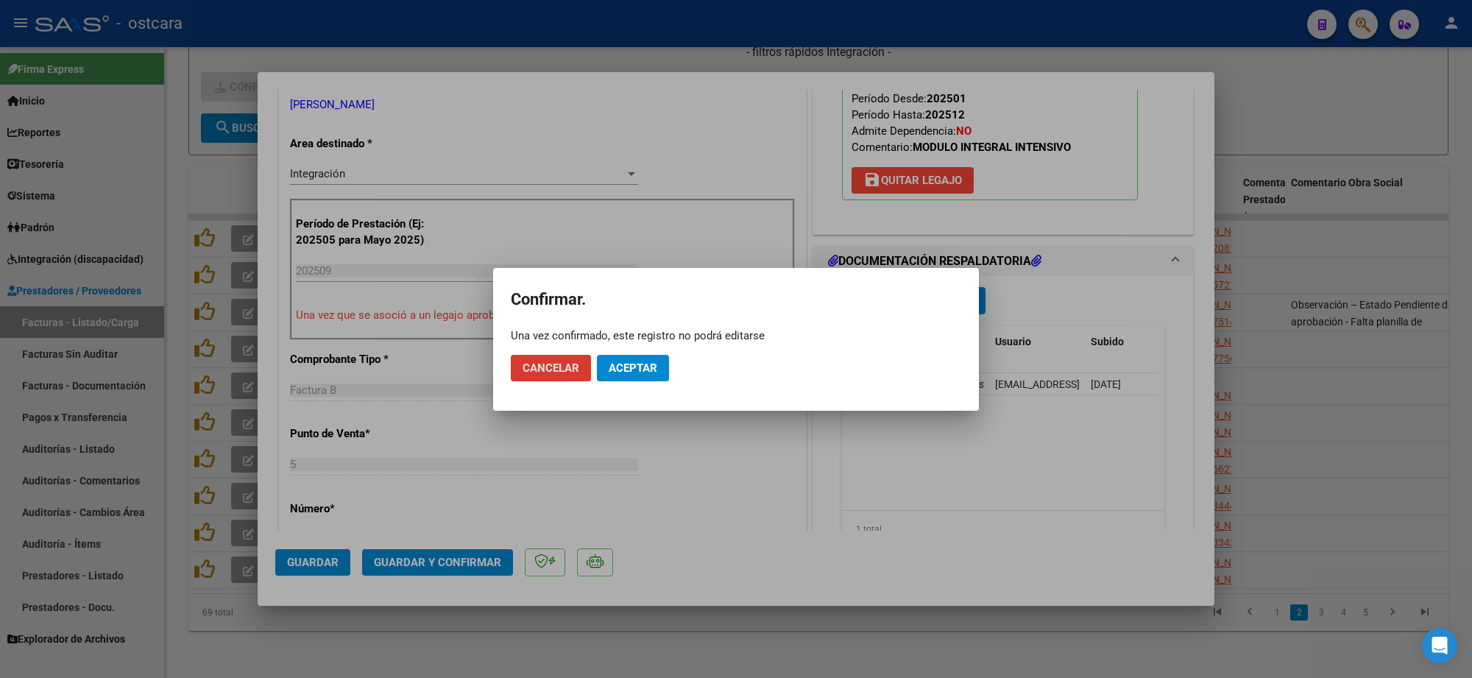
click at [617, 368] on span "Aceptar" at bounding box center [633, 367] width 49 height 13
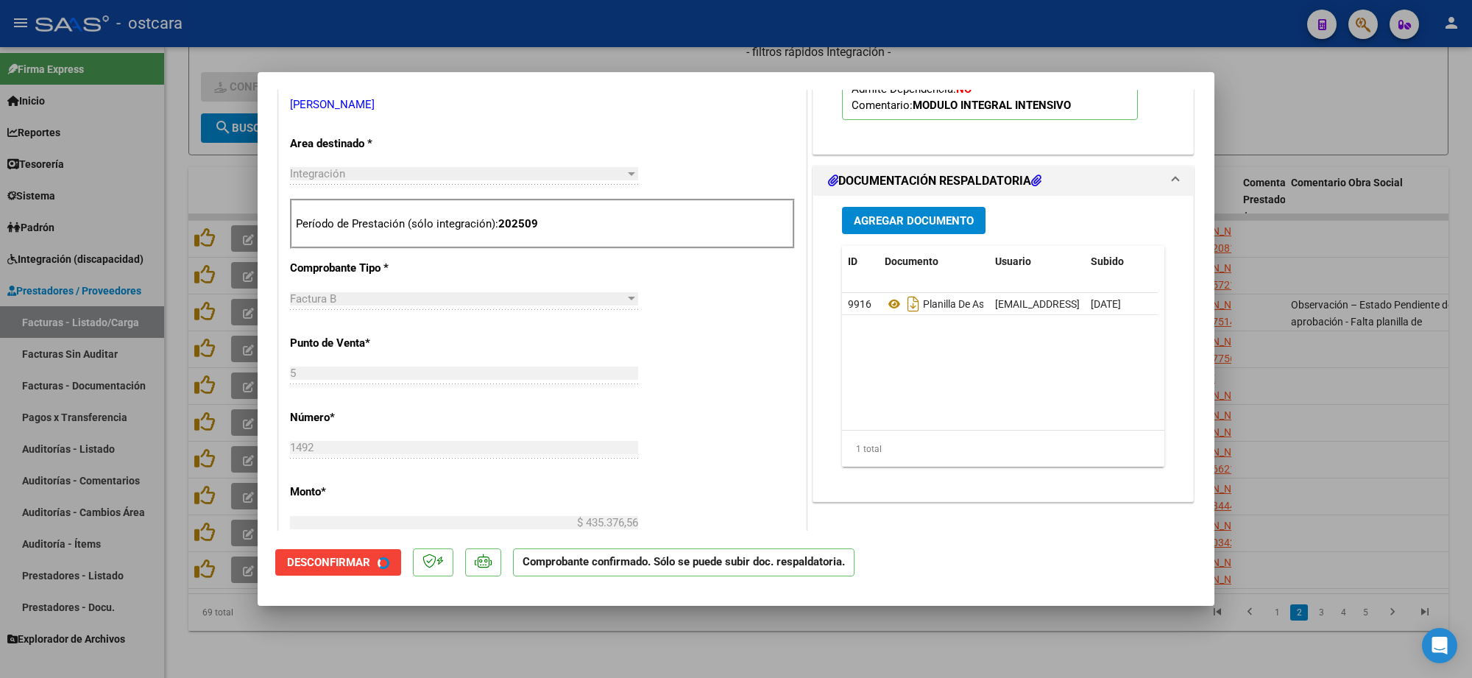
click at [1378, 191] on div at bounding box center [736, 339] width 1472 height 678
type input "$ 0,00"
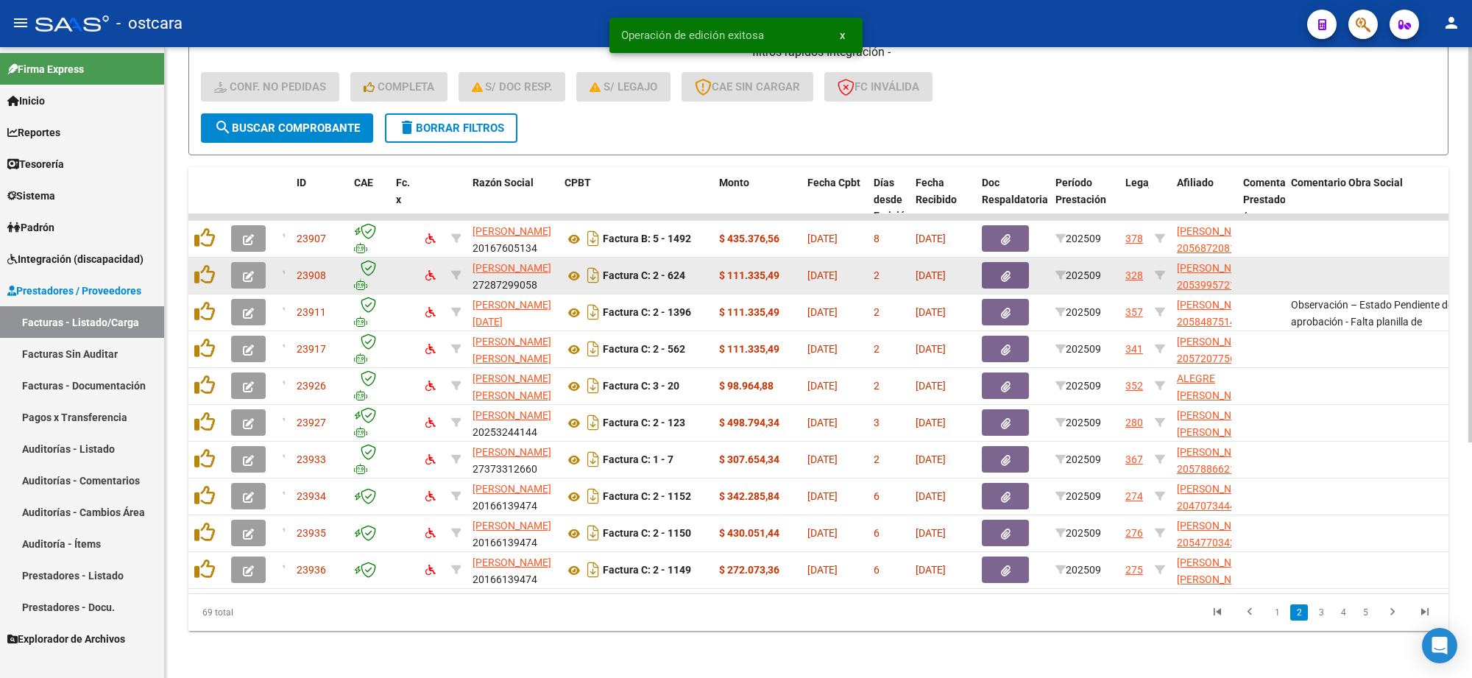
click at [258, 262] on button "button" at bounding box center [248, 275] width 35 height 26
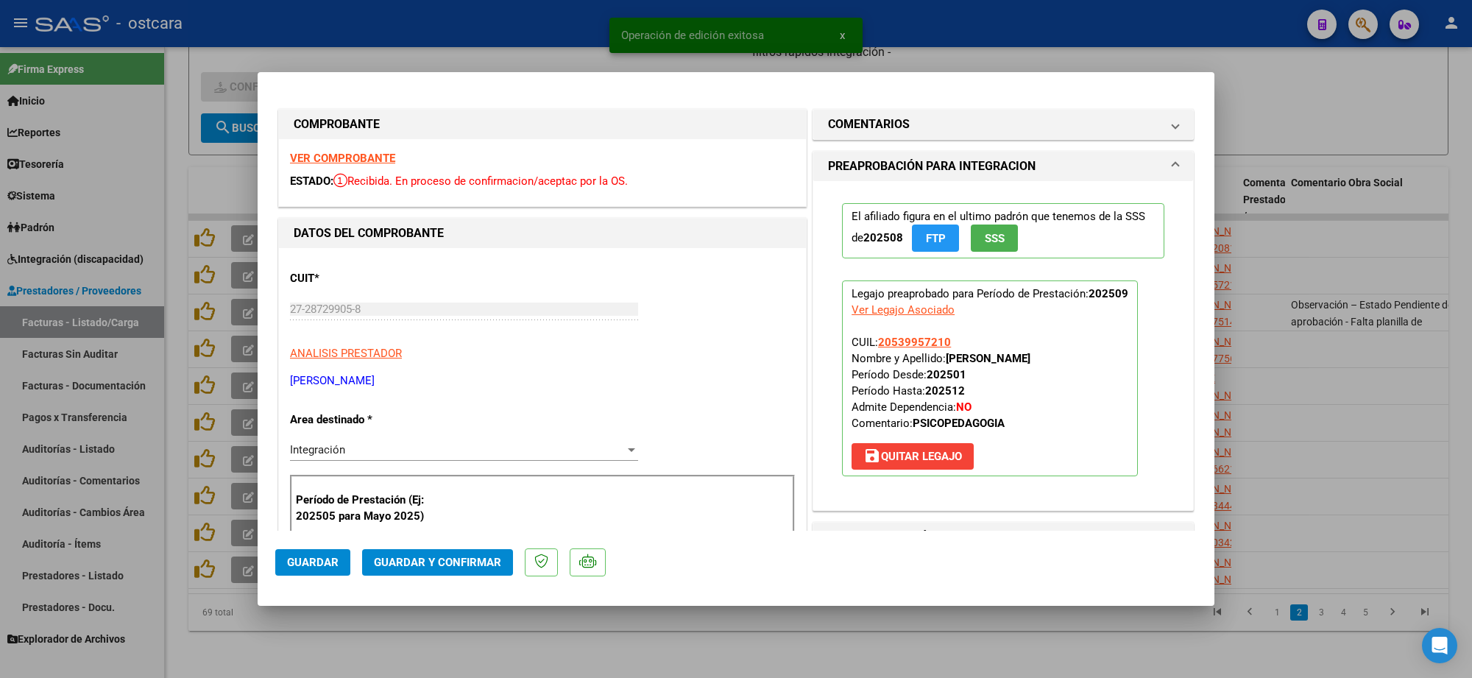
click at [342, 155] on strong "VER COMPROBANTE" at bounding box center [342, 158] width 105 height 13
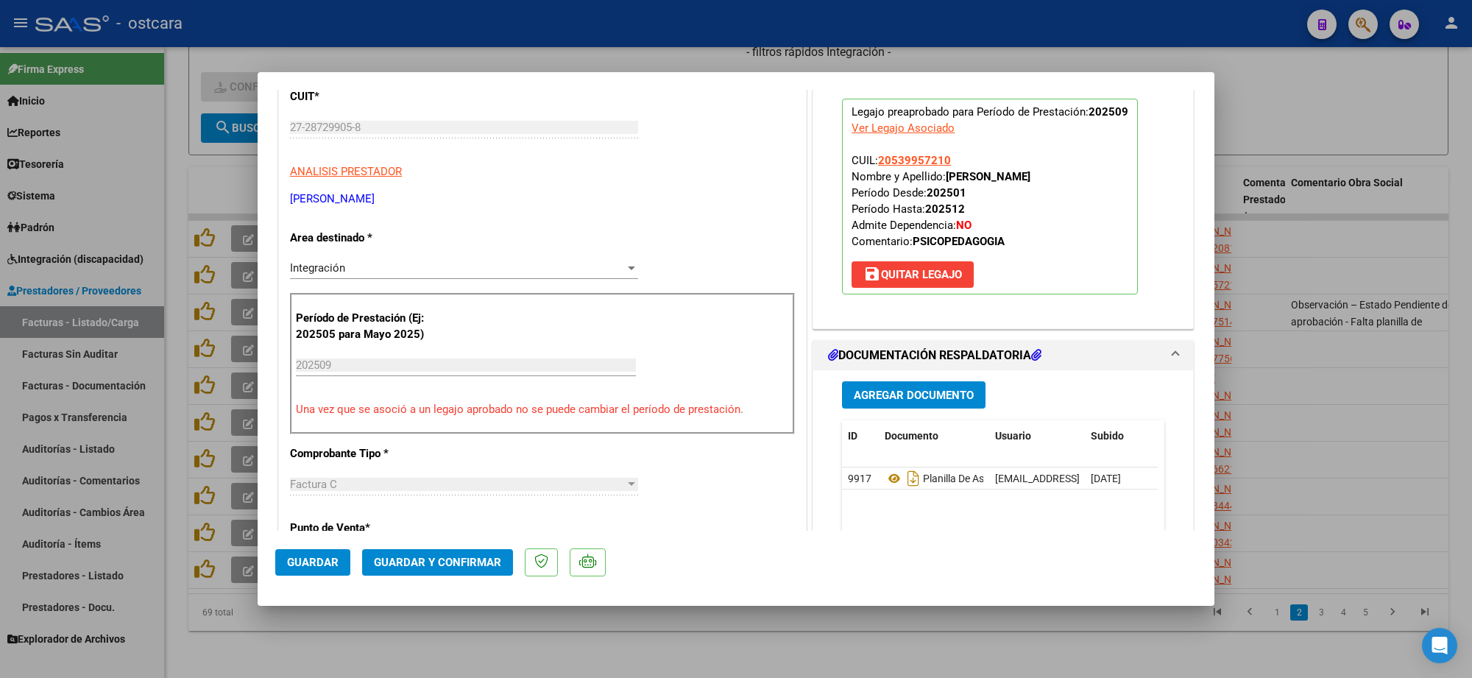
scroll to position [368, 0]
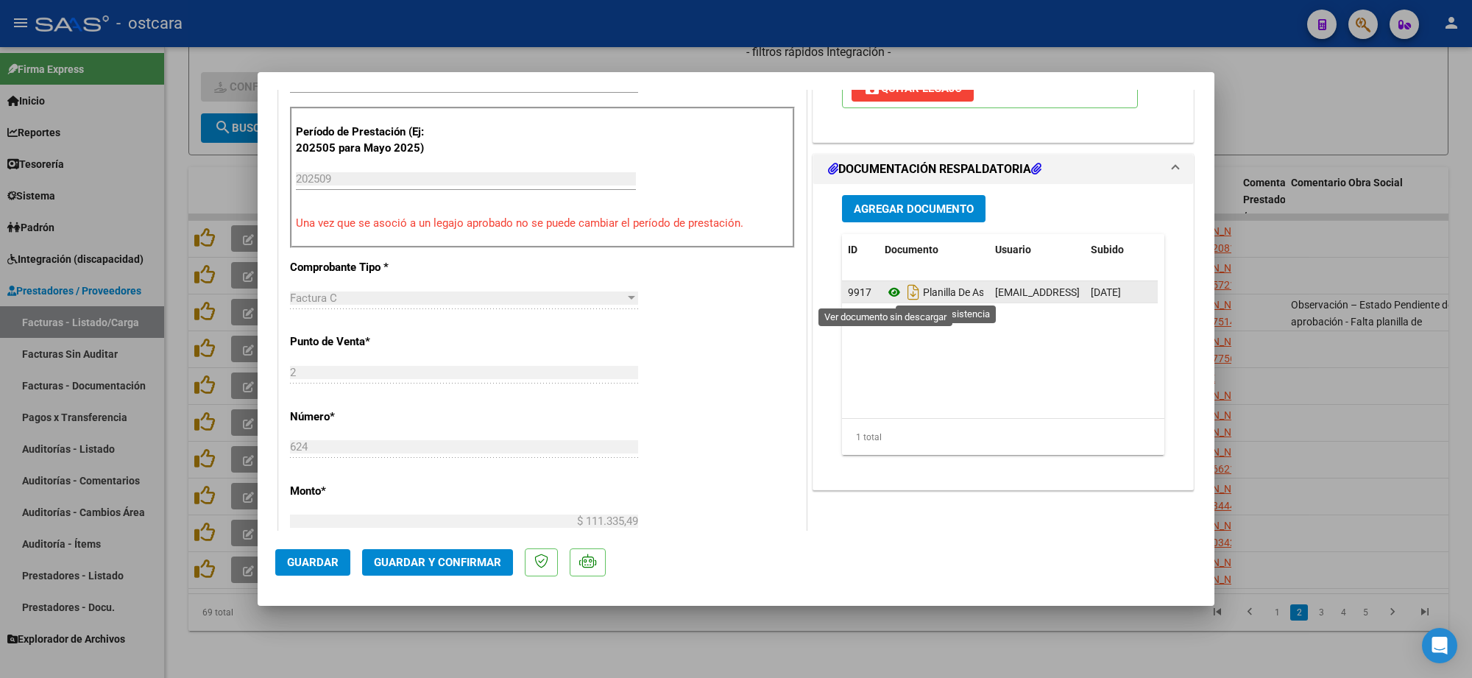
click at [885, 291] on icon at bounding box center [894, 292] width 19 height 18
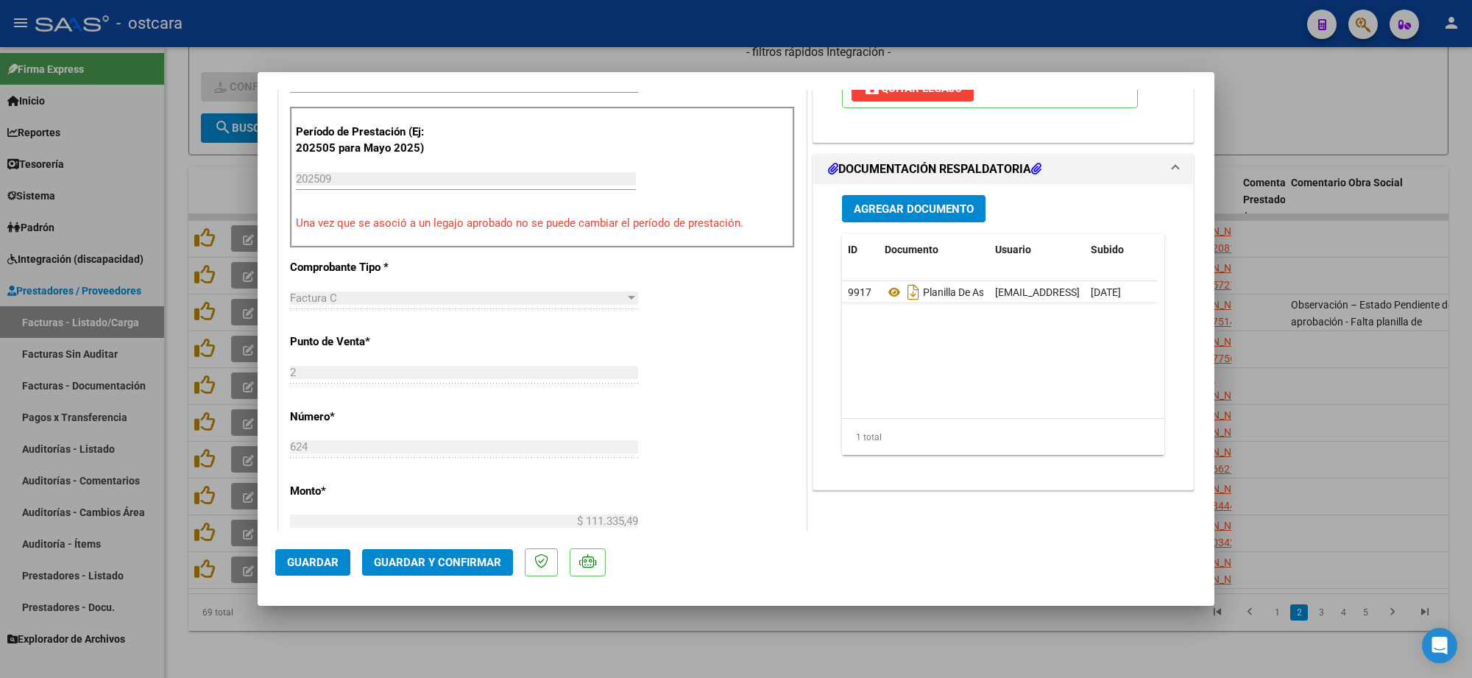
click at [456, 556] on span "Guardar y Confirmar" at bounding box center [437, 562] width 127 height 13
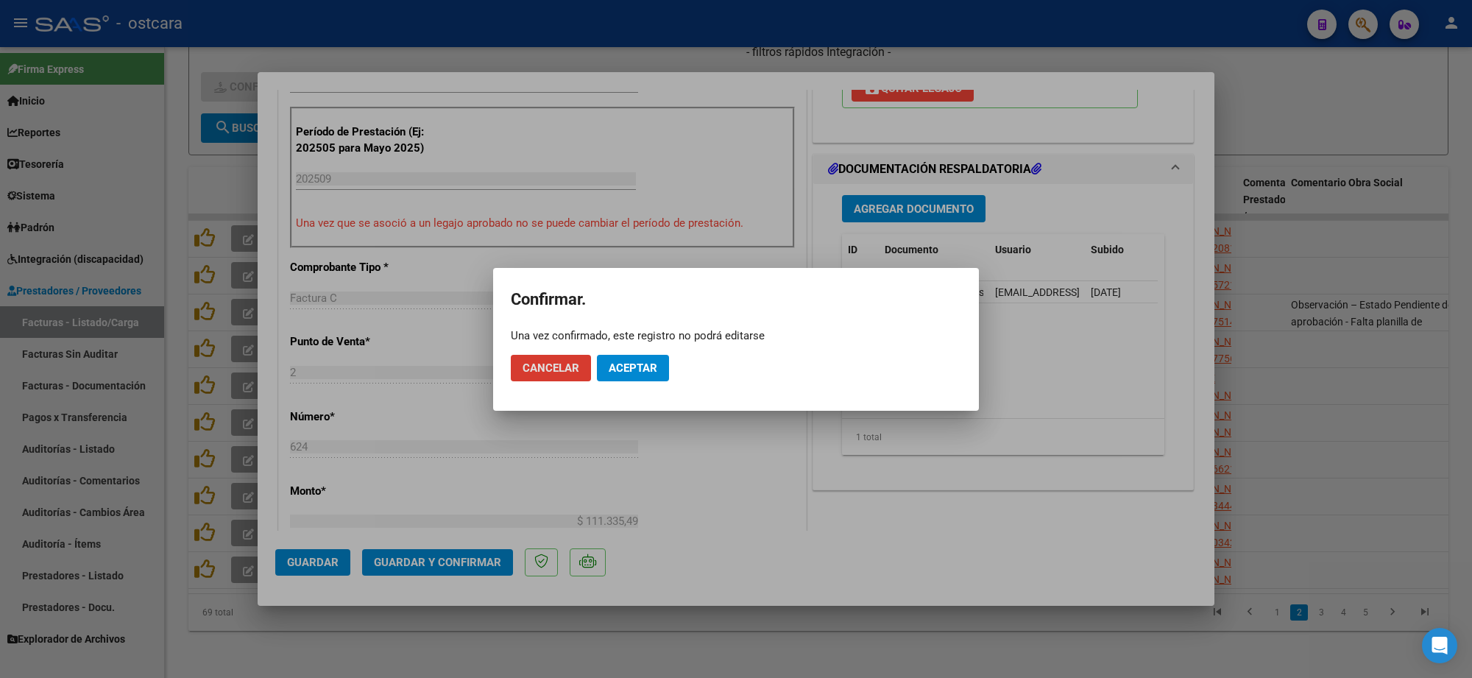
click at [656, 358] on button "Aceptar" at bounding box center [633, 368] width 72 height 26
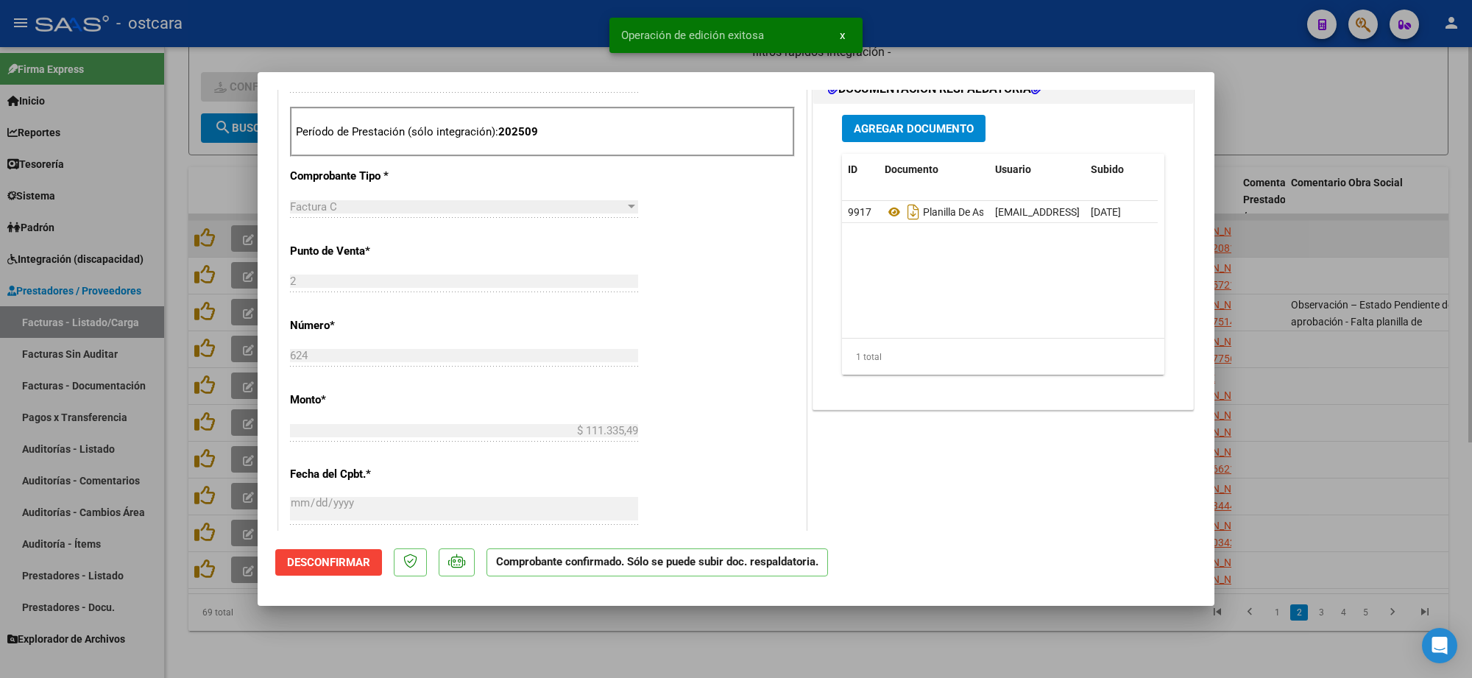
click at [1303, 227] on div at bounding box center [736, 339] width 1472 height 678
type input "$ 0,00"
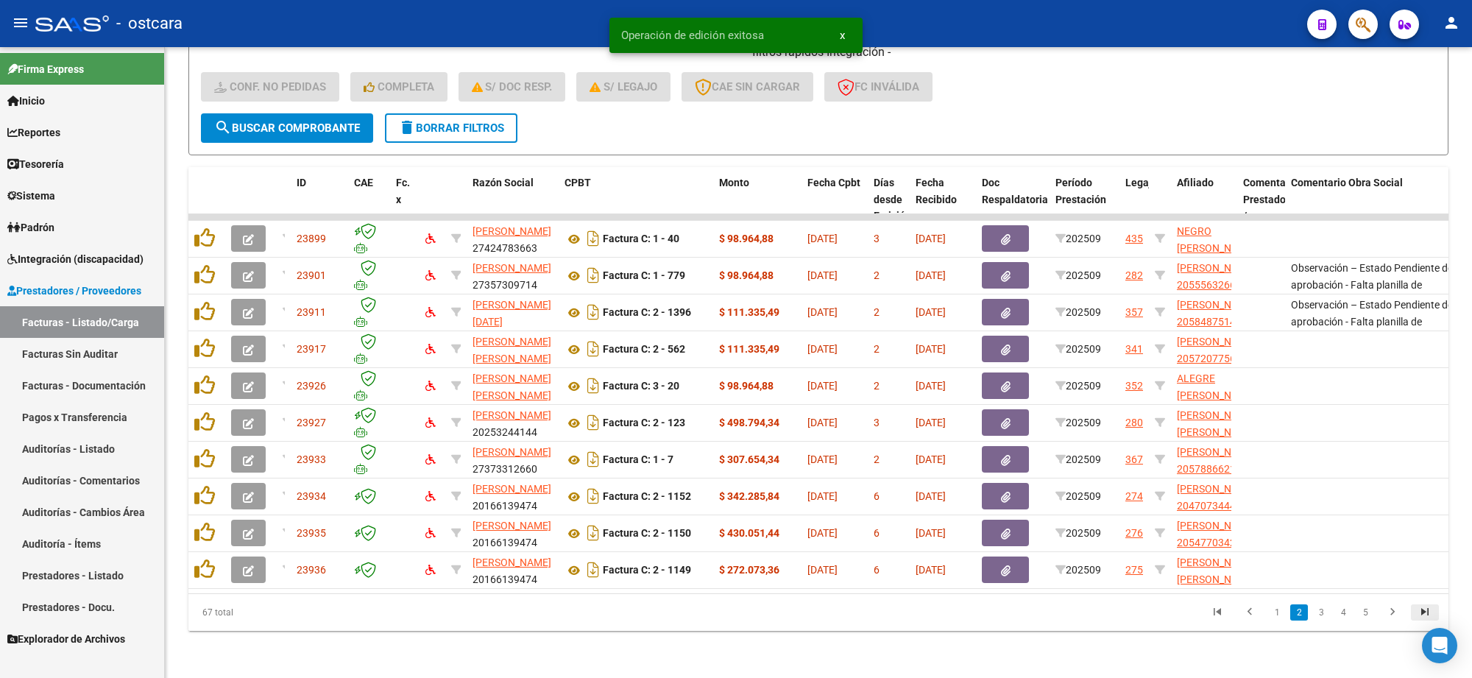
click at [1417, 609] on icon "go to last page" at bounding box center [1424, 614] width 19 height 18
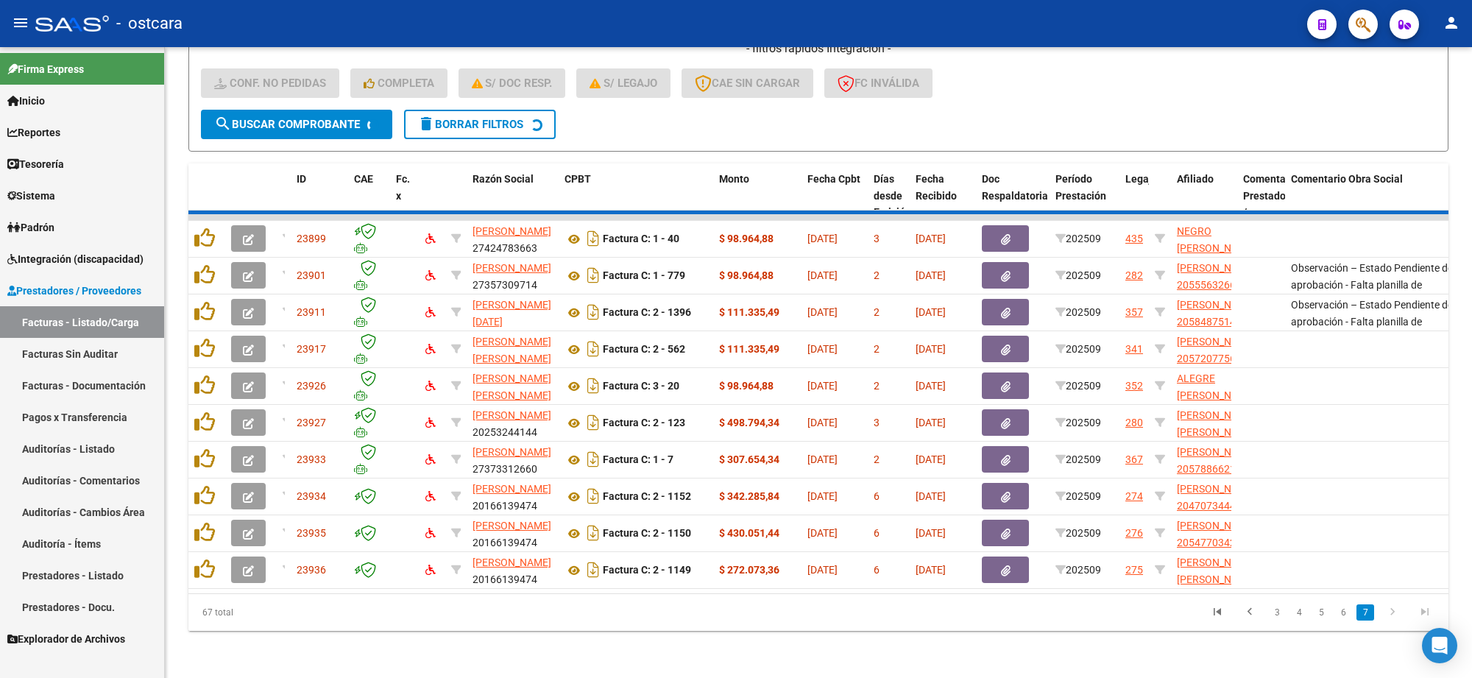
scroll to position [265, 0]
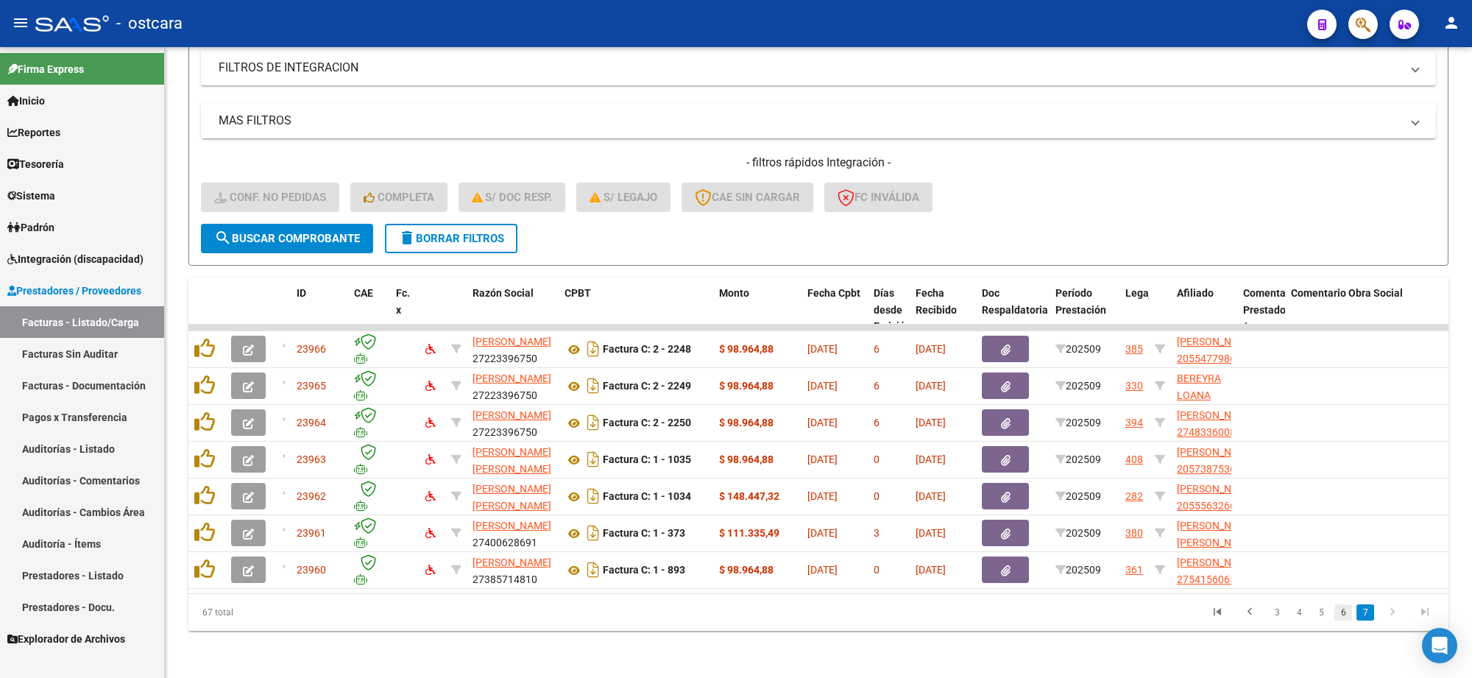
click at [1344, 612] on link "6" at bounding box center [1343, 612] width 18 height 16
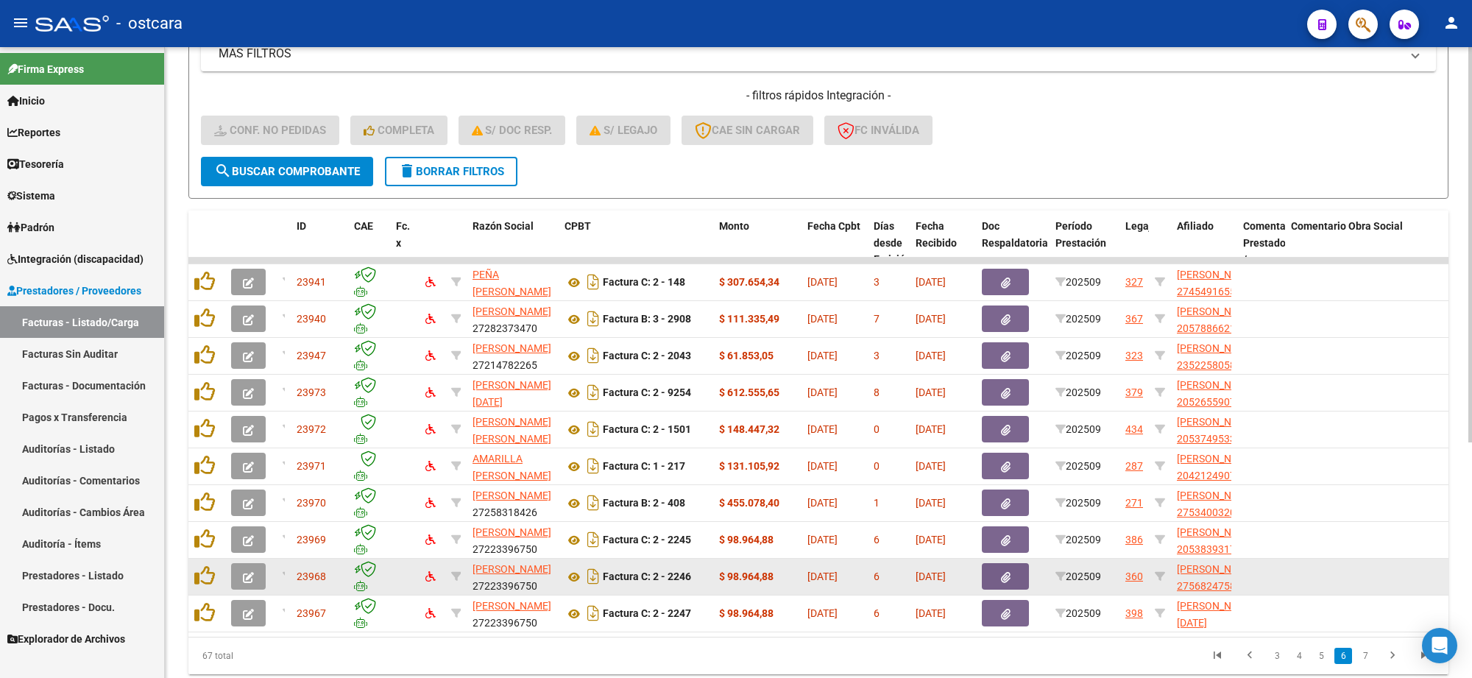
scroll to position [375, 0]
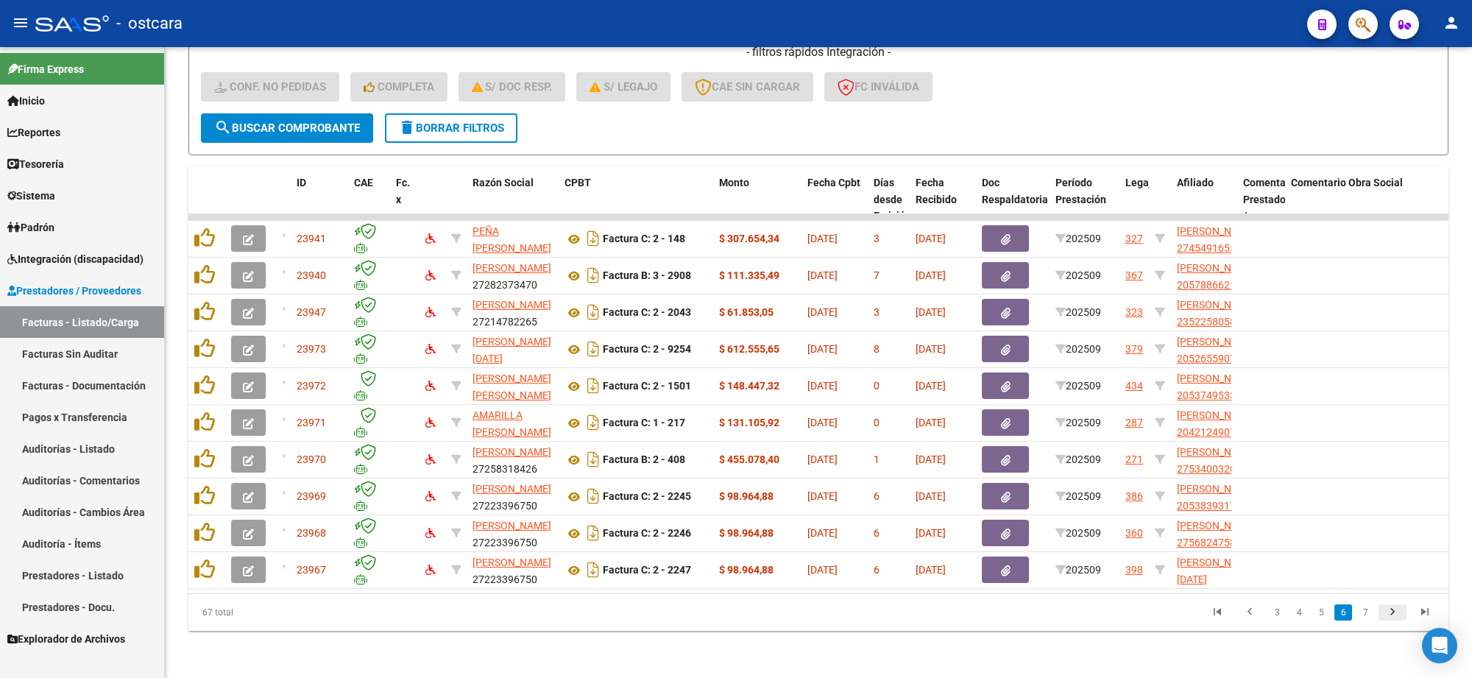
click at [1395, 612] on icon "go to next page" at bounding box center [1392, 614] width 19 height 18
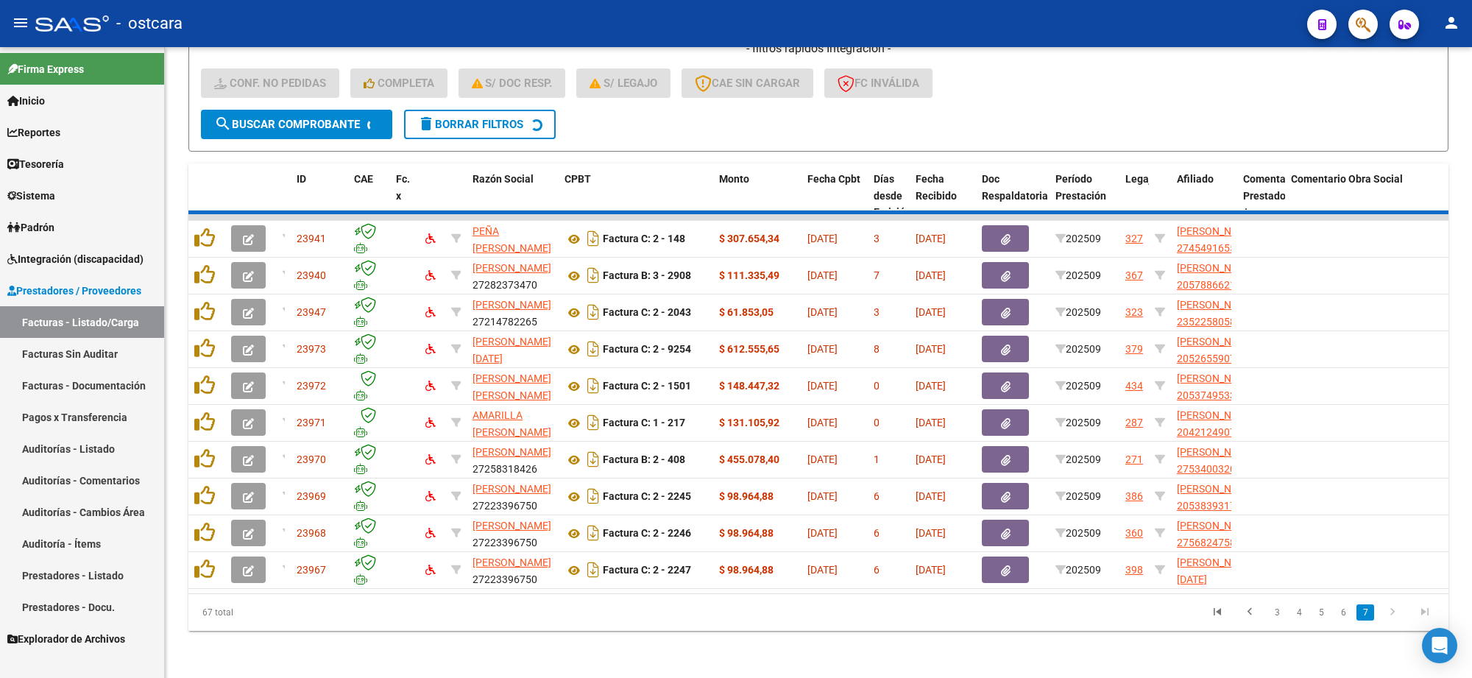
scroll to position [265, 0]
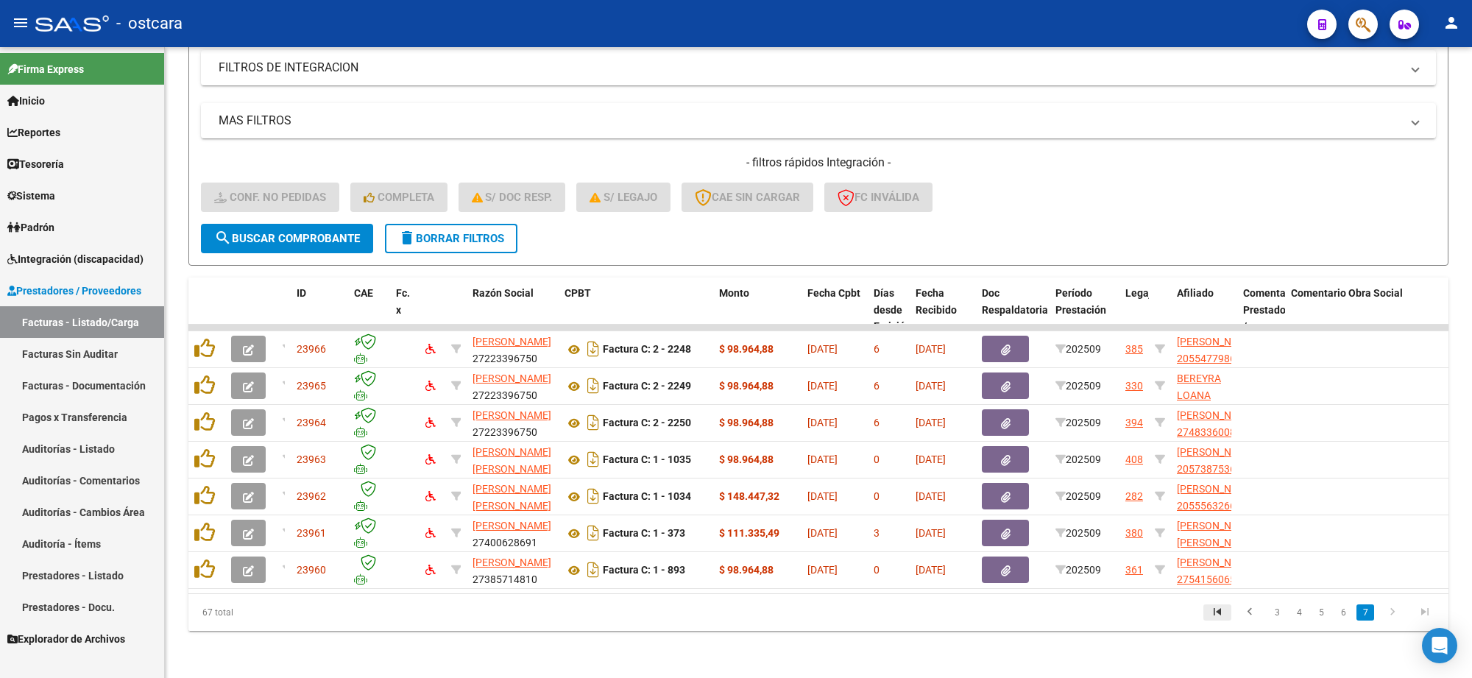
click at [1219, 609] on icon "go to first page" at bounding box center [1217, 614] width 19 height 18
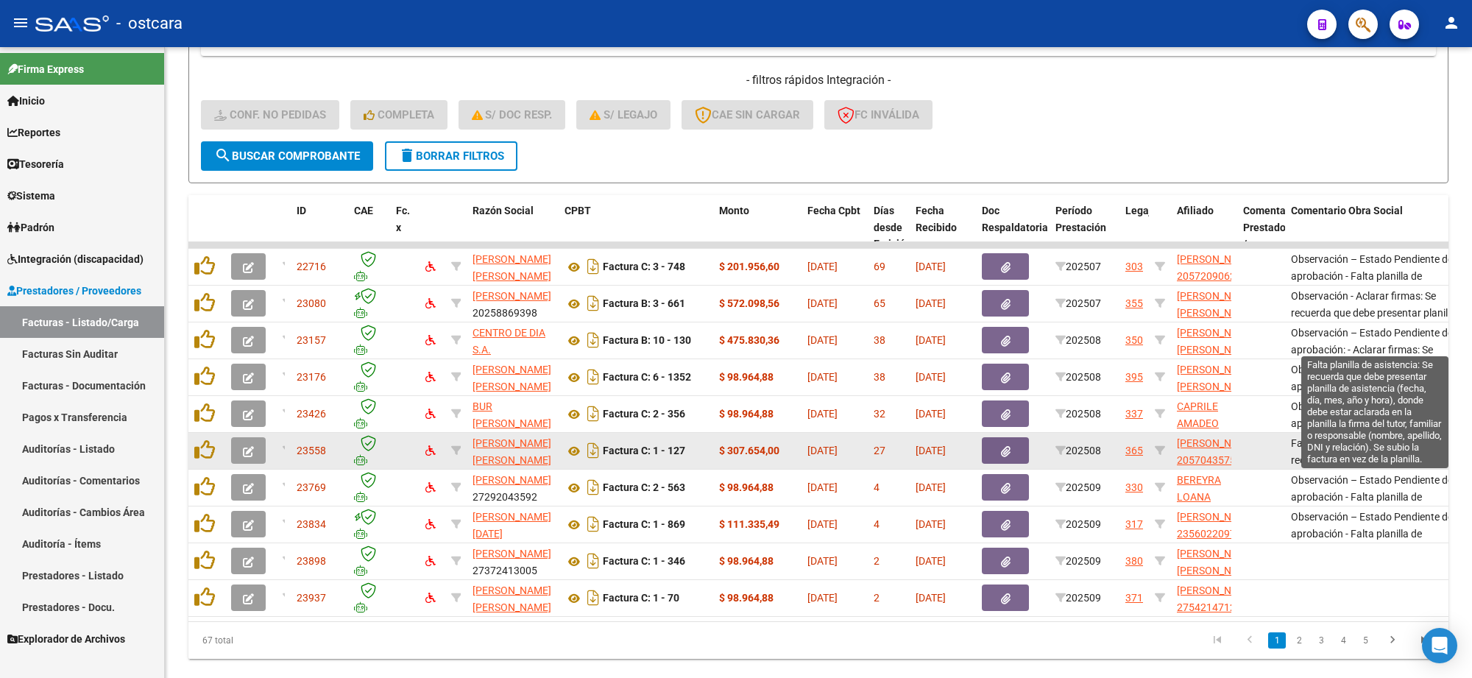
scroll to position [375, 0]
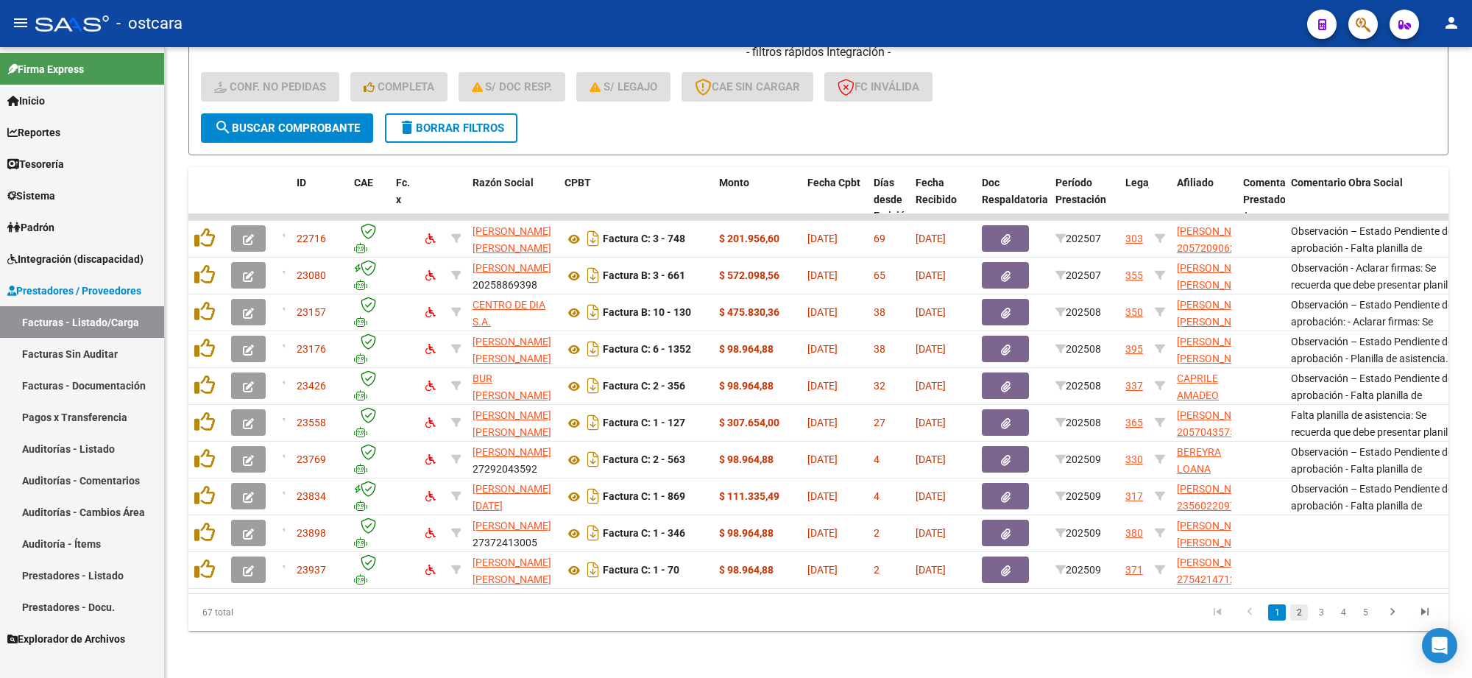
click at [1297, 609] on link "2" at bounding box center [1299, 612] width 18 height 16
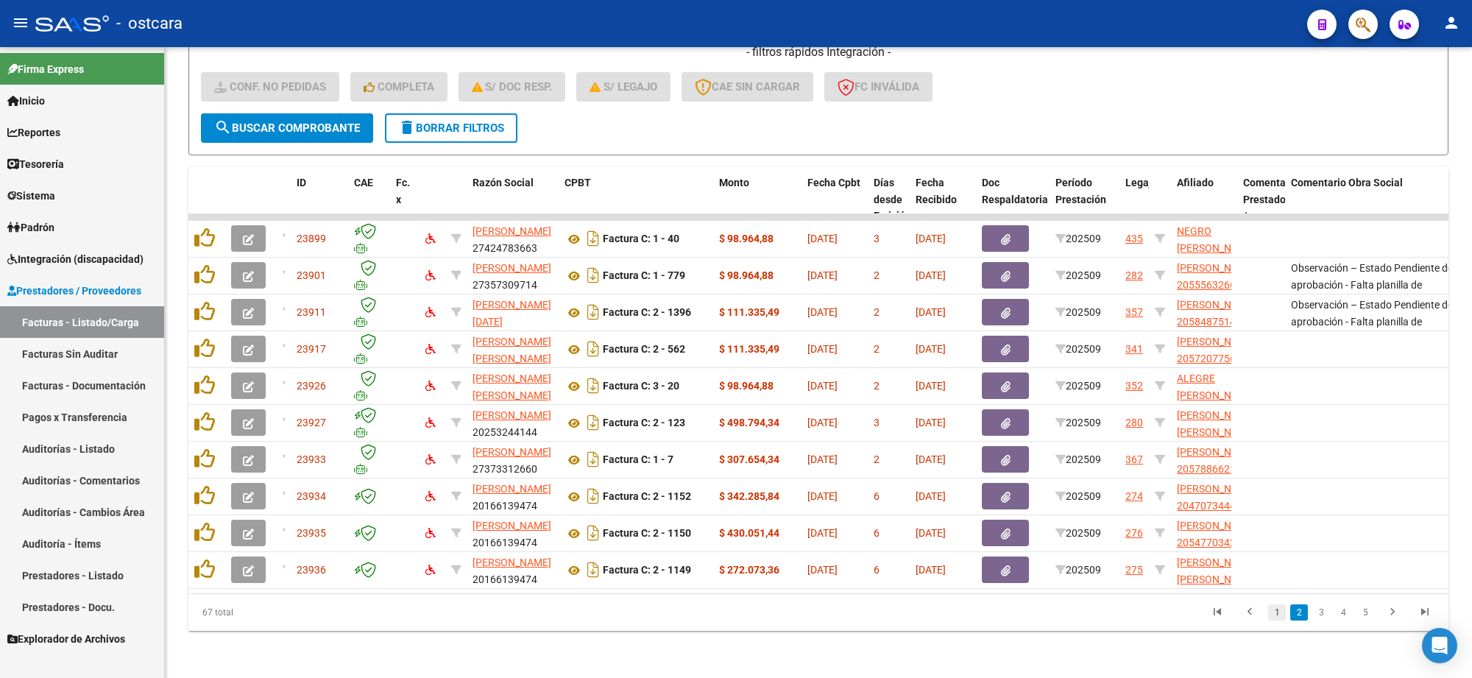
click at [1279, 612] on link "1" at bounding box center [1277, 612] width 18 height 16
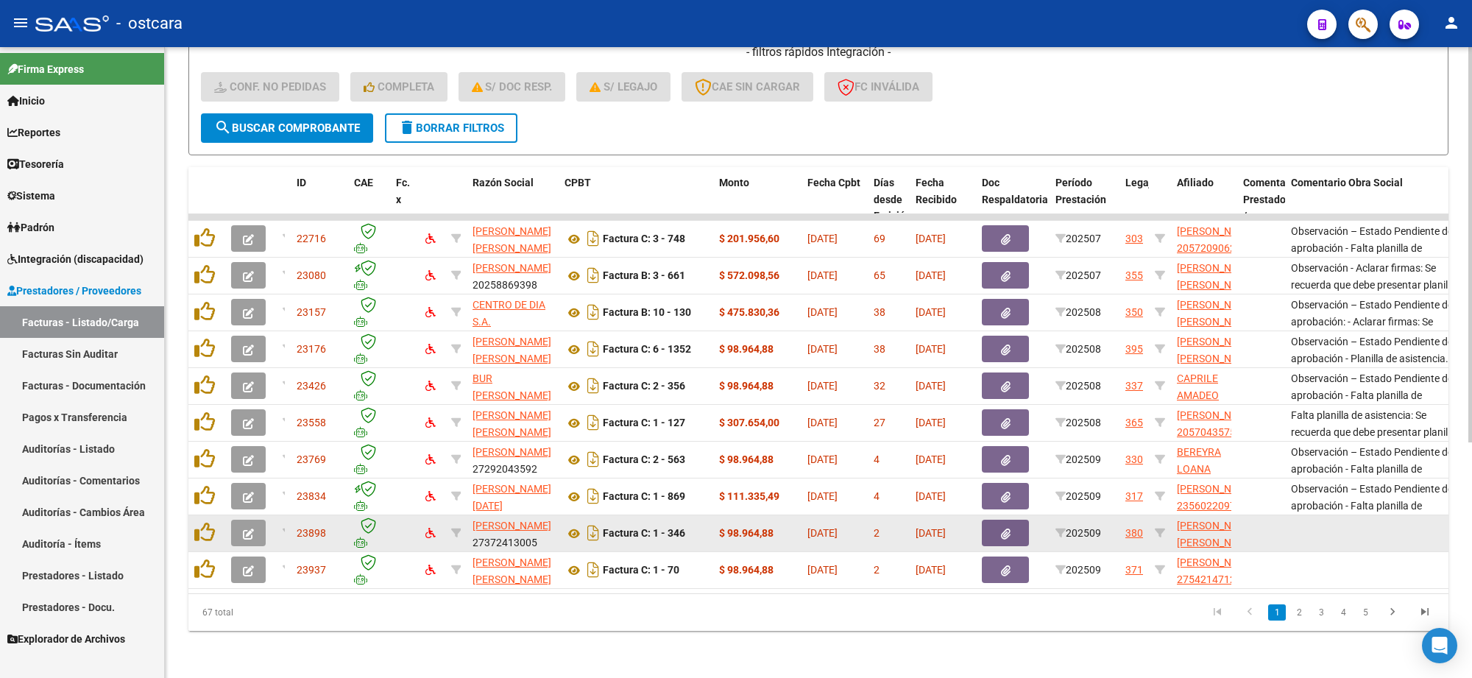
click at [244, 528] on icon "button" at bounding box center [248, 533] width 11 height 11
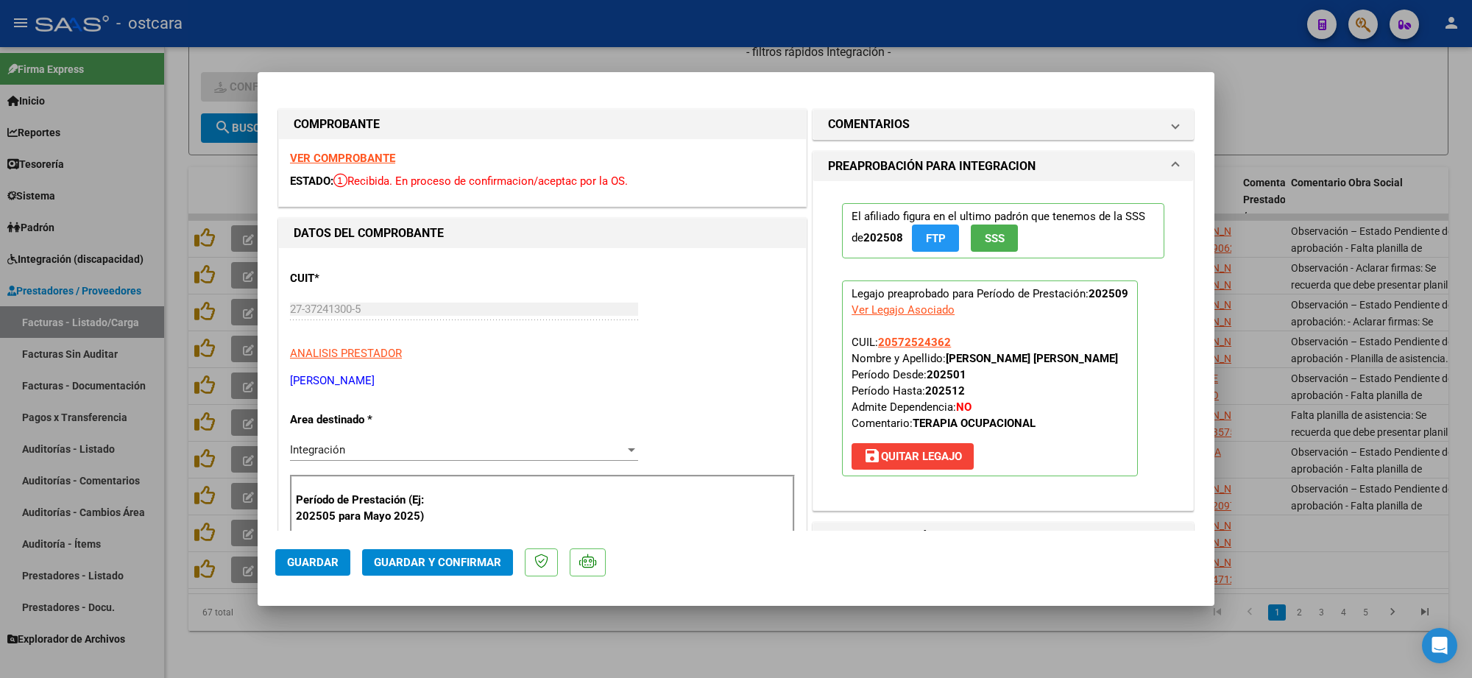
click at [344, 163] on strong "VER COMPROBANTE" at bounding box center [342, 158] width 105 height 13
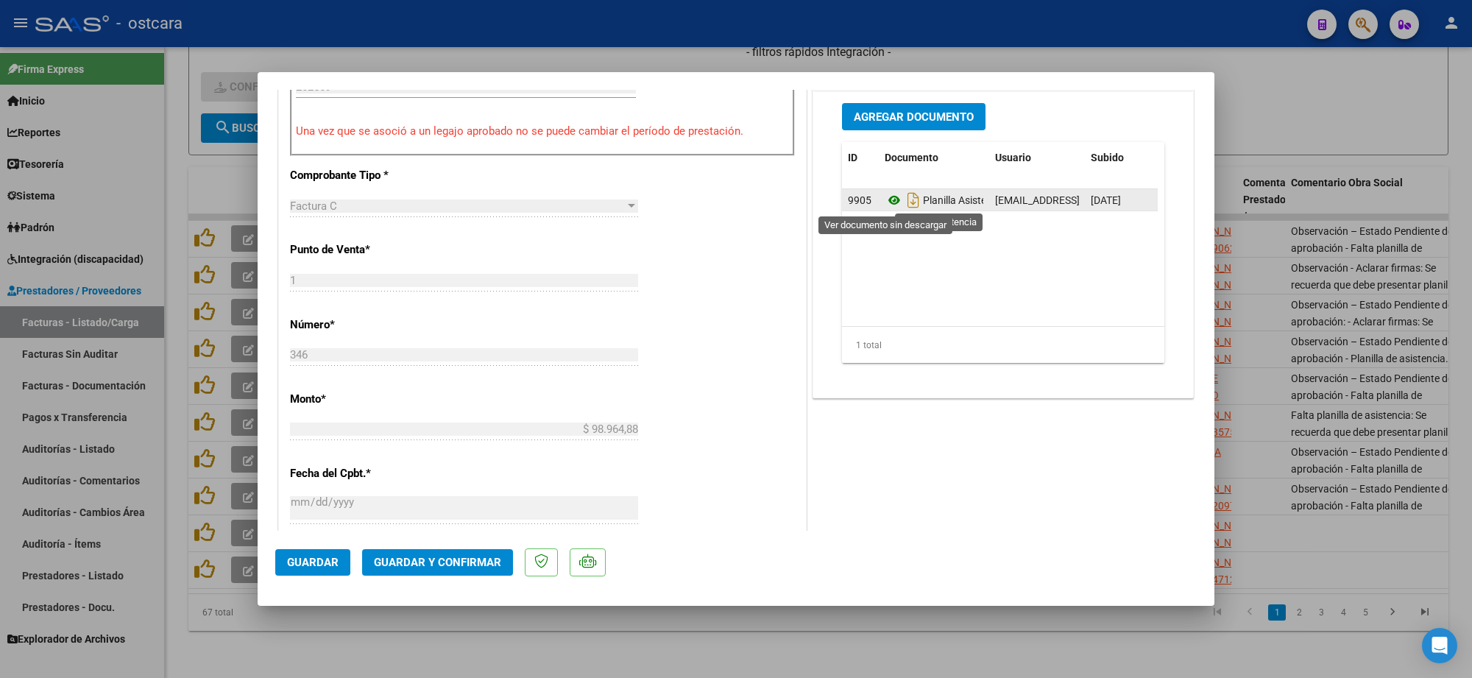
click at [890, 199] on icon at bounding box center [894, 200] width 19 height 18
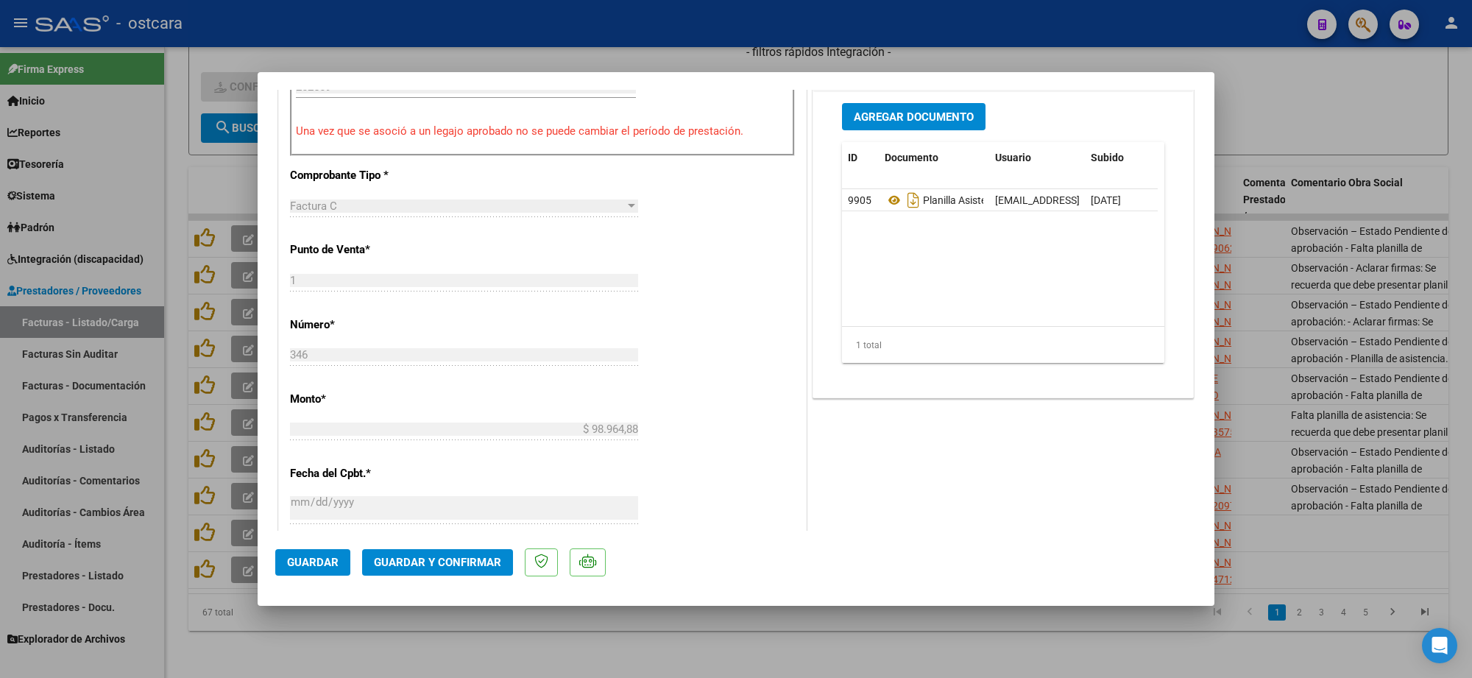
click at [457, 564] on span "Guardar y Confirmar" at bounding box center [437, 562] width 127 height 13
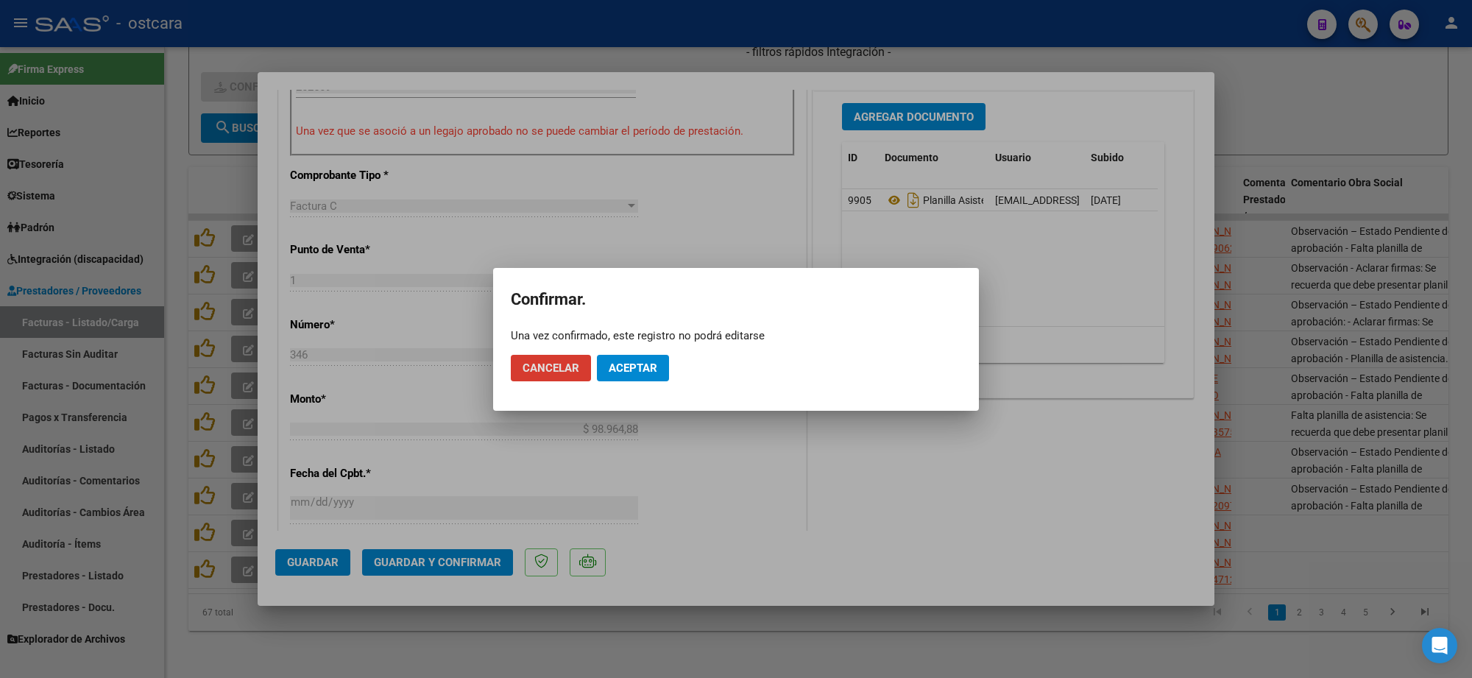
click at [609, 377] on button "Aceptar" at bounding box center [633, 368] width 72 height 26
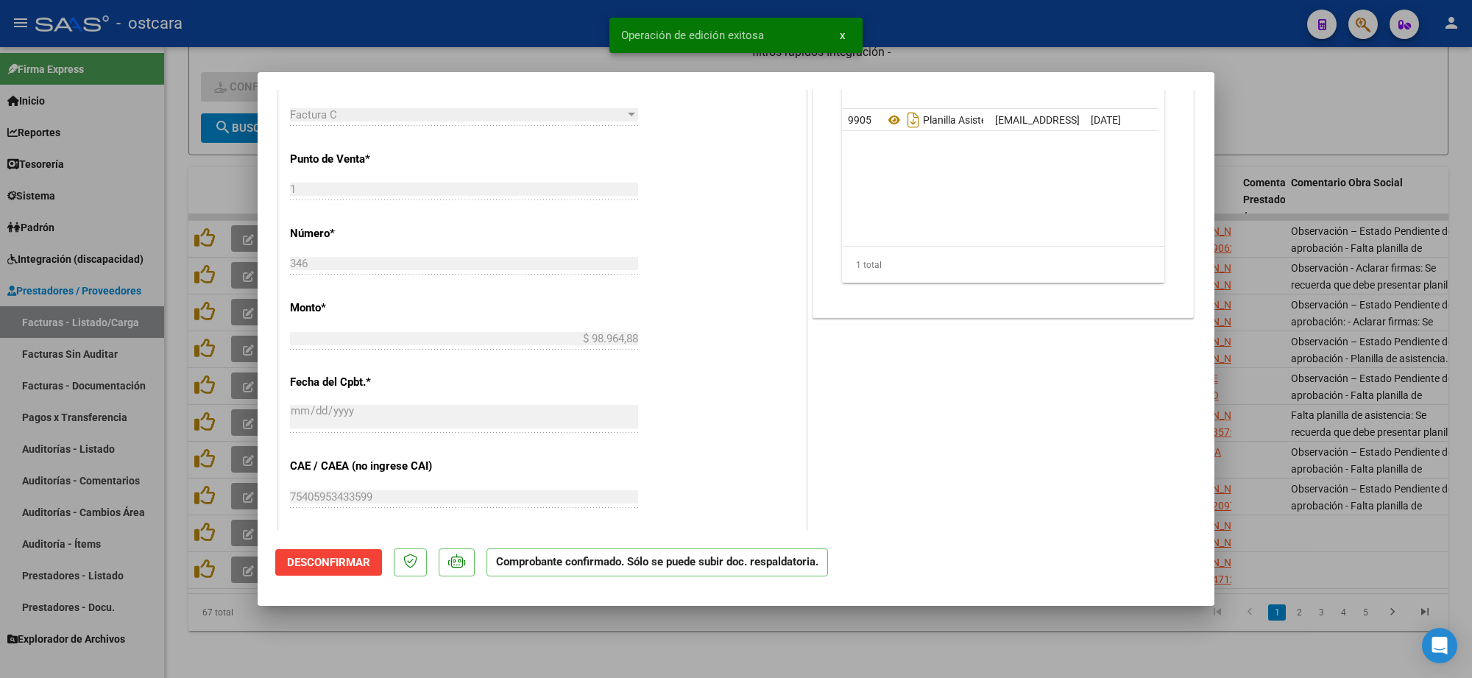
click at [1360, 453] on div at bounding box center [736, 339] width 1472 height 678
type input "$ 0,00"
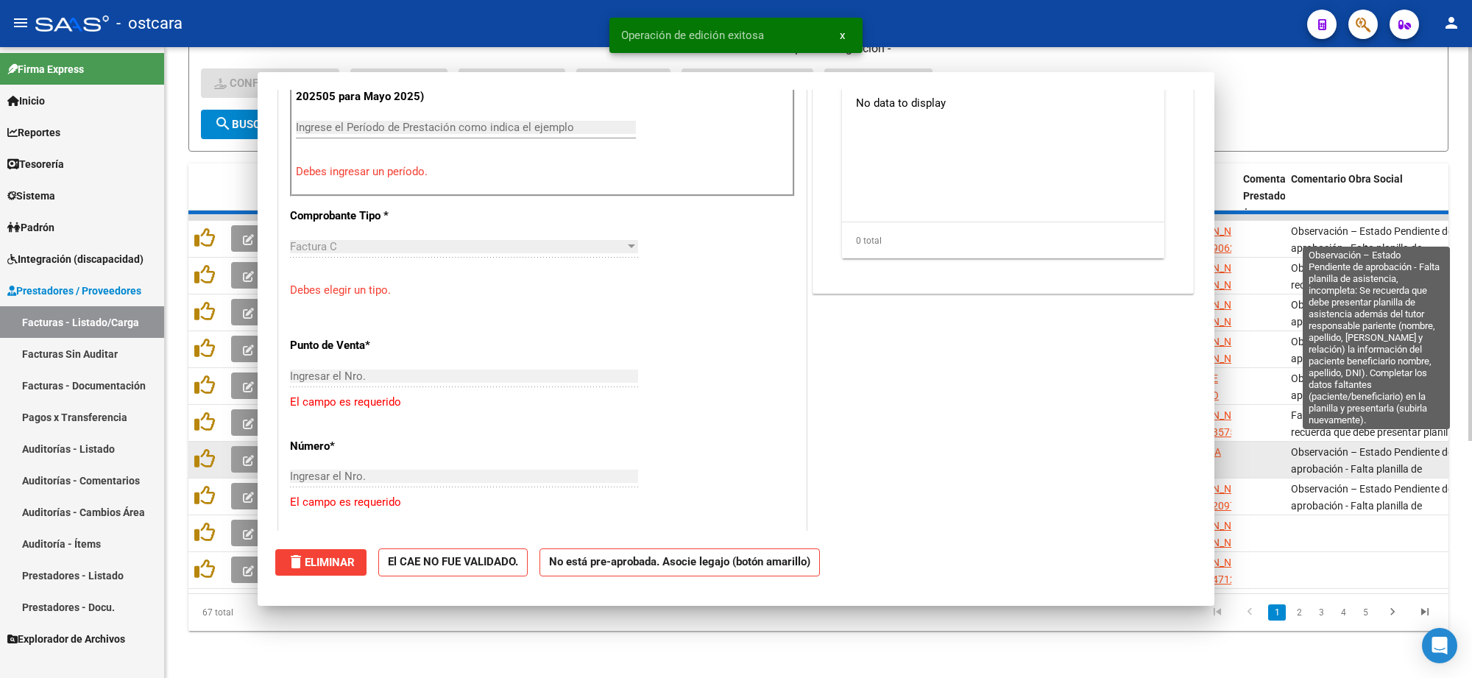
scroll to position [486, 0]
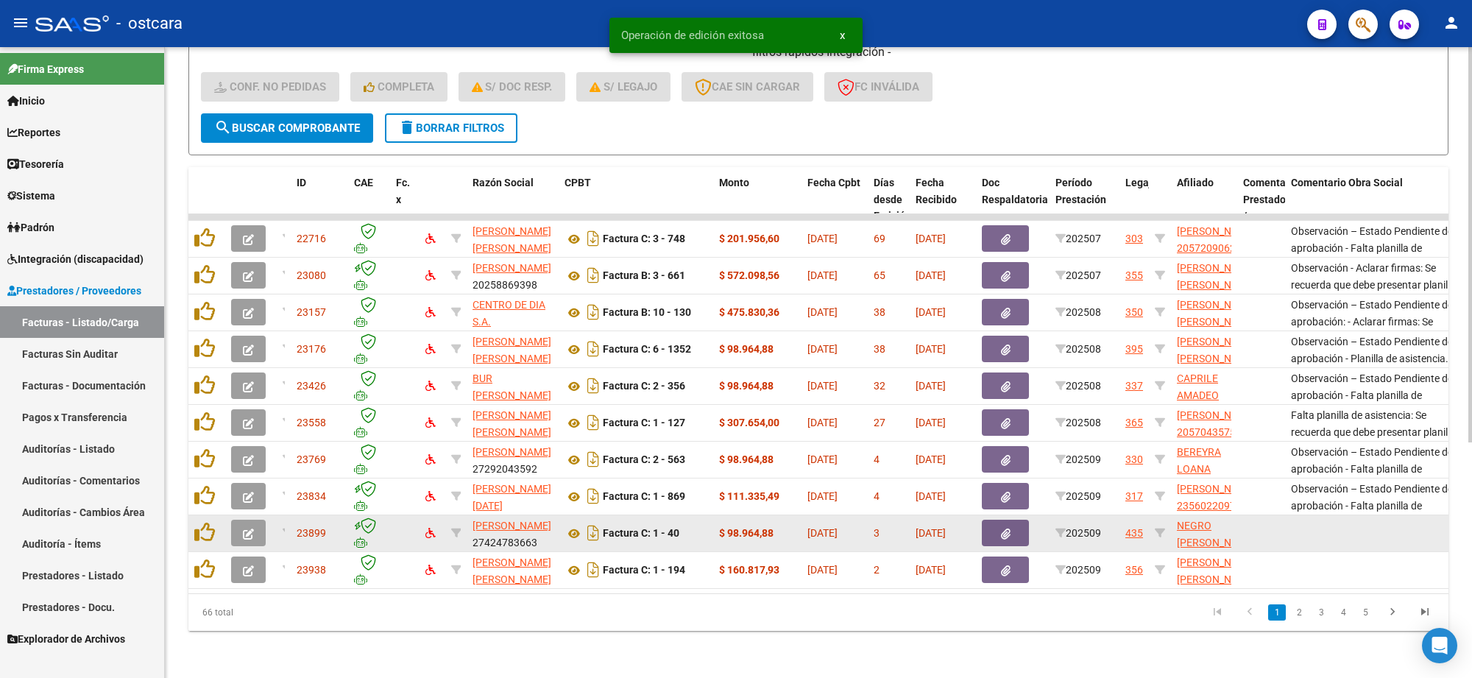
click at [244, 525] on button "button" at bounding box center [248, 533] width 35 height 26
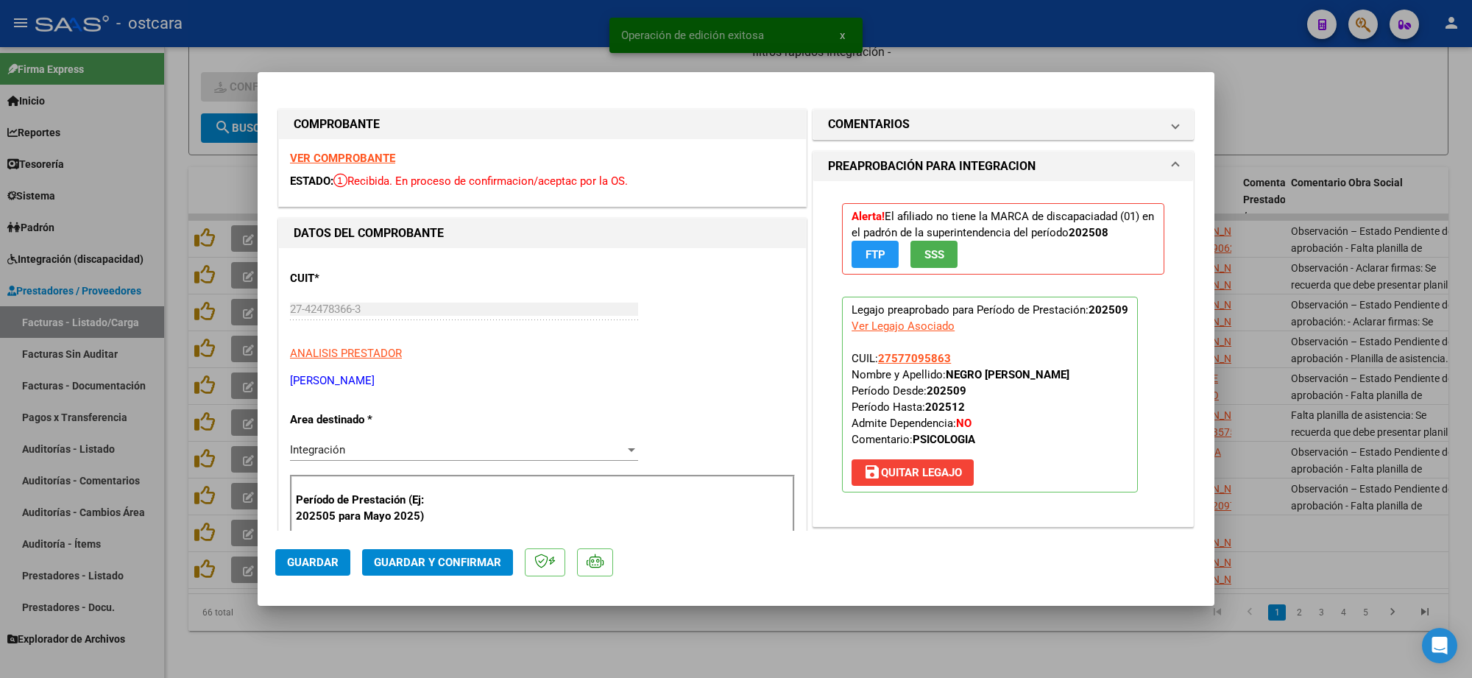
click at [320, 155] on strong "VER COMPROBANTE" at bounding box center [342, 158] width 105 height 13
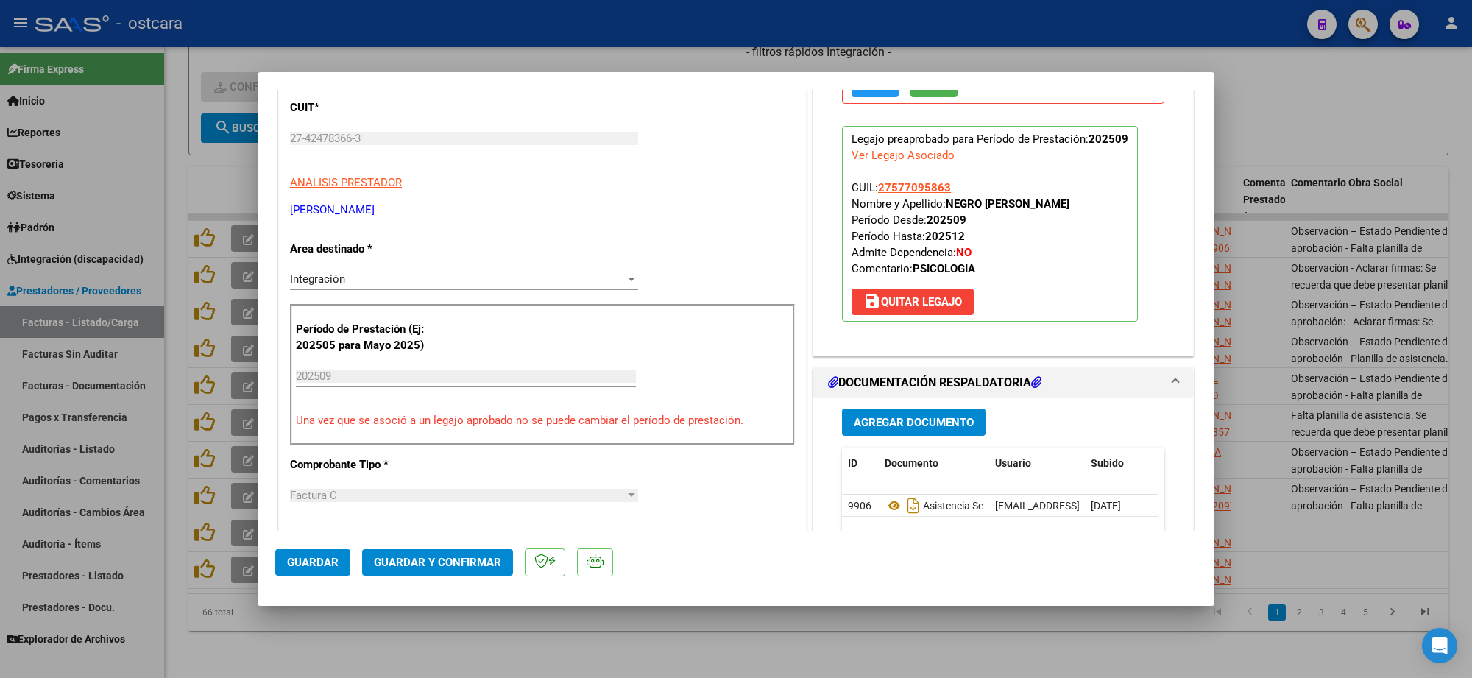
scroll to position [184, 0]
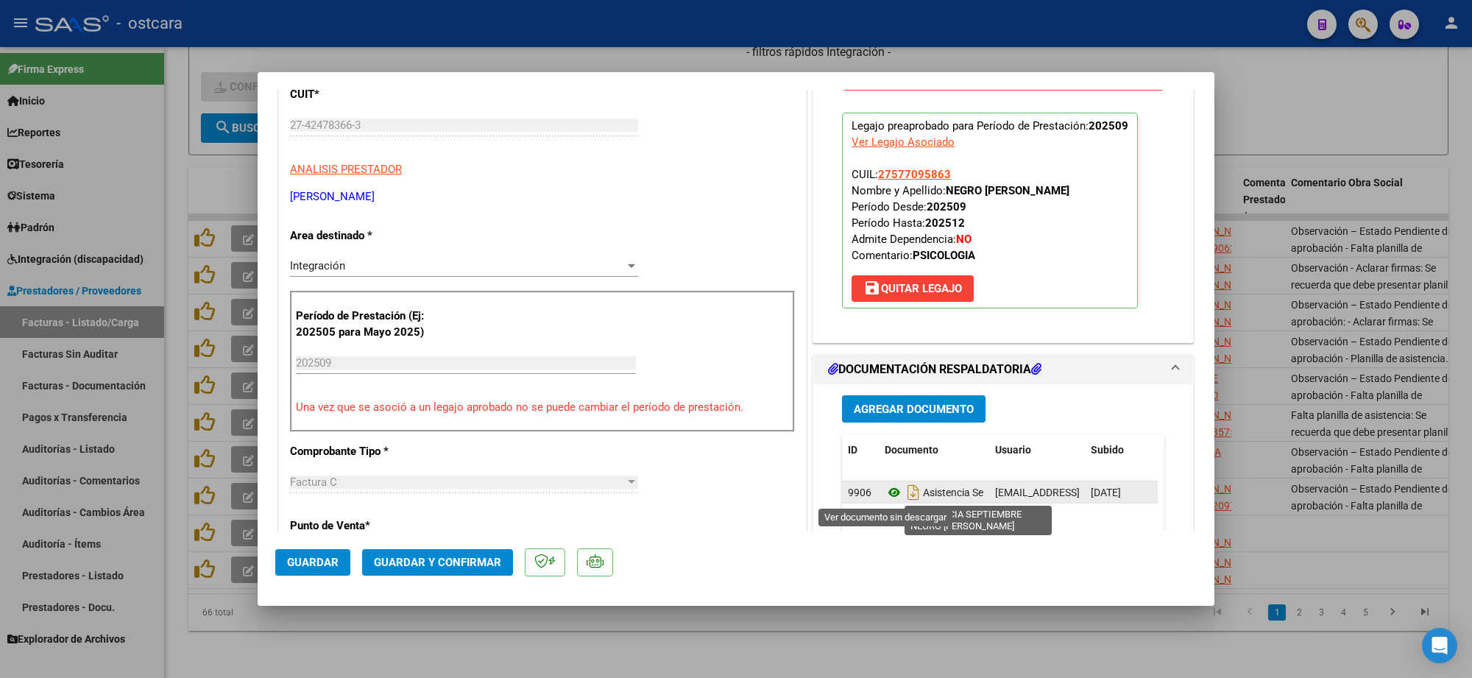
click at [885, 498] on icon at bounding box center [894, 492] width 19 height 18
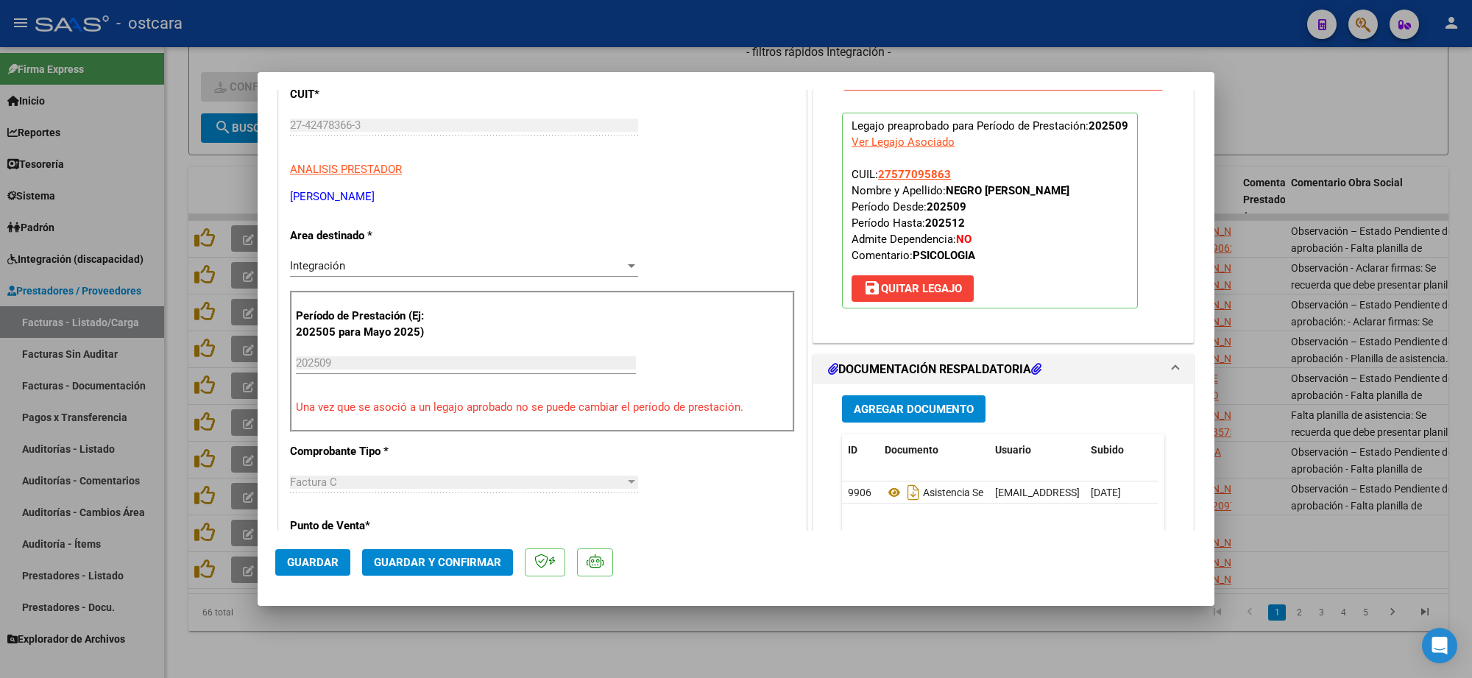
click at [462, 556] on span "Guardar y Confirmar" at bounding box center [437, 562] width 127 height 13
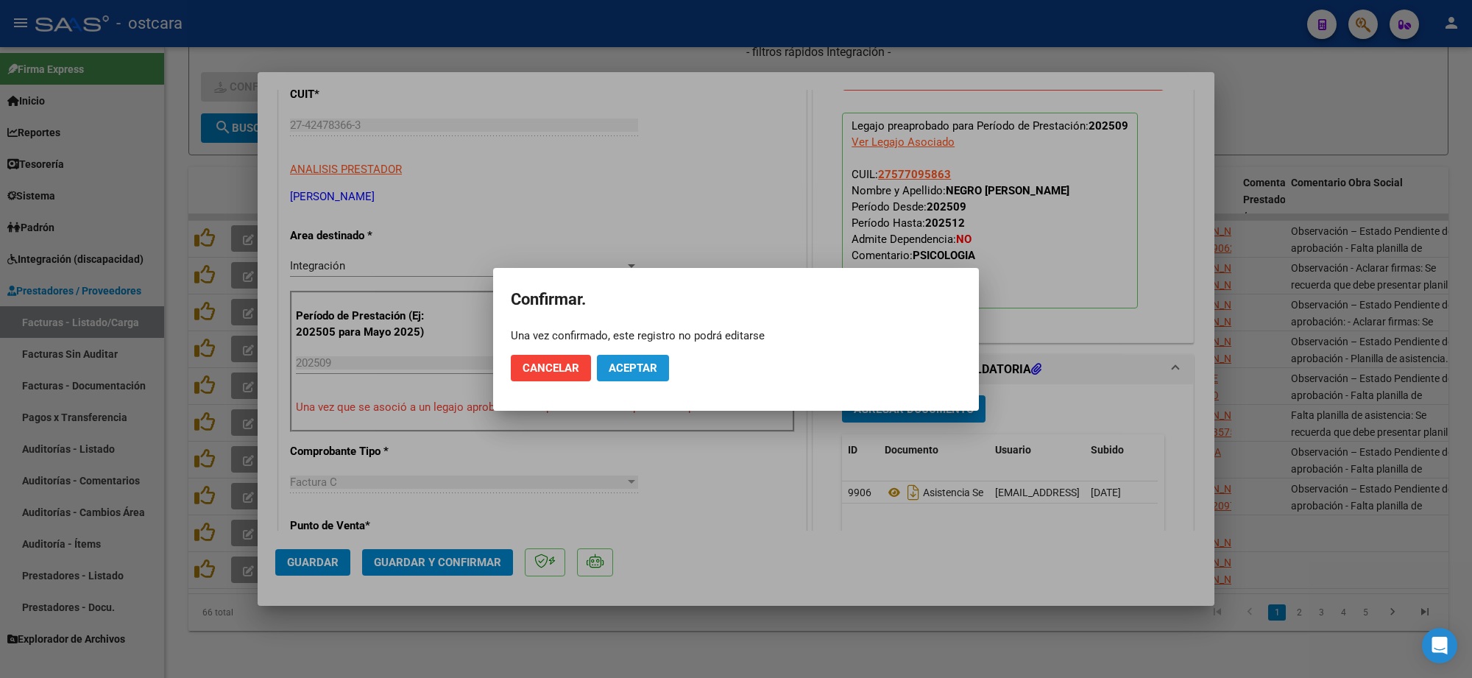
click at [641, 365] on span "Aceptar" at bounding box center [633, 367] width 49 height 13
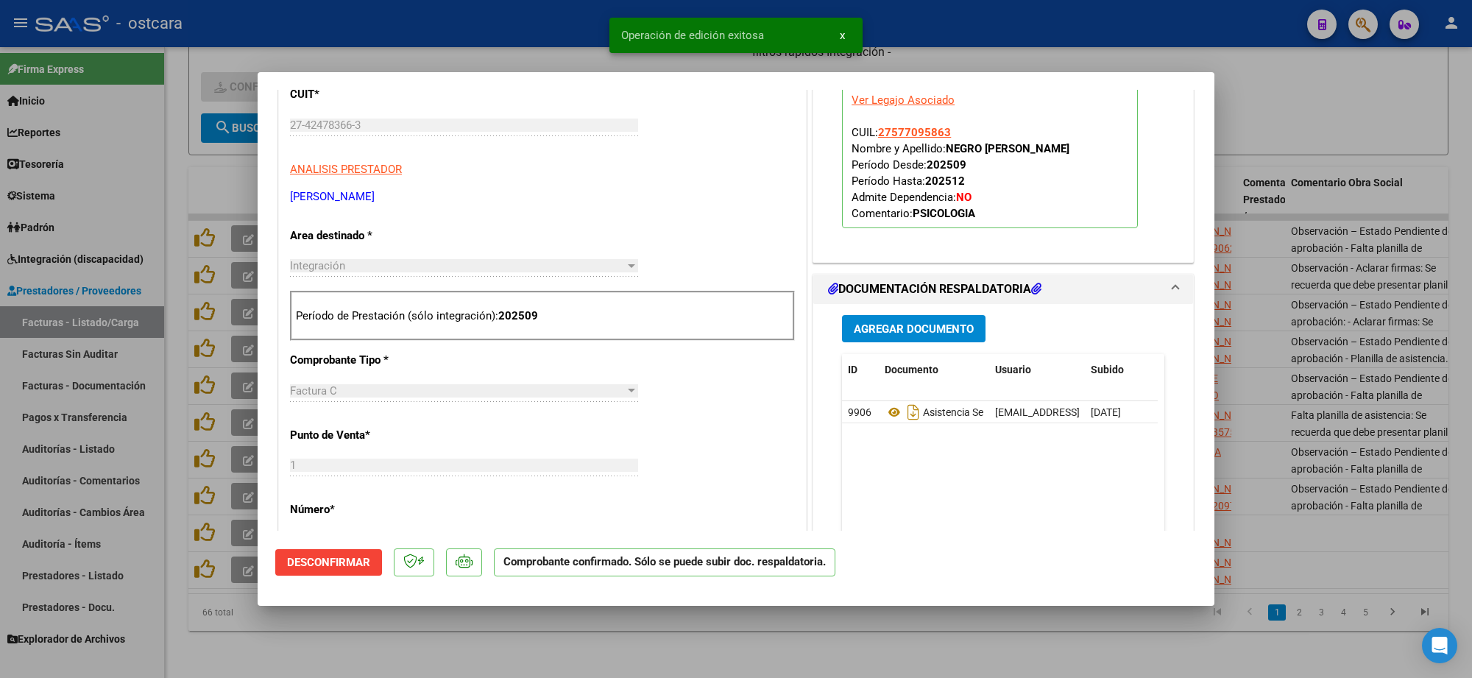
click at [1317, 362] on div at bounding box center [736, 339] width 1472 height 678
type input "$ 0,00"
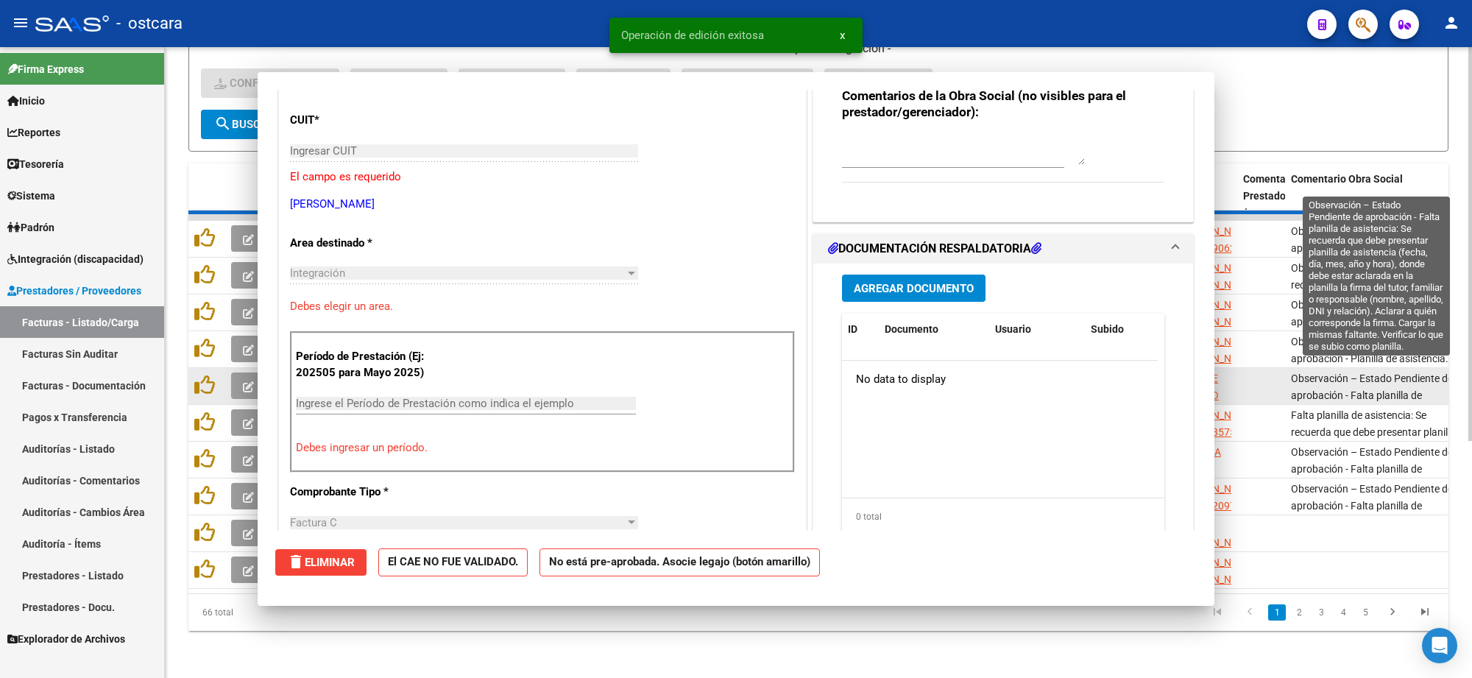
scroll to position [210, 0]
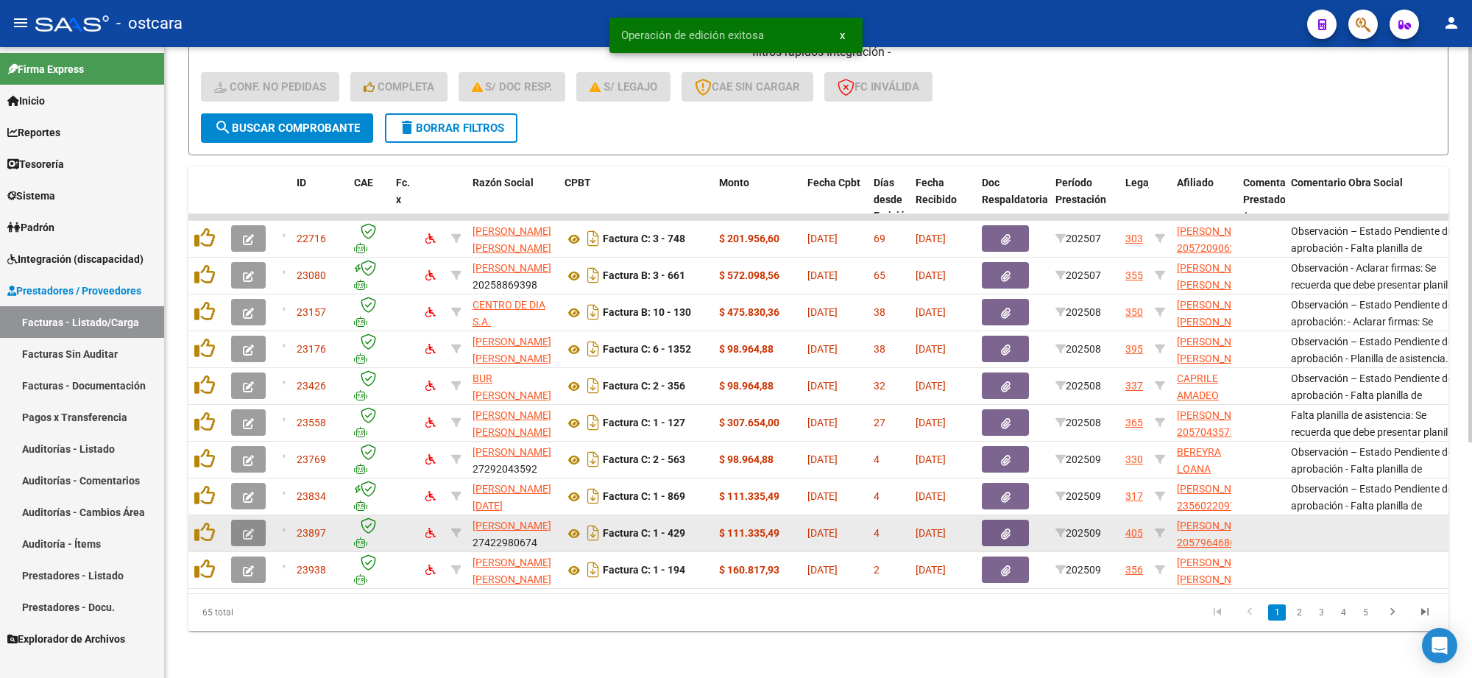
click at [254, 520] on button "button" at bounding box center [248, 533] width 35 height 26
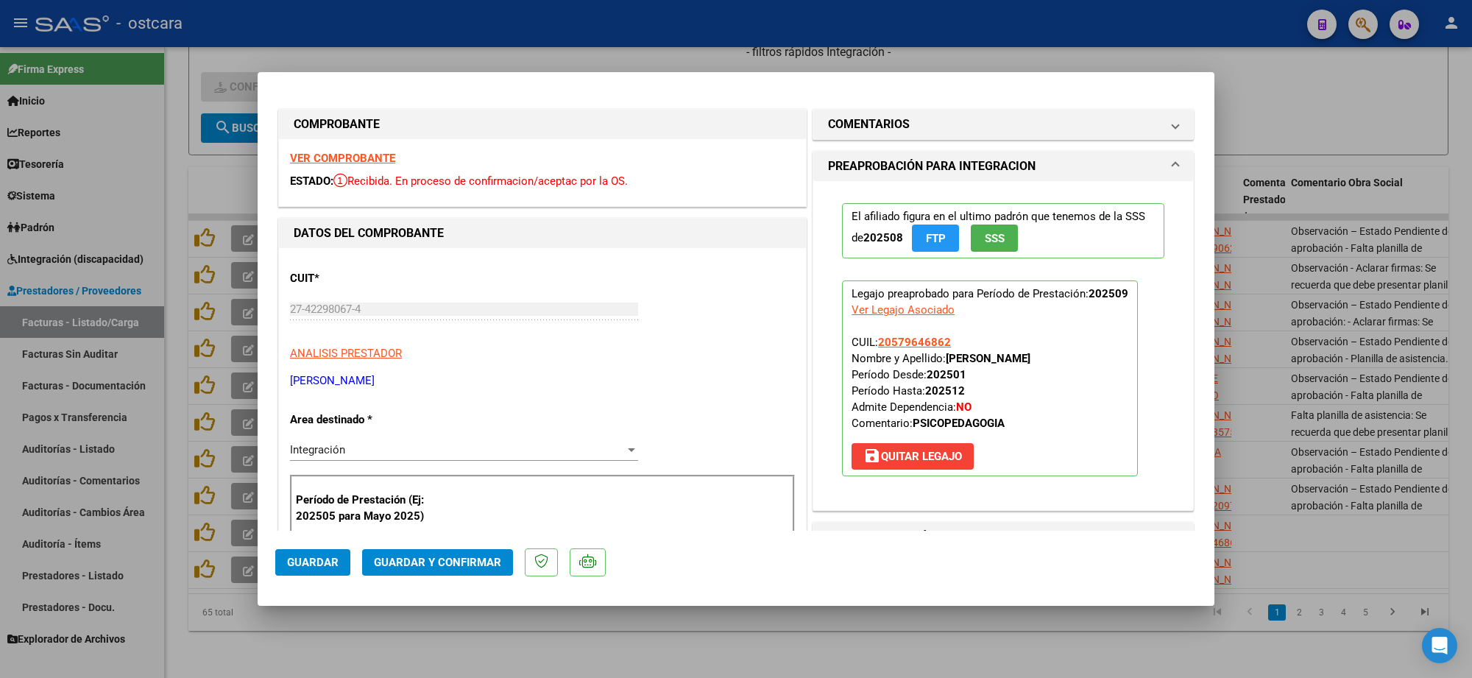
click at [366, 155] on strong "VER COMPROBANTE" at bounding box center [342, 158] width 105 height 13
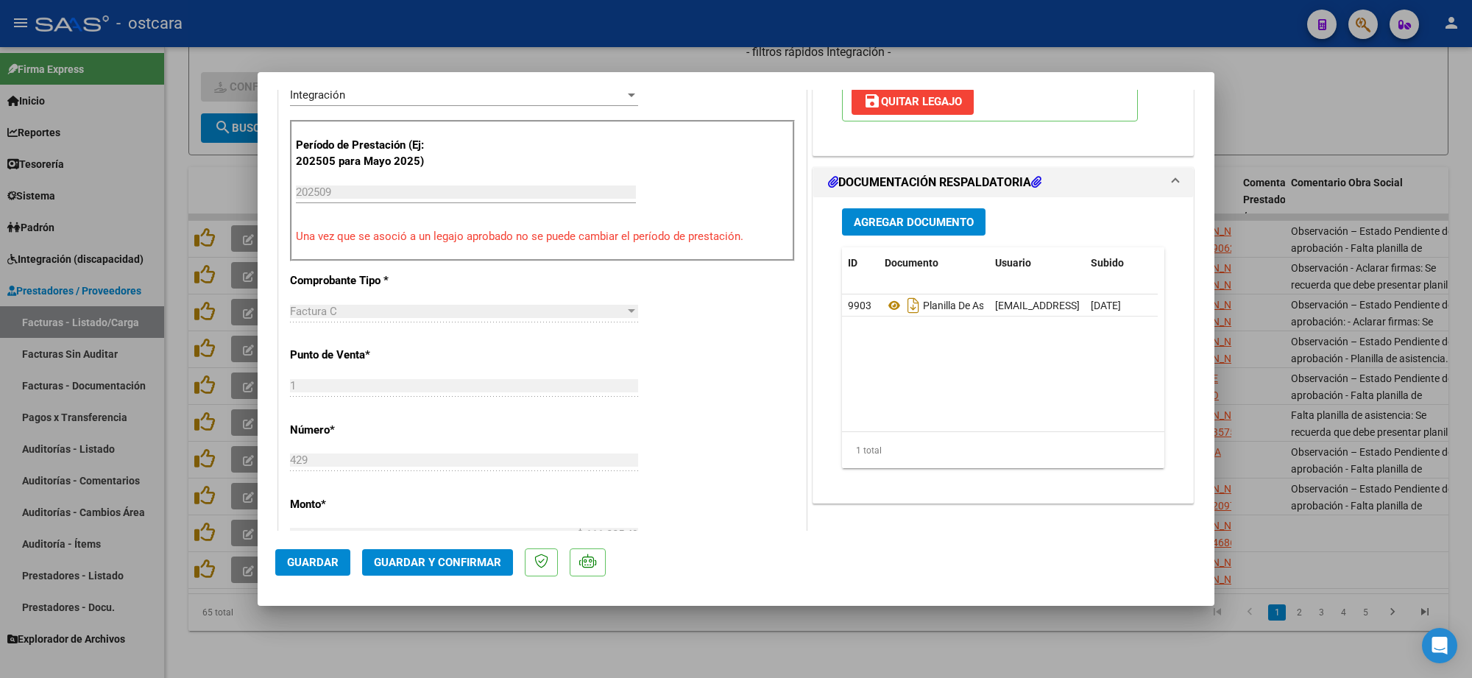
scroll to position [368, 0]
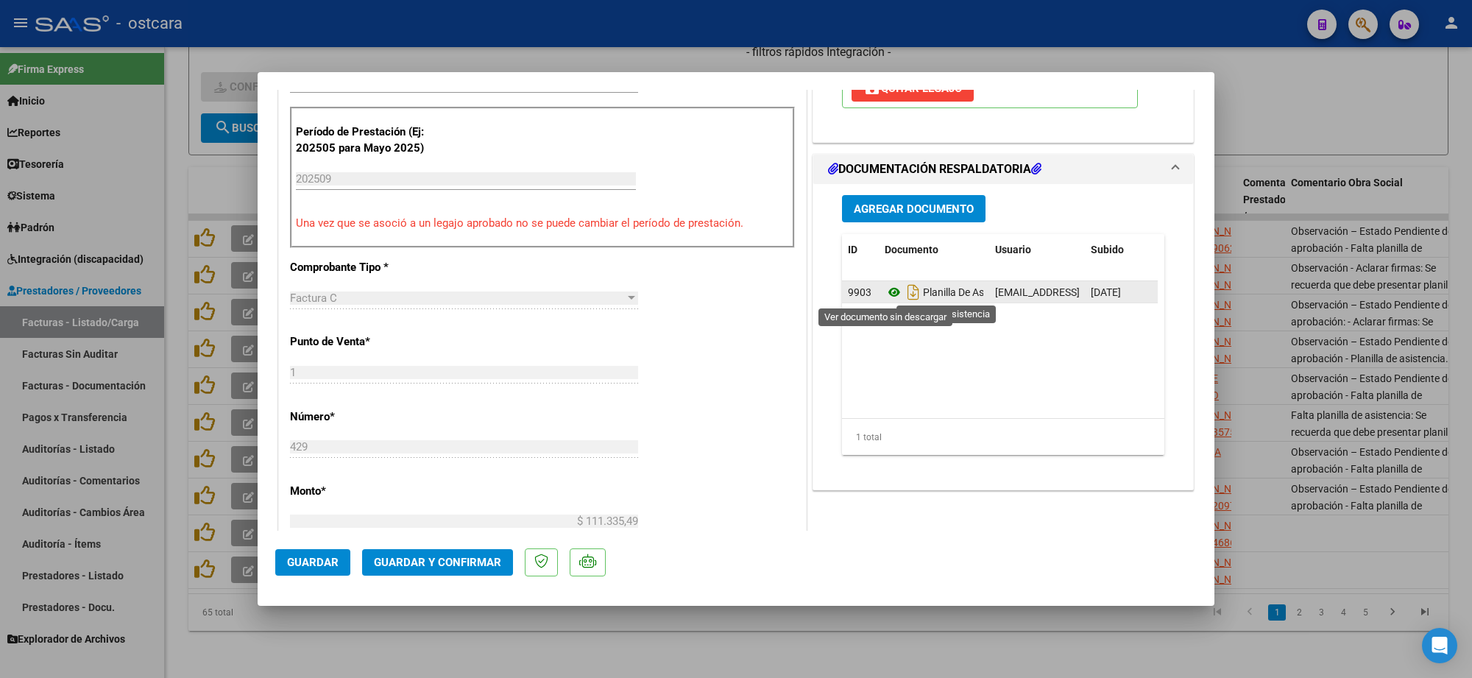
click at [885, 291] on icon at bounding box center [894, 292] width 19 height 18
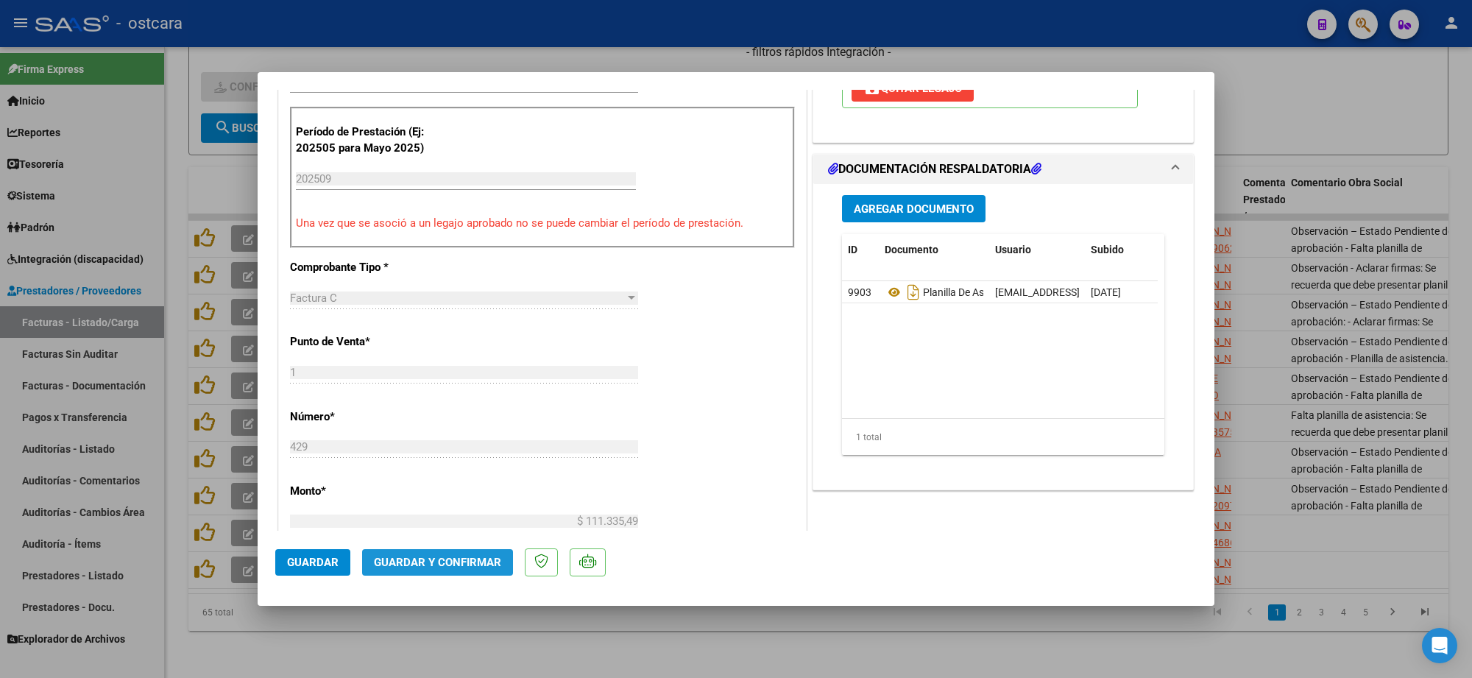
click at [464, 558] on span "Guardar y Confirmar" at bounding box center [437, 562] width 127 height 13
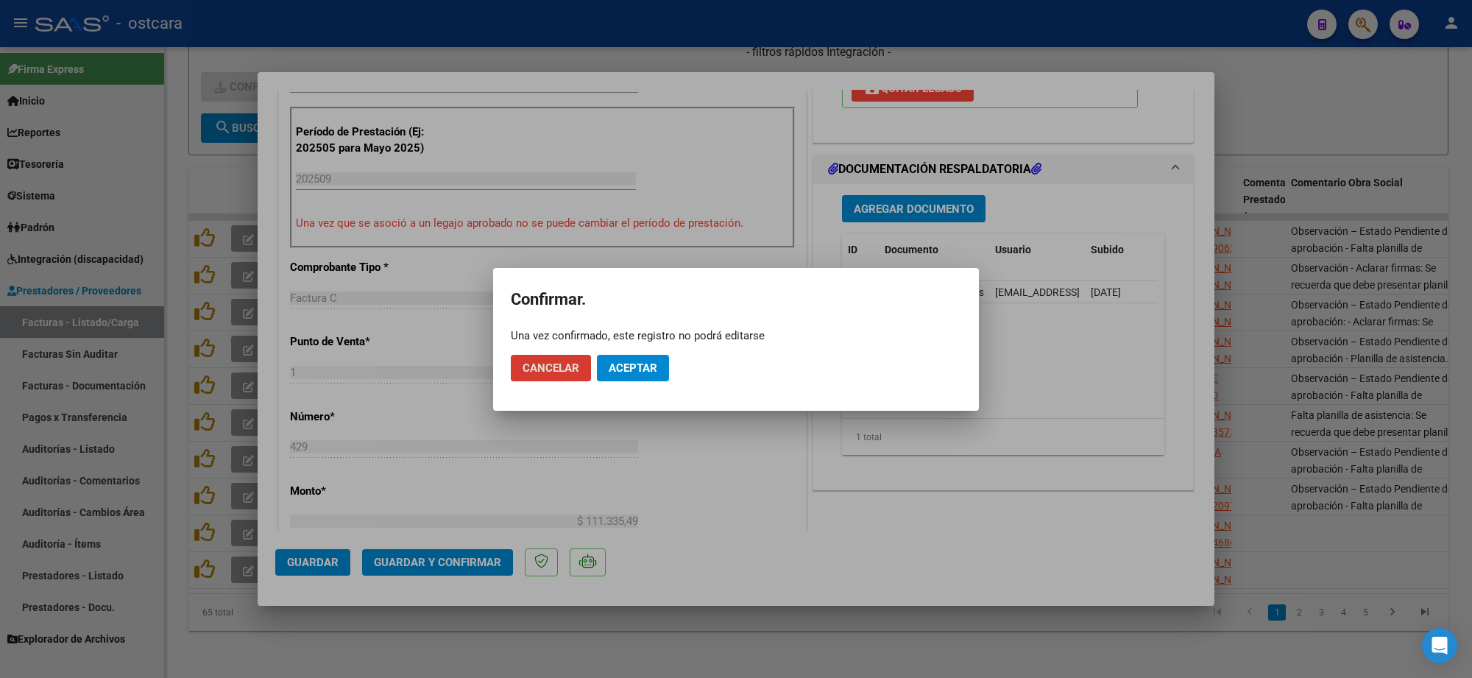
click at [642, 361] on span "Aceptar" at bounding box center [633, 367] width 49 height 13
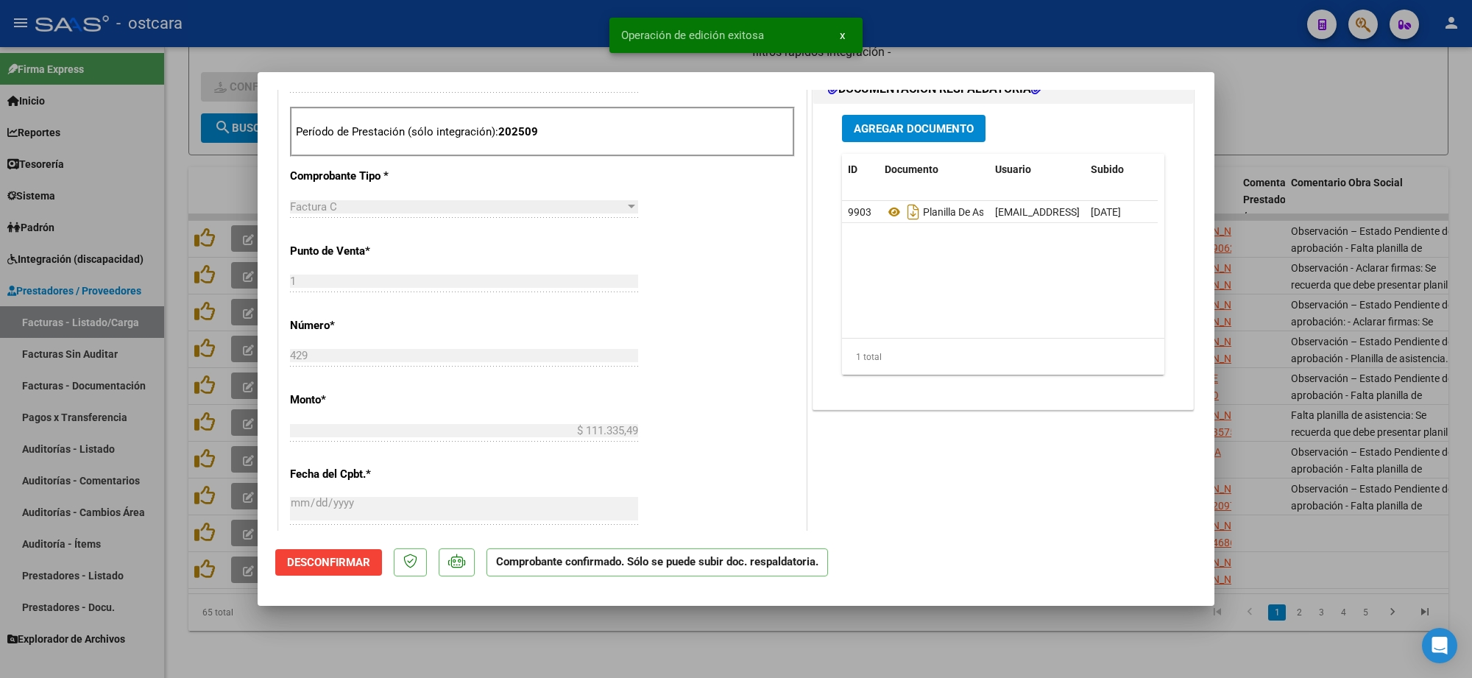
click at [1319, 152] on div at bounding box center [736, 339] width 1472 height 678
type input "$ 0,00"
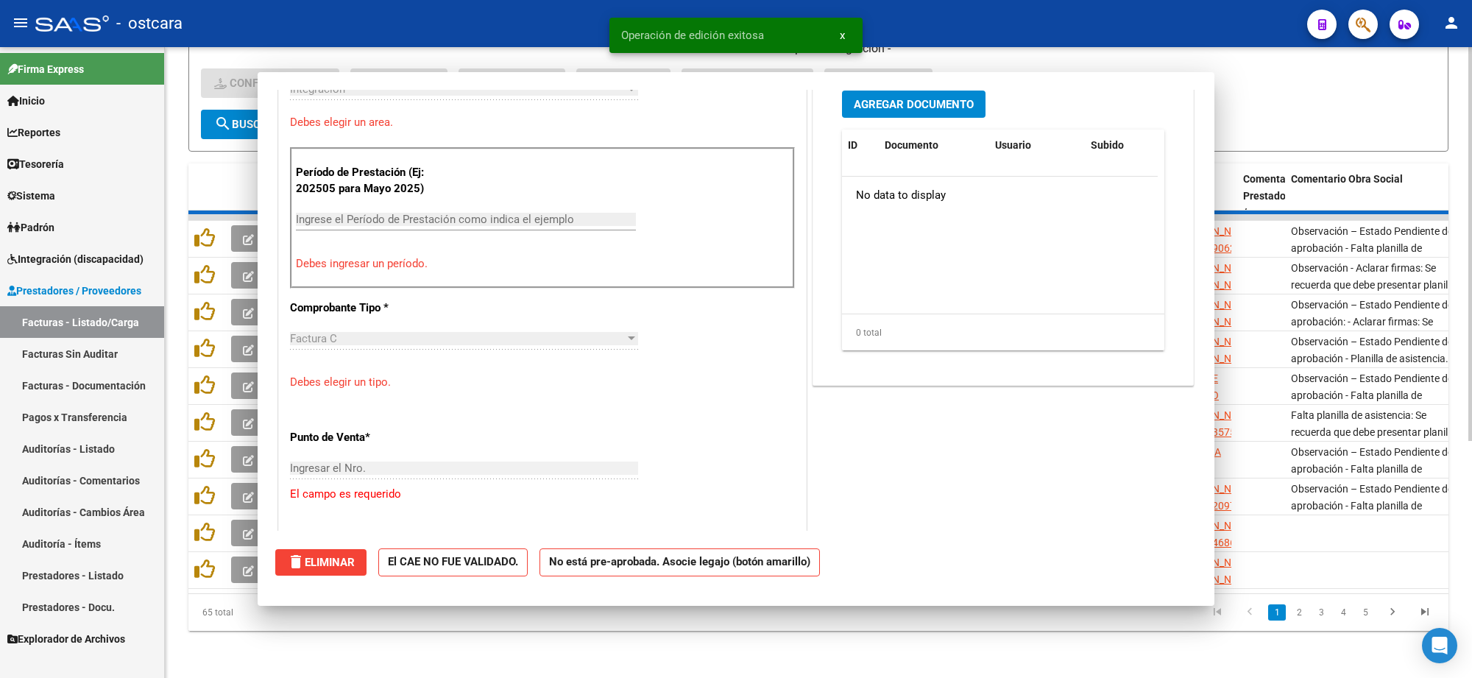
scroll to position [0, 0]
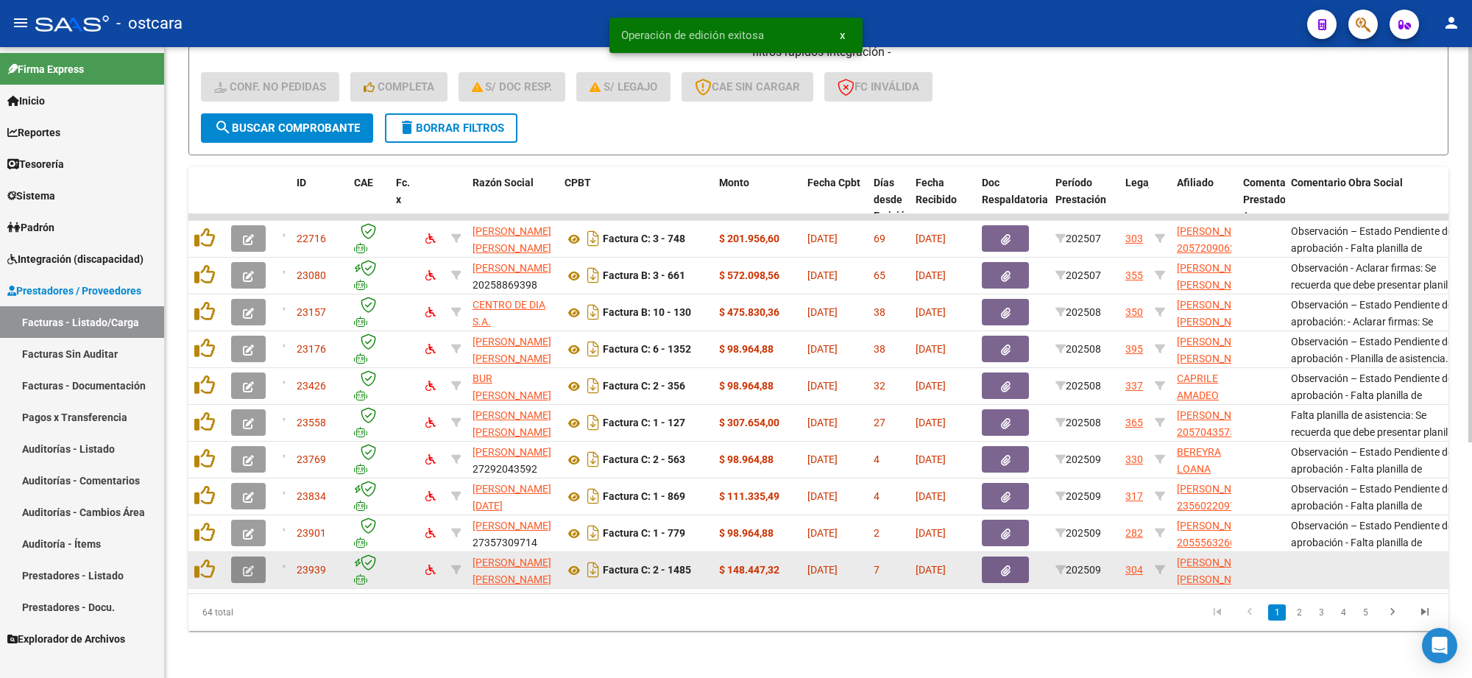
click at [255, 562] on button "button" at bounding box center [248, 569] width 35 height 26
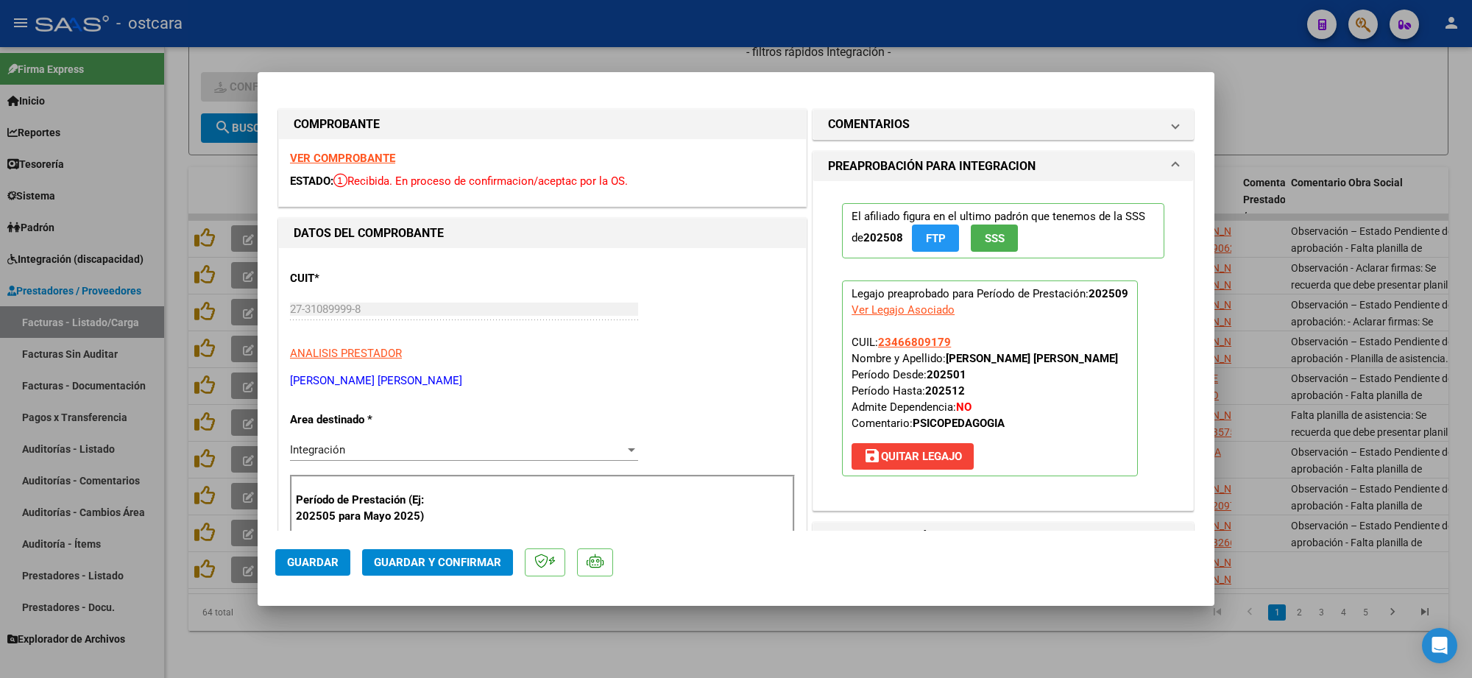
click at [375, 159] on strong "VER COMPROBANTE" at bounding box center [342, 158] width 105 height 13
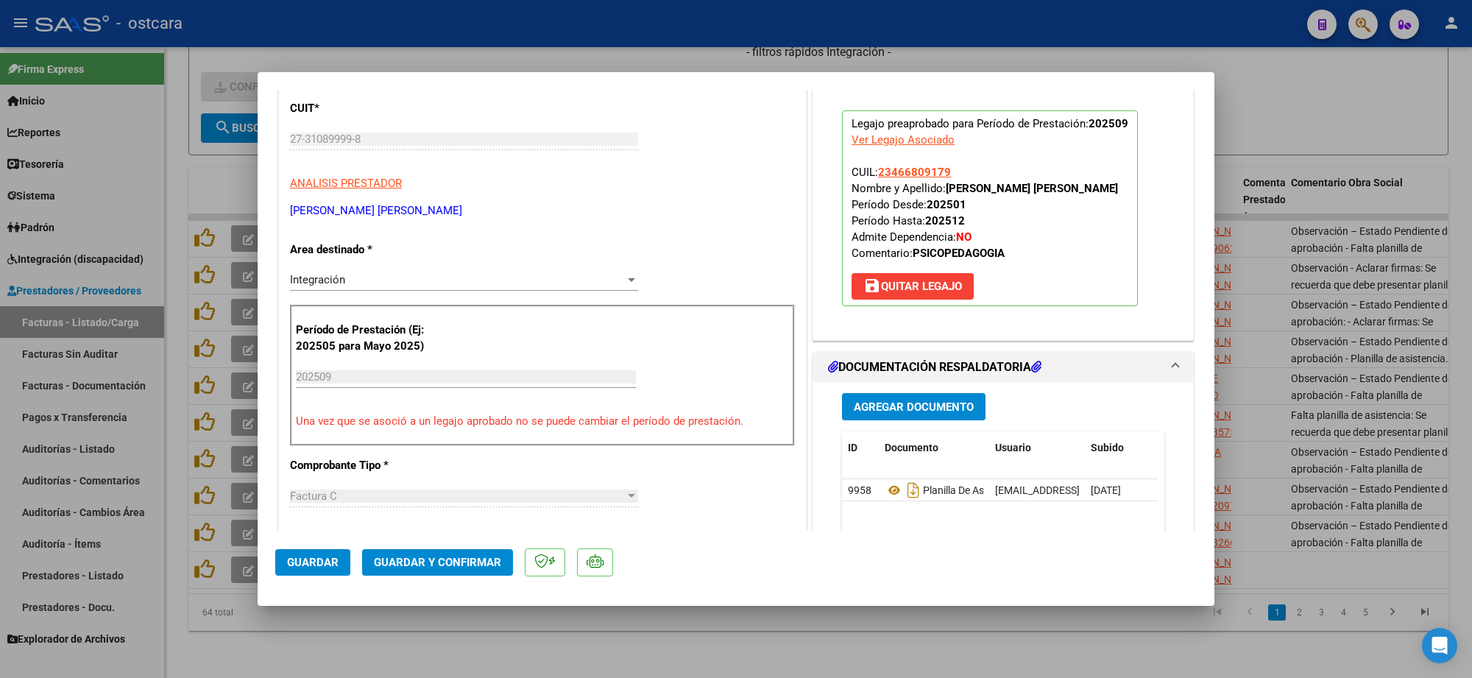
scroll to position [368, 0]
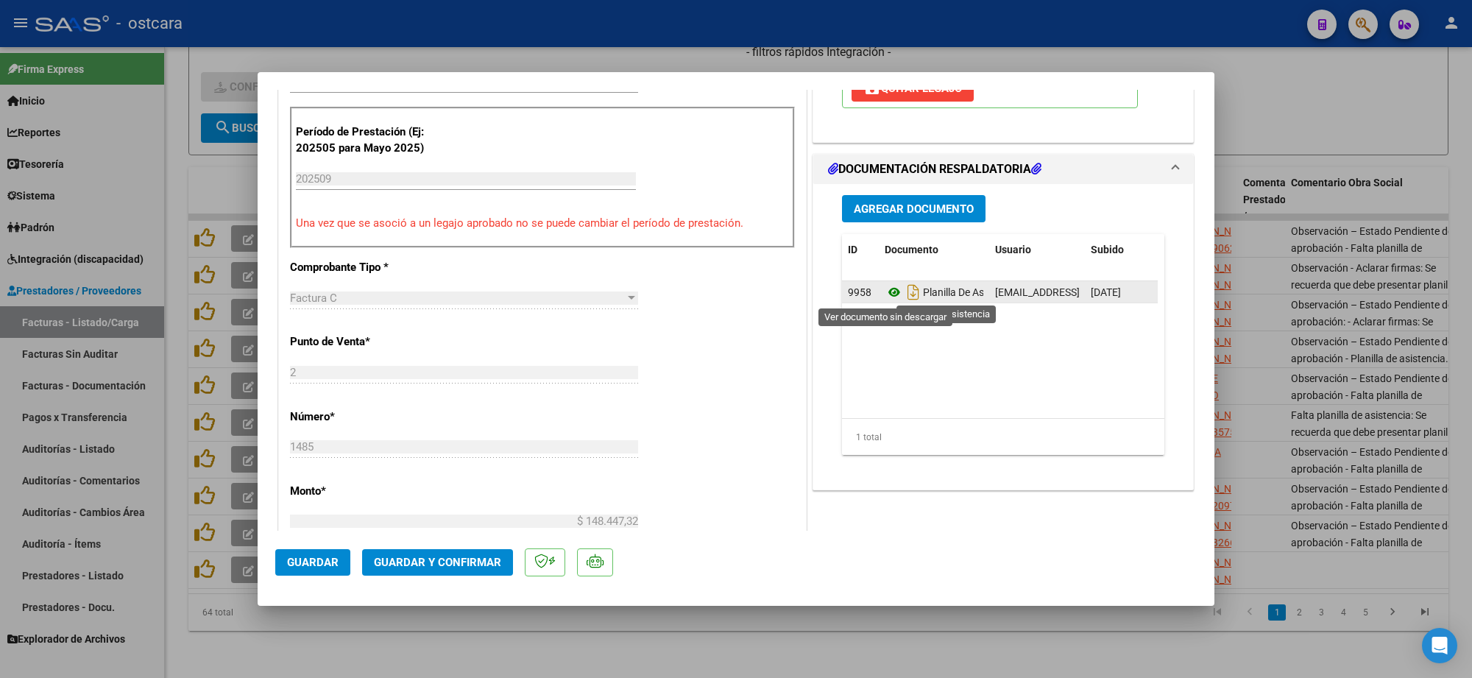
click at [885, 291] on icon at bounding box center [894, 292] width 19 height 18
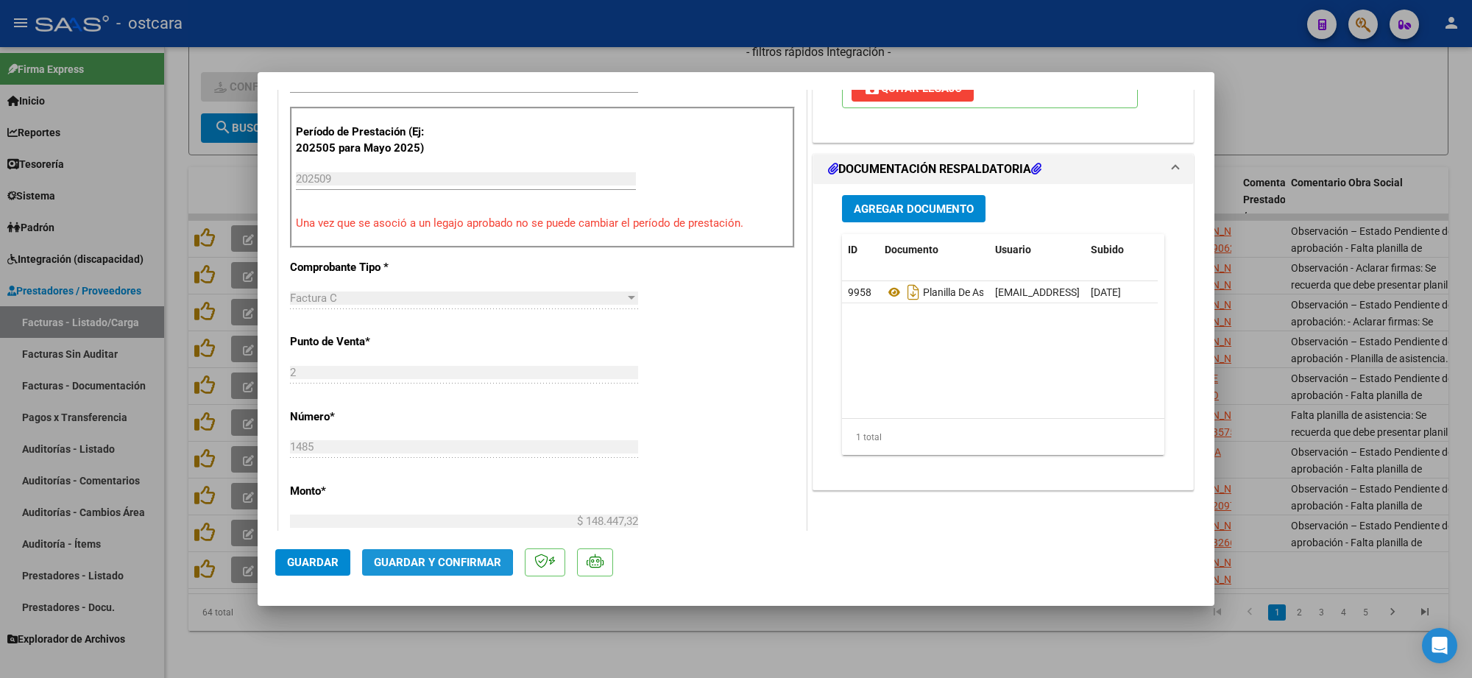
click at [423, 564] on span "Guardar y Confirmar" at bounding box center [437, 562] width 127 height 13
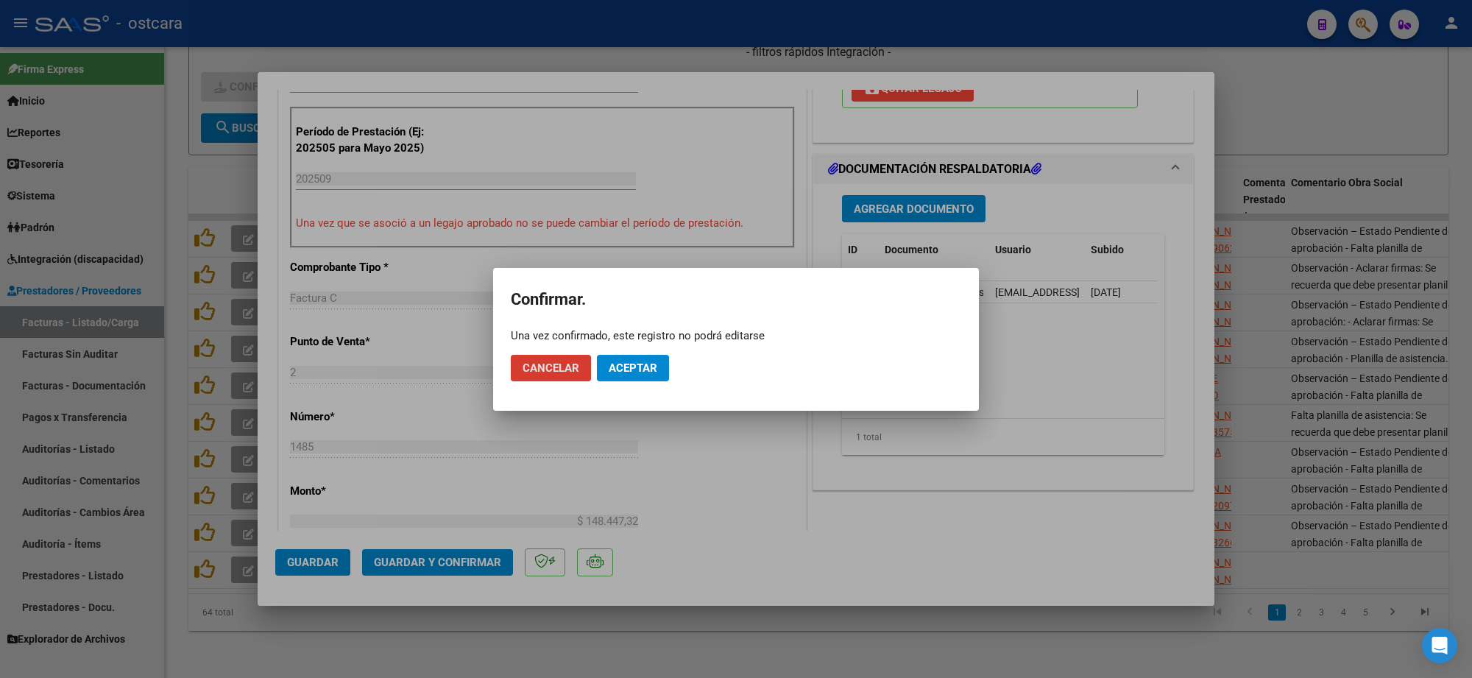
click at [642, 375] on button "Aceptar" at bounding box center [633, 368] width 72 height 26
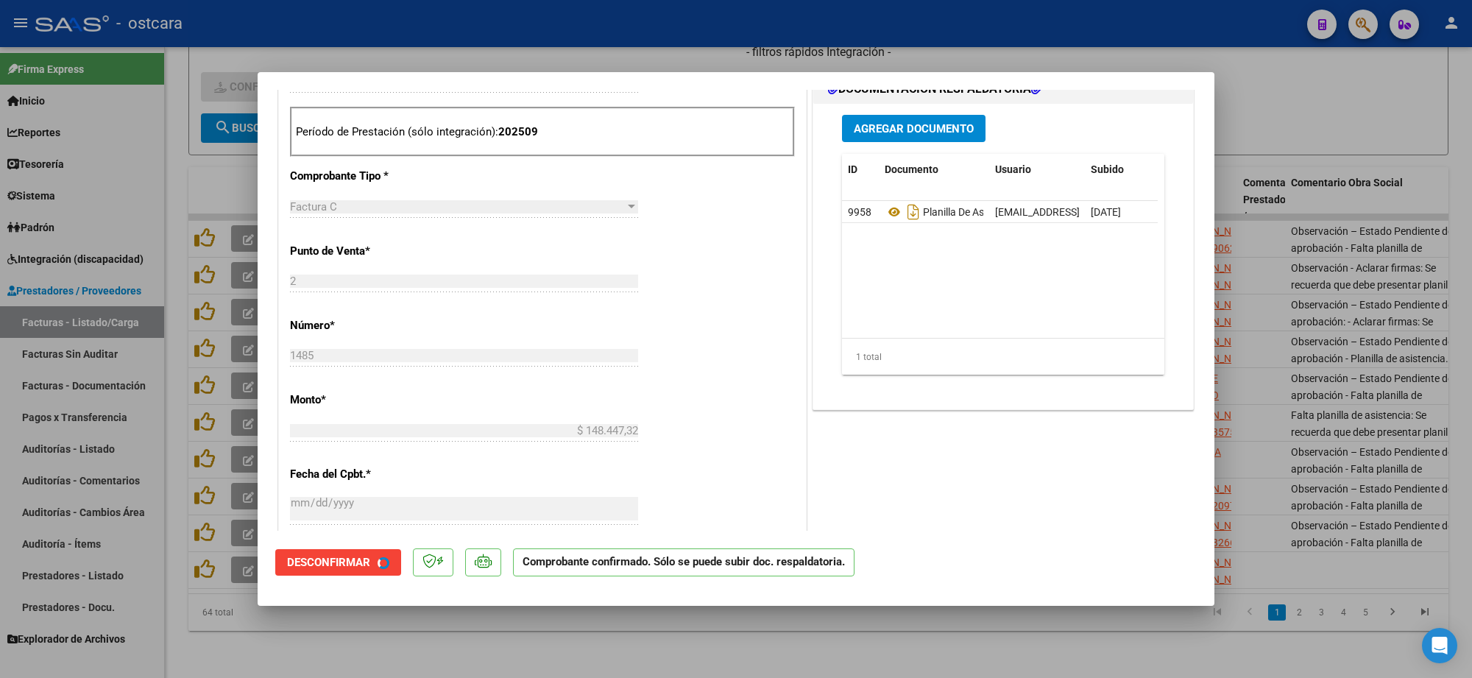
click at [1362, 315] on div at bounding box center [736, 339] width 1472 height 678
type input "$ 0,00"
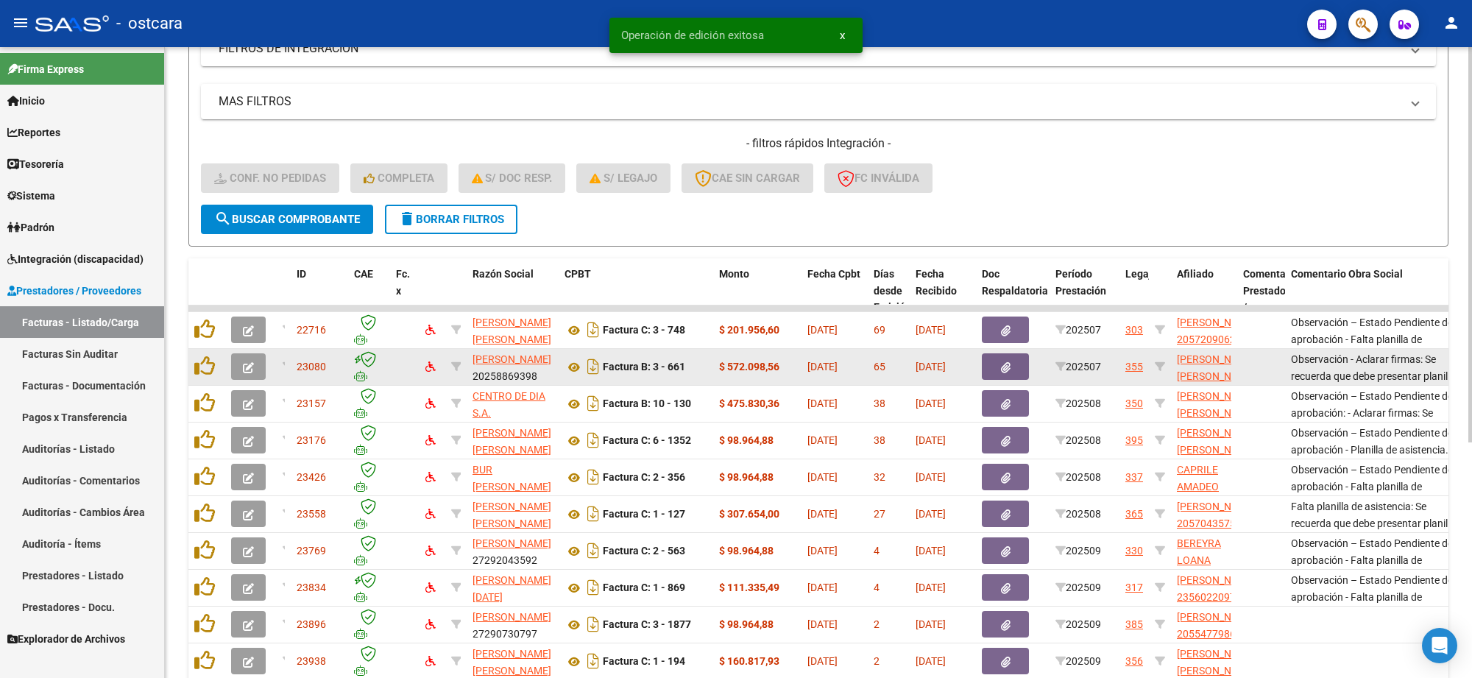
scroll to position [375, 0]
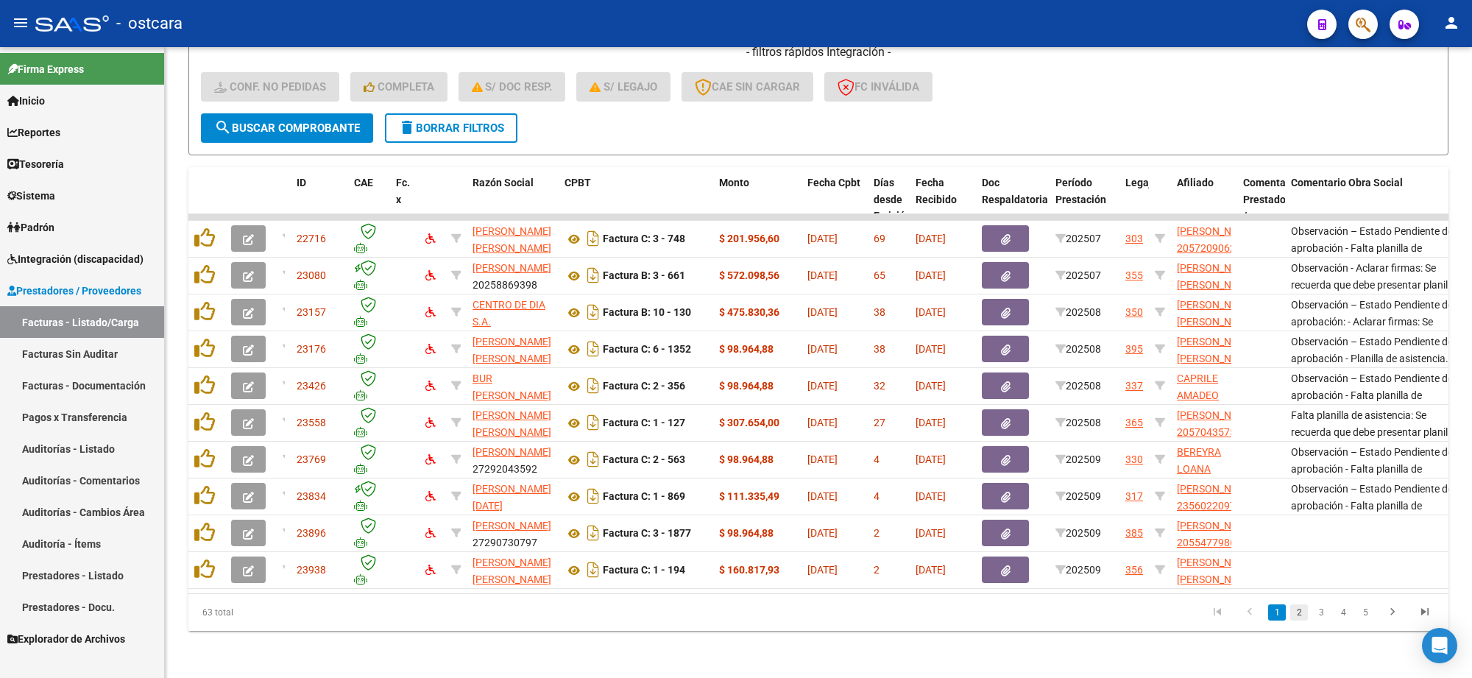
click at [1292, 613] on link "2" at bounding box center [1299, 612] width 18 height 16
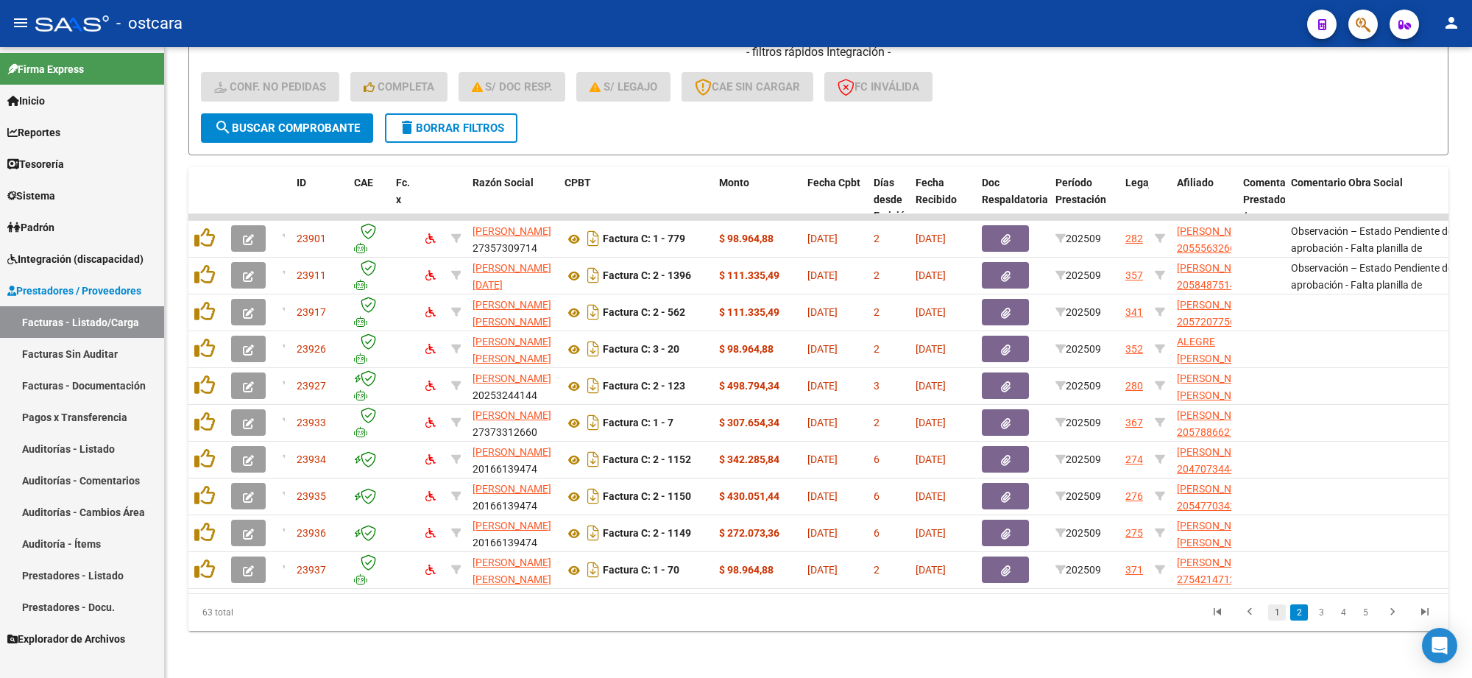
click at [1273, 613] on link "1" at bounding box center [1277, 612] width 18 height 16
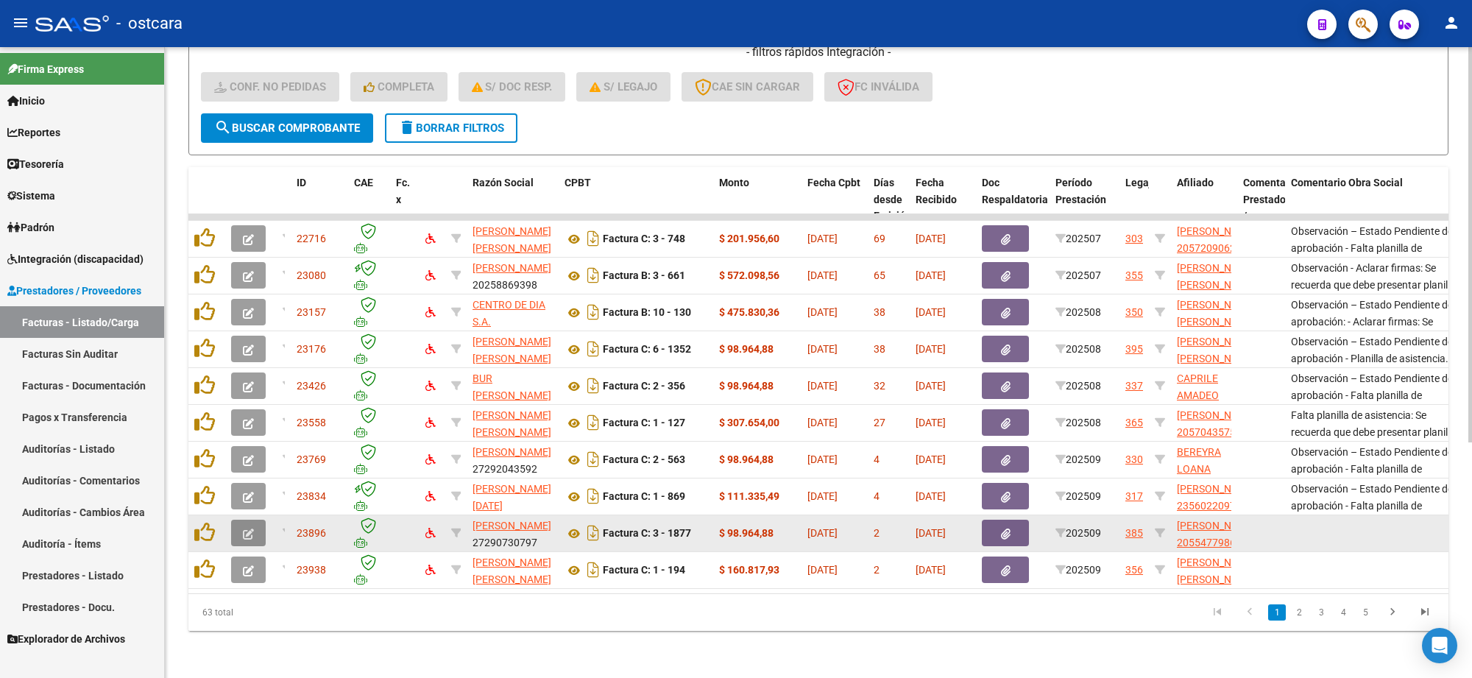
click at [252, 528] on icon "button" at bounding box center [248, 533] width 11 height 11
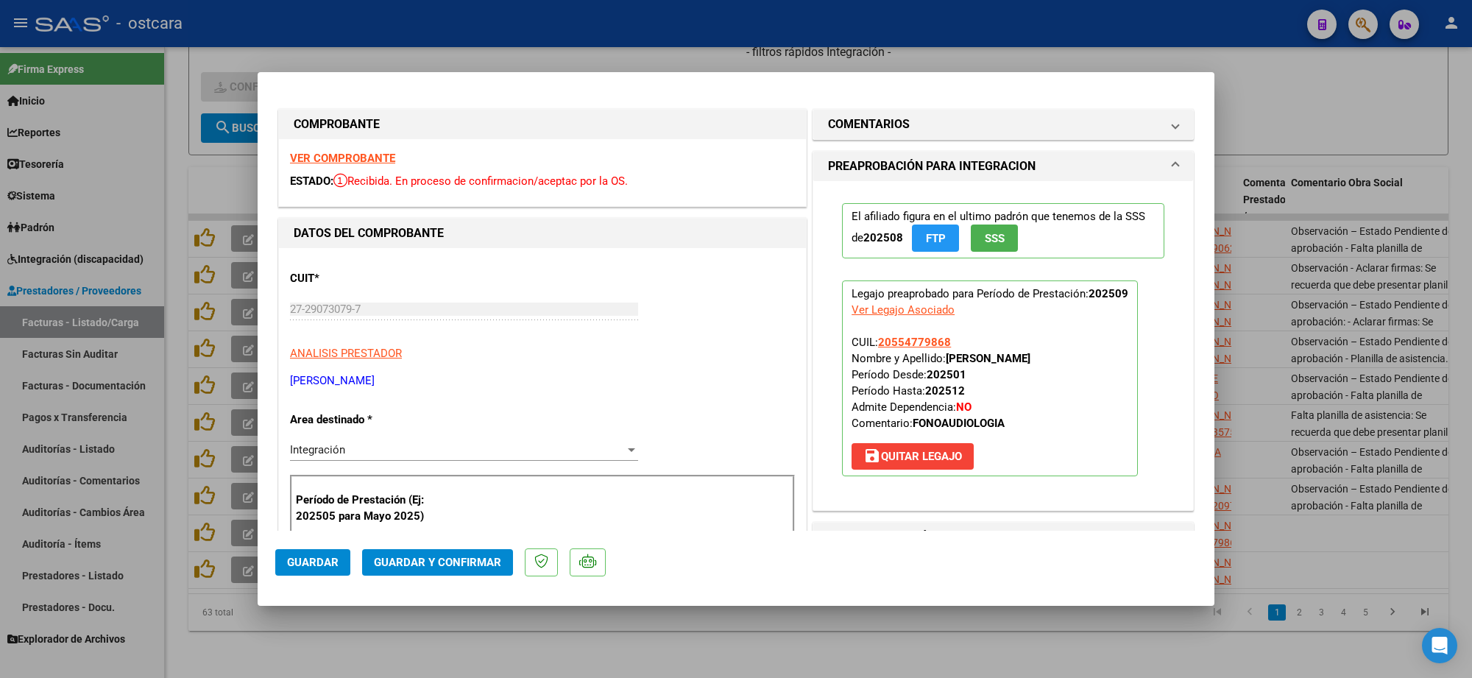
click at [340, 156] on strong "VER COMPROBANTE" at bounding box center [342, 158] width 105 height 13
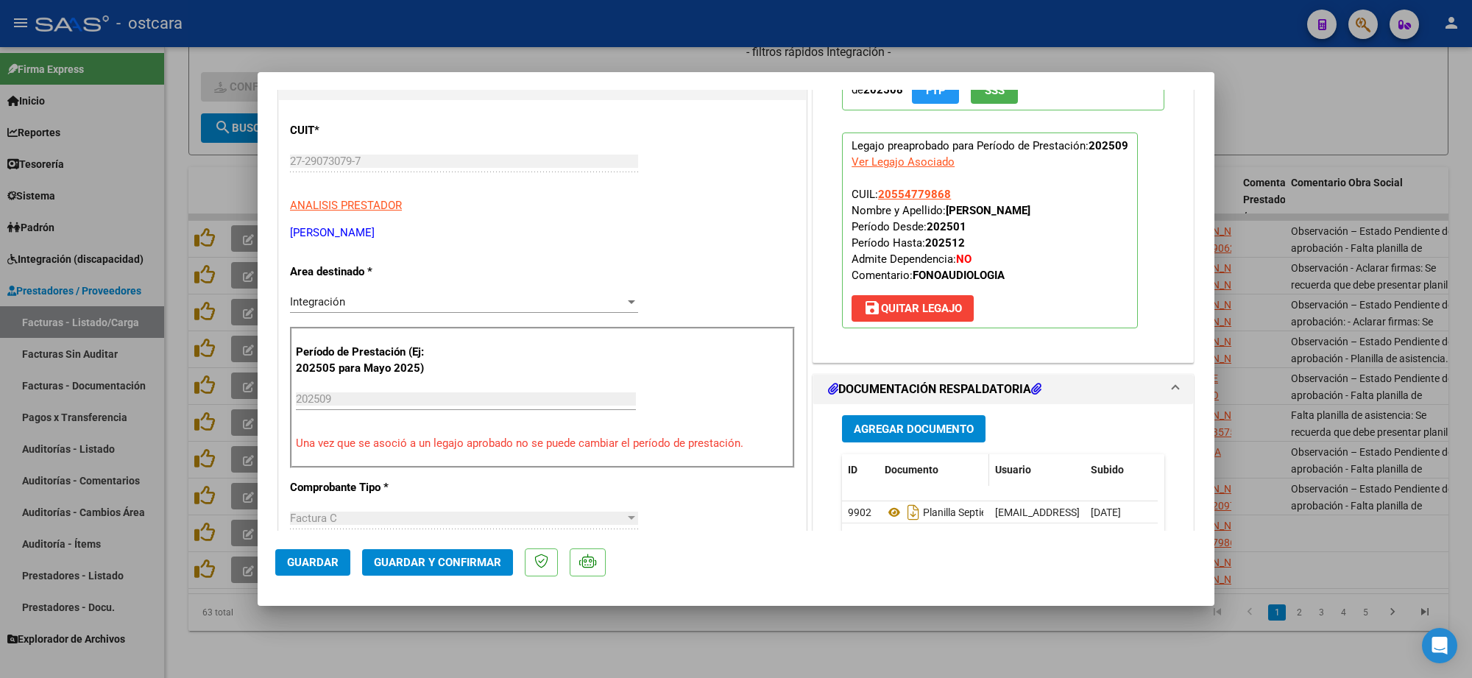
scroll to position [276, 0]
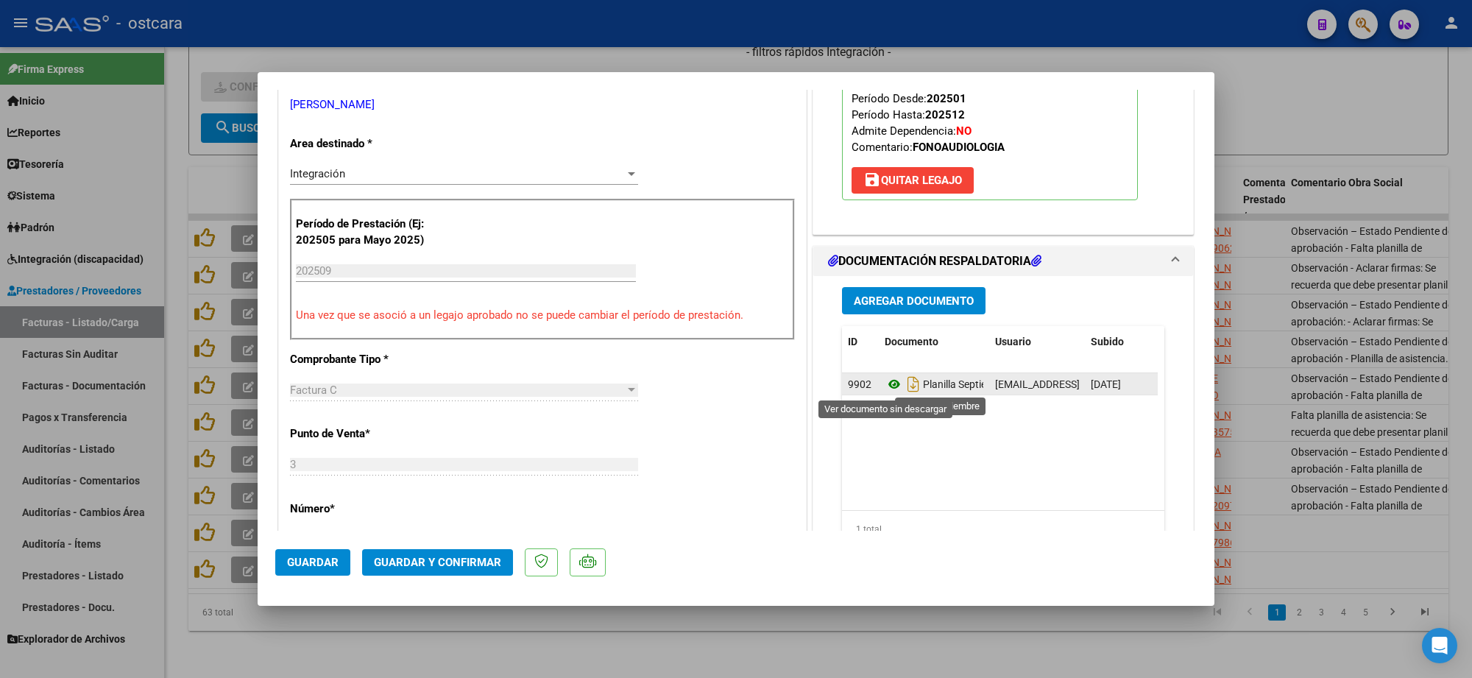
click at [885, 383] on icon at bounding box center [894, 384] width 19 height 18
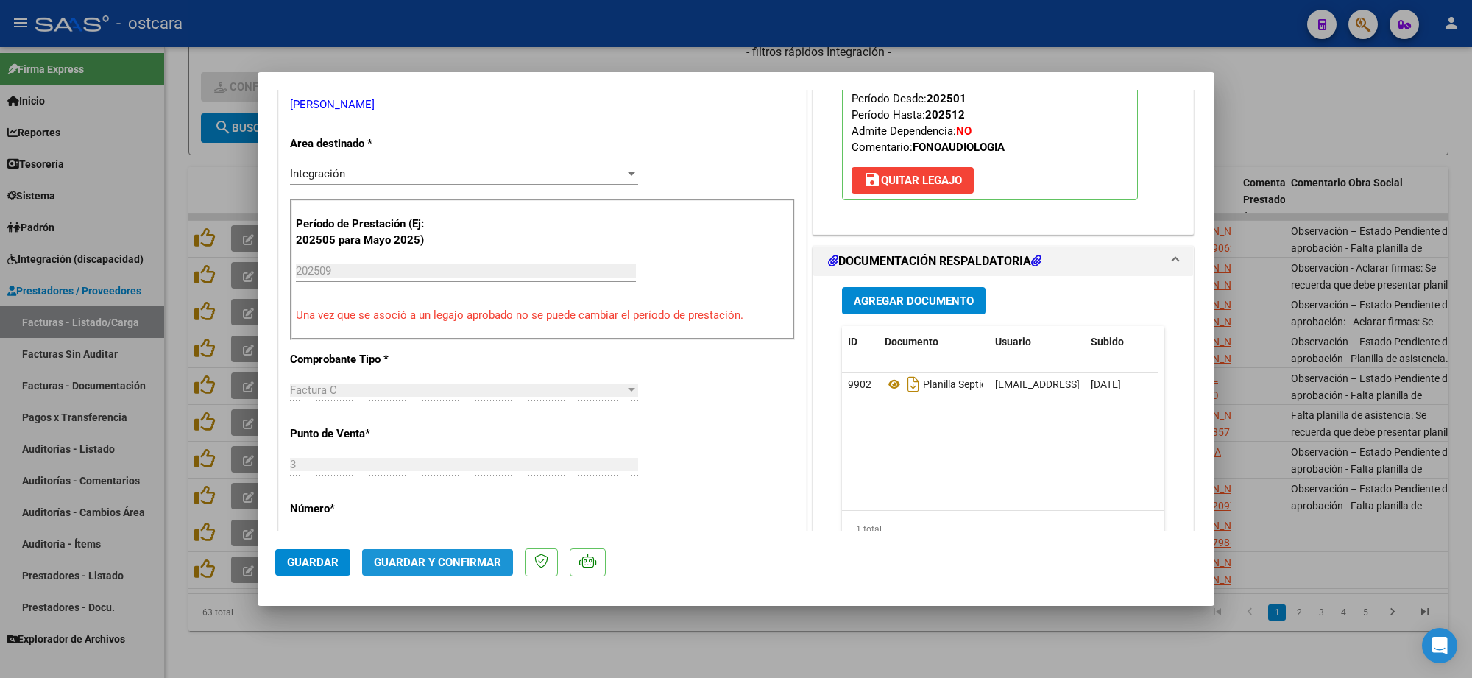
click at [442, 560] on span "Guardar y Confirmar" at bounding box center [437, 562] width 127 height 13
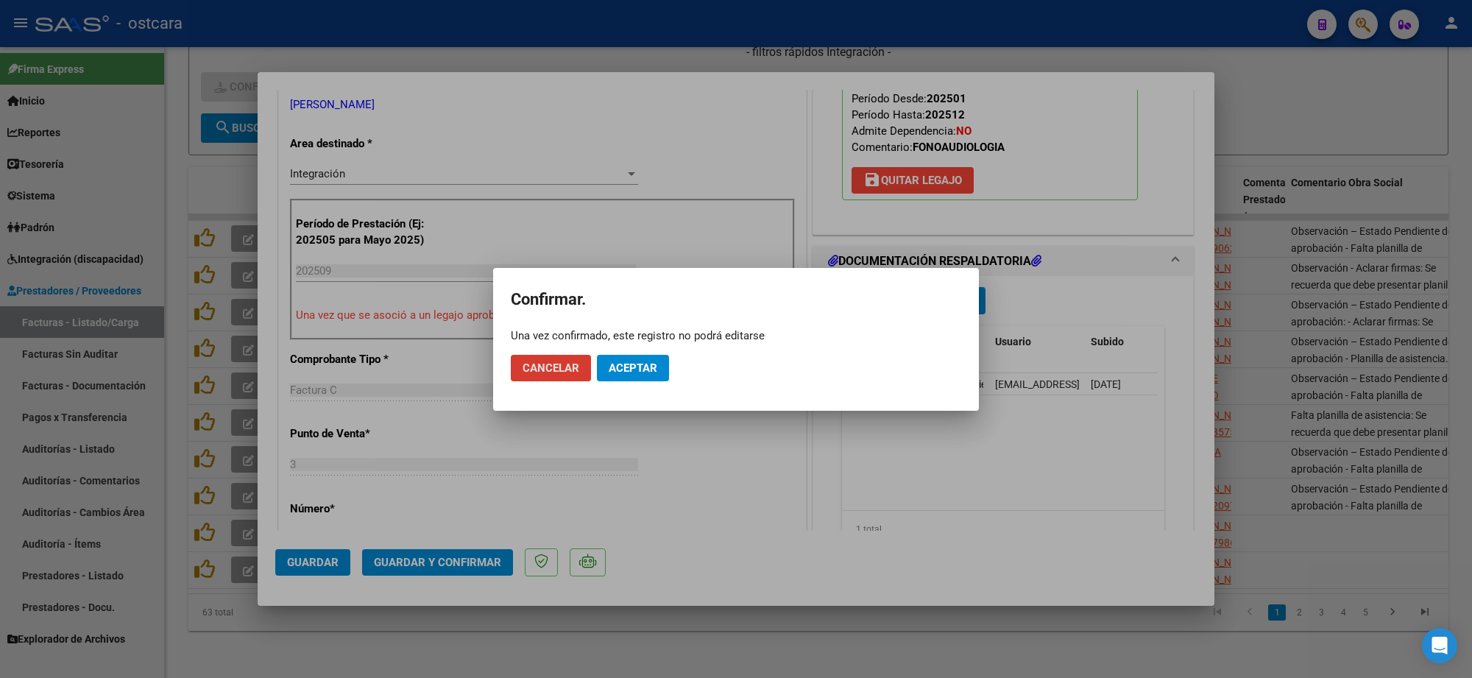
click at [638, 366] on span "Aceptar" at bounding box center [633, 367] width 49 height 13
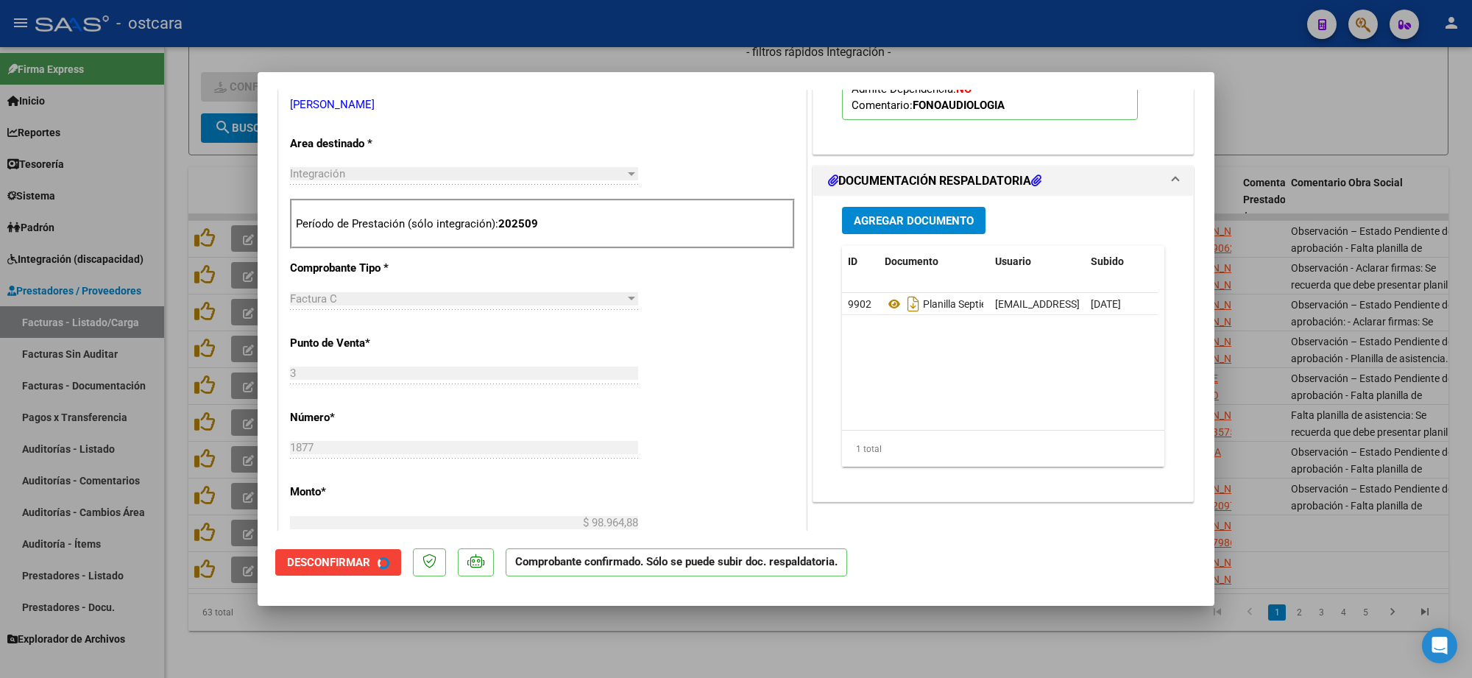
click at [1370, 306] on div at bounding box center [736, 339] width 1472 height 678
type input "$ 0,00"
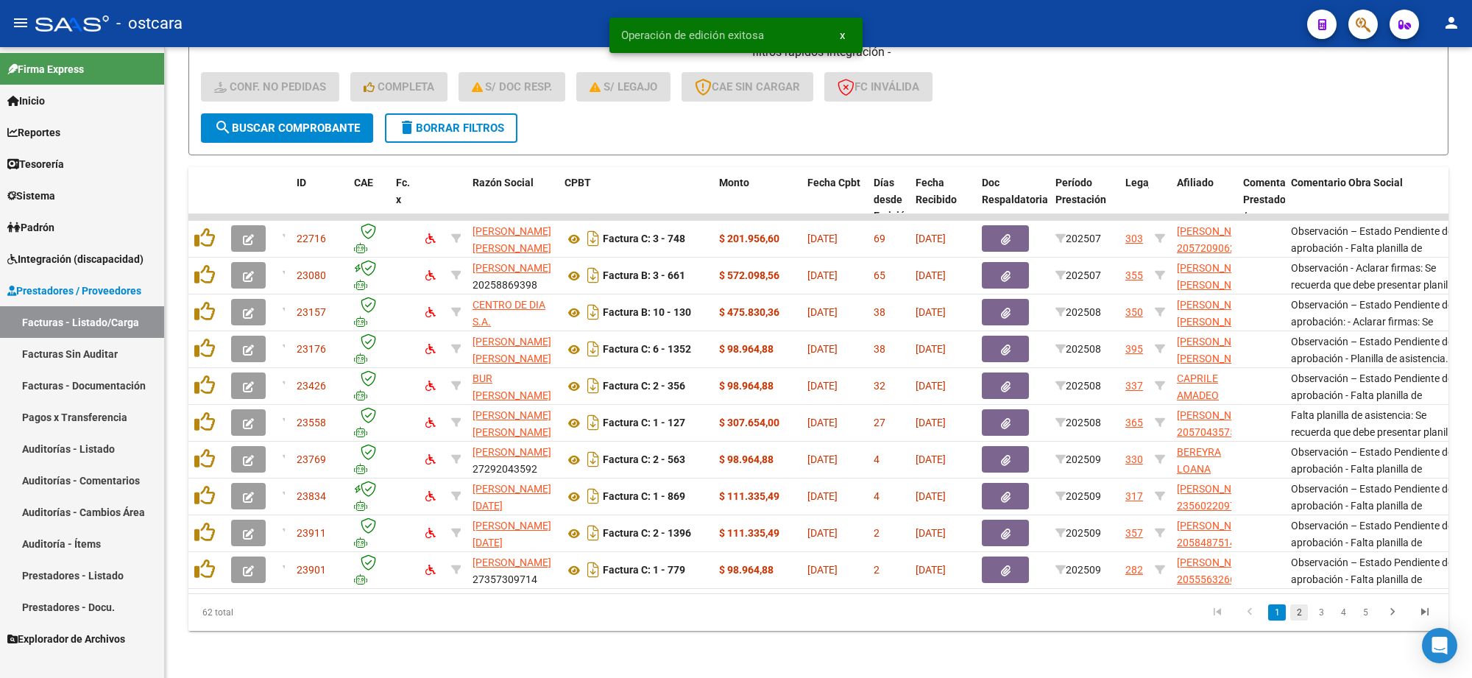
click at [1295, 611] on link "2" at bounding box center [1299, 612] width 18 height 16
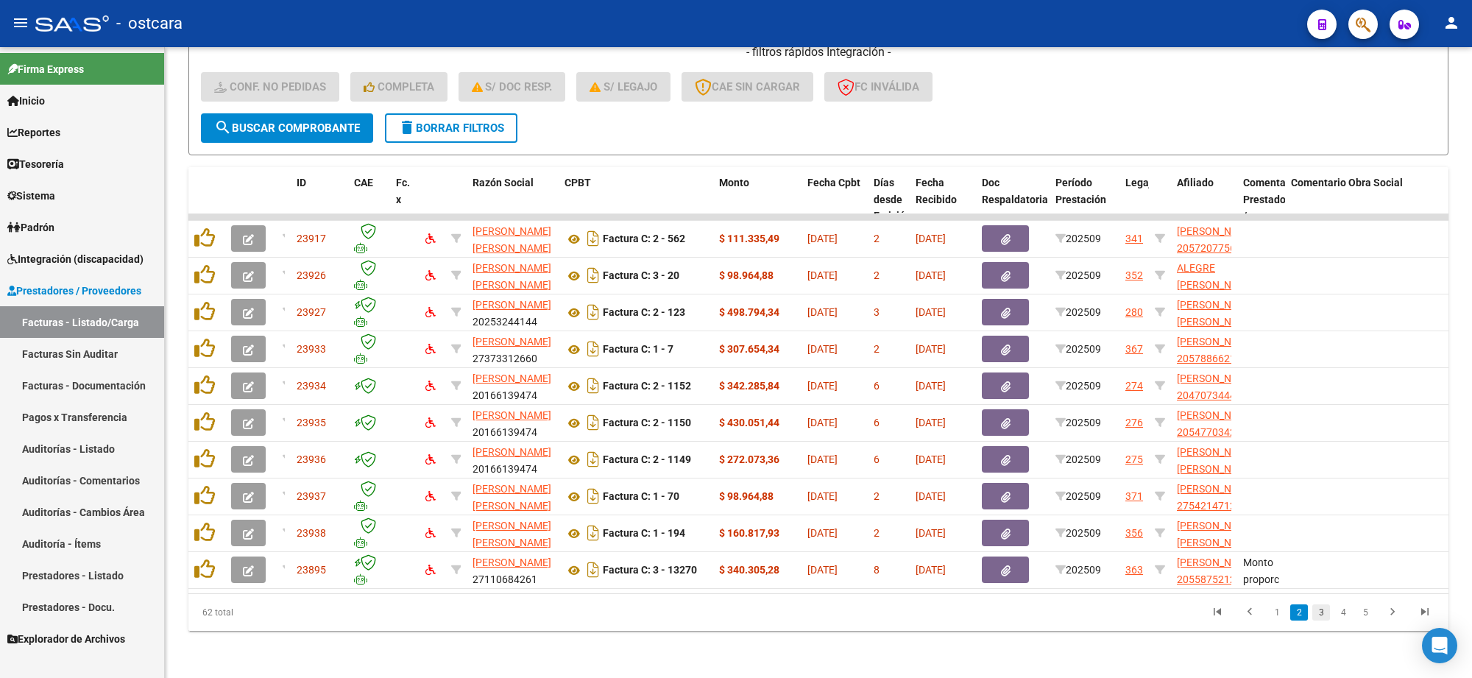
click at [1315, 612] on link "3" at bounding box center [1321, 612] width 18 height 16
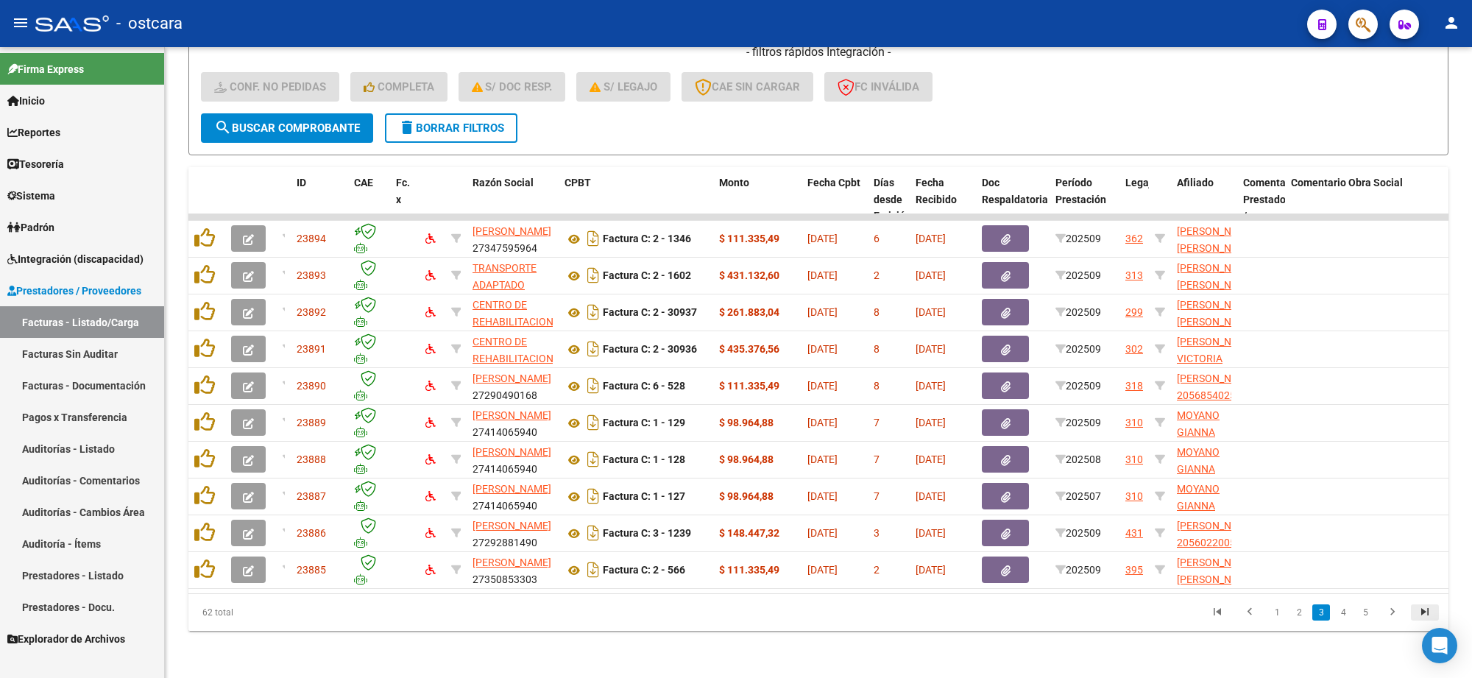
click at [1422, 608] on icon "go to last page" at bounding box center [1424, 614] width 19 height 18
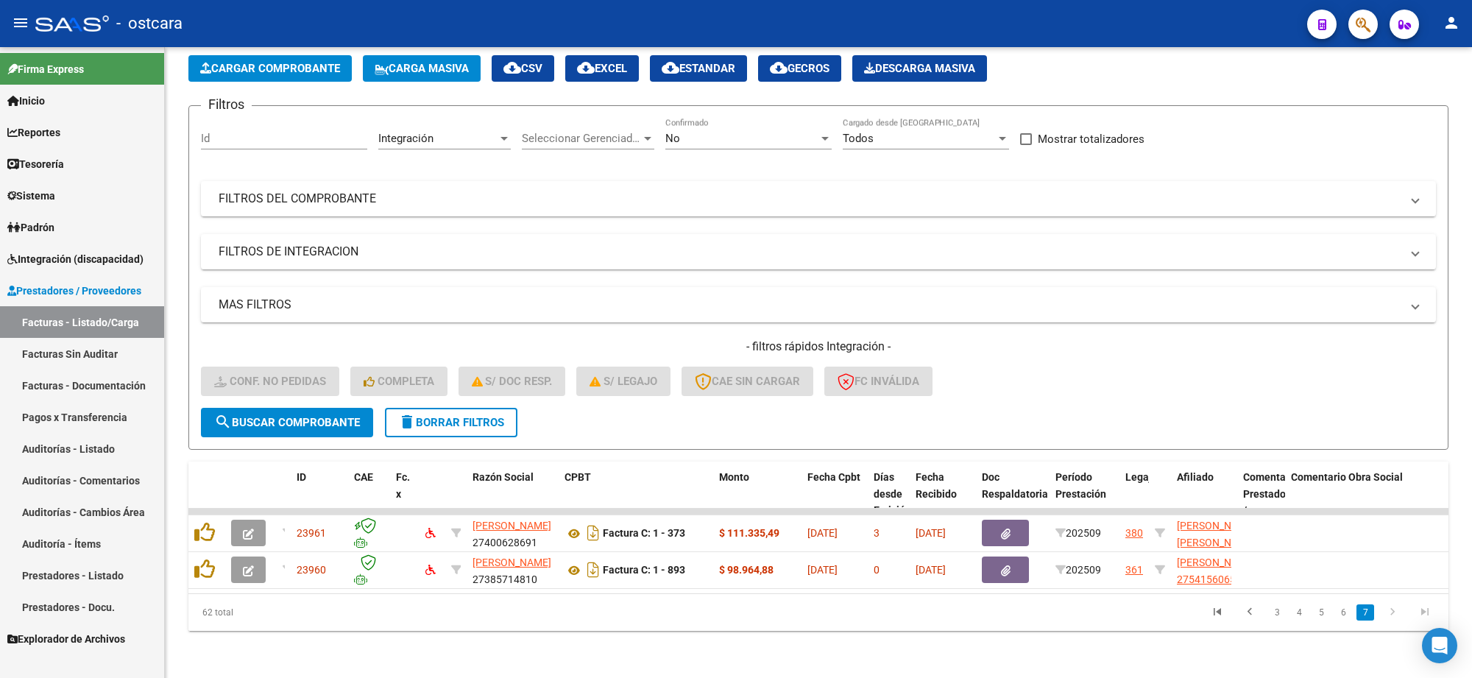
scroll to position [81, 0]
click at [1278, 613] on link "3" at bounding box center [1277, 612] width 18 height 16
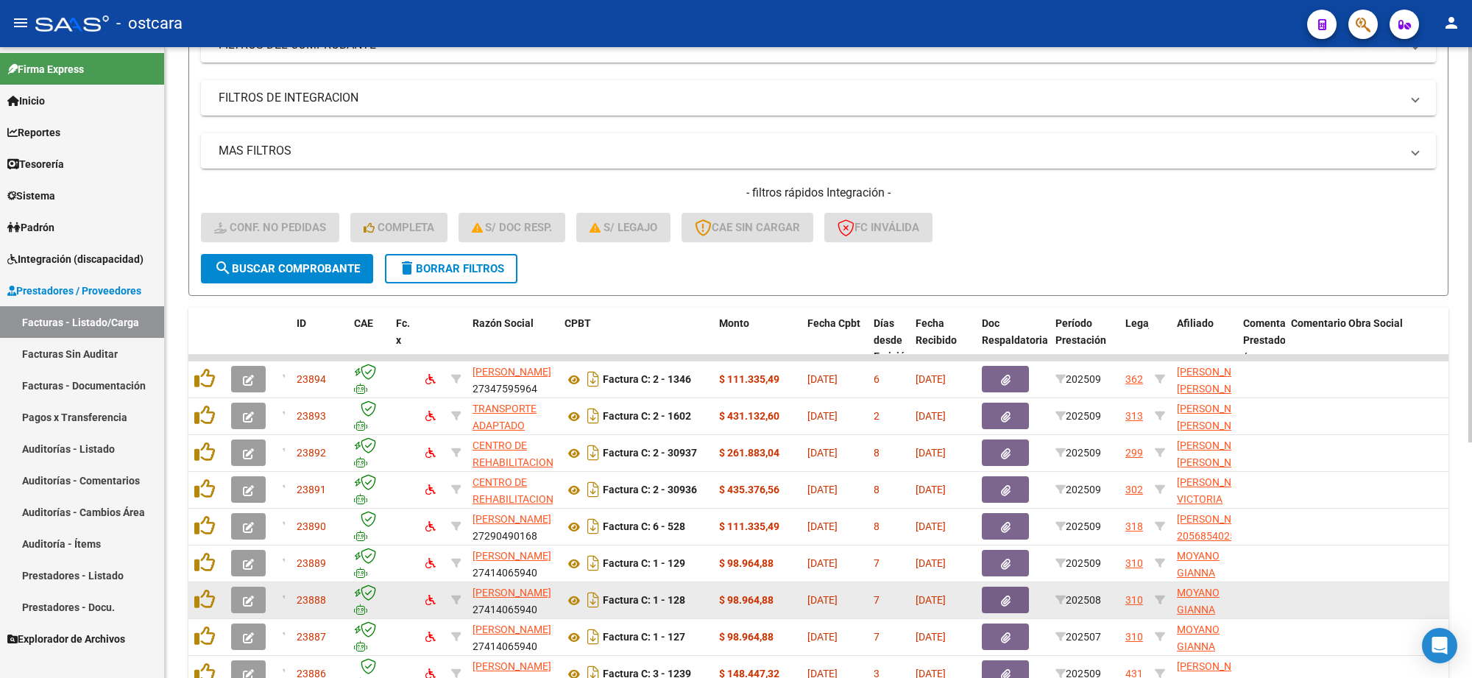
scroll to position [375, 0]
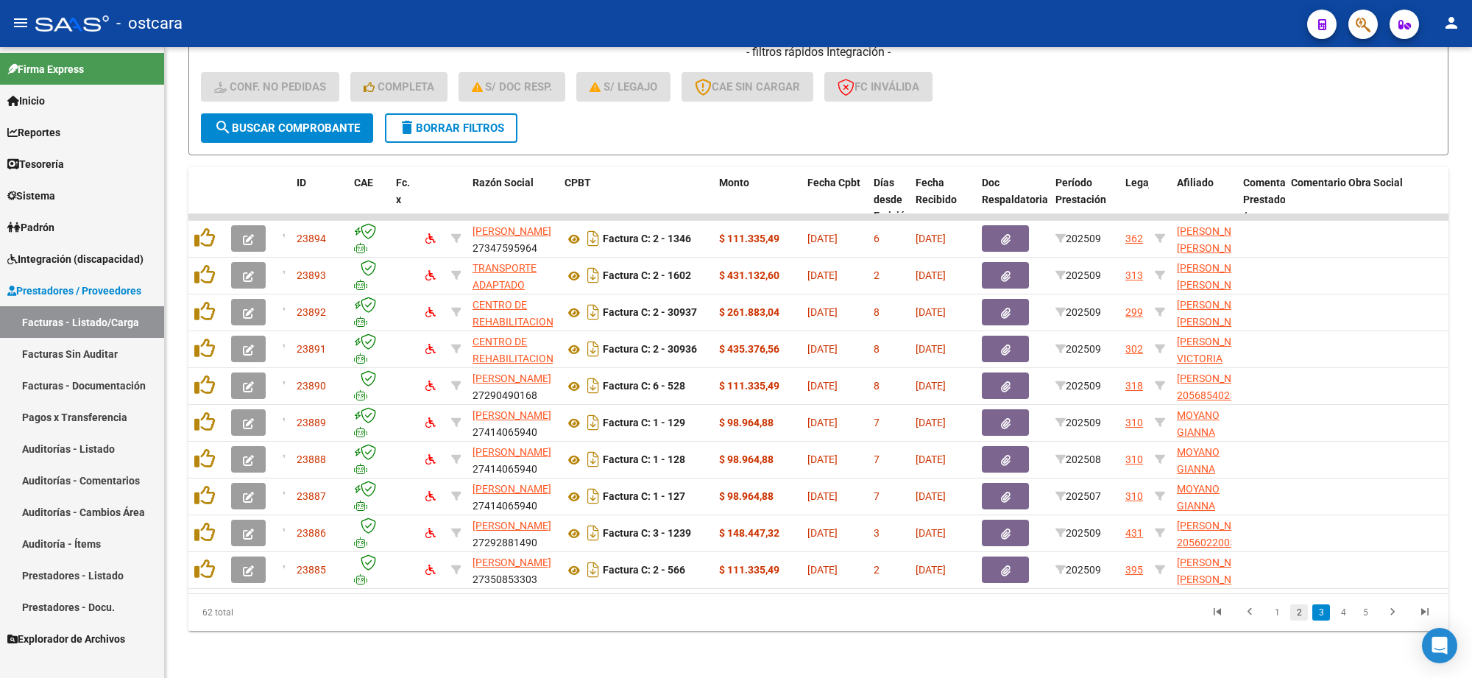
click at [1296, 617] on link "2" at bounding box center [1299, 612] width 18 height 16
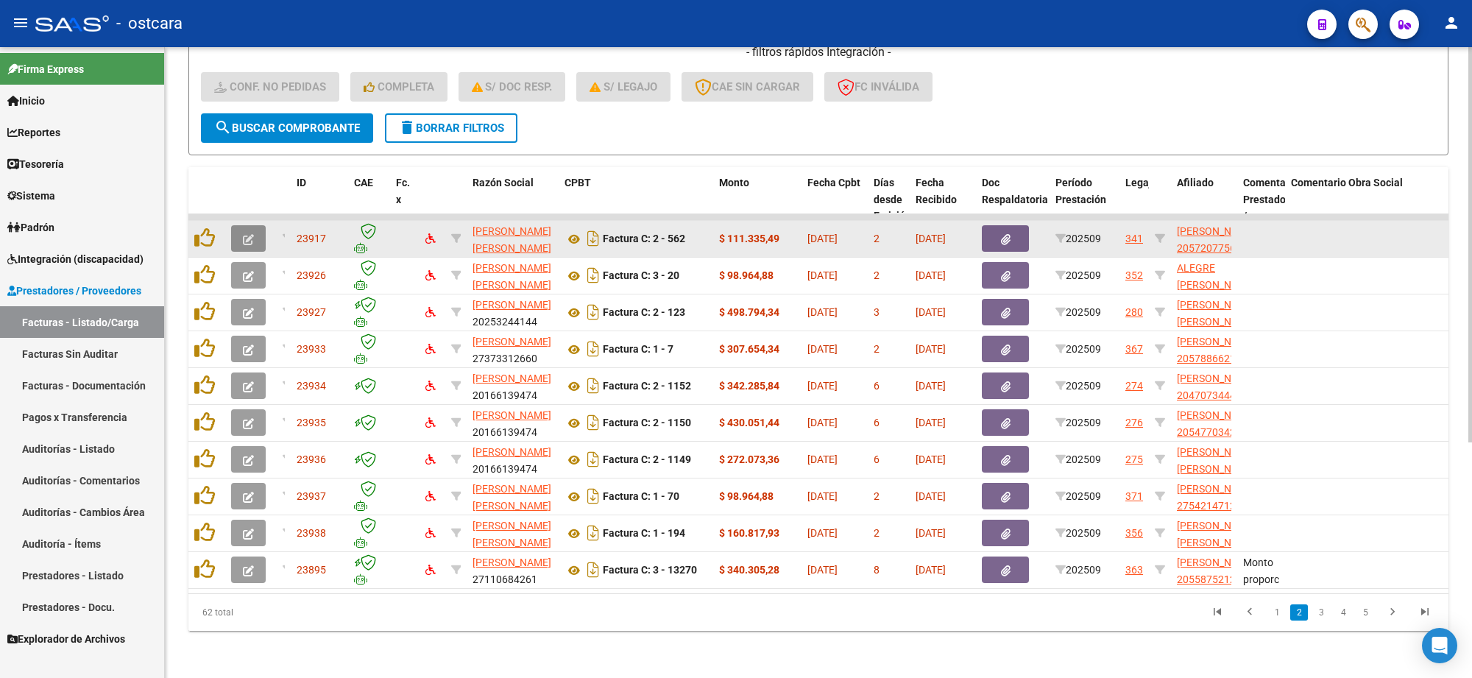
click at [250, 234] on icon "button" at bounding box center [248, 239] width 11 height 11
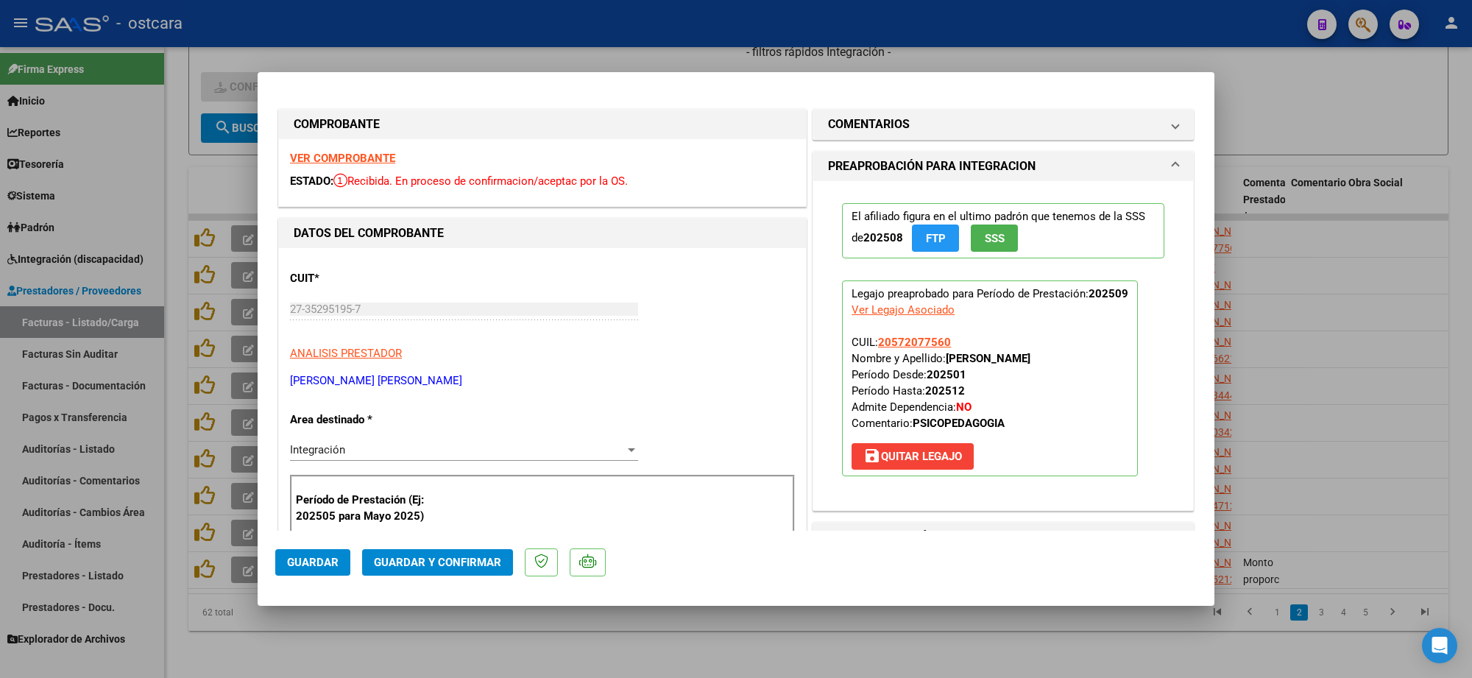
click at [370, 160] on strong "VER COMPROBANTE" at bounding box center [342, 158] width 105 height 13
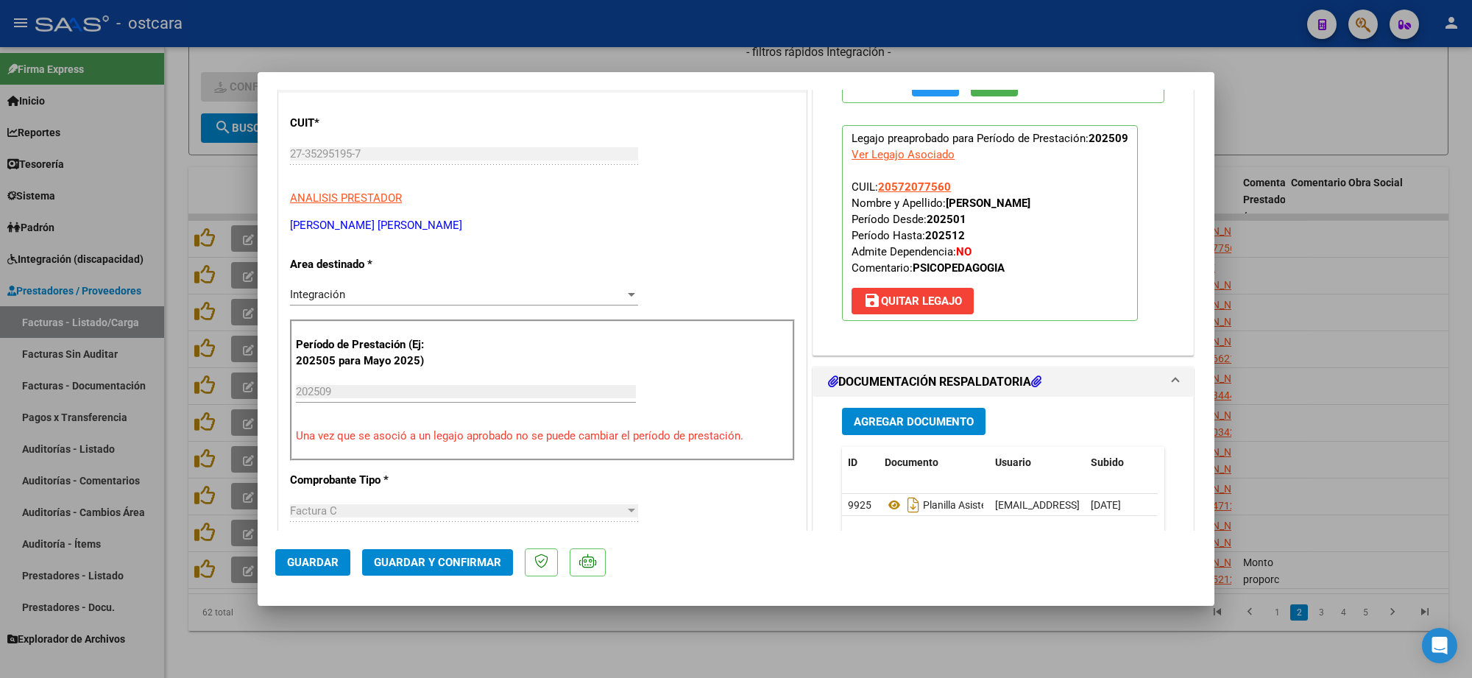
scroll to position [276, 0]
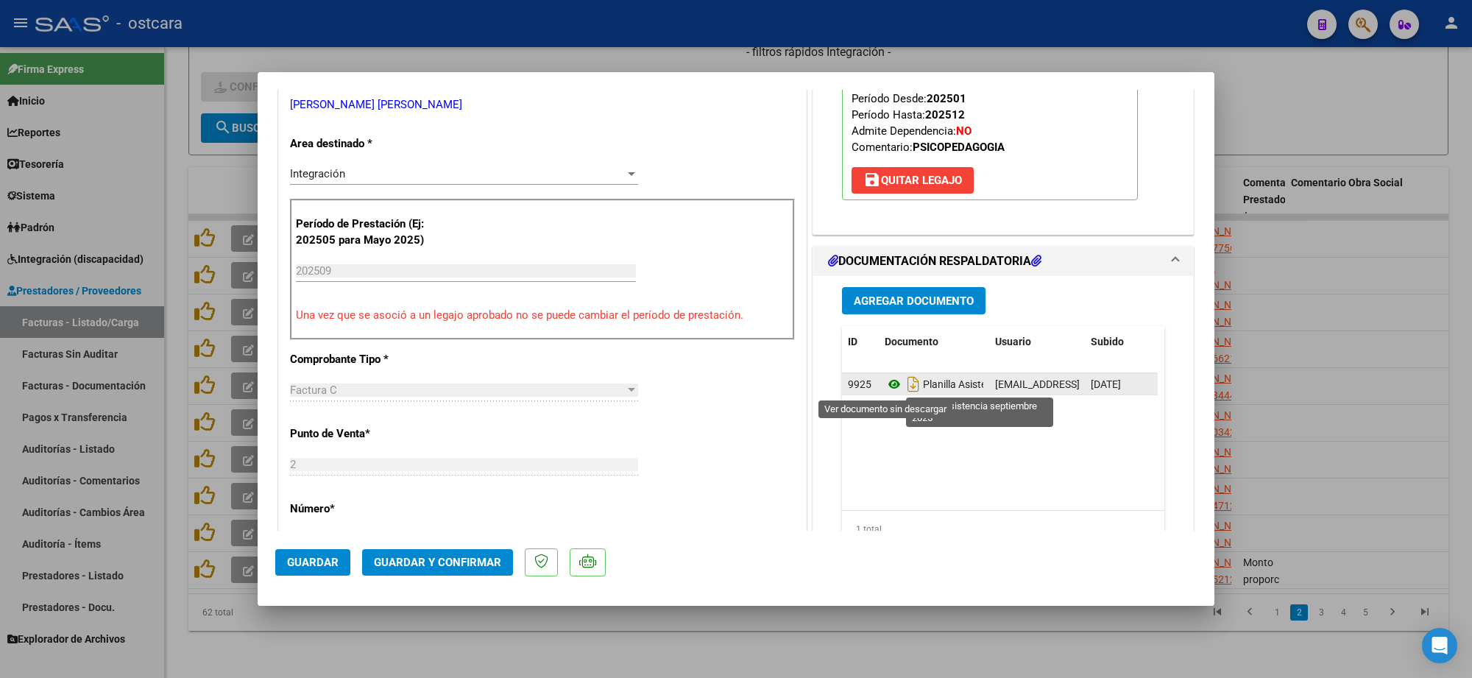
click at [885, 383] on icon at bounding box center [894, 384] width 19 height 18
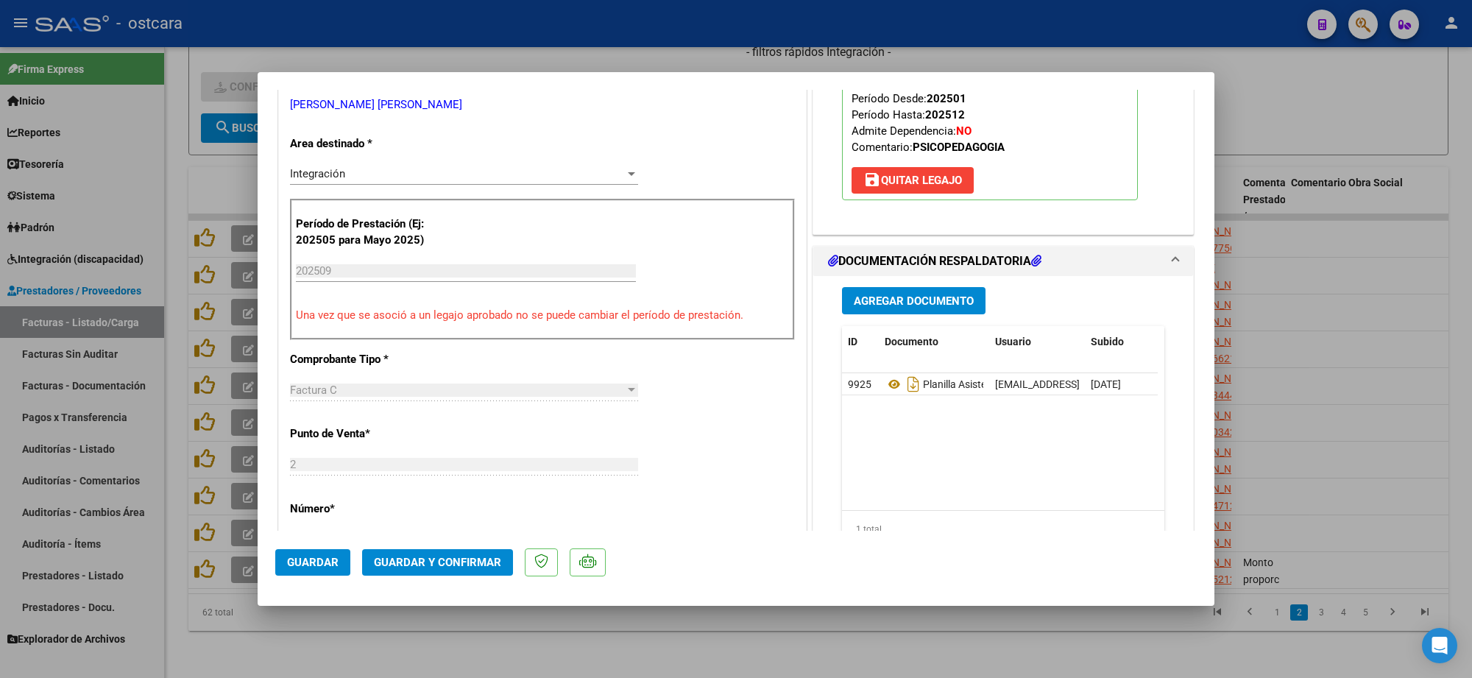
click at [447, 561] on span "Guardar y Confirmar" at bounding box center [437, 562] width 127 height 13
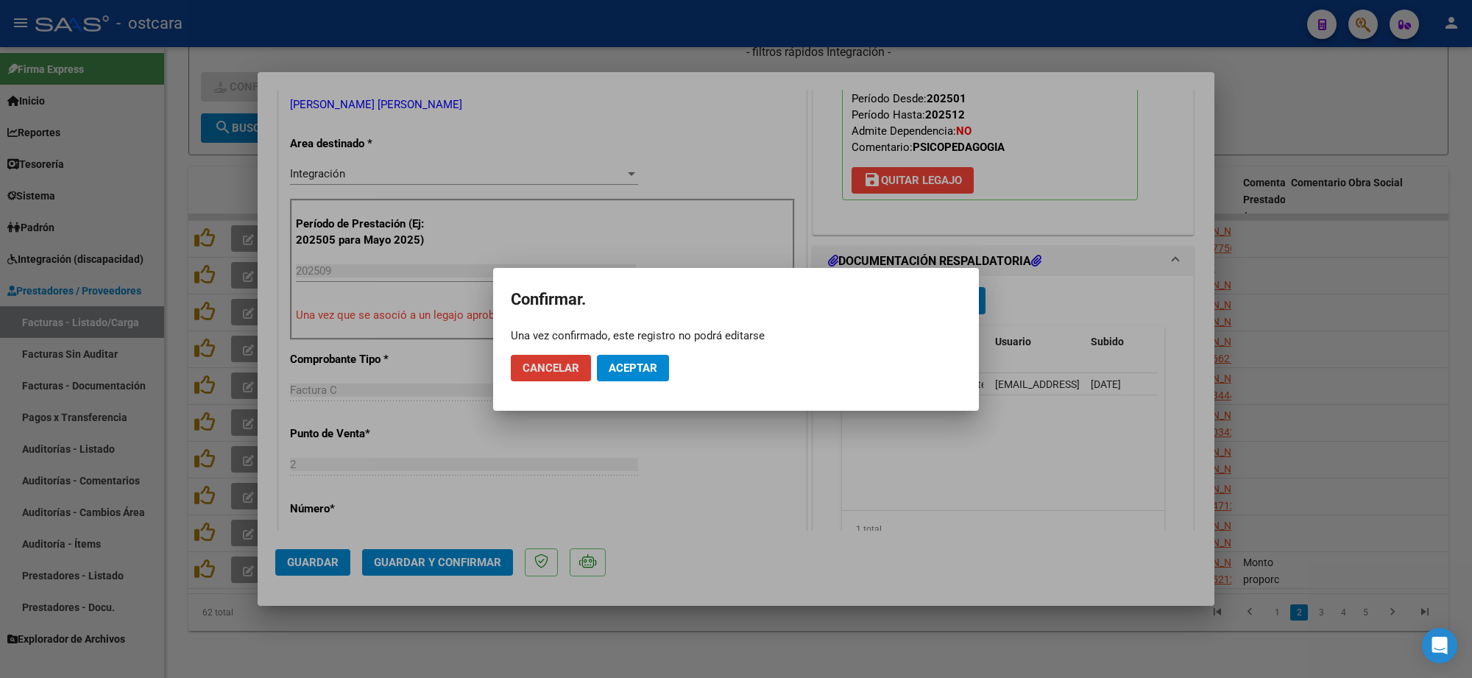
click at [635, 372] on span "Aceptar" at bounding box center [633, 367] width 49 height 13
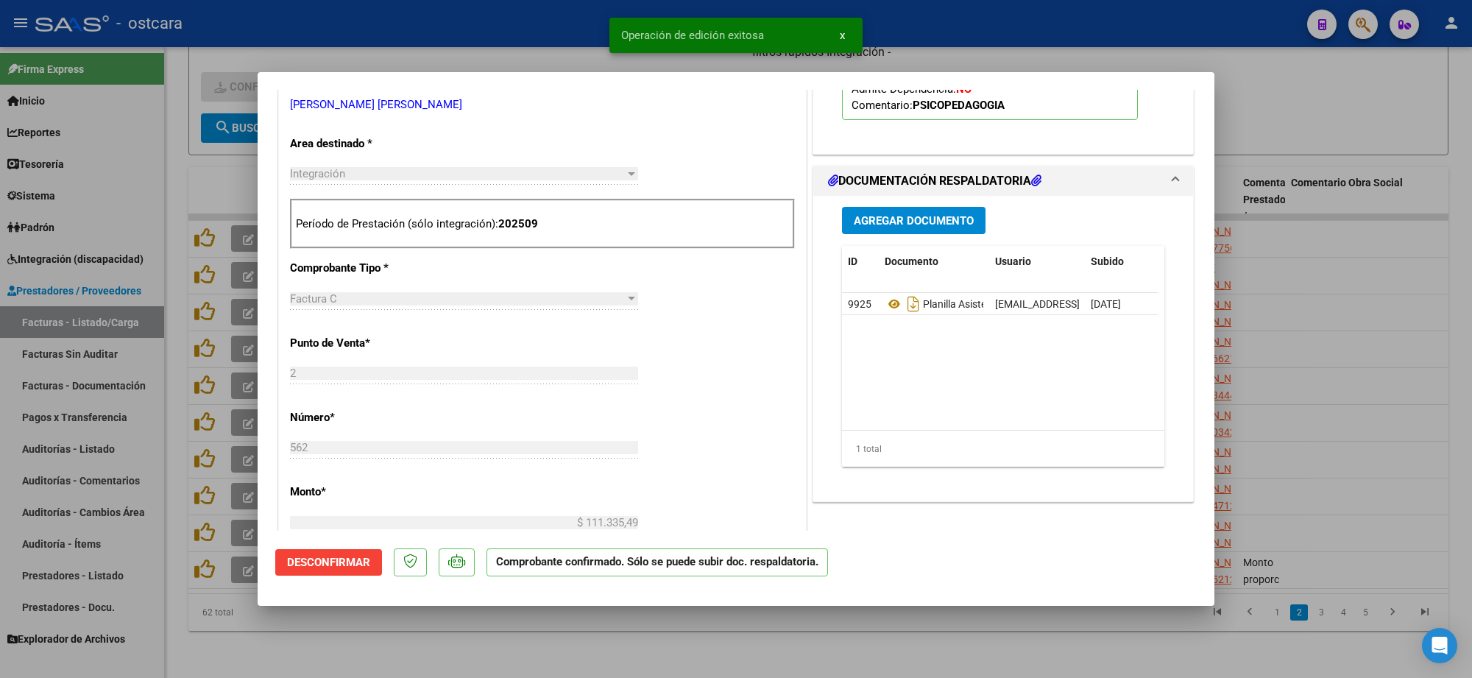
click at [1369, 241] on div at bounding box center [736, 339] width 1472 height 678
type input "$ 0,00"
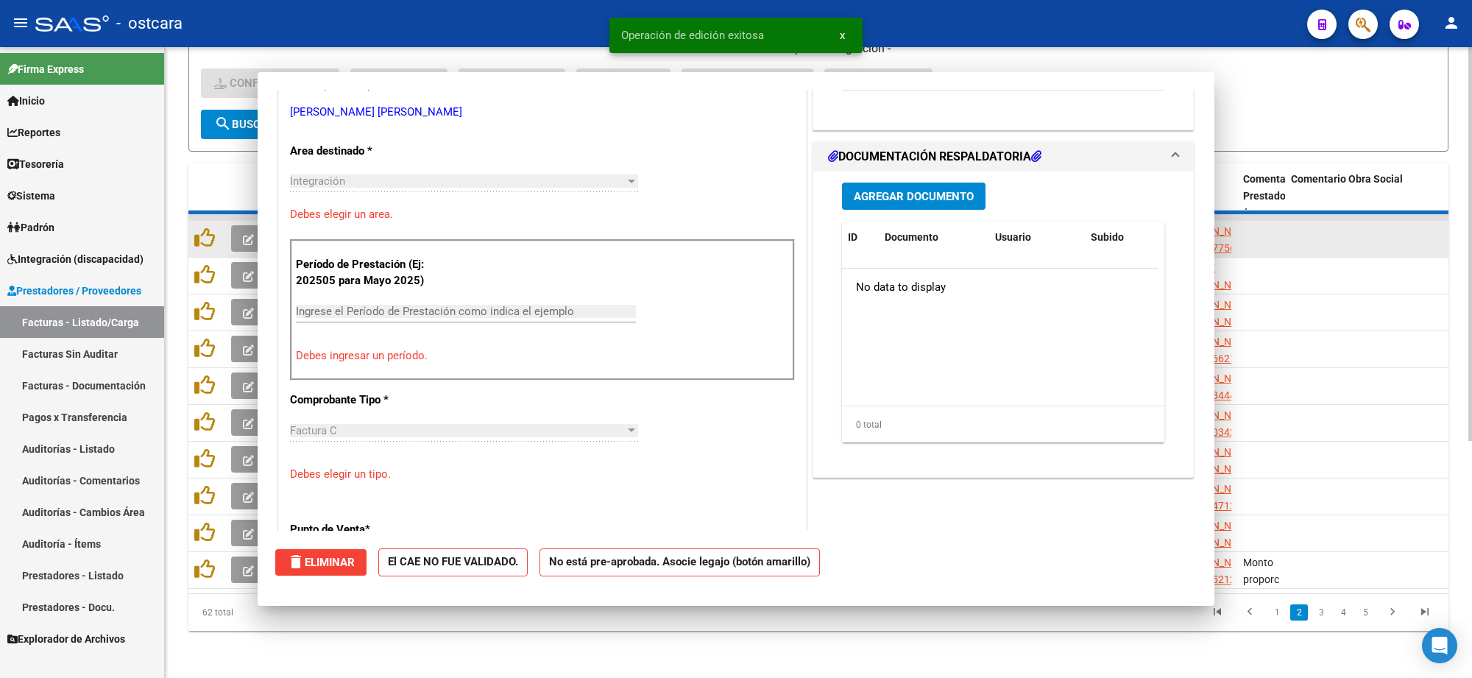
scroll to position [283, 0]
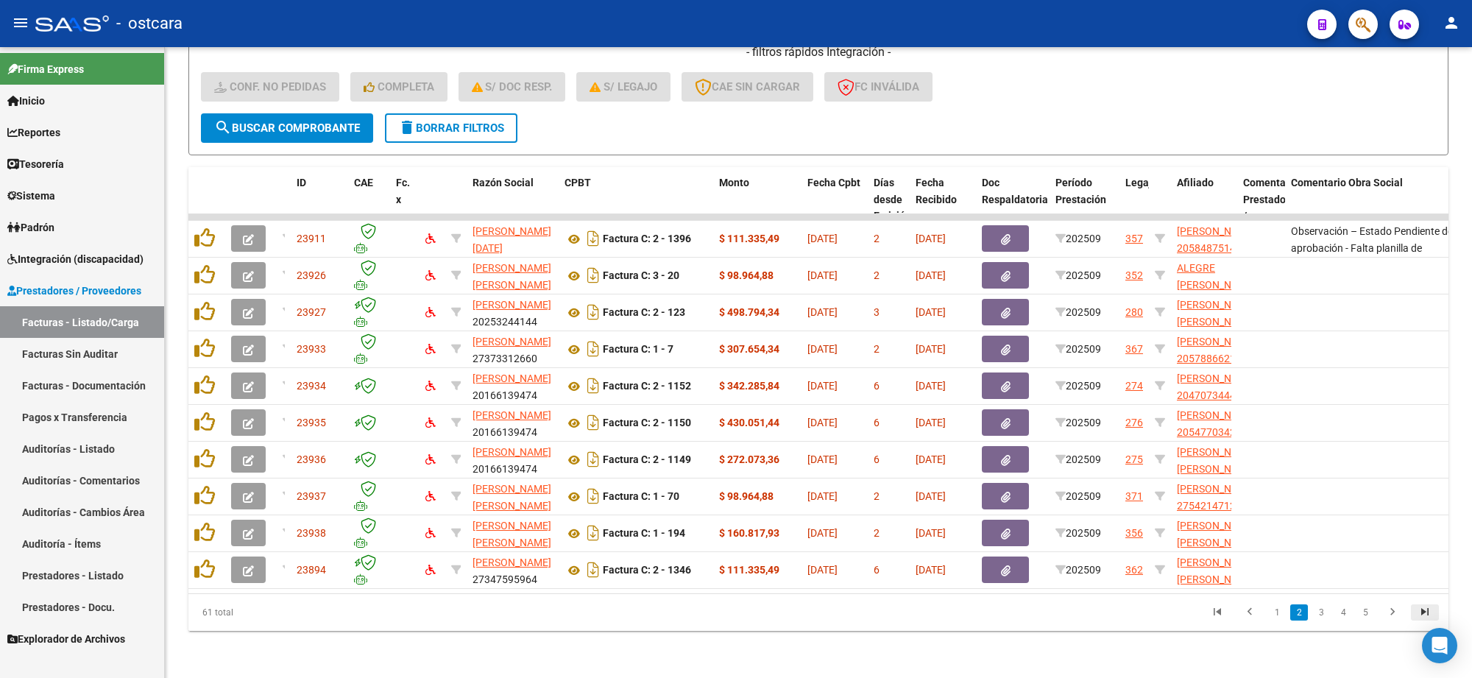
click at [1428, 613] on icon "go to last page" at bounding box center [1424, 614] width 19 height 18
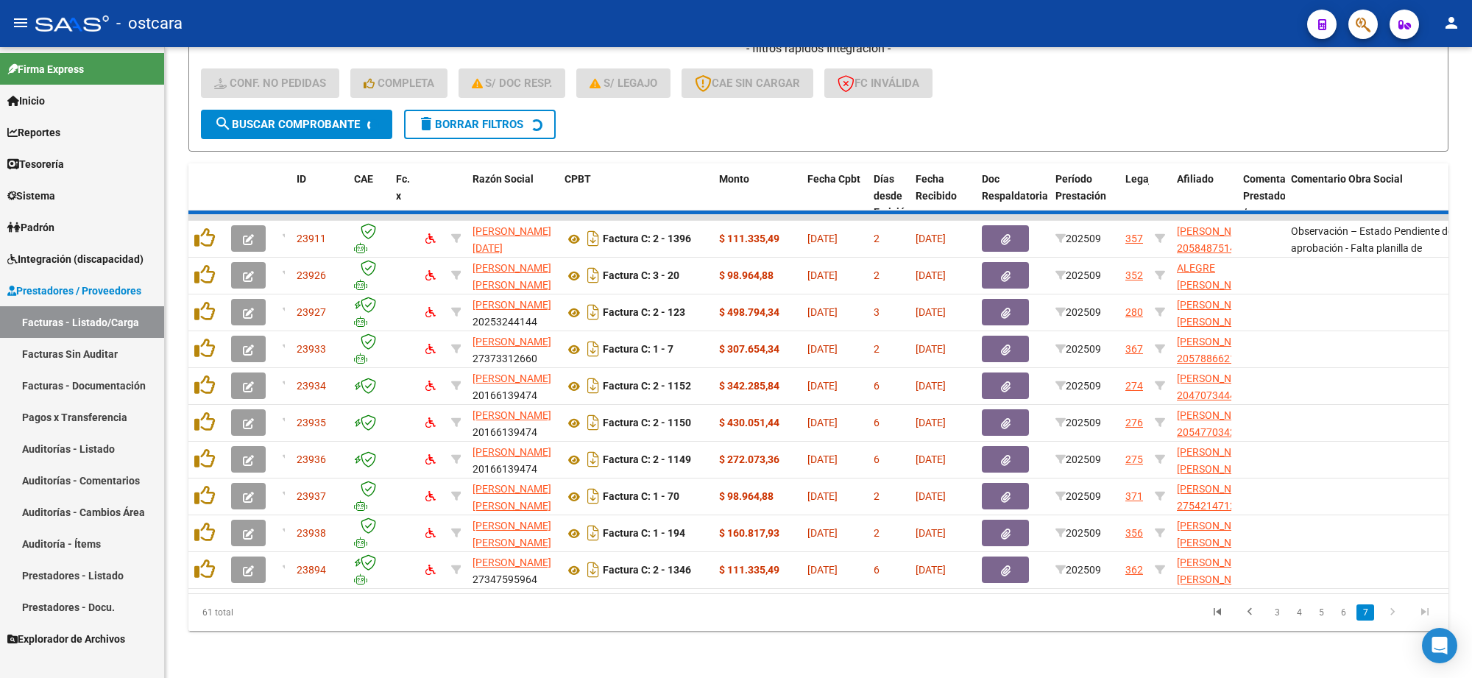
scroll to position [44, 0]
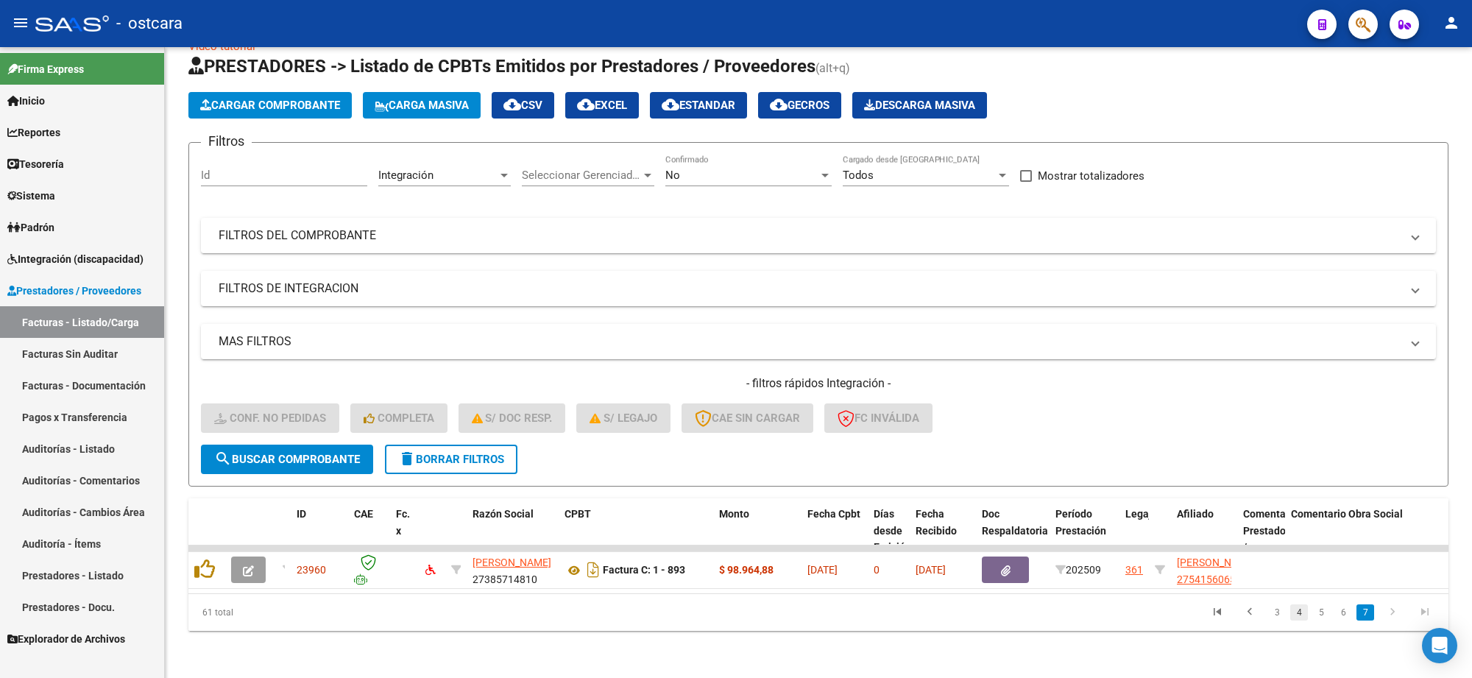
click at [1299, 612] on link "4" at bounding box center [1299, 612] width 18 height 16
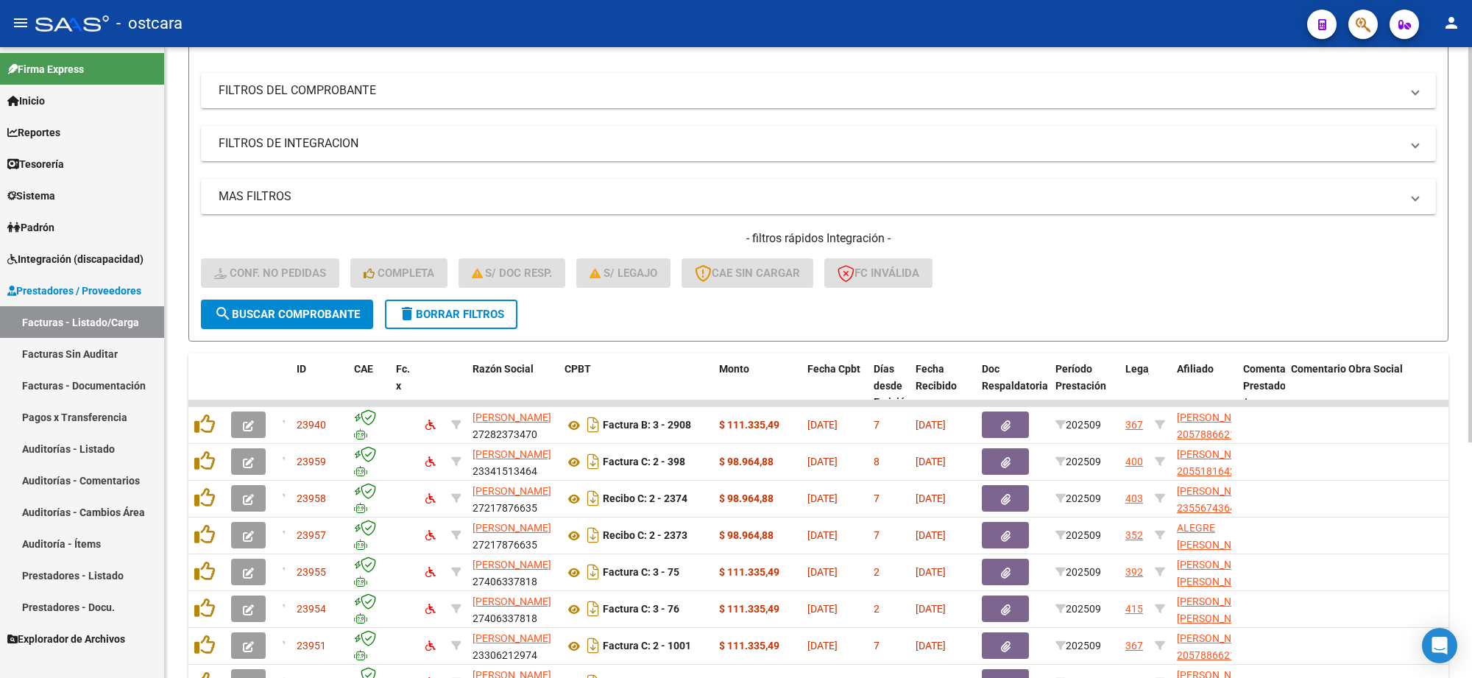
scroll to position [375, 0]
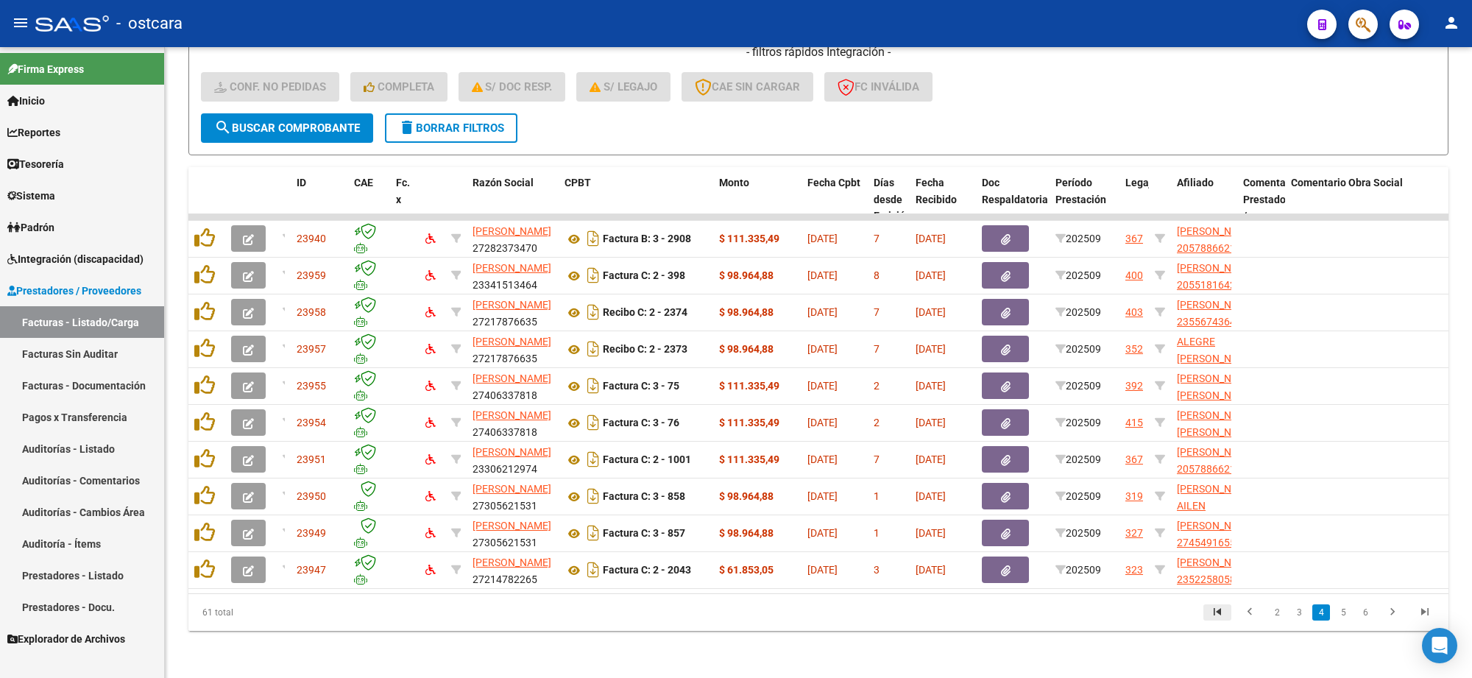
click at [1220, 613] on icon "go to first page" at bounding box center [1217, 614] width 19 height 18
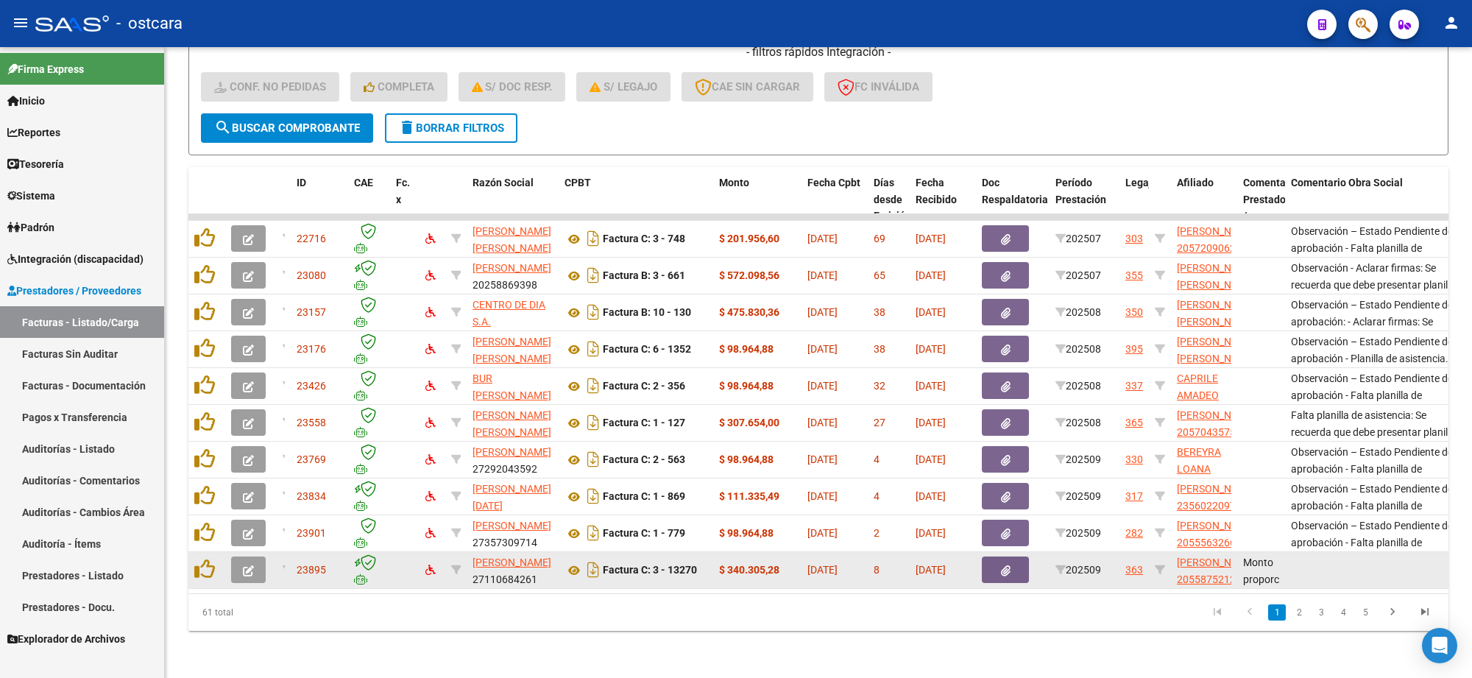
click at [256, 556] on button "button" at bounding box center [248, 569] width 35 height 26
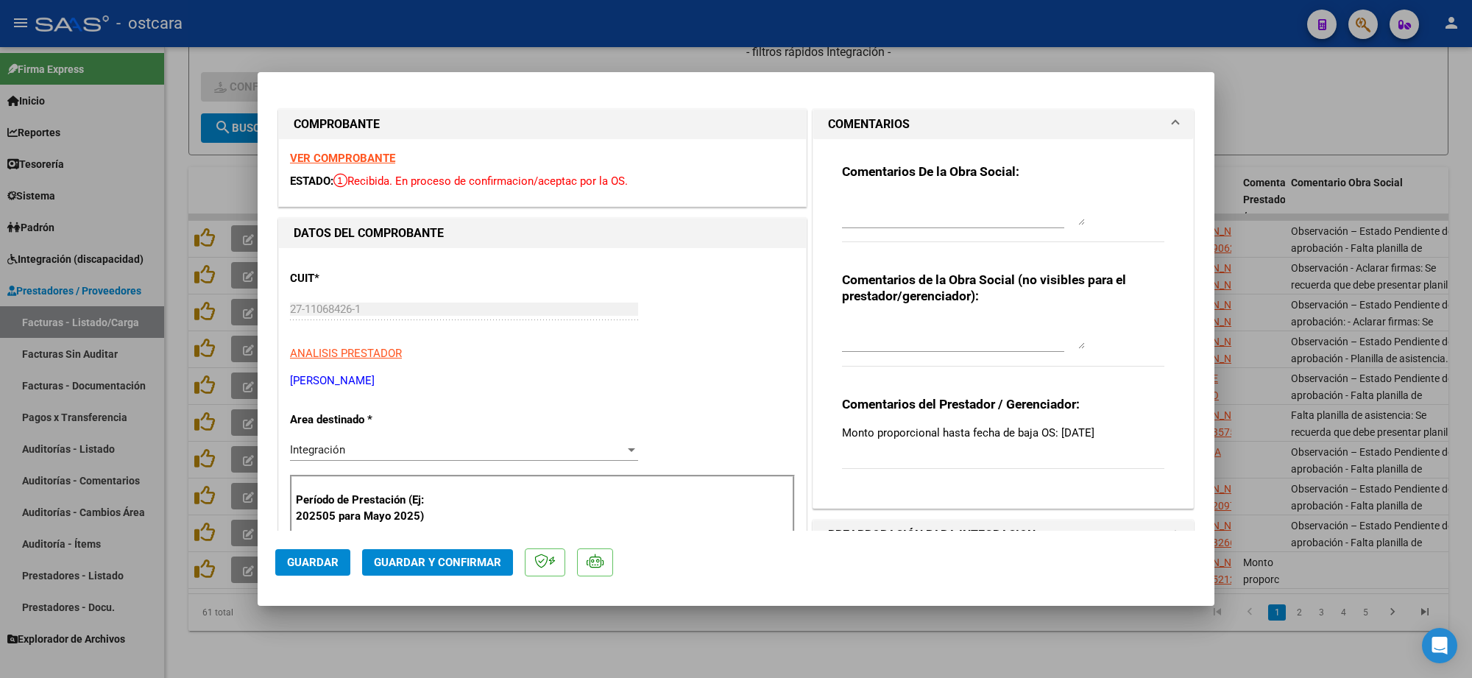
click at [377, 155] on strong "VER COMPROBANTE" at bounding box center [342, 158] width 105 height 13
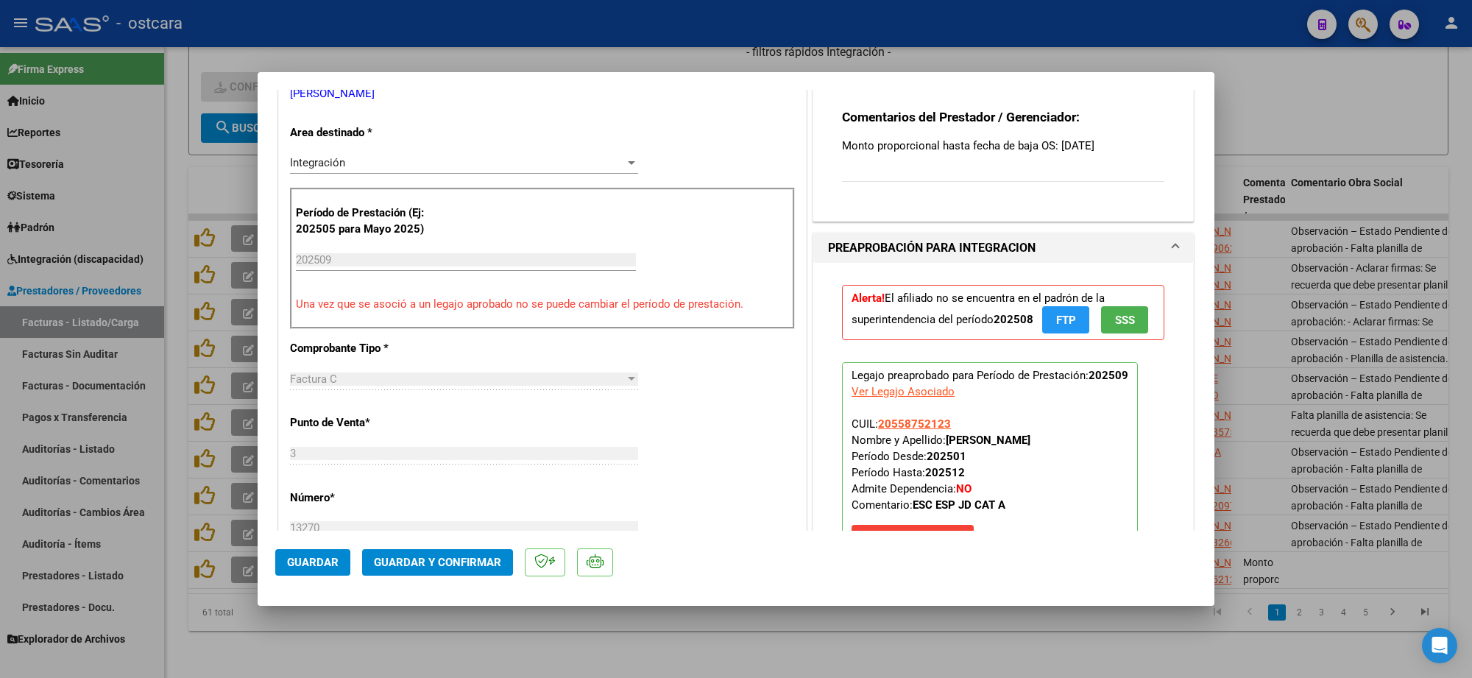
scroll to position [644, 0]
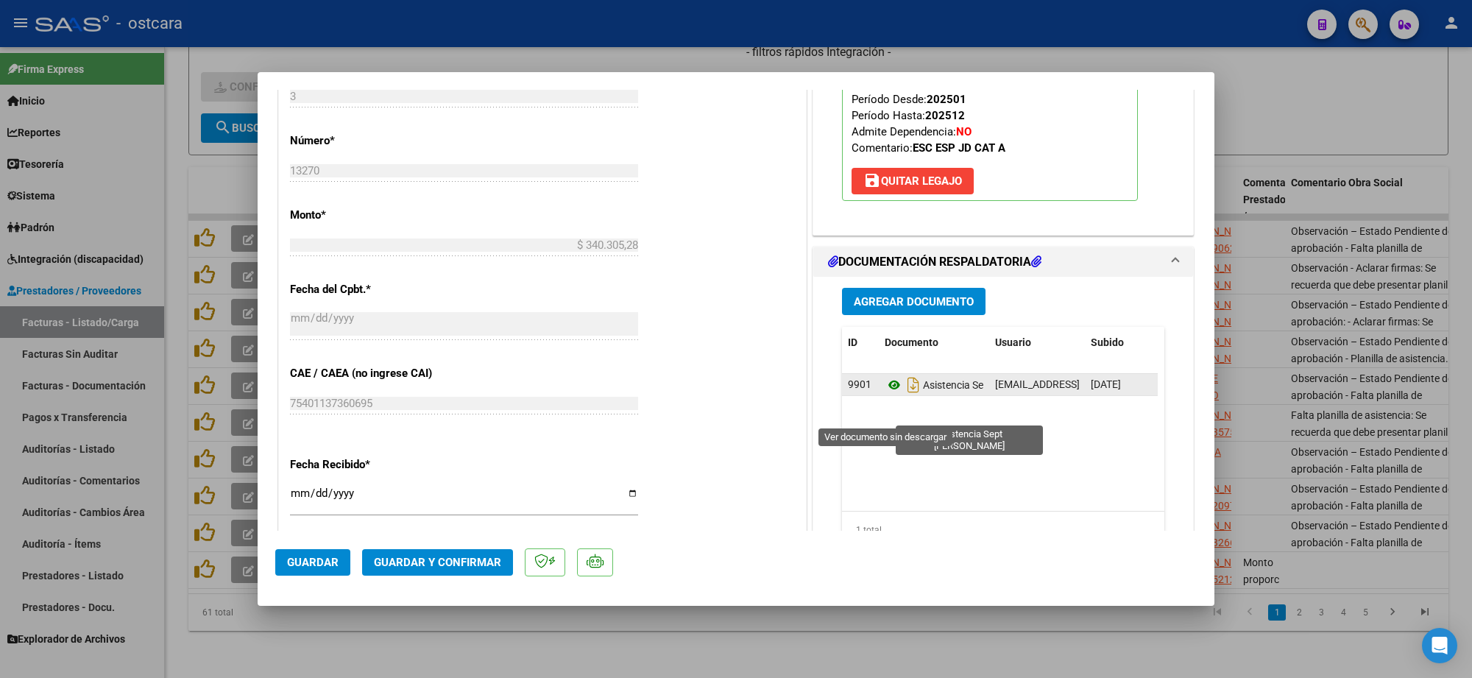
click at [885, 394] on icon at bounding box center [894, 385] width 19 height 18
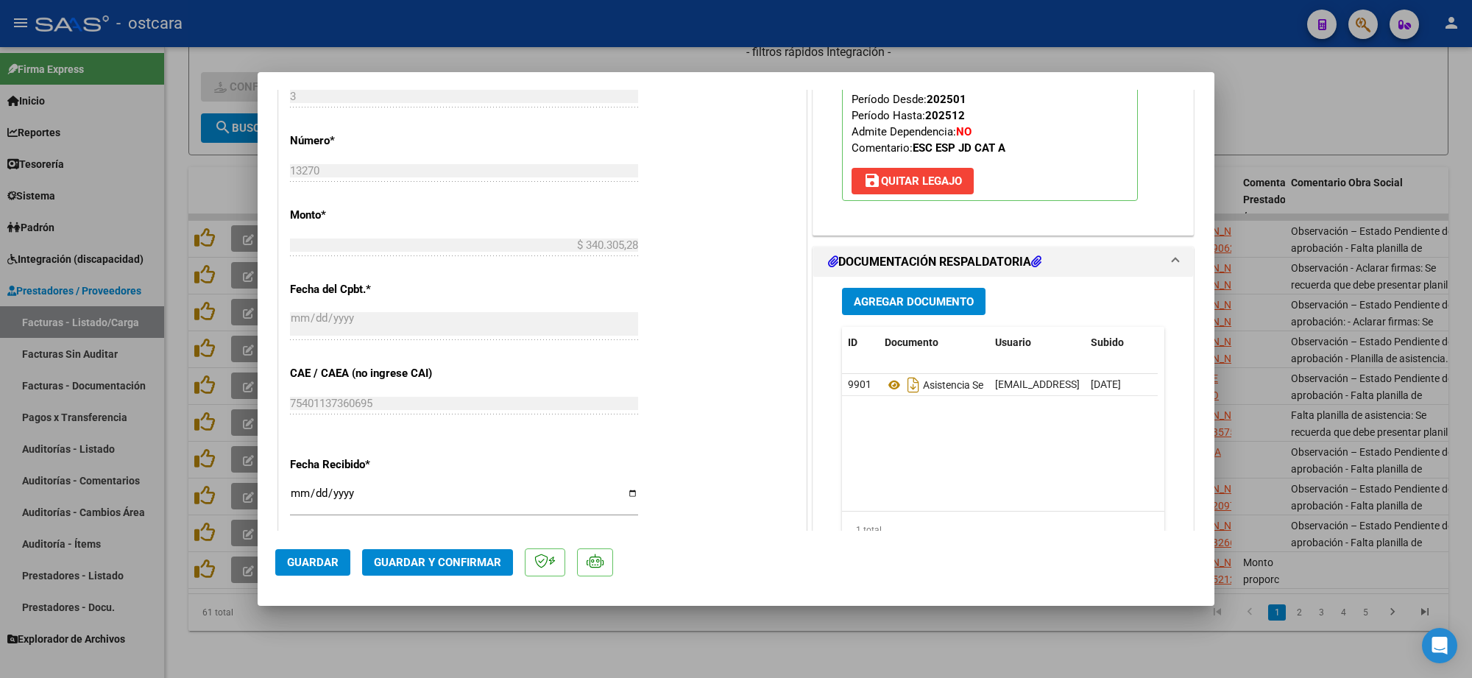
click at [451, 560] on span "Guardar y Confirmar" at bounding box center [437, 562] width 127 height 13
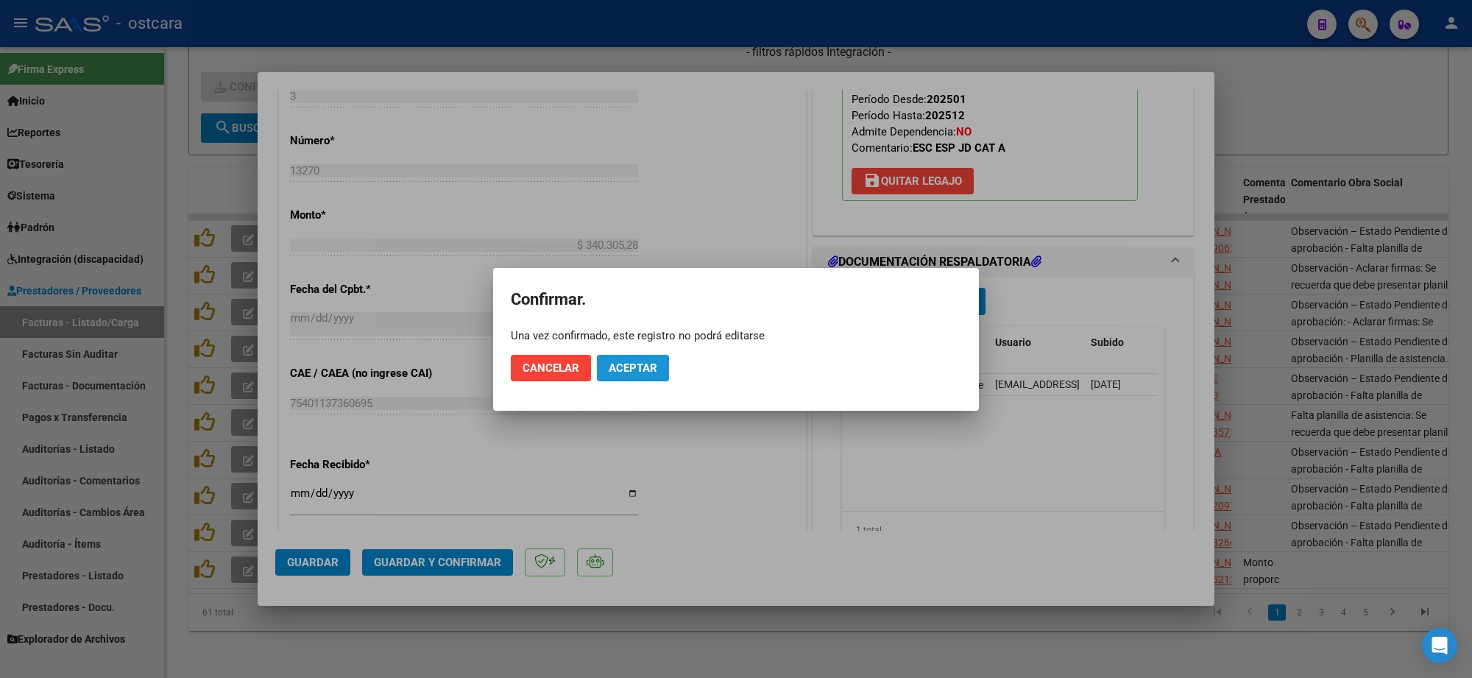
click at [644, 358] on button "Aceptar" at bounding box center [633, 368] width 72 height 26
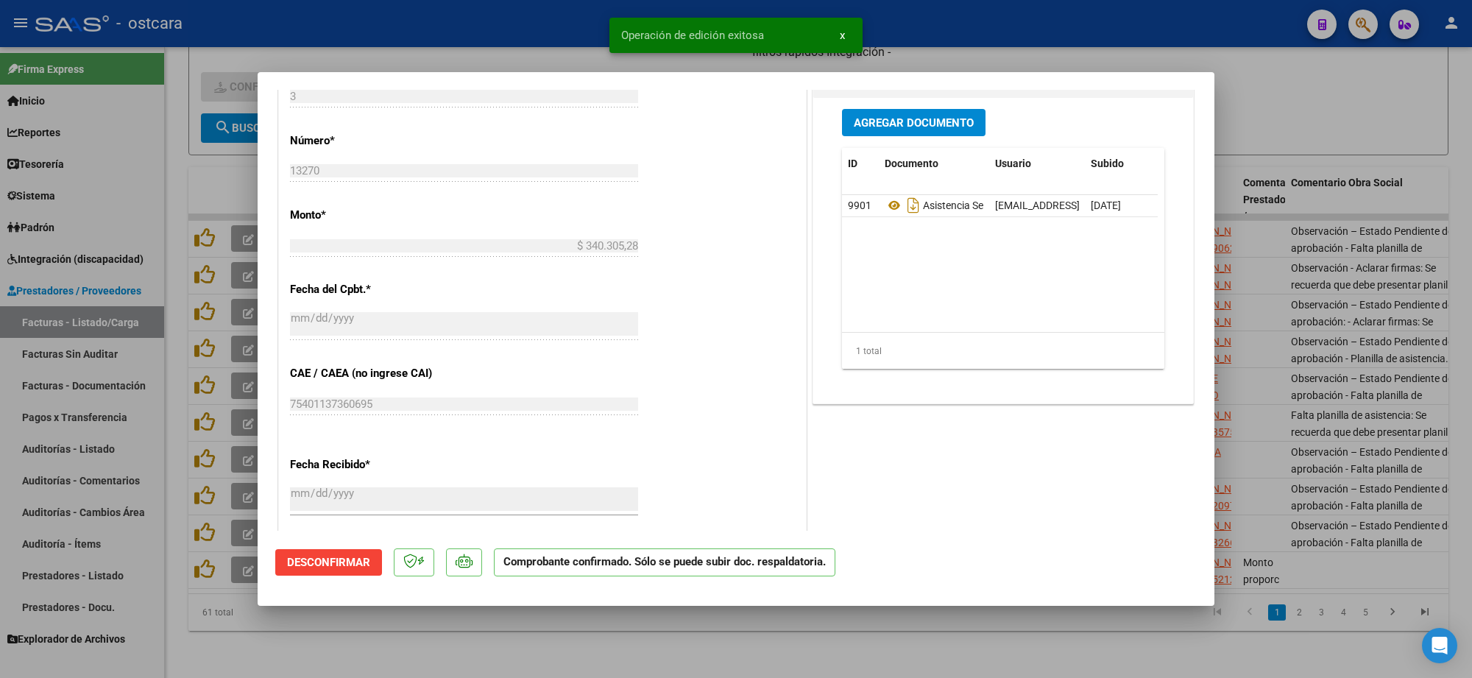
click at [1336, 333] on div at bounding box center [736, 339] width 1472 height 678
type input "$ 0,00"
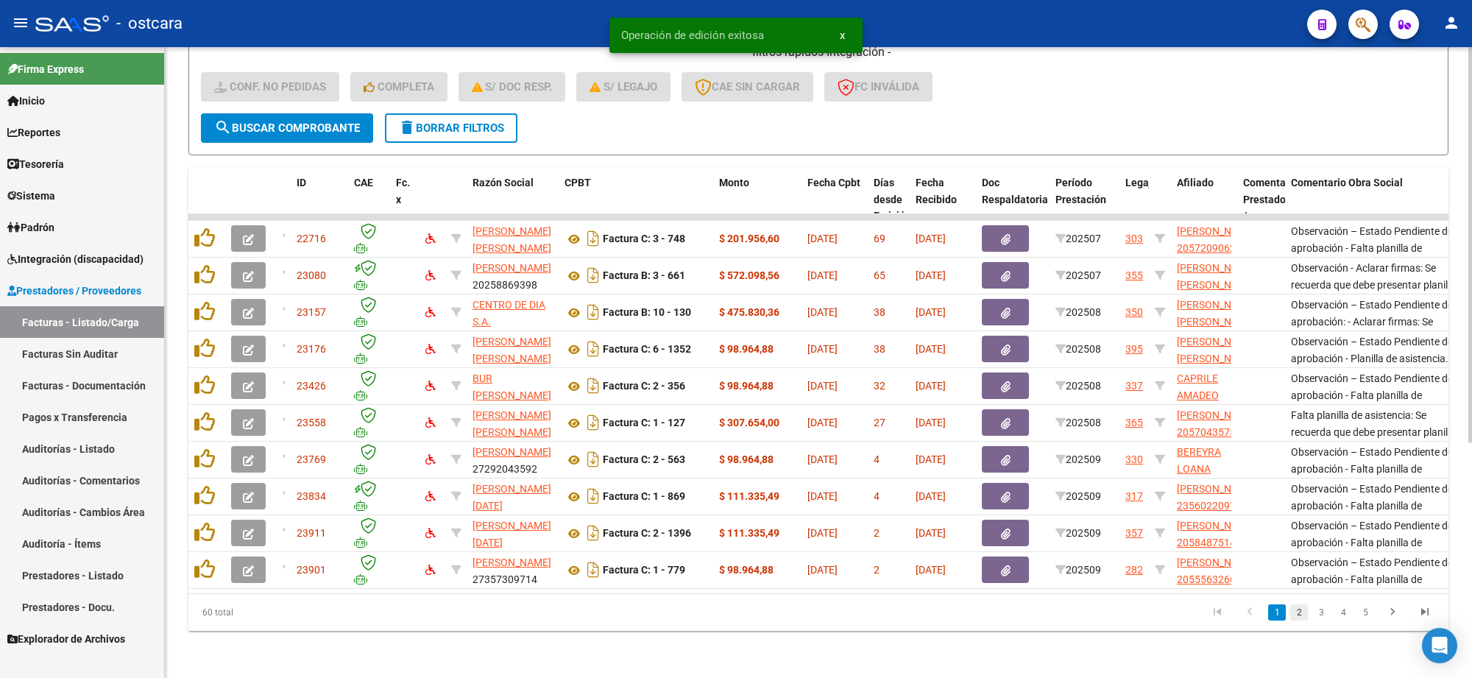
click at [1300, 611] on link "2" at bounding box center [1299, 612] width 18 height 16
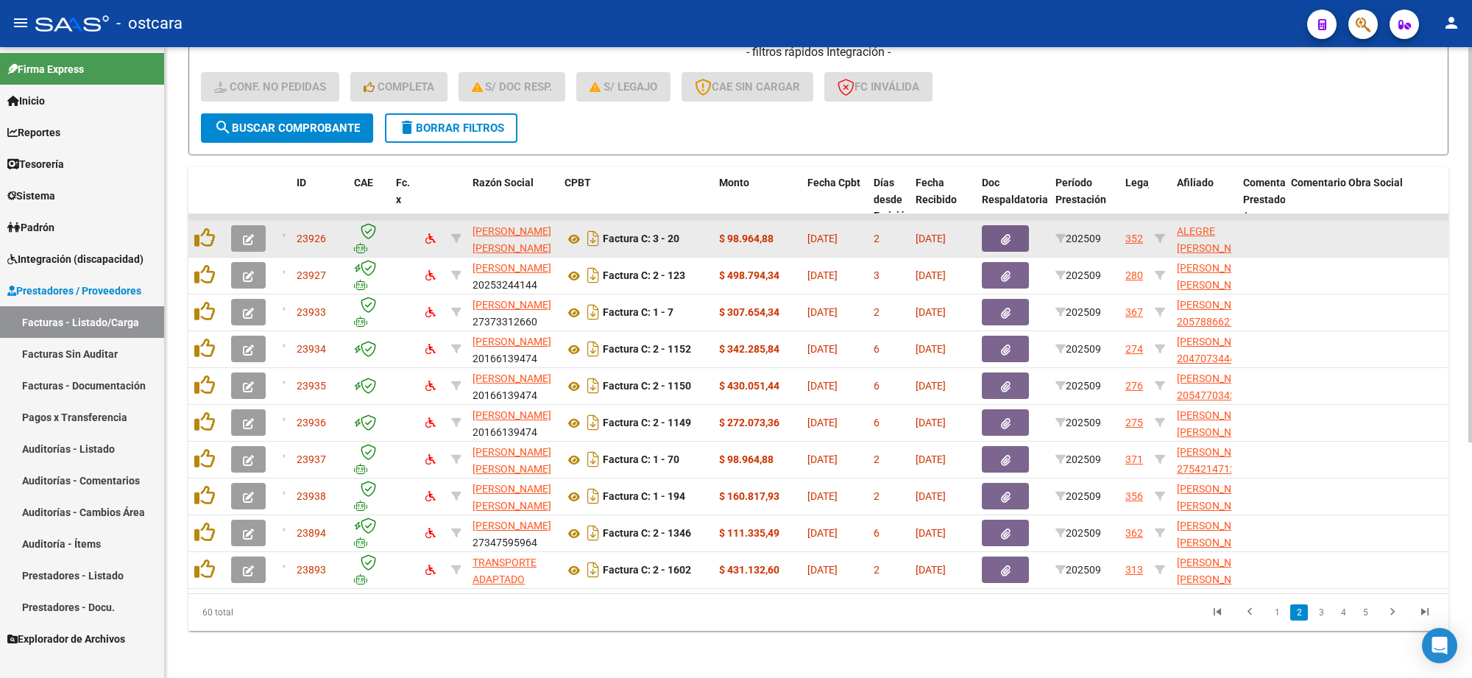
click at [255, 225] on button "button" at bounding box center [248, 238] width 35 height 26
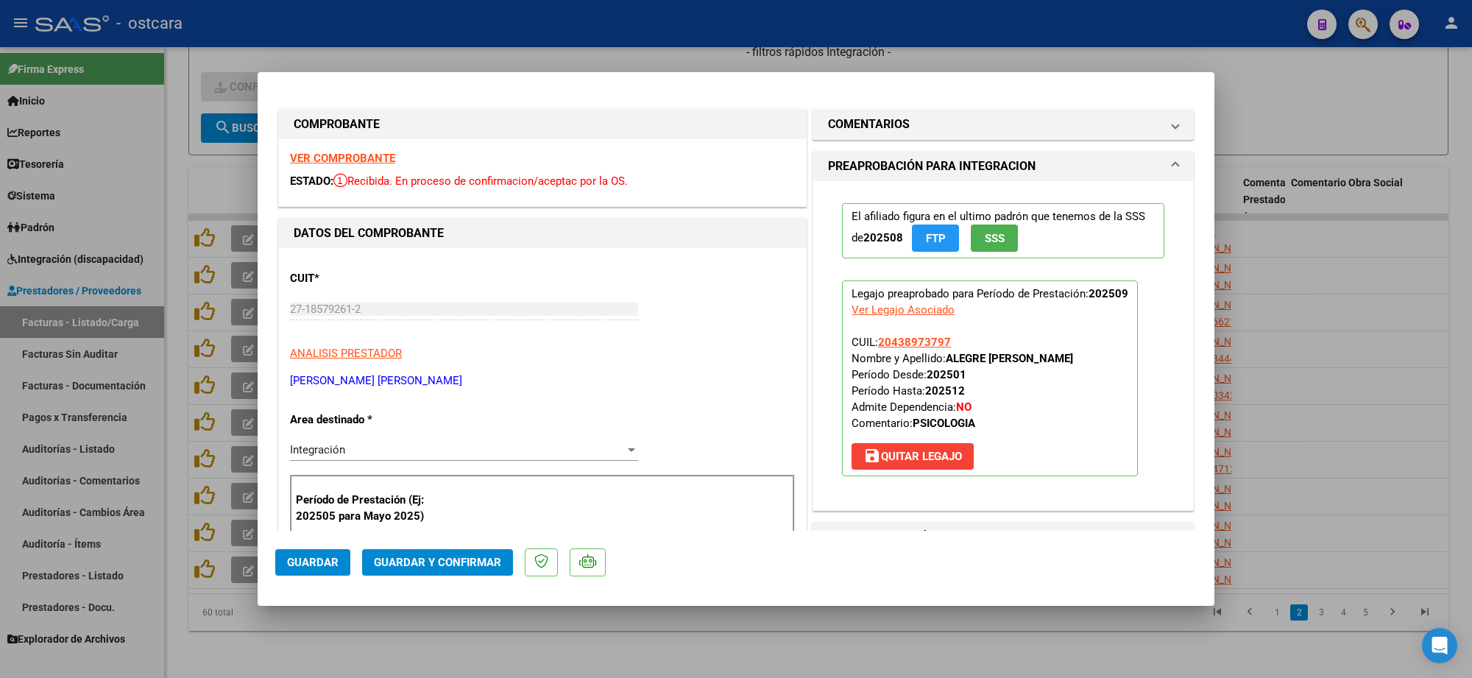
click at [354, 155] on strong "VER COMPROBANTE" at bounding box center [342, 158] width 105 height 13
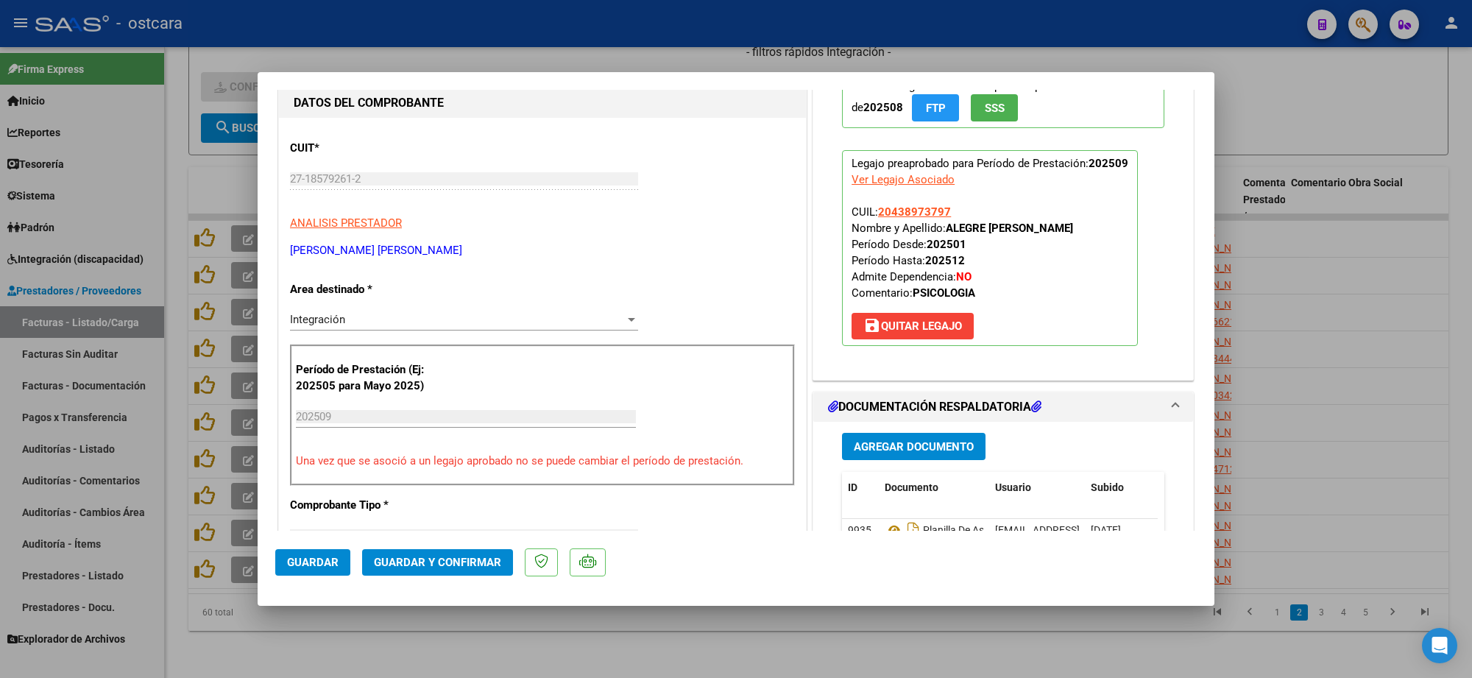
scroll to position [368, 0]
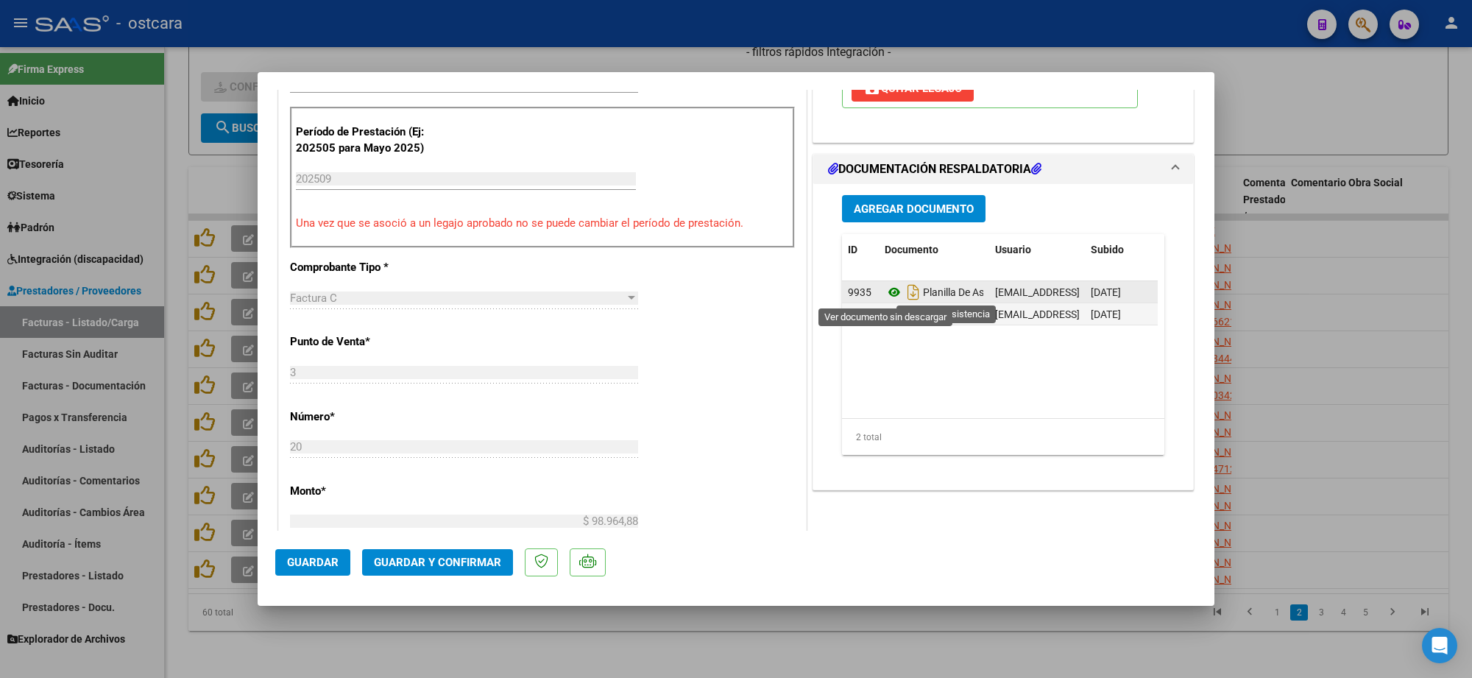
click at [885, 289] on icon at bounding box center [894, 292] width 19 height 18
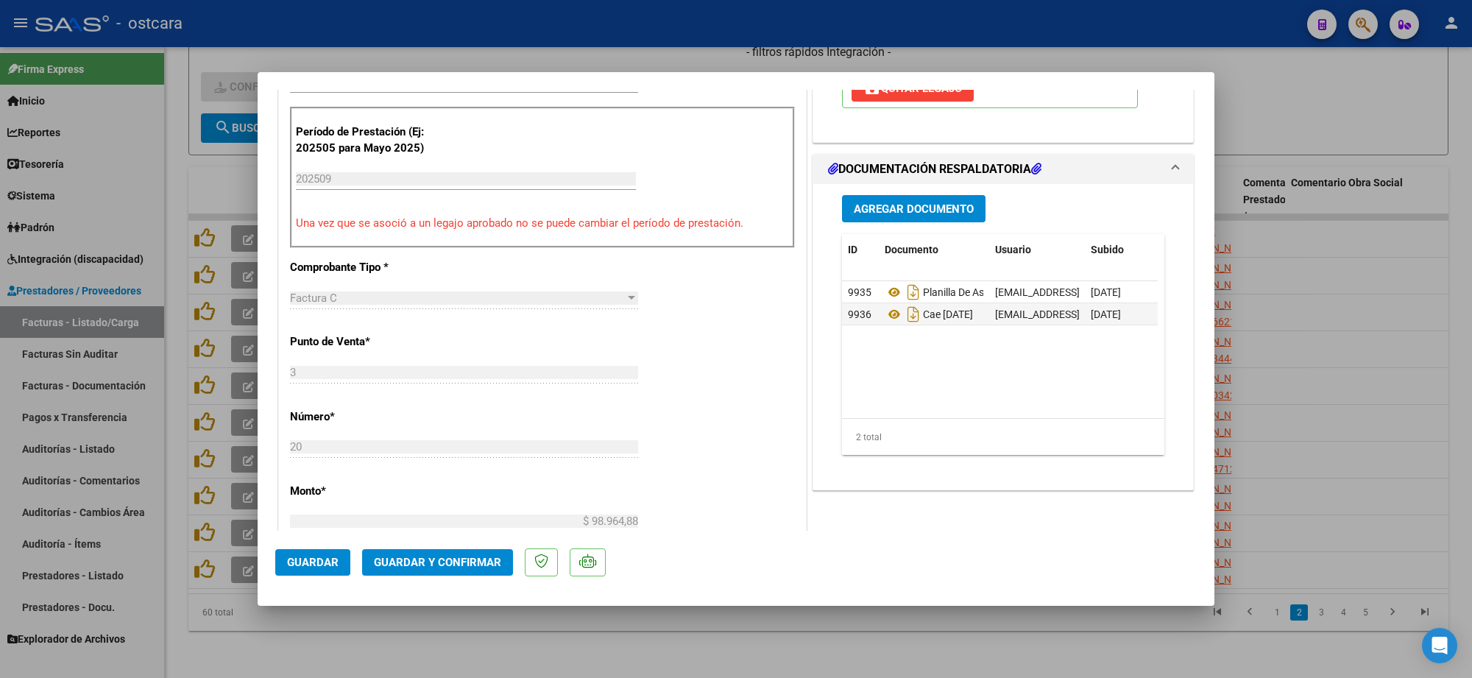
click at [482, 567] on span "Guardar y Confirmar" at bounding box center [437, 562] width 127 height 13
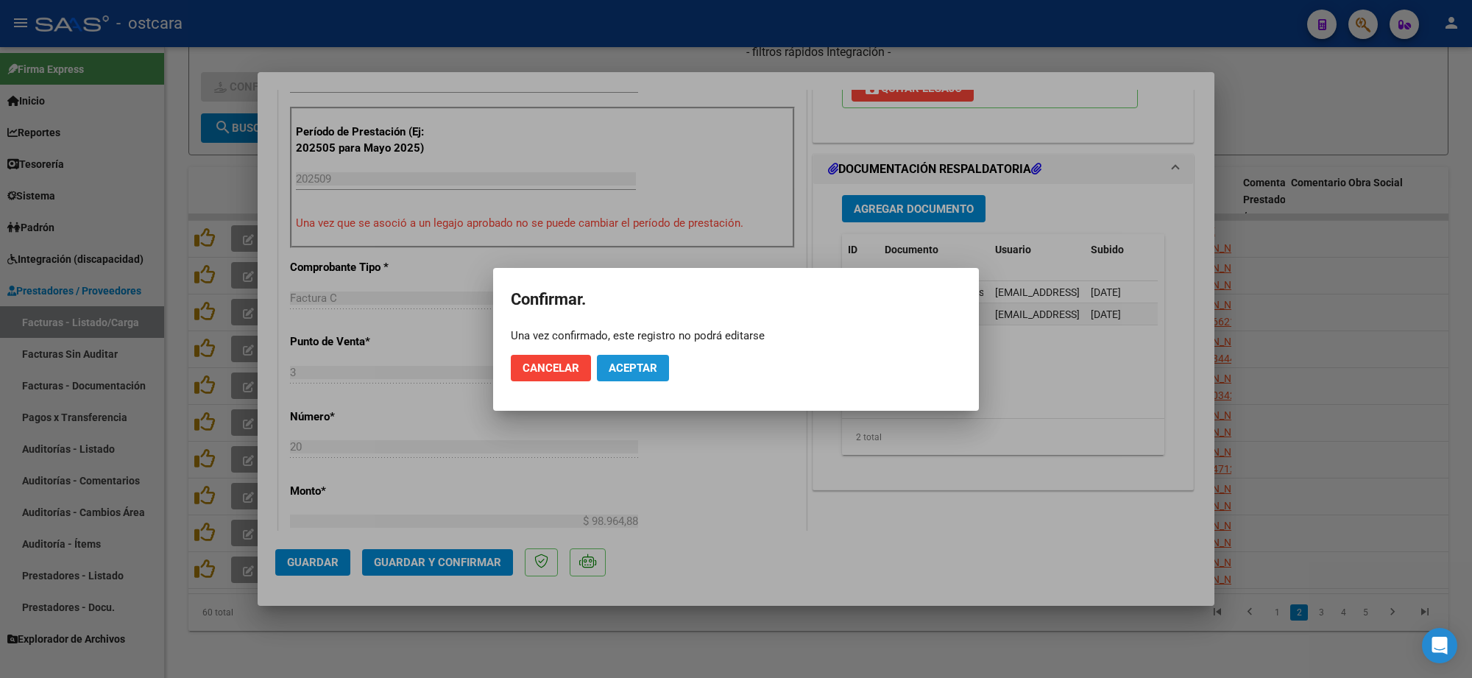
drag, startPoint x: 638, startPoint y: 364, endPoint x: 768, endPoint y: 369, distance: 129.6
click at [638, 365] on span "Aceptar" at bounding box center [633, 367] width 49 height 13
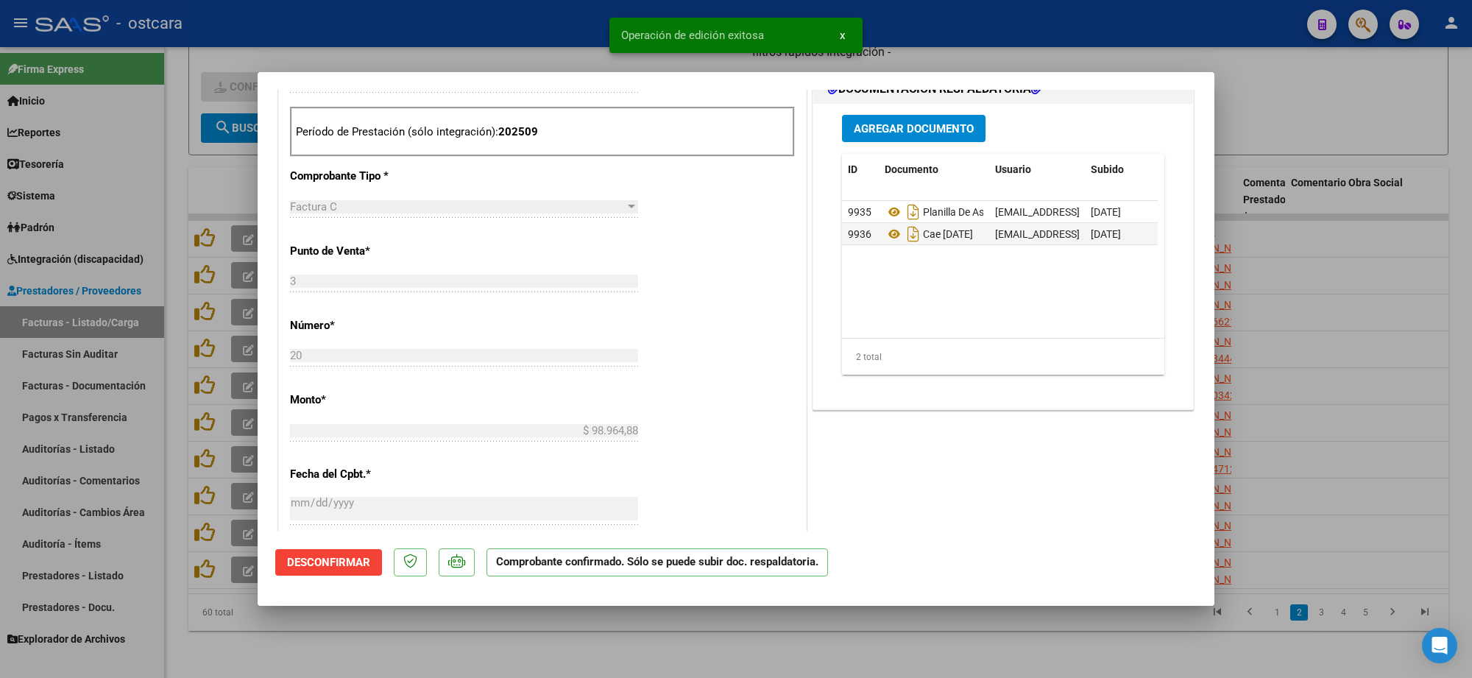
click at [1307, 265] on div at bounding box center [736, 339] width 1472 height 678
type input "$ 0,00"
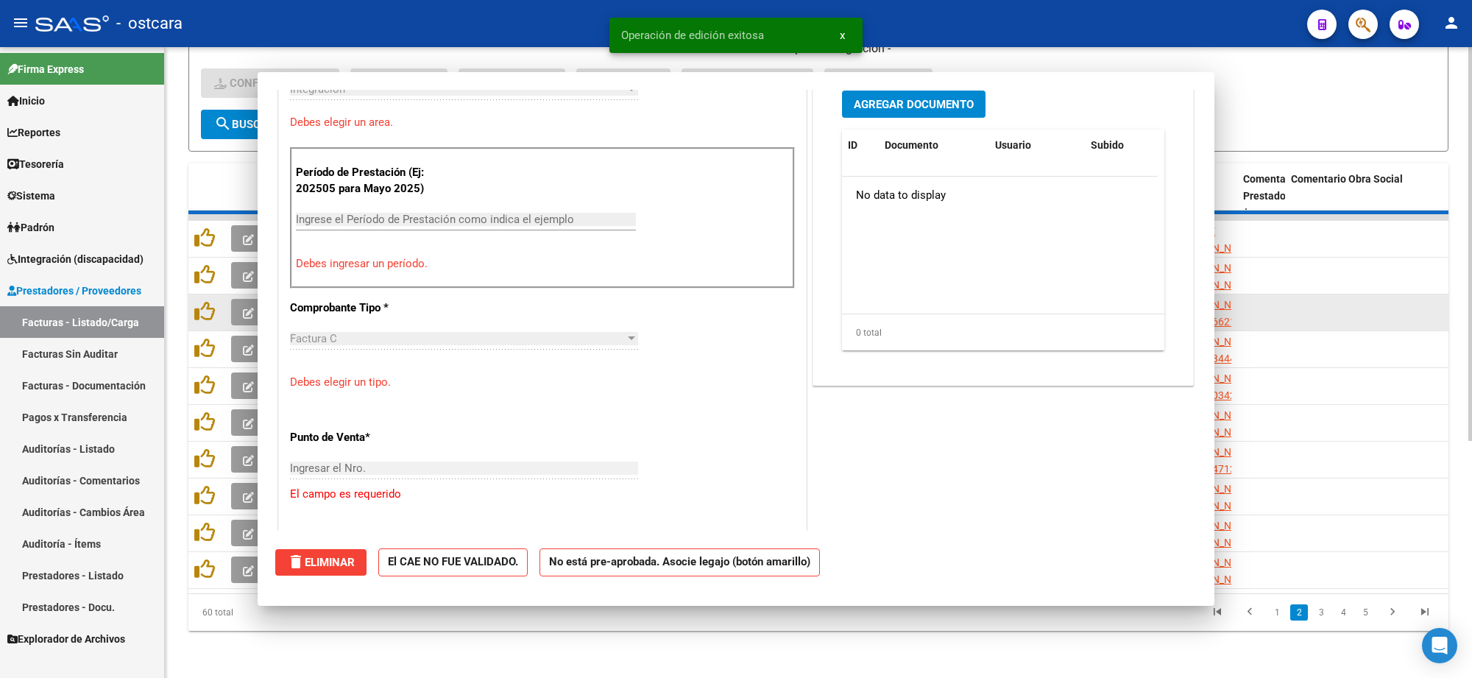
scroll to position [0, 0]
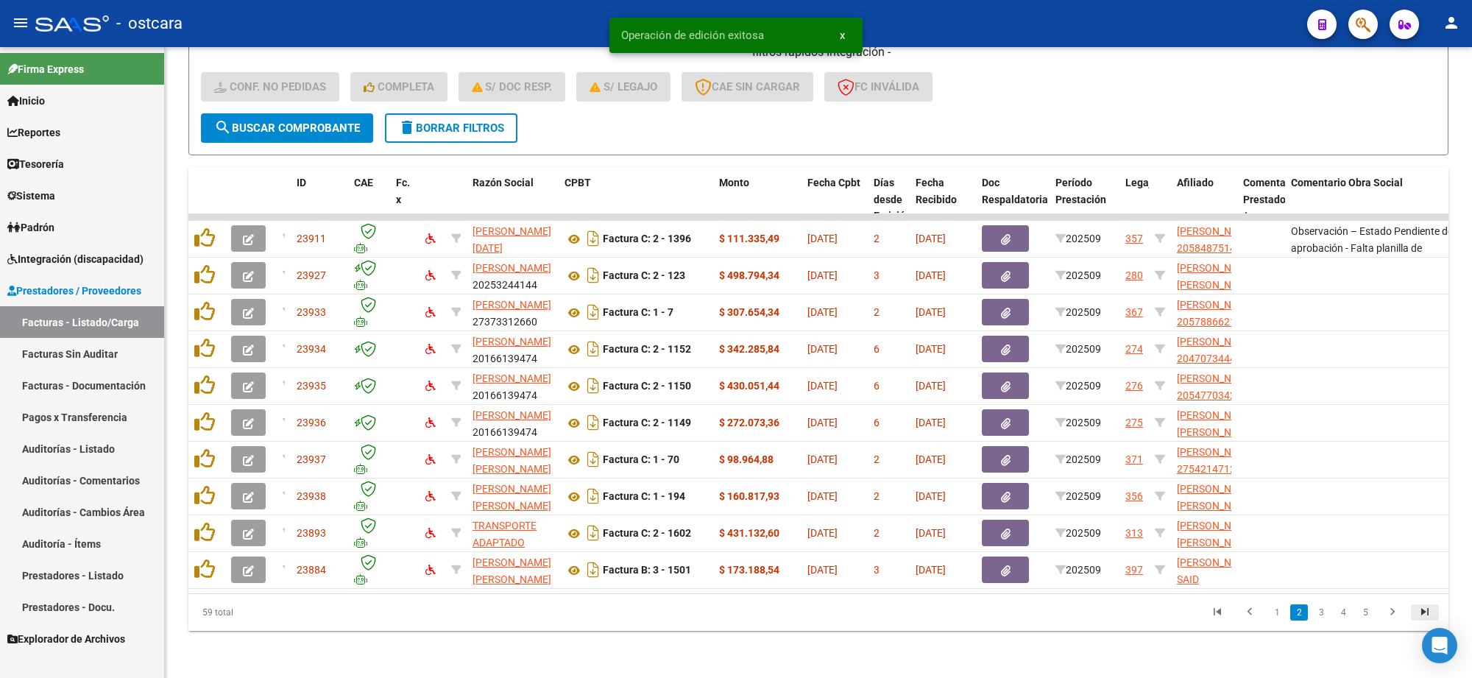
click at [1420, 609] on icon "go to last page" at bounding box center [1424, 614] width 19 height 18
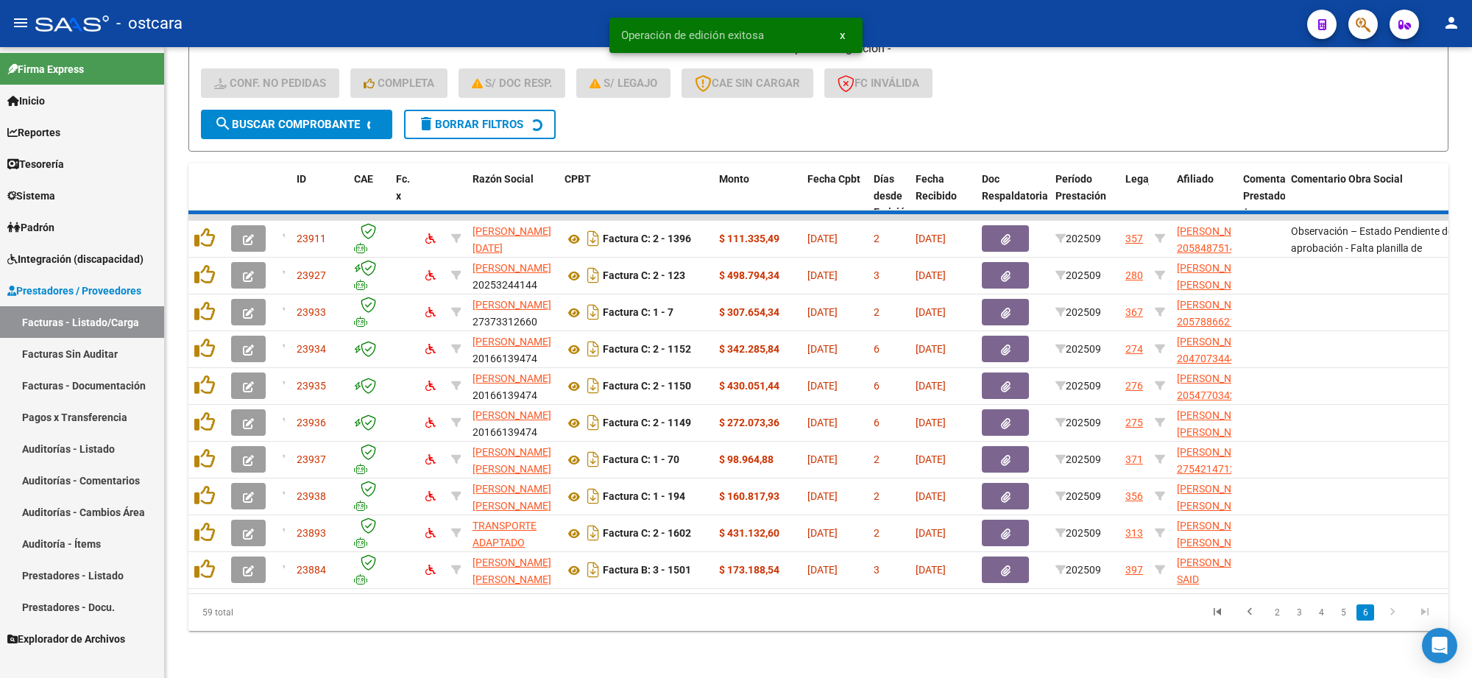
scroll to position [339, 0]
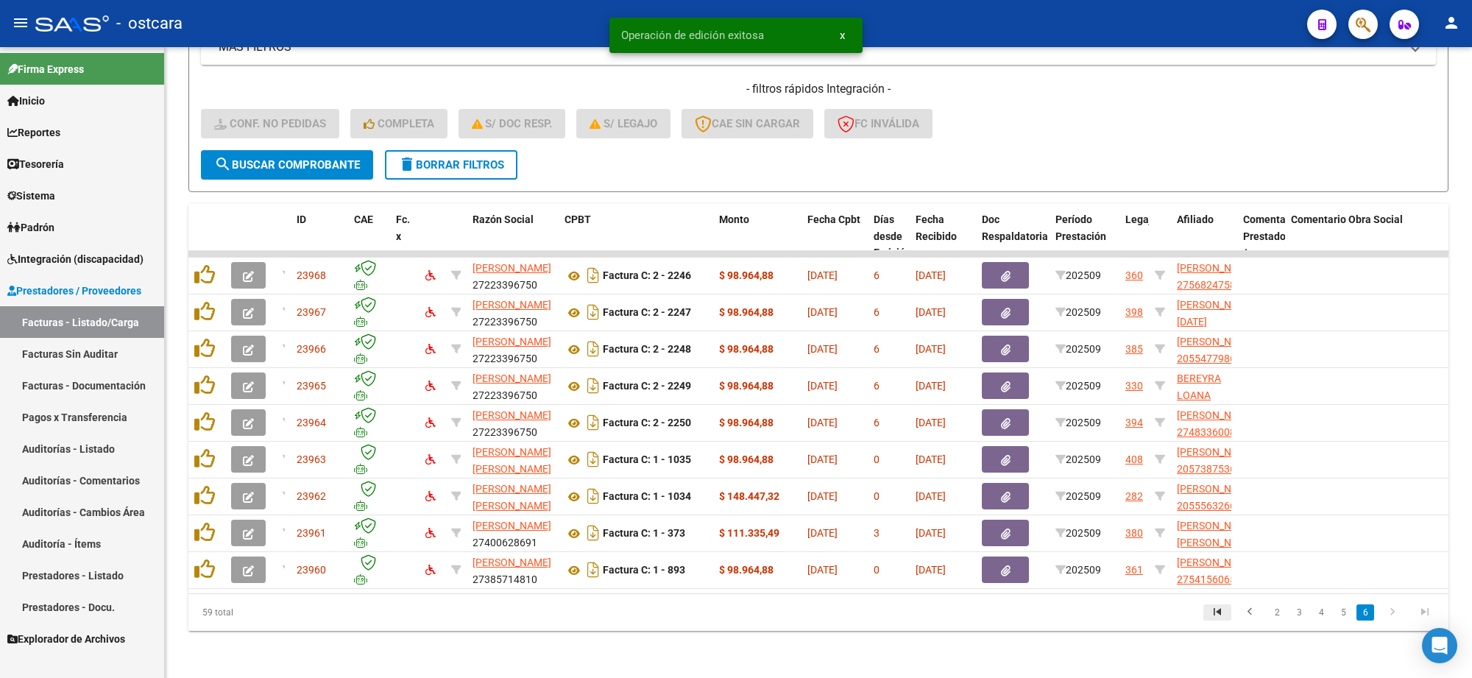
click at [1216, 609] on icon "go to first page" at bounding box center [1217, 614] width 19 height 18
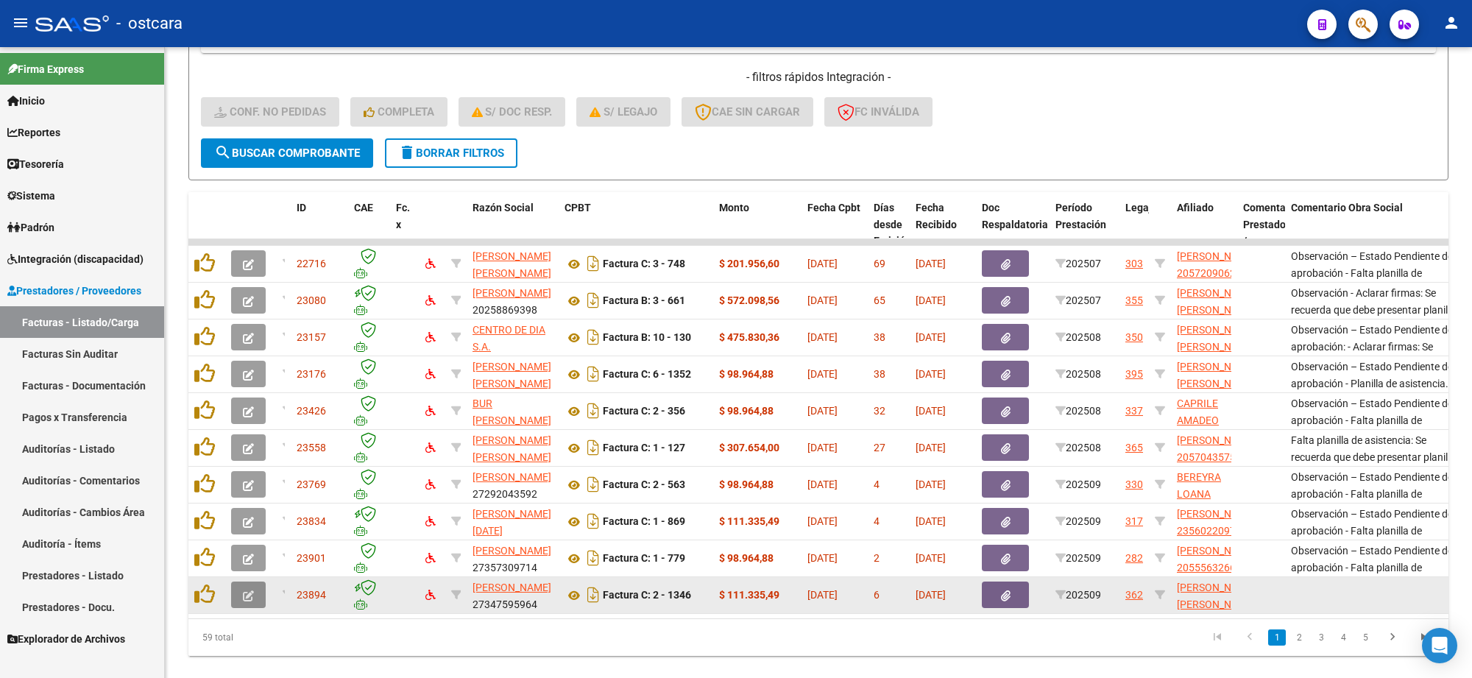
click at [248, 594] on icon "button" at bounding box center [248, 595] width 11 height 11
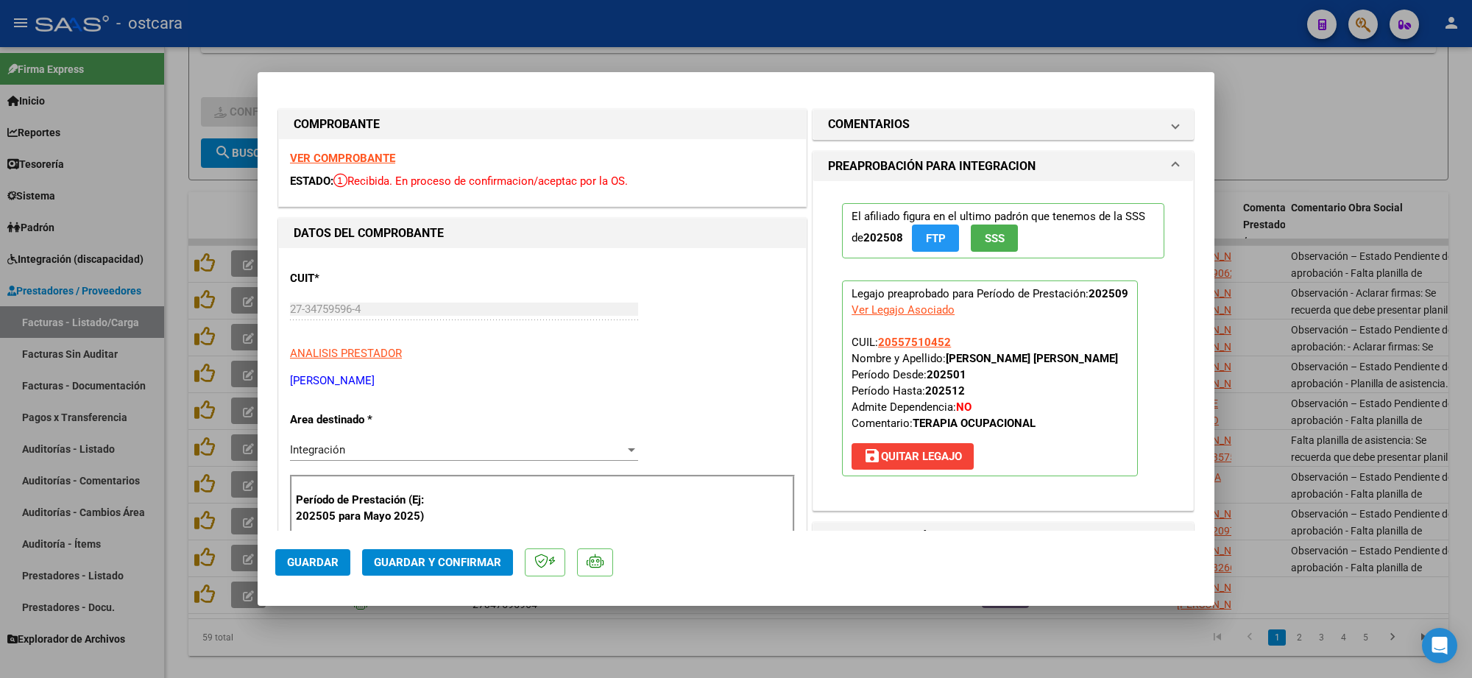
click at [370, 163] on strong "VER COMPROBANTE" at bounding box center [342, 158] width 105 height 13
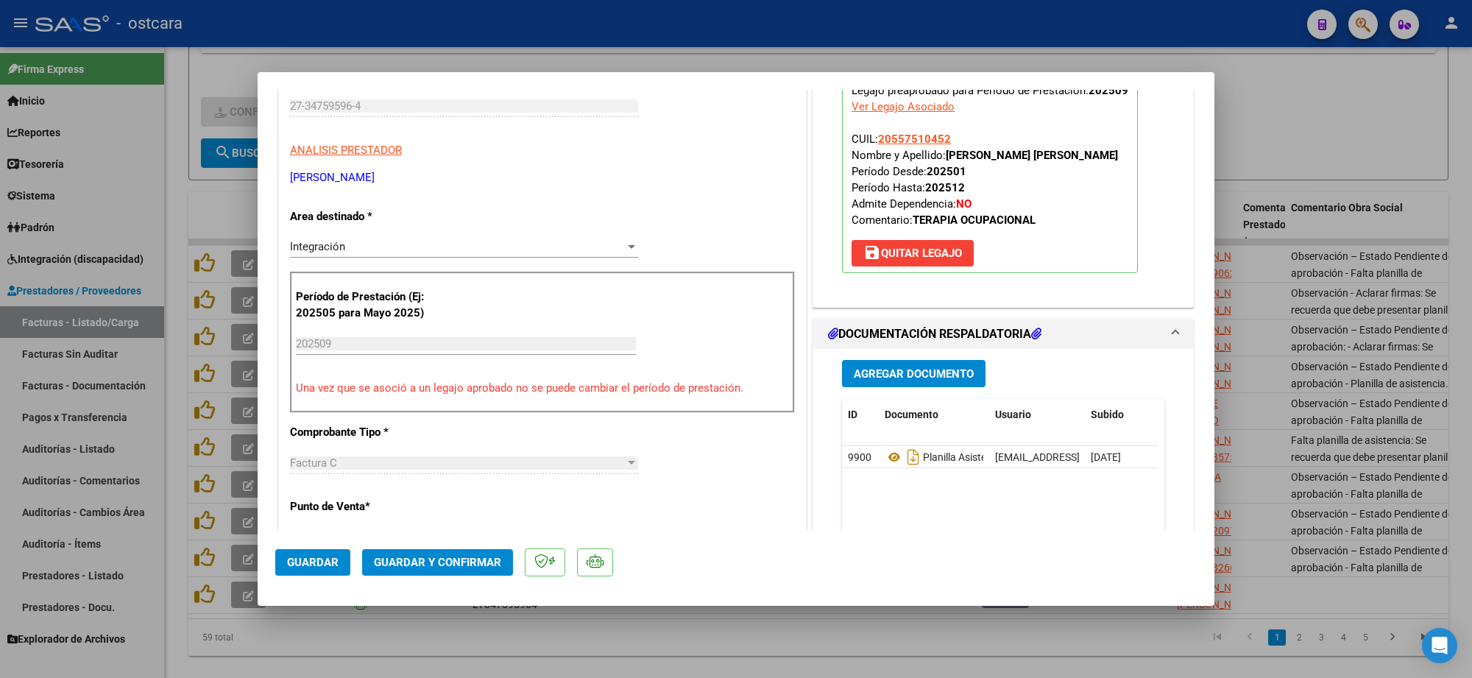
scroll to position [460, 0]
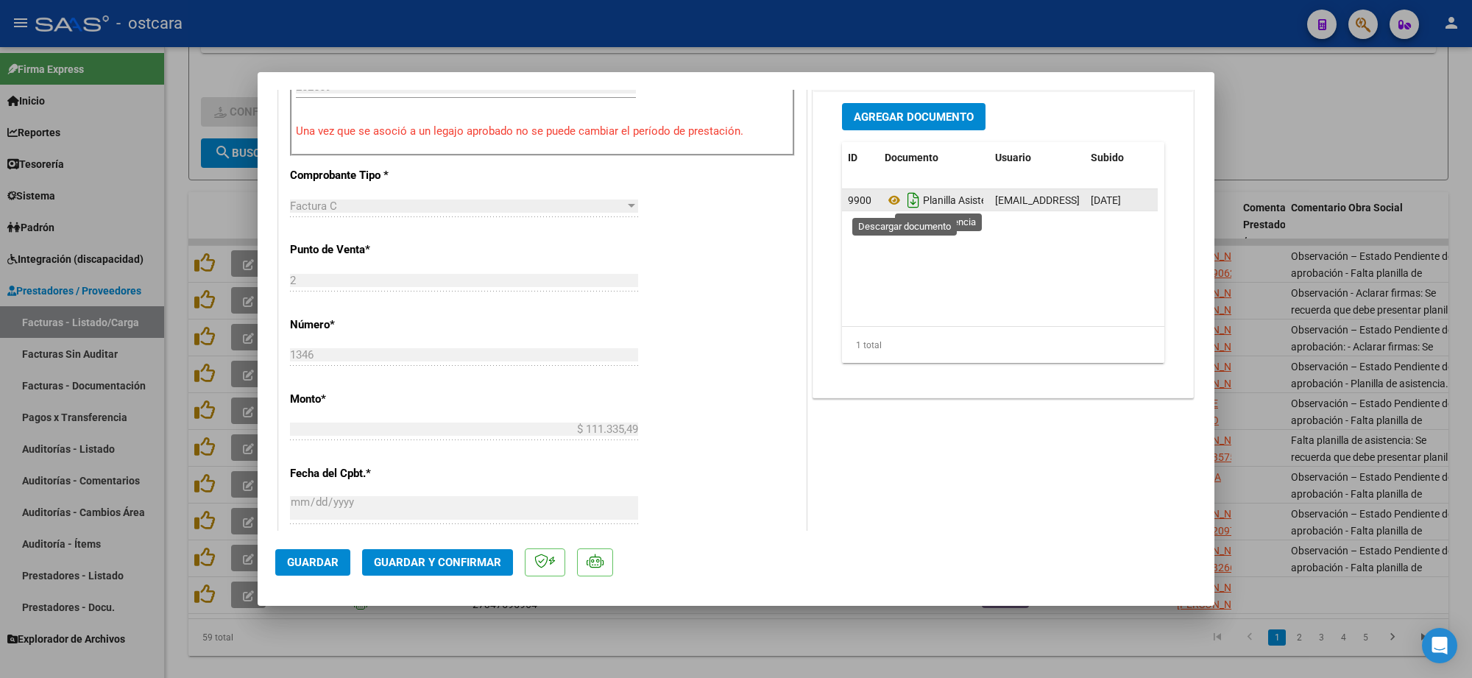
click at [904, 201] on icon "Descargar documento" at bounding box center [913, 200] width 19 height 24
click at [885, 199] on icon at bounding box center [894, 200] width 19 height 18
click at [457, 568] on button "Guardar y Confirmar" at bounding box center [437, 562] width 151 height 26
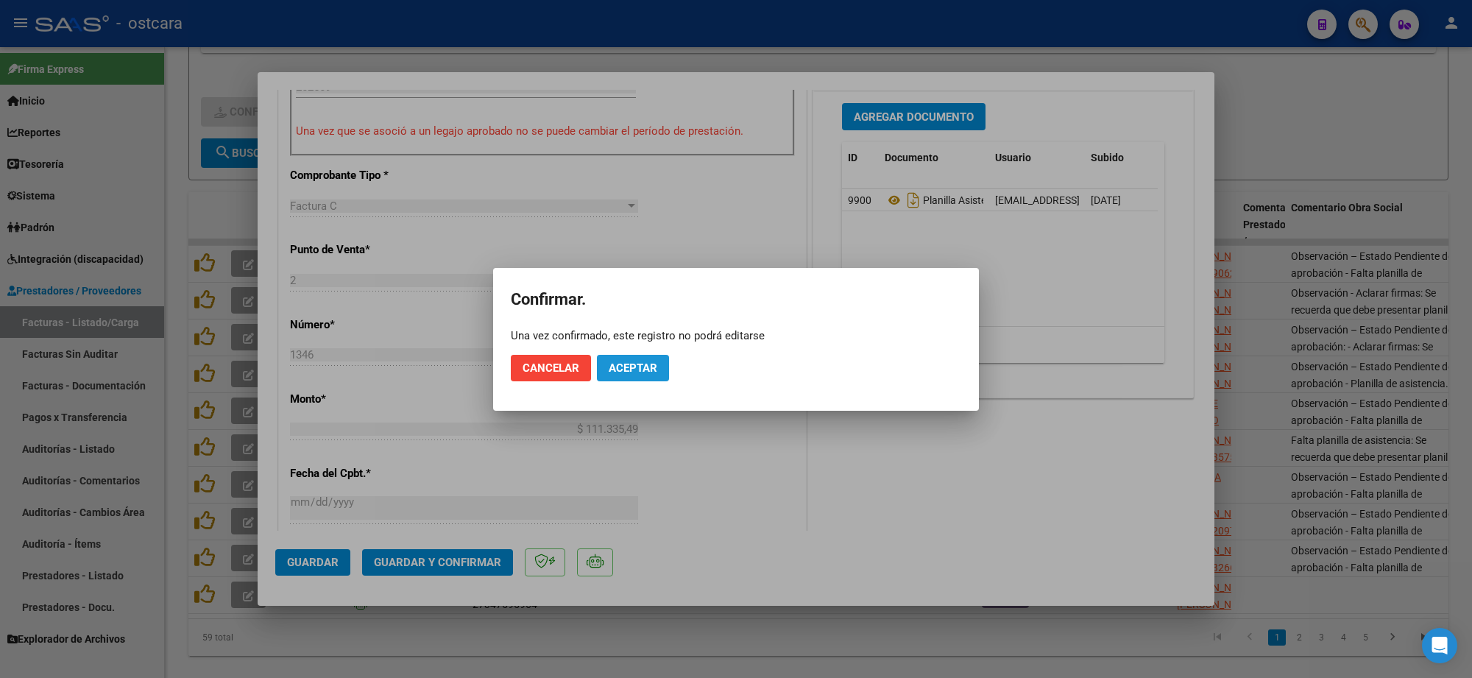
click at [642, 364] on span "Aceptar" at bounding box center [633, 367] width 49 height 13
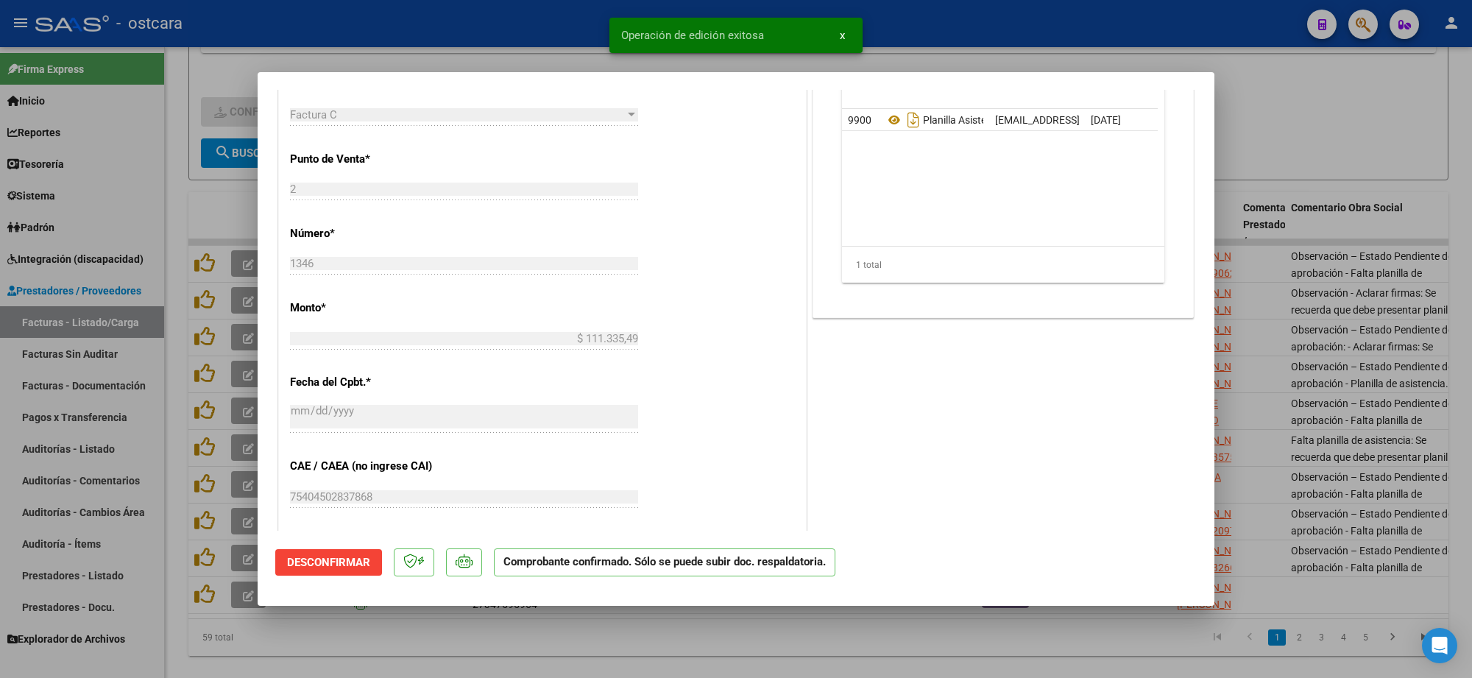
click at [1306, 125] on div at bounding box center [736, 339] width 1472 height 678
type input "$ 0,00"
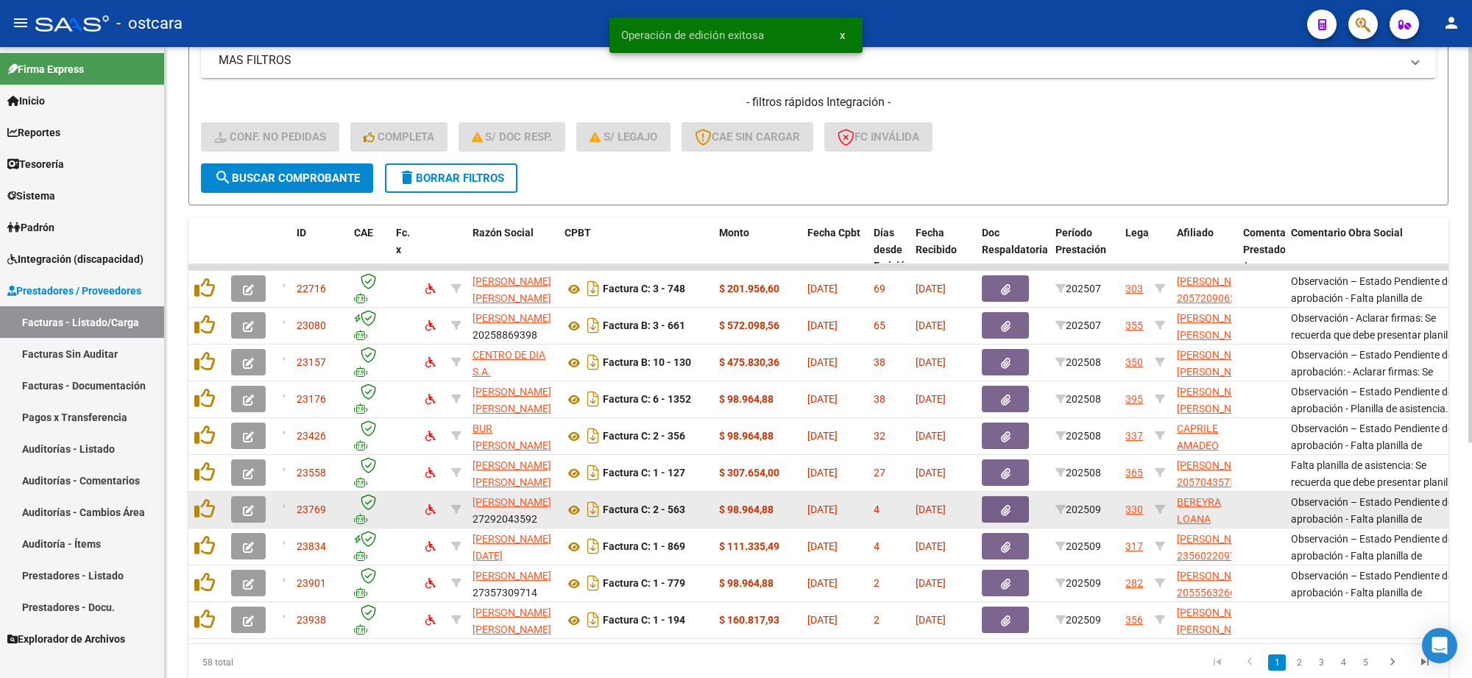
scroll to position [375, 0]
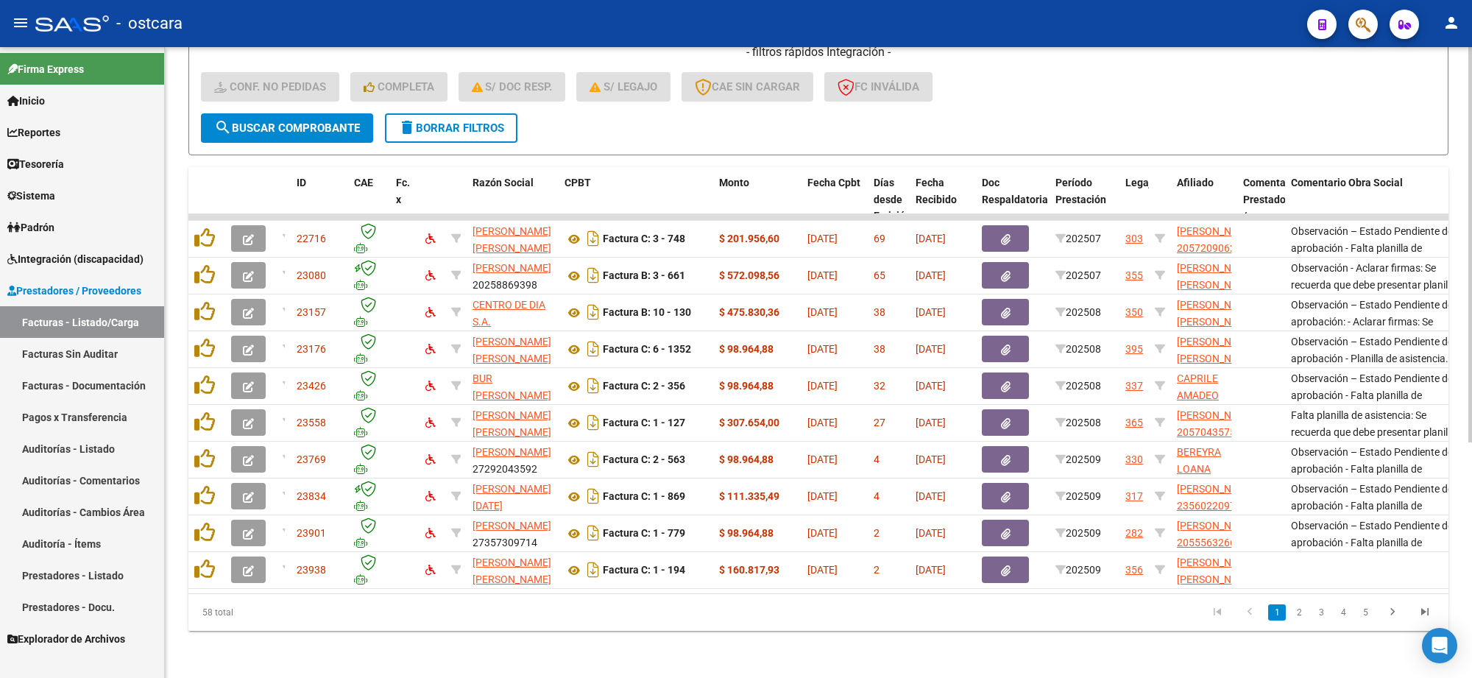
click at [1423, 615] on icon "go to last page" at bounding box center [1424, 614] width 19 height 18
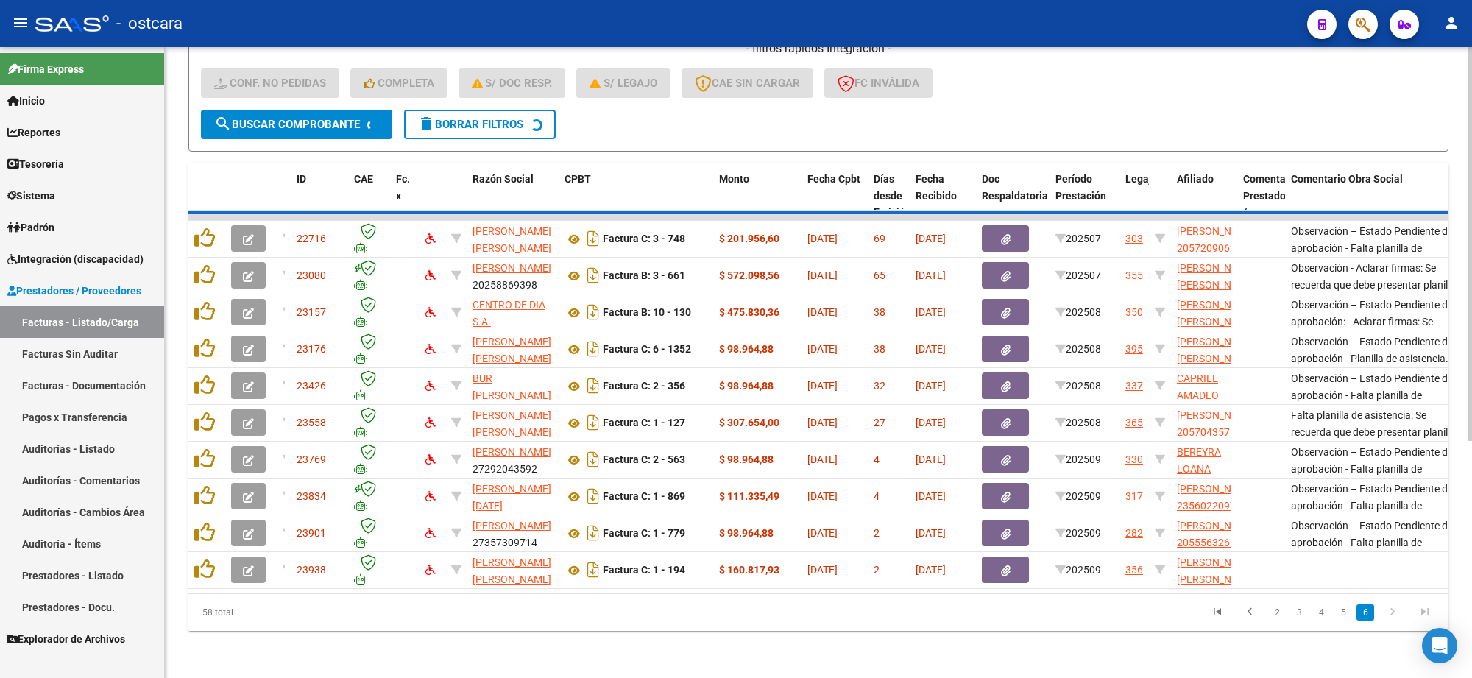
scroll to position [302, 0]
